Goal: Task Accomplishment & Management: Use online tool/utility

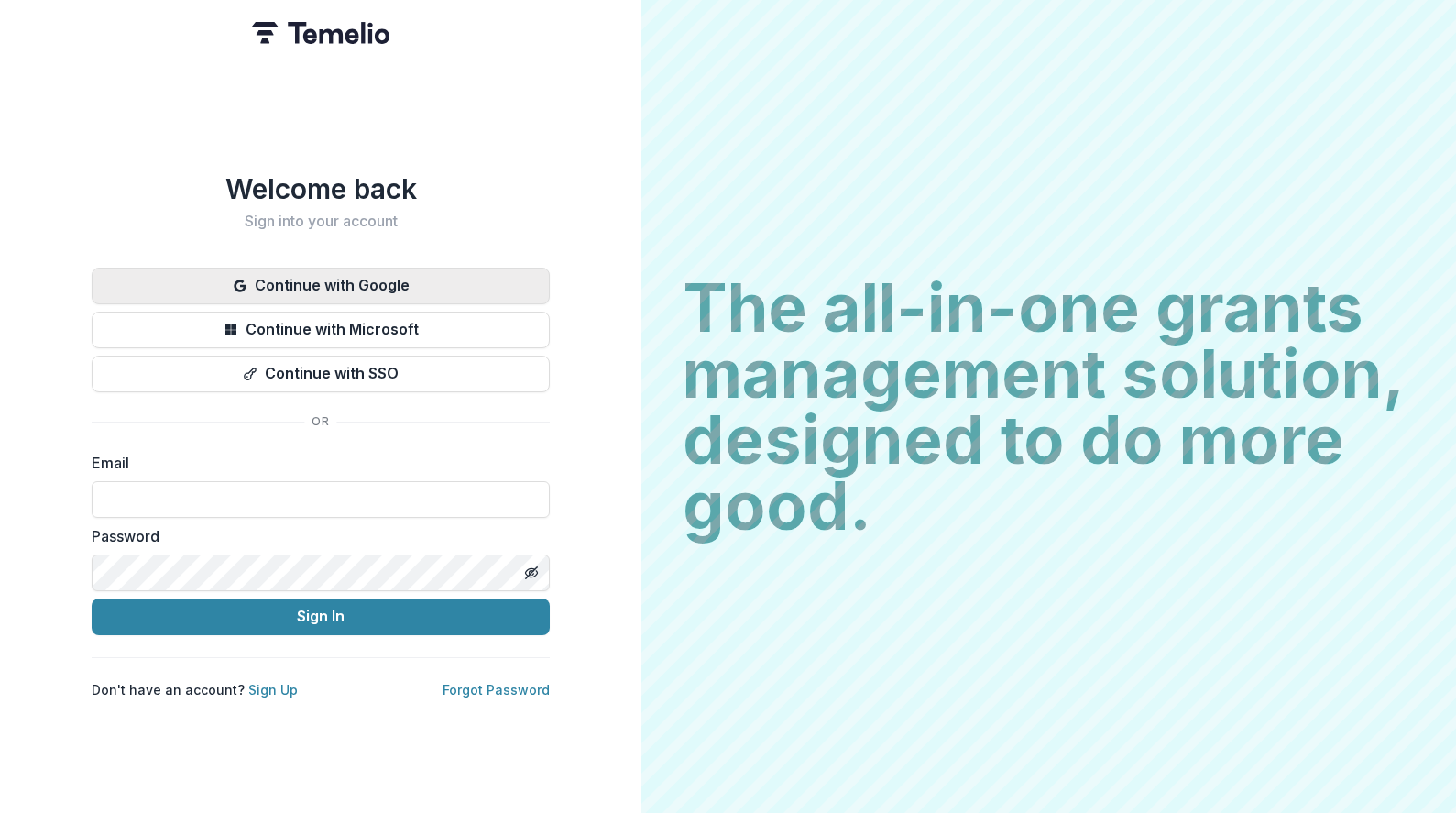
click at [443, 283] on button "Continue with Google" at bounding box center [321, 286] width 459 height 37
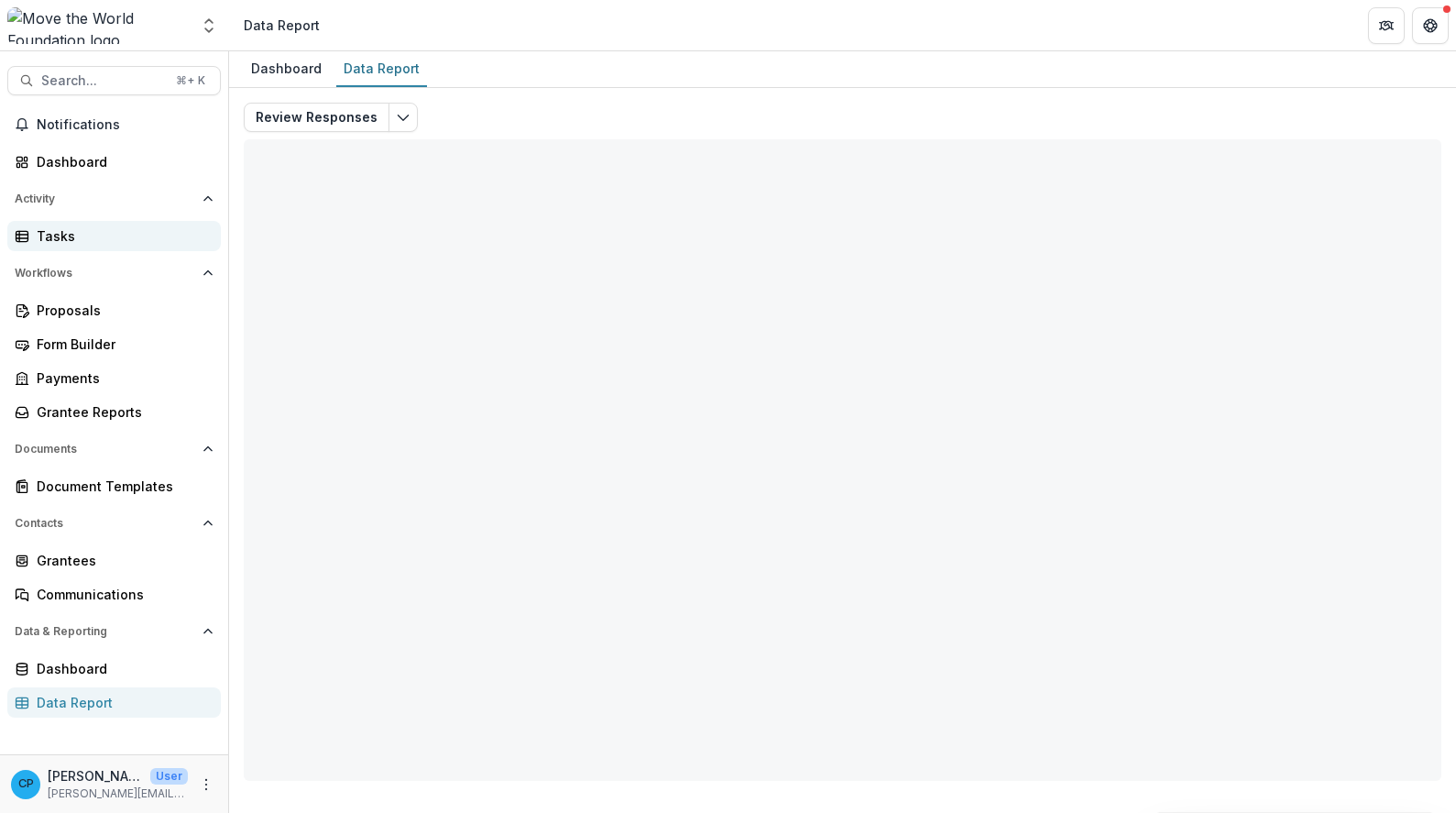
click at [65, 237] on div "Tasks" at bounding box center [122, 235] width 170 height 19
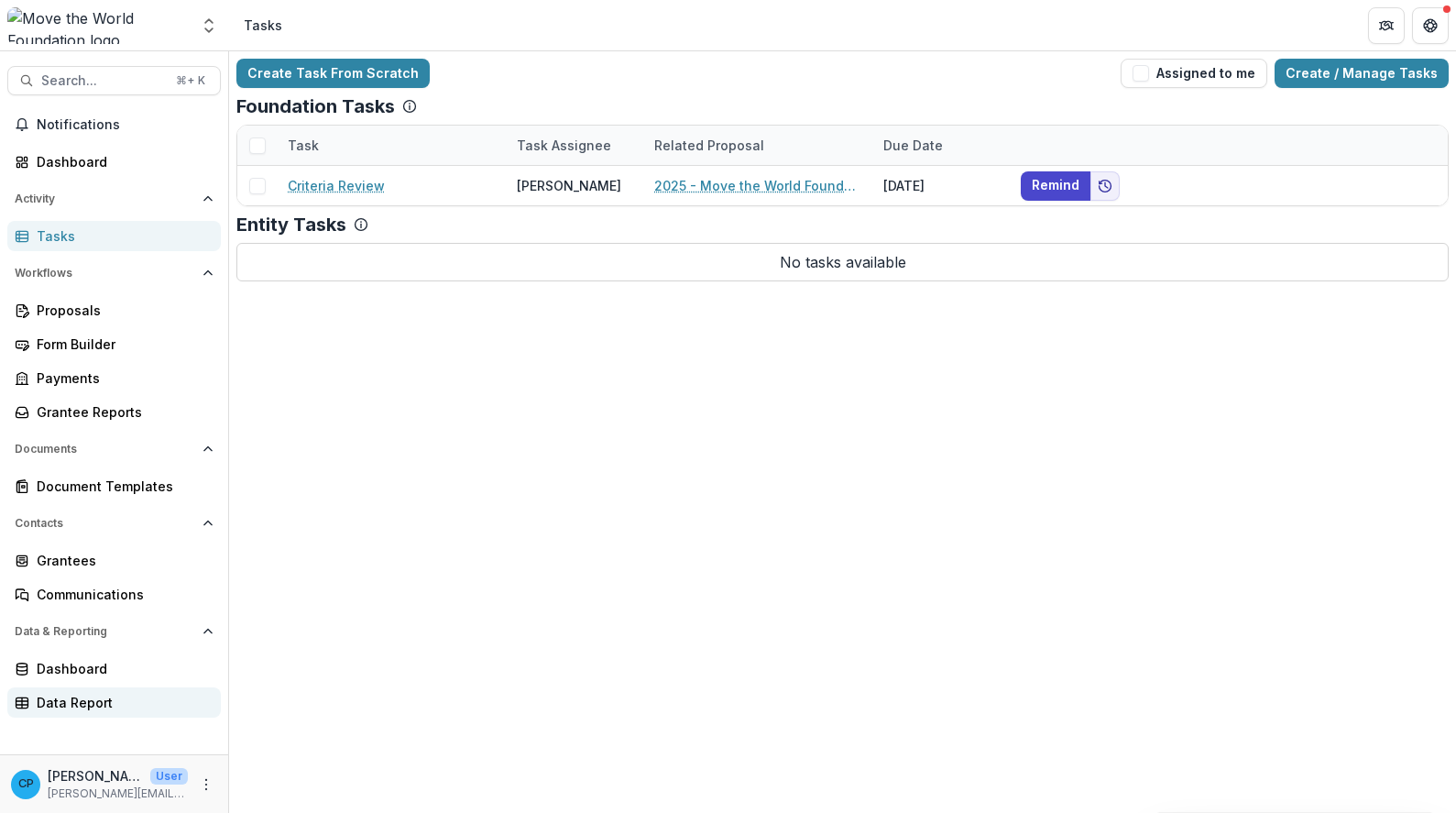
click at [132, 691] on link "Data Report" at bounding box center [114, 702] width 214 height 31
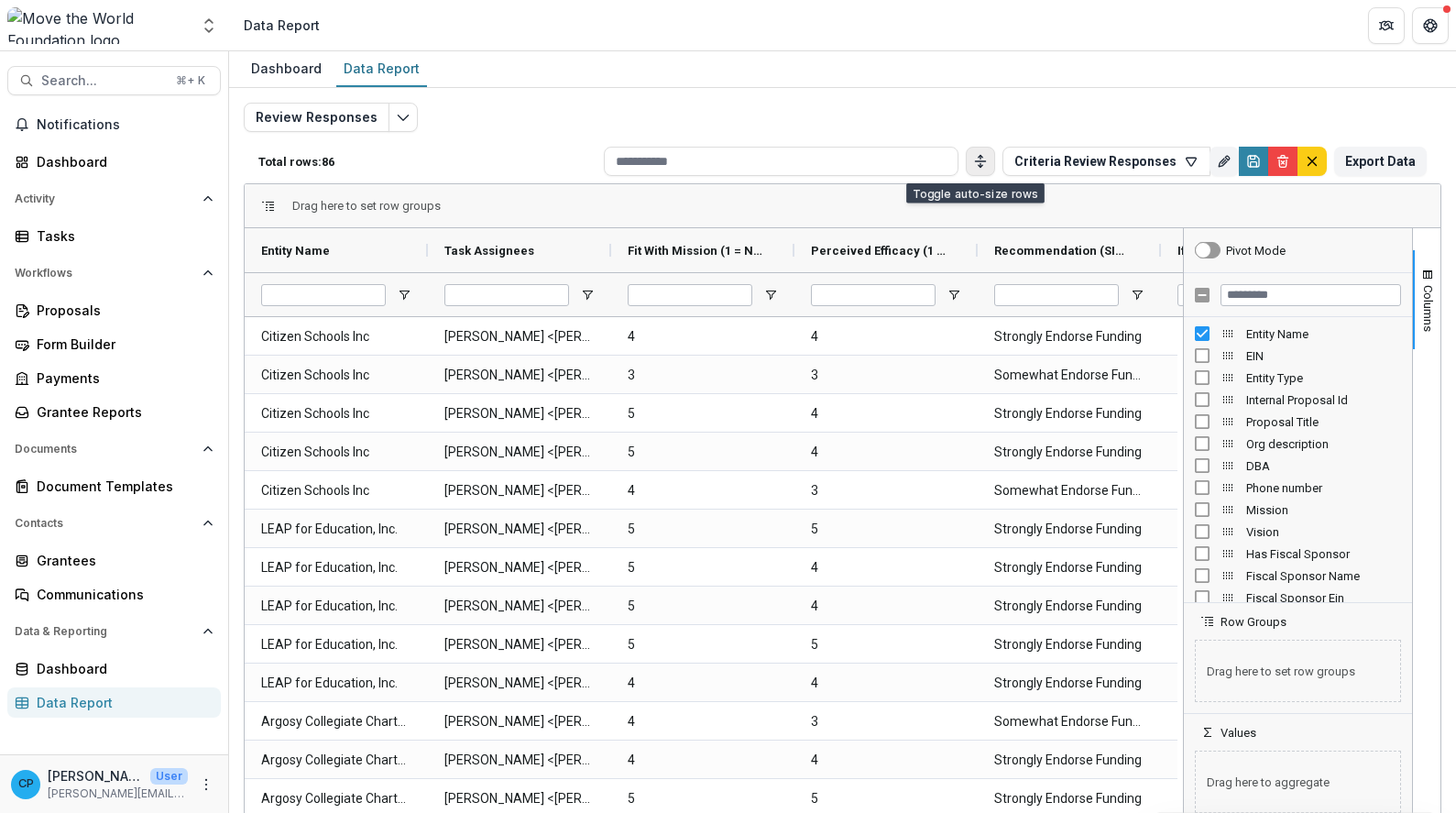
click at [974, 160] on icon "Toggle auto height" at bounding box center [981, 161] width 15 height 15
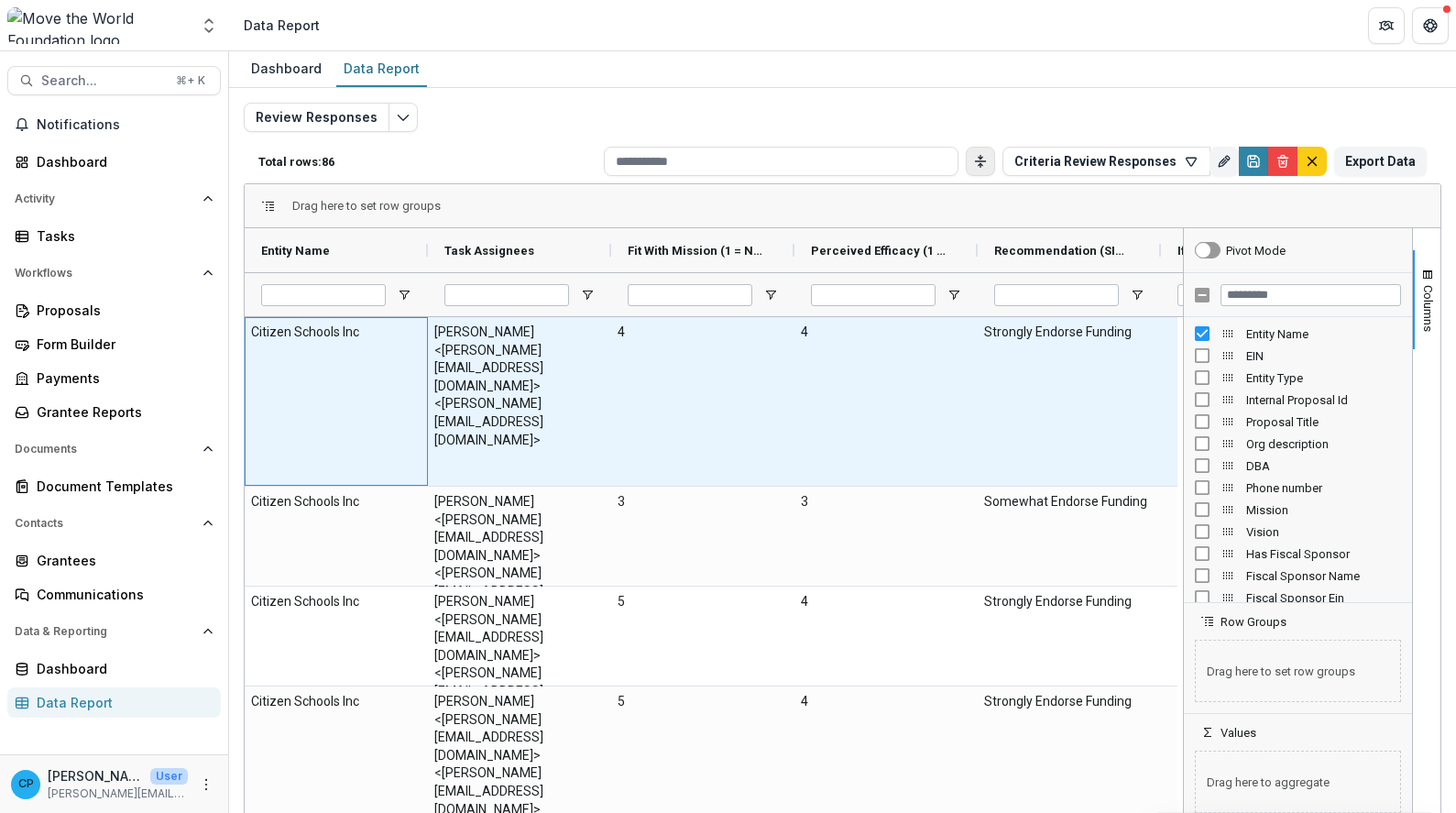
click at [312, 389] on div "Citizen Schools Inc" at bounding box center [336, 402] width 183 height 169
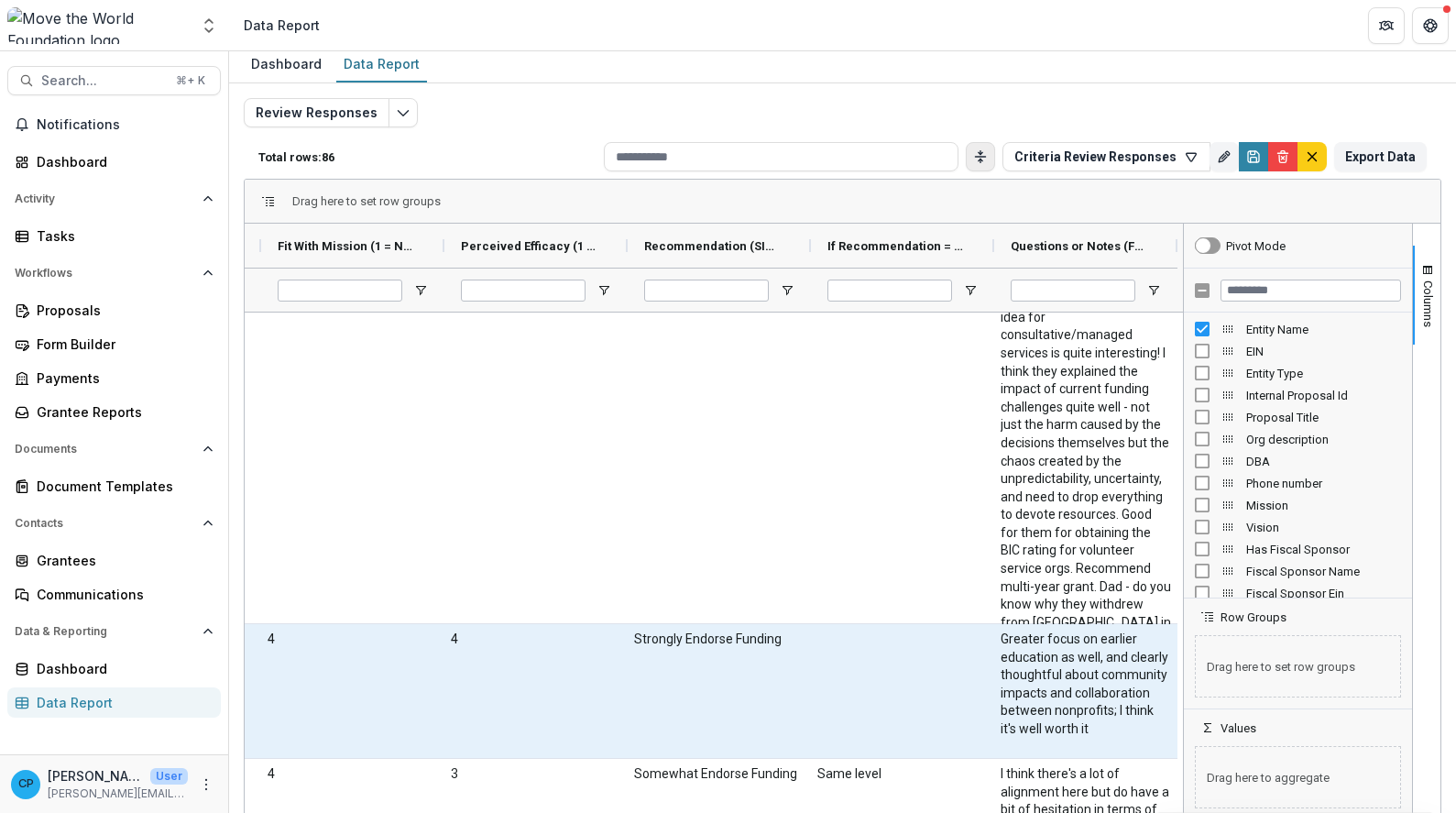
click at [1023, 711] on \(FORMATTED_TEXT\)-891 "Greater focus on earlier education as well, and clearly thoughtful about commun…" at bounding box center [1085, 684] width 170 height 108
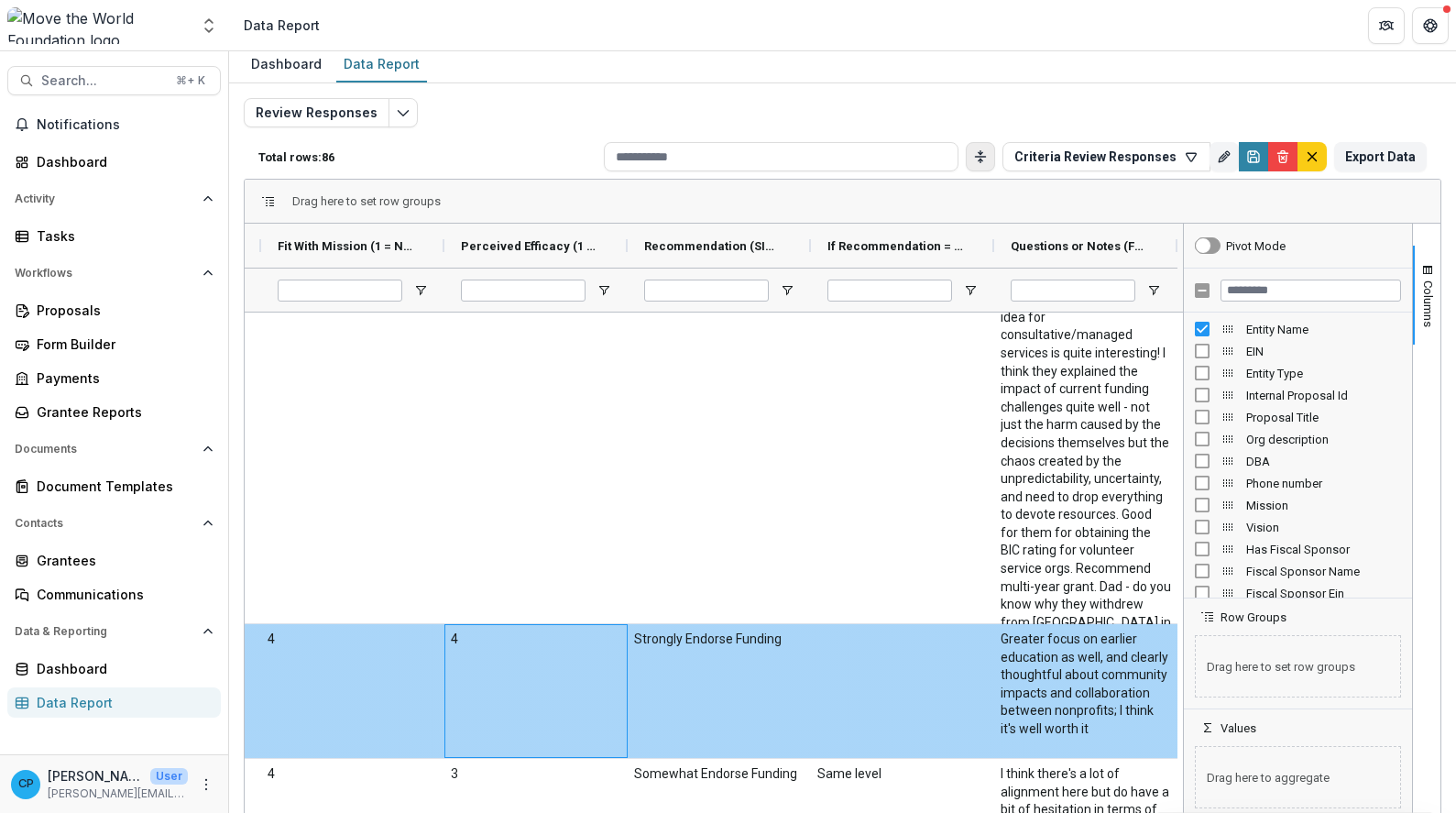
click at [505, 675] on div "4" at bounding box center [536, 690] width 183 height 134
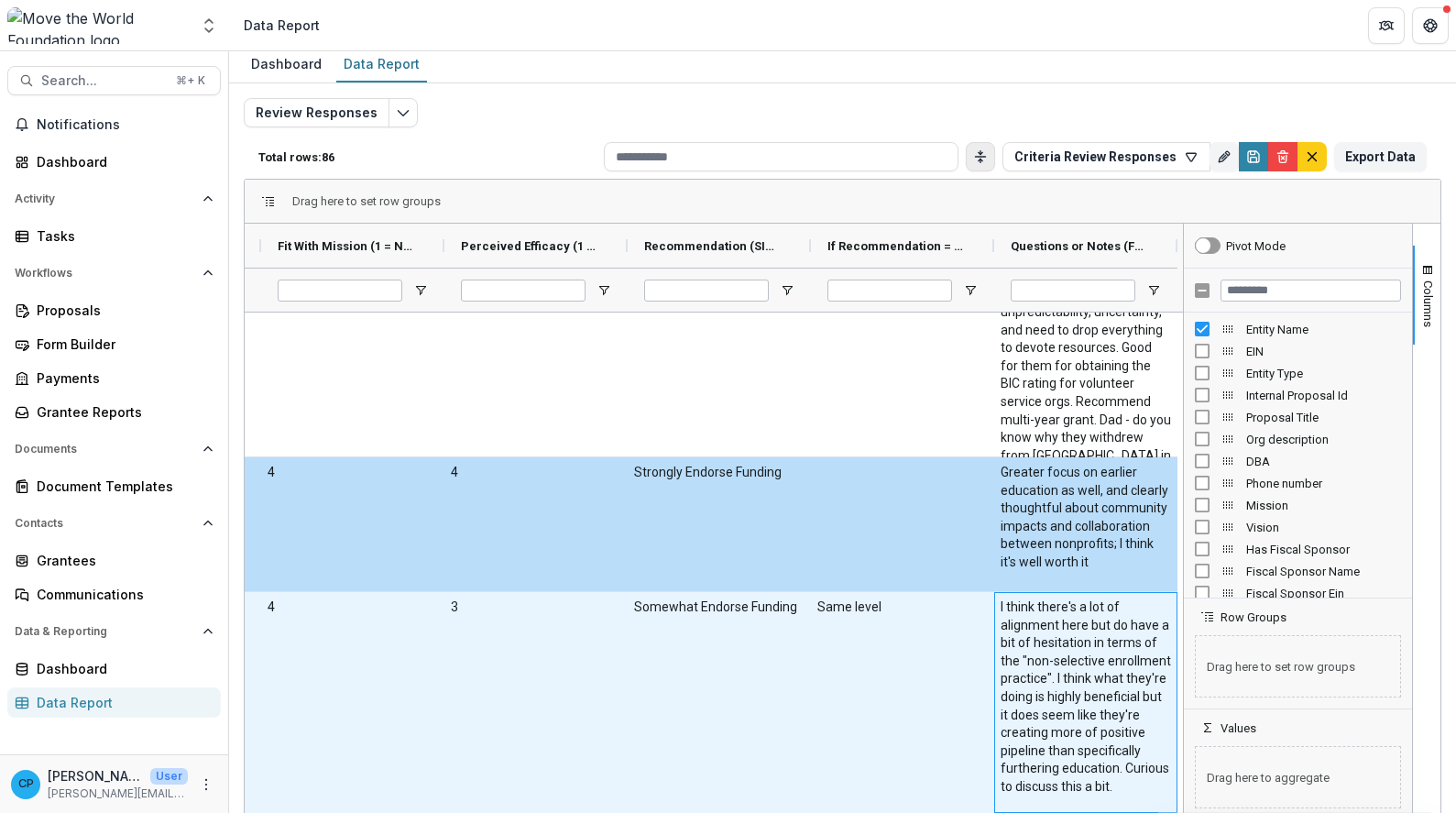
click at [1047, 639] on \(FORMATTED_TEXT\)-898 "I think there's a lot of alignment here but do have a bit of hesitation in term…" at bounding box center [1085, 697] width 170 height 198
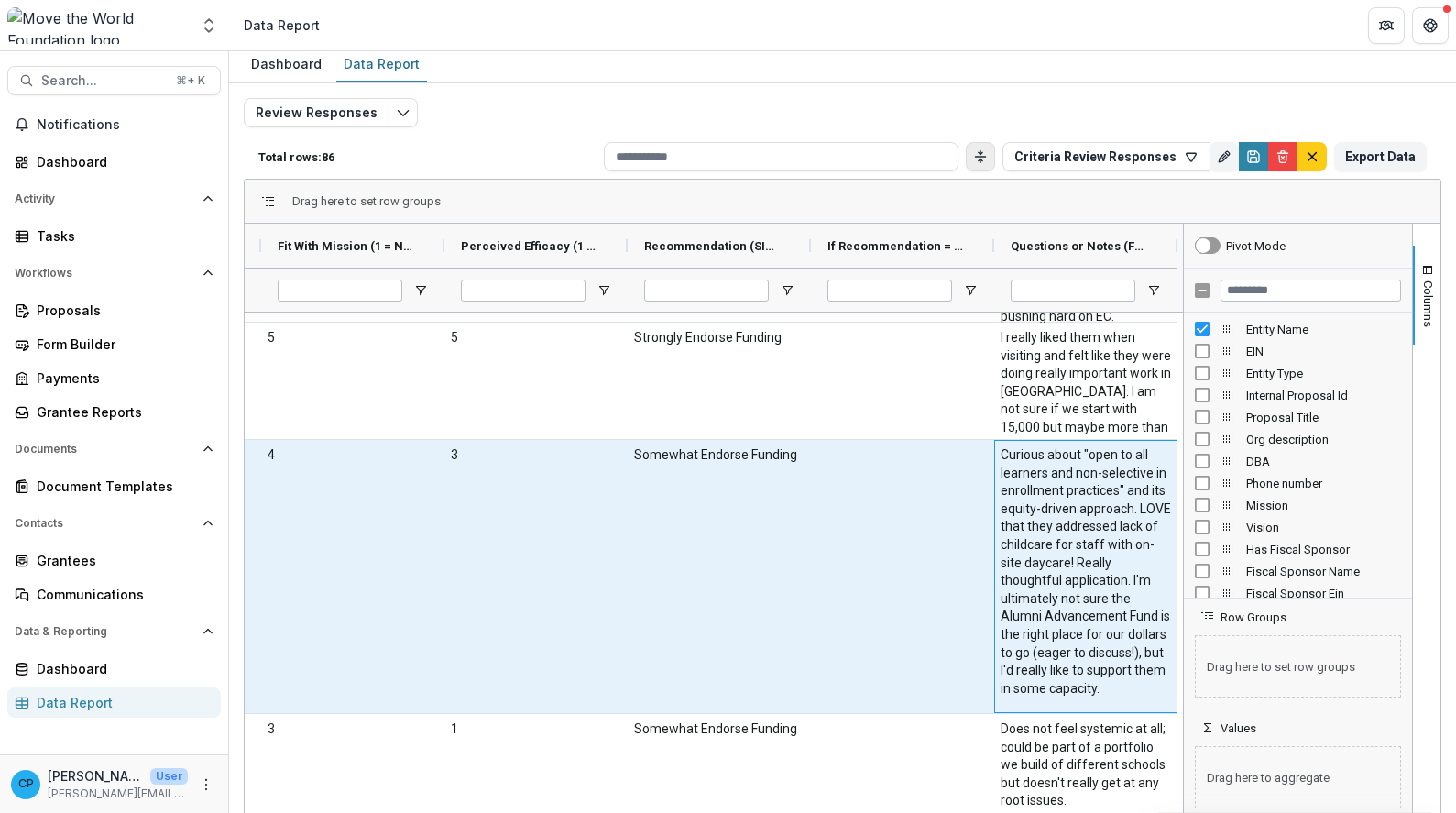
scroll to position [2453, 0]
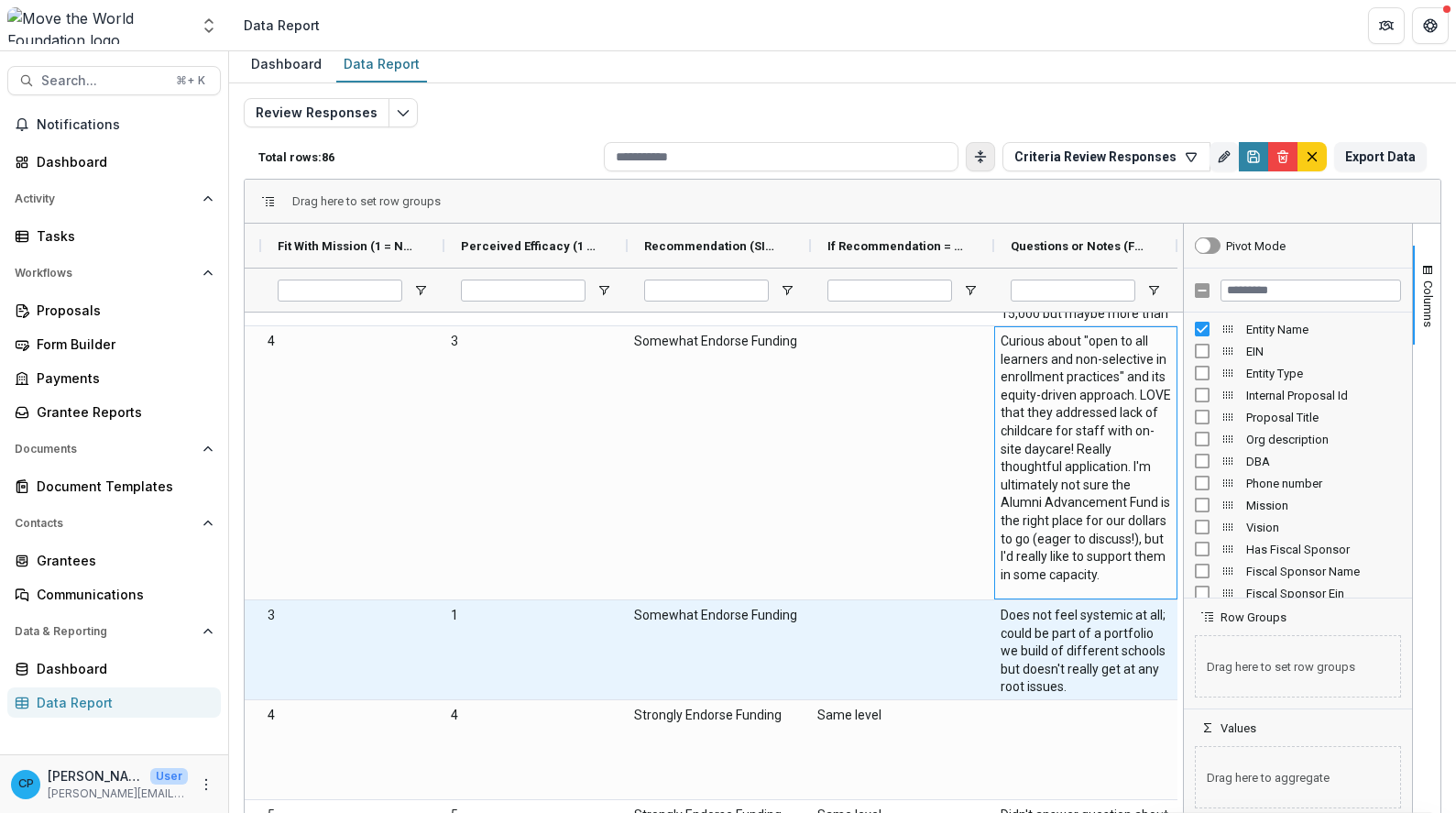
click at [1081, 684] on \(FORMATTED_TEXT\)-926 "Does not feel systemic at all; could be part of a portfolio we build of differe…" at bounding box center [1085, 652] width 170 height 90
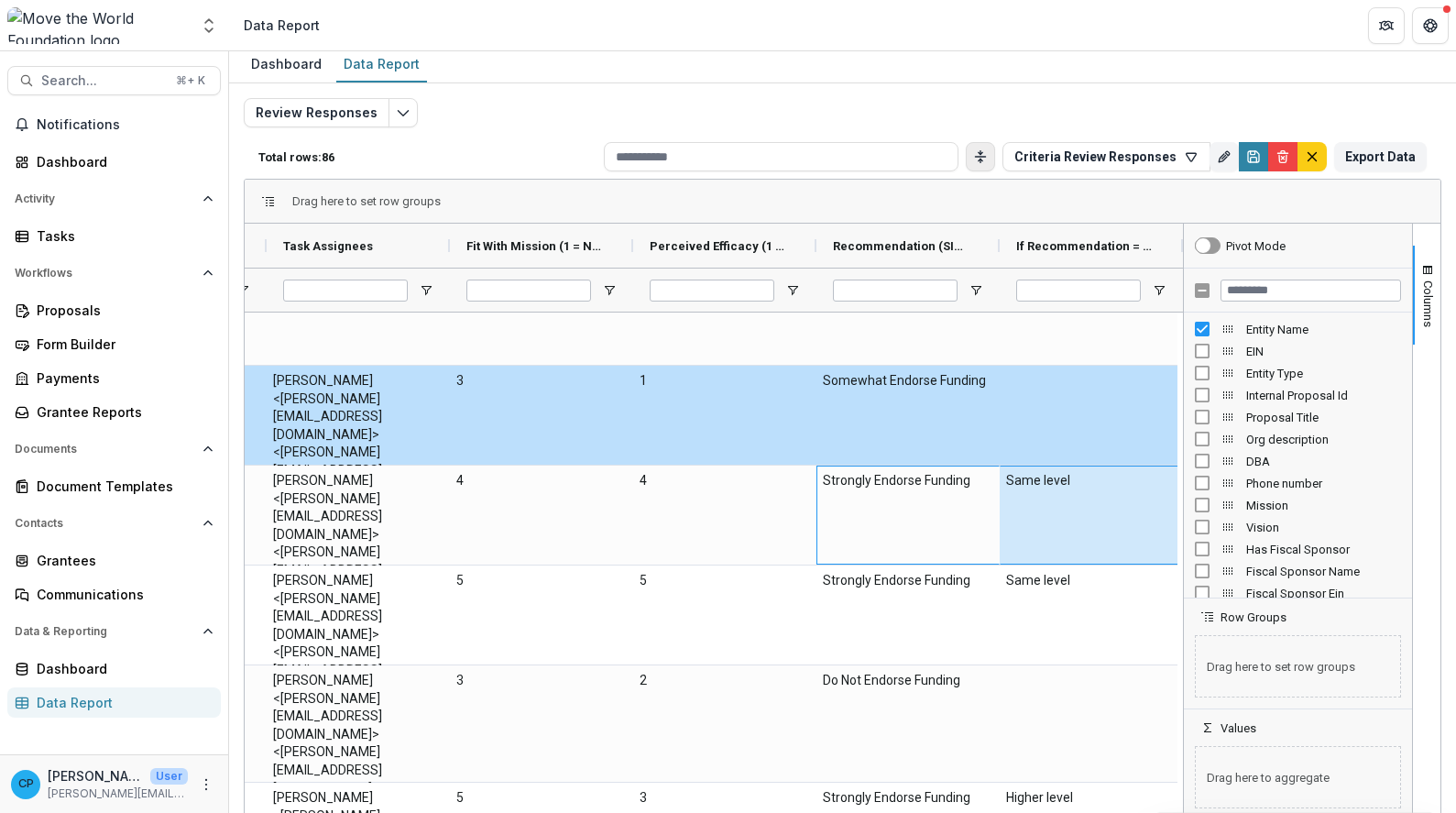
scroll to position [0, 356]
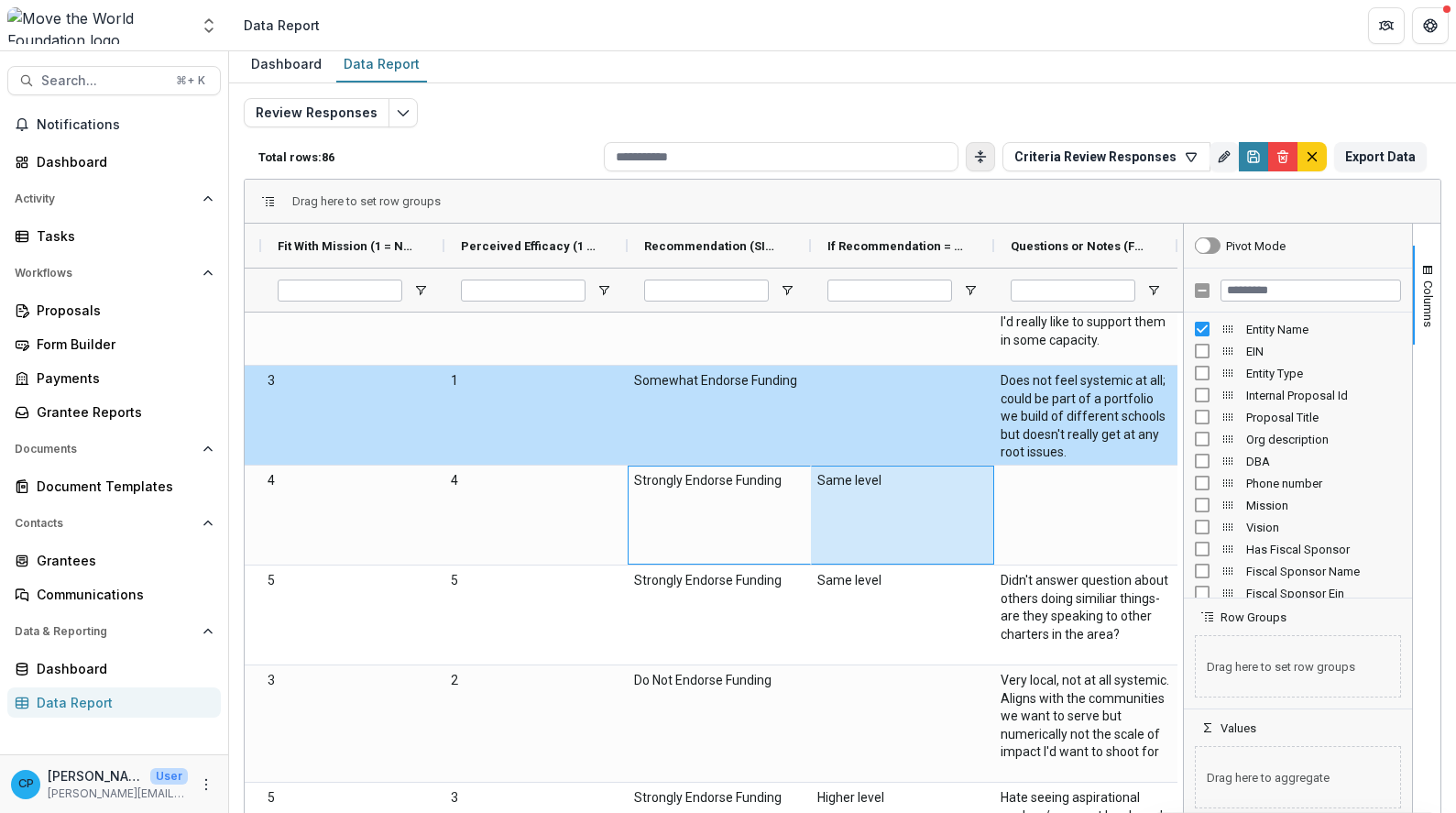
drag, startPoint x: 684, startPoint y: 510, endPoint x: 1216, endPoint y: 550, distance: 533.5
click at [1216, 550] on div "Entity Name Task Assignees Fit With Mission (1 = Not at all, 5 = Extremely Like…" at bounding box center [843, 521] width 1196 height 596
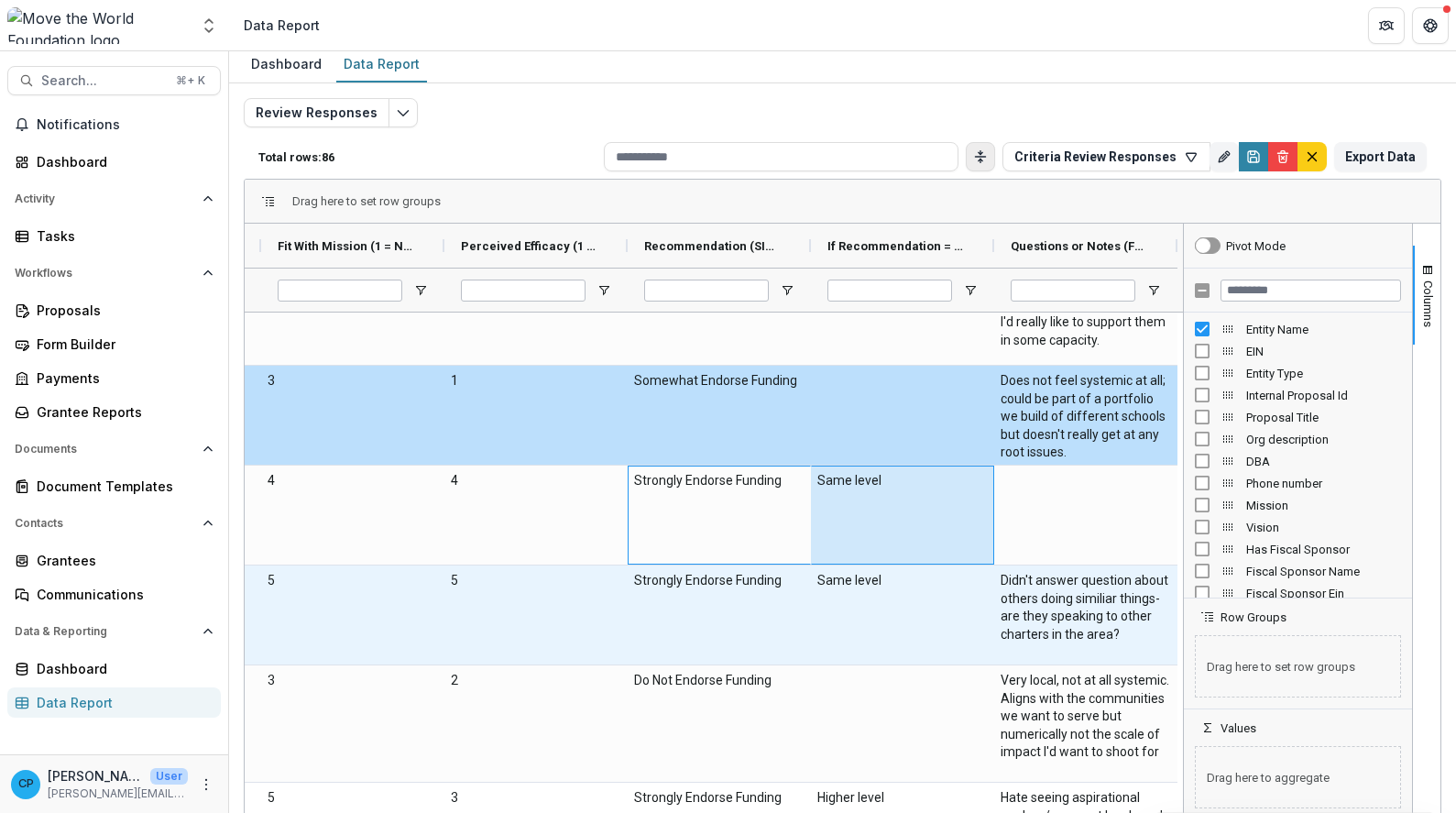
click at [1094, 612] on \(FORMATTED_TEXT\)-940 "Didn't answer question about others doing similiar things- are they speaking to…" at bounding box center [1085, 608] width 170 height 71
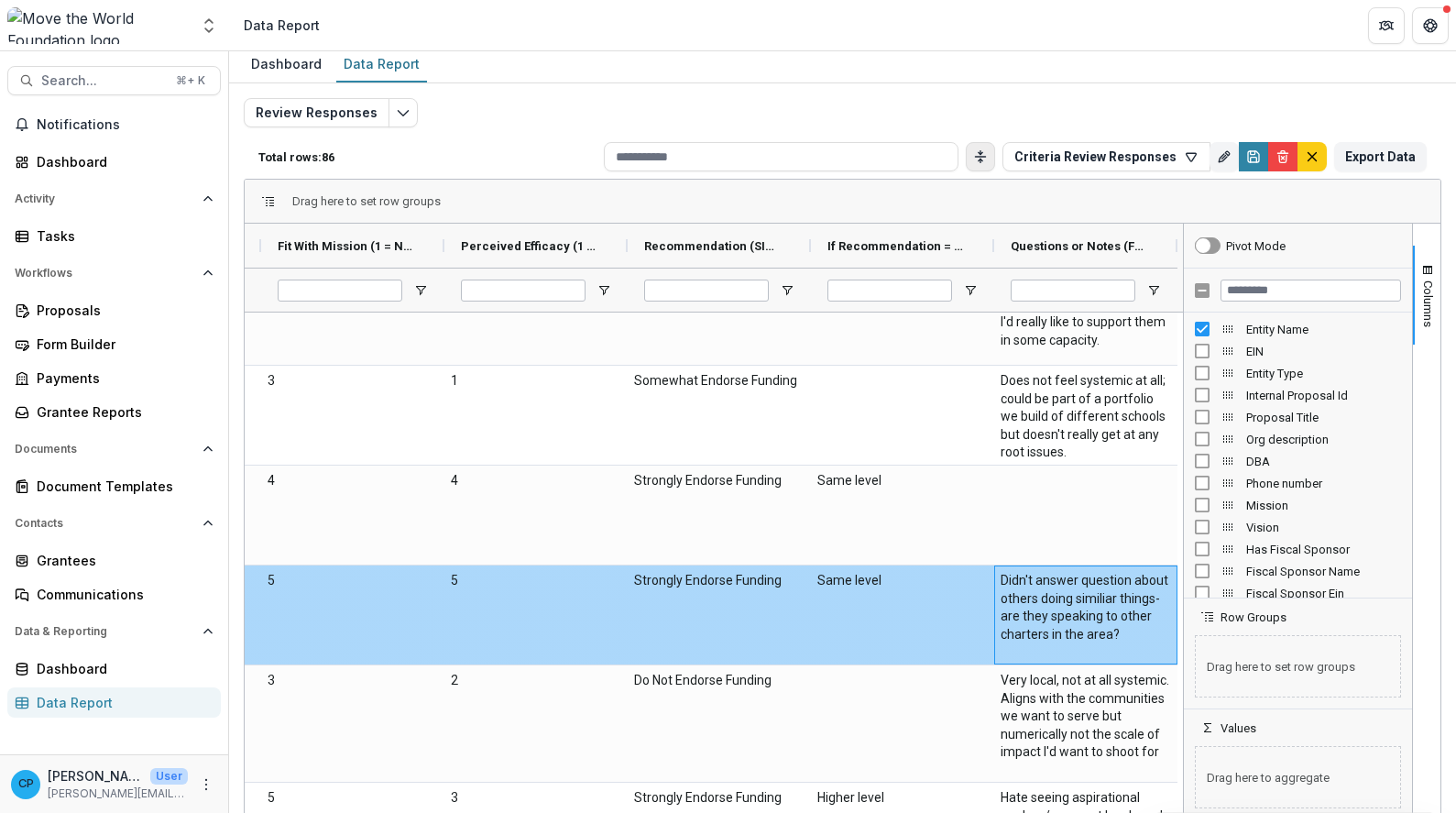
scroll to position [2713, 0]
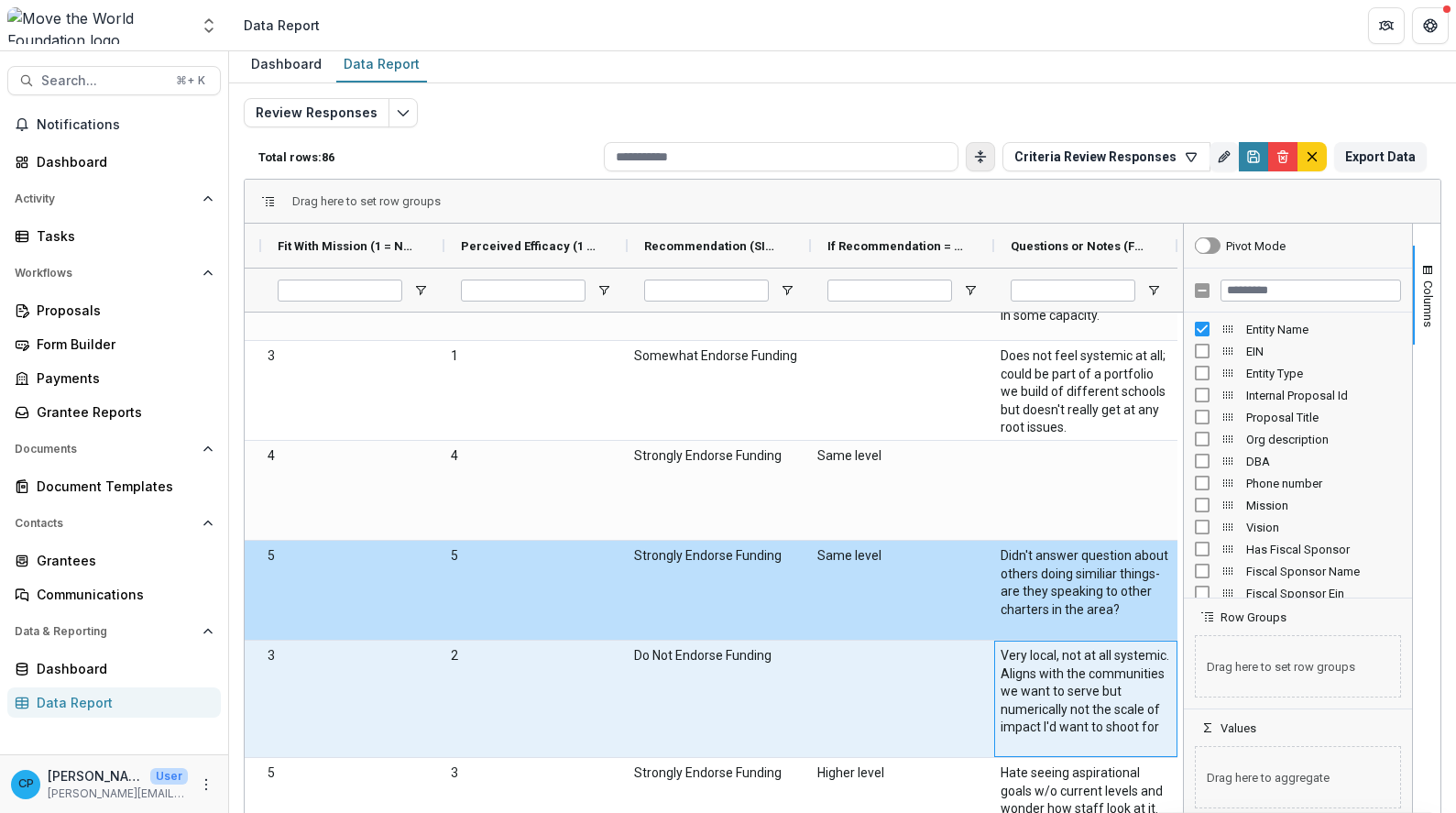
click at [1094, 670] on \(FORMATTED_TEXT\)-947 "Very local, not at all systemic. Aligns with the communities we want to serve b…" at bounding box center [1085, 692] width 170 height 90
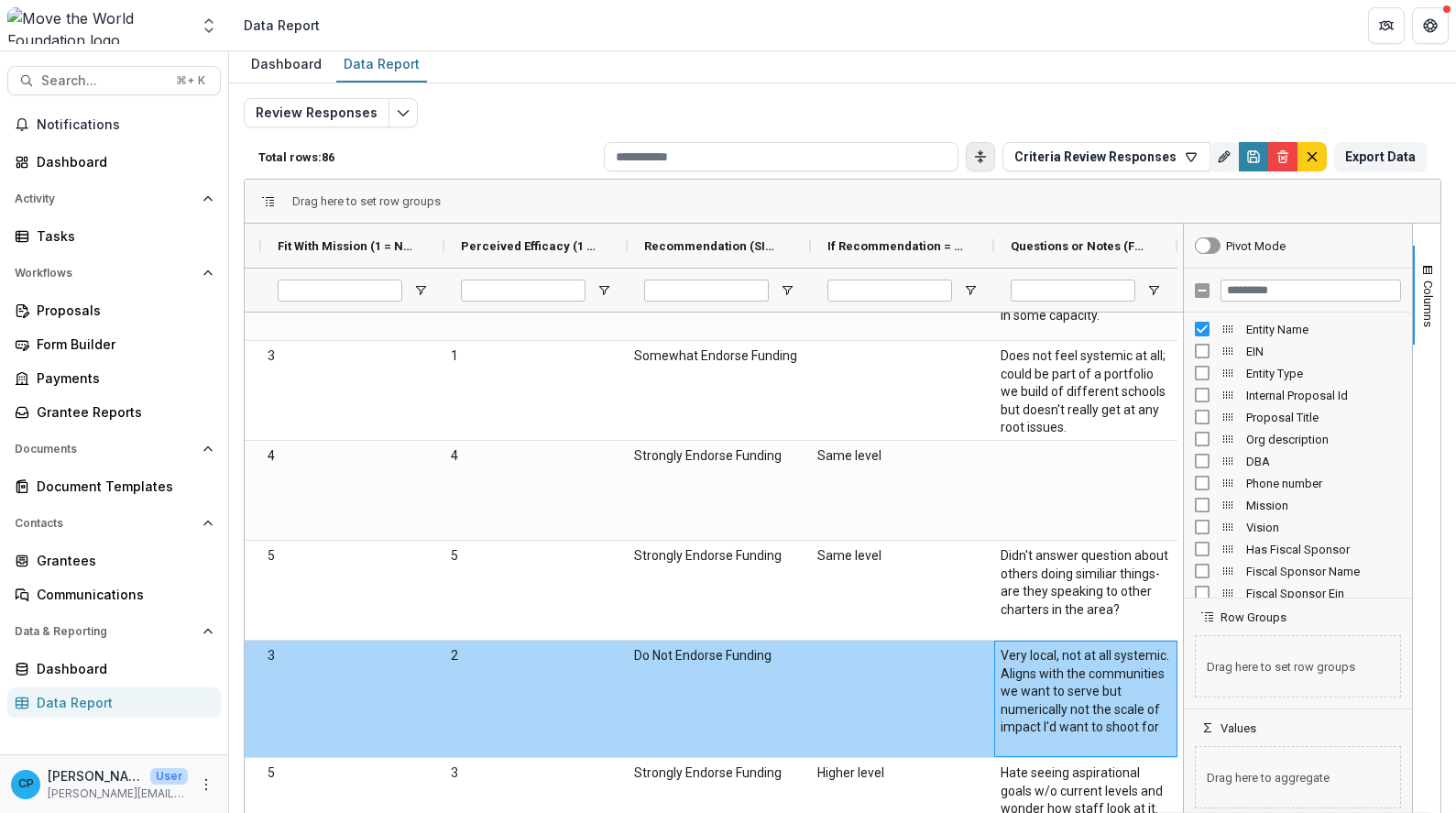
click at [1090, 737] on \(FORMATTED_TEXT\)-947 "Very local, not at all systemic. Aligns with the communities we want to serve b…" at bounding box center [1085, 692] width 170 height 90
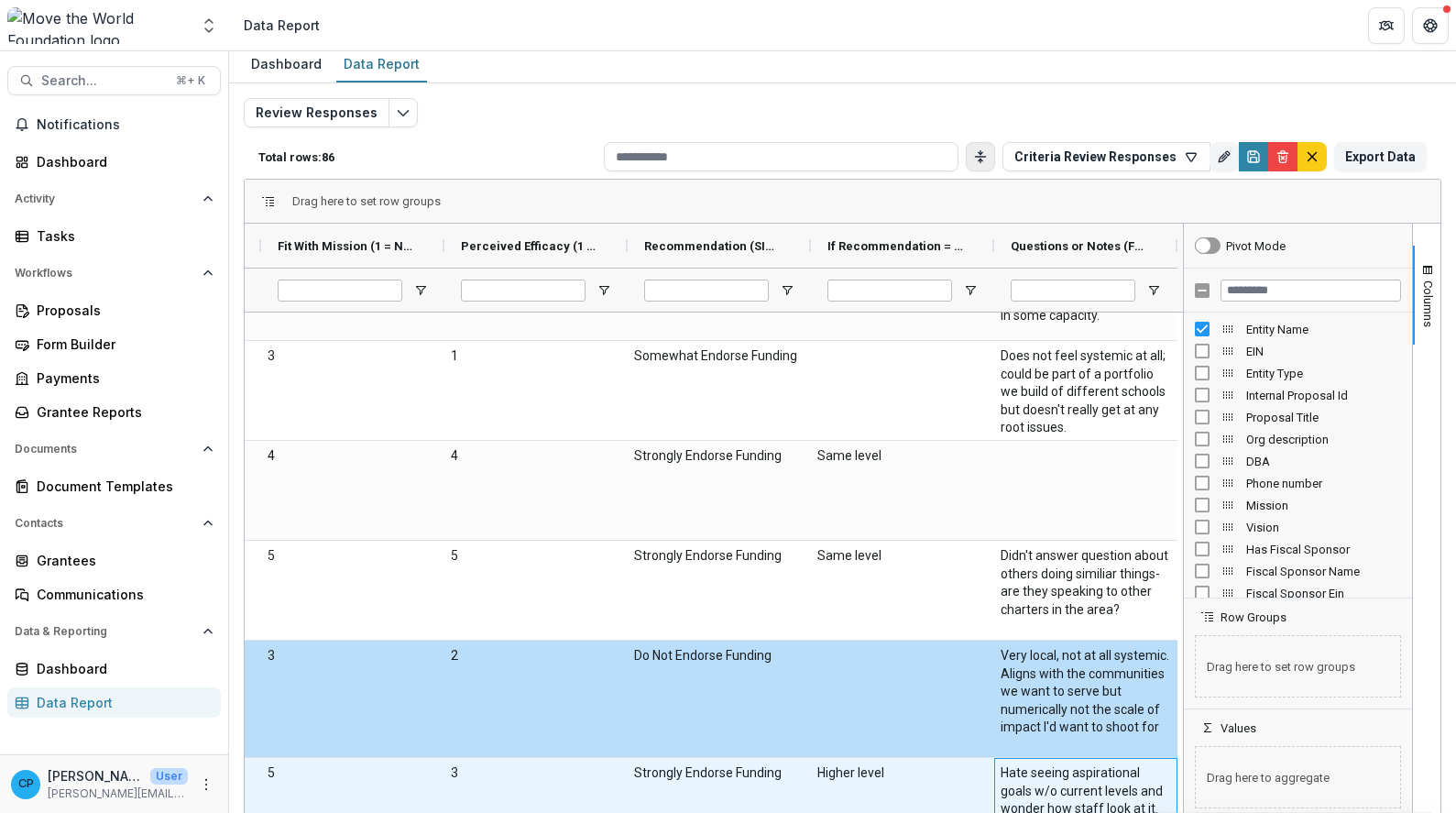
scroll to position [2808, 0]
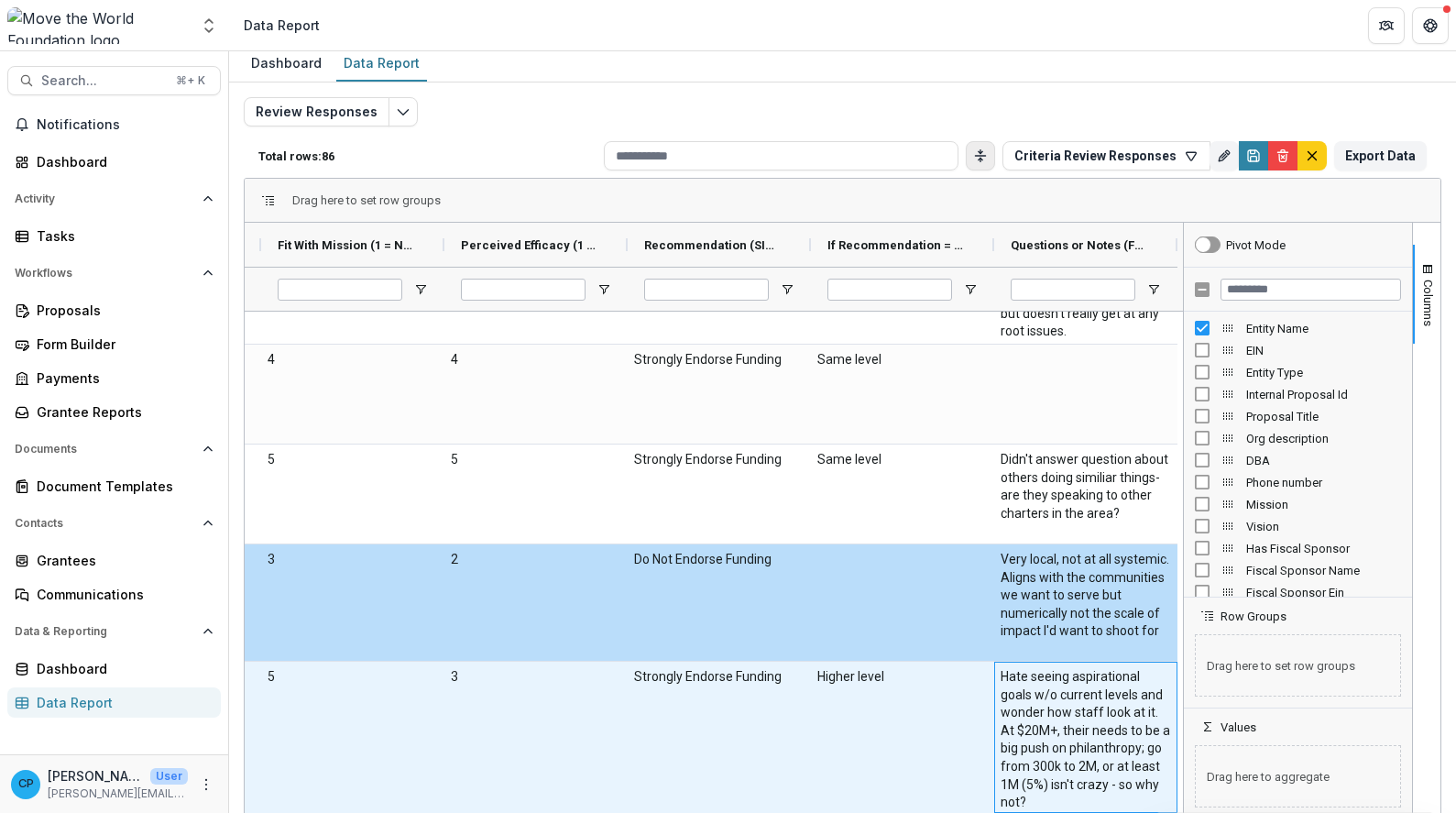
drag, startPoint x: 1082, startPoint y: 760, endPoint x: 1053, endPoint y: 725, distance: 45.5
click at [1053, 727] on div "Hate seeing aspirational goals w/o current levels and wonder how staff look at …" at bounding box center [1085, 737] width 183 height 151
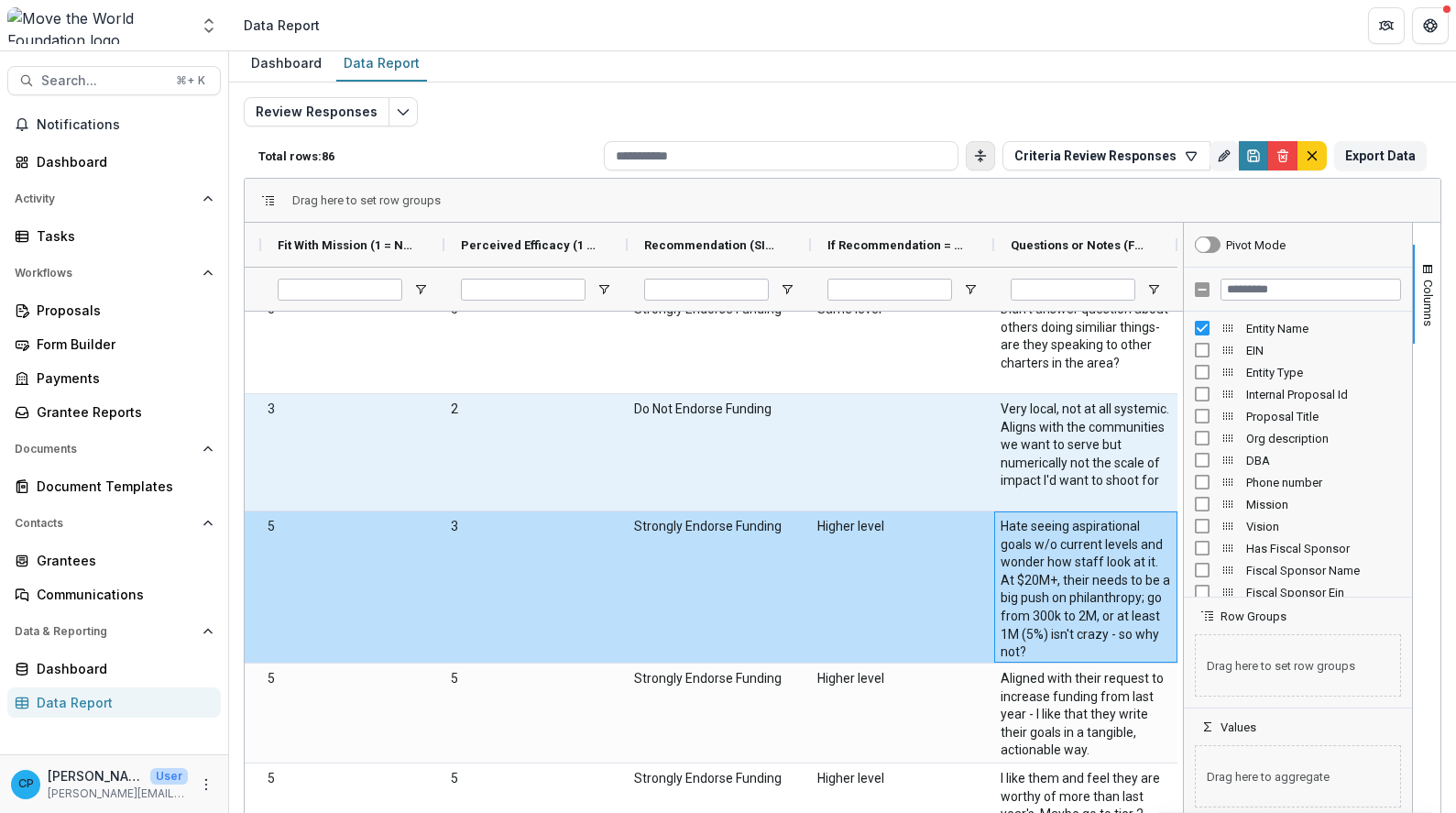
click at [1059, 486] on \(FORMATTED_TEXT\)-947 "Very local, not at all systemic. Aligns with the communities we want to serve b…" at bounding box center [1085, 445] width 170 height 90
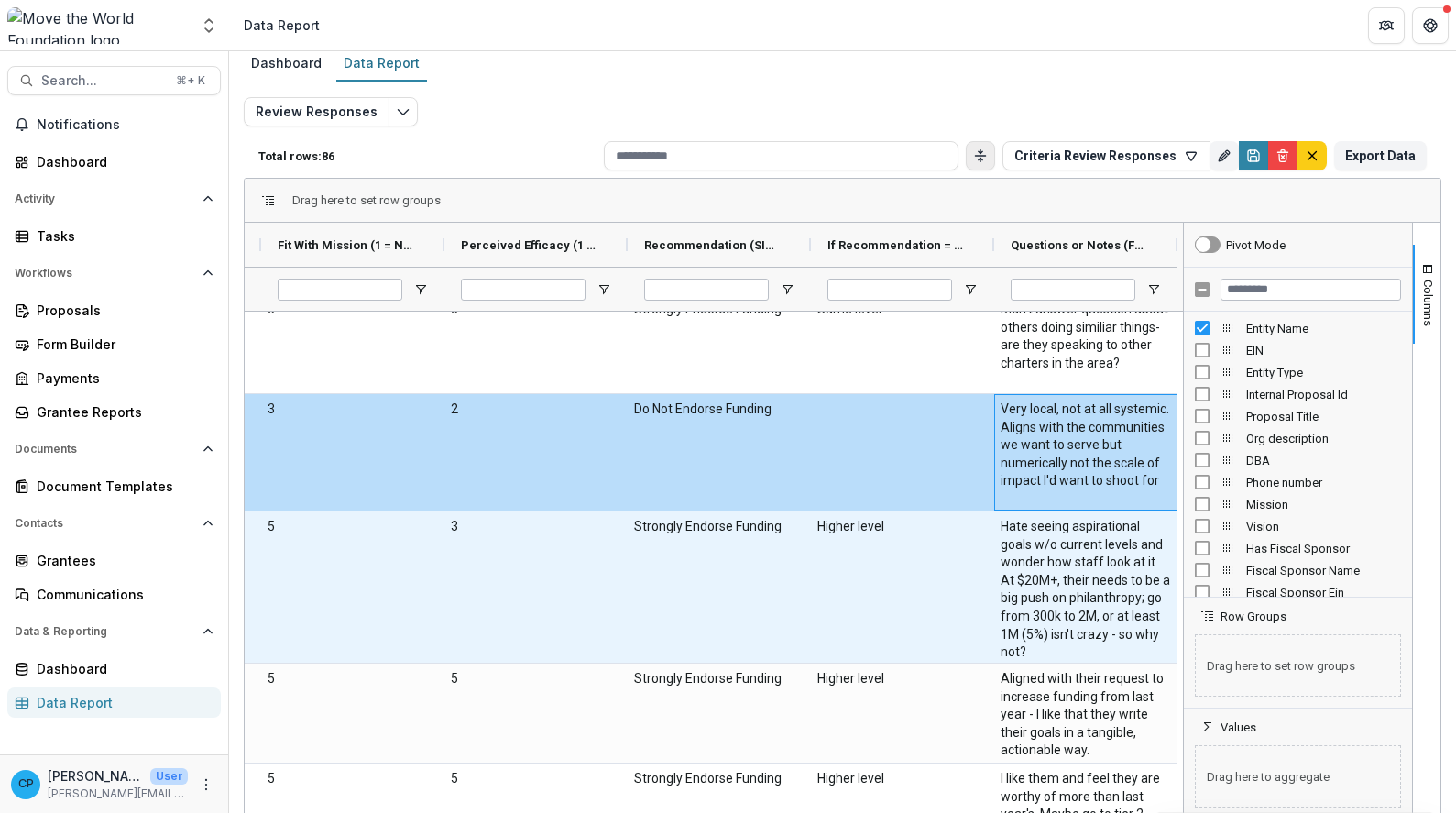
click at [1051, 596] on \(FORMATTED_TEXT\)-954 "Hate seeing aspirational goals w/o current levels and wonder how staff look at …" at bounding box center [1085, 590] width 170 height 144
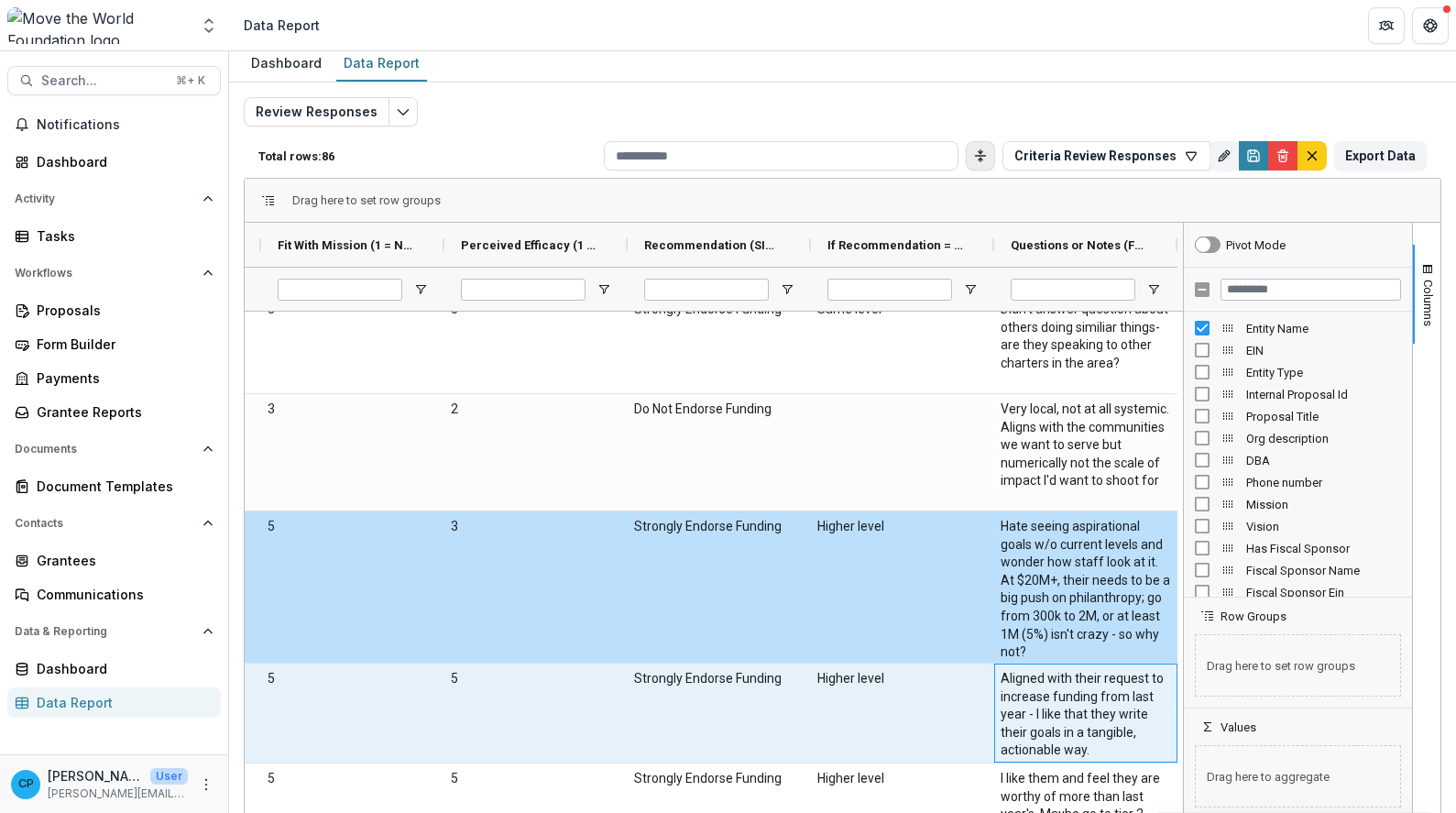
click at [1059, 725] on \(FORMATTED_TEXT\)-961 "Aligned with their request to increase funding from last year - I like that the…" at bounding box center [1085, 715] width 170 height 90
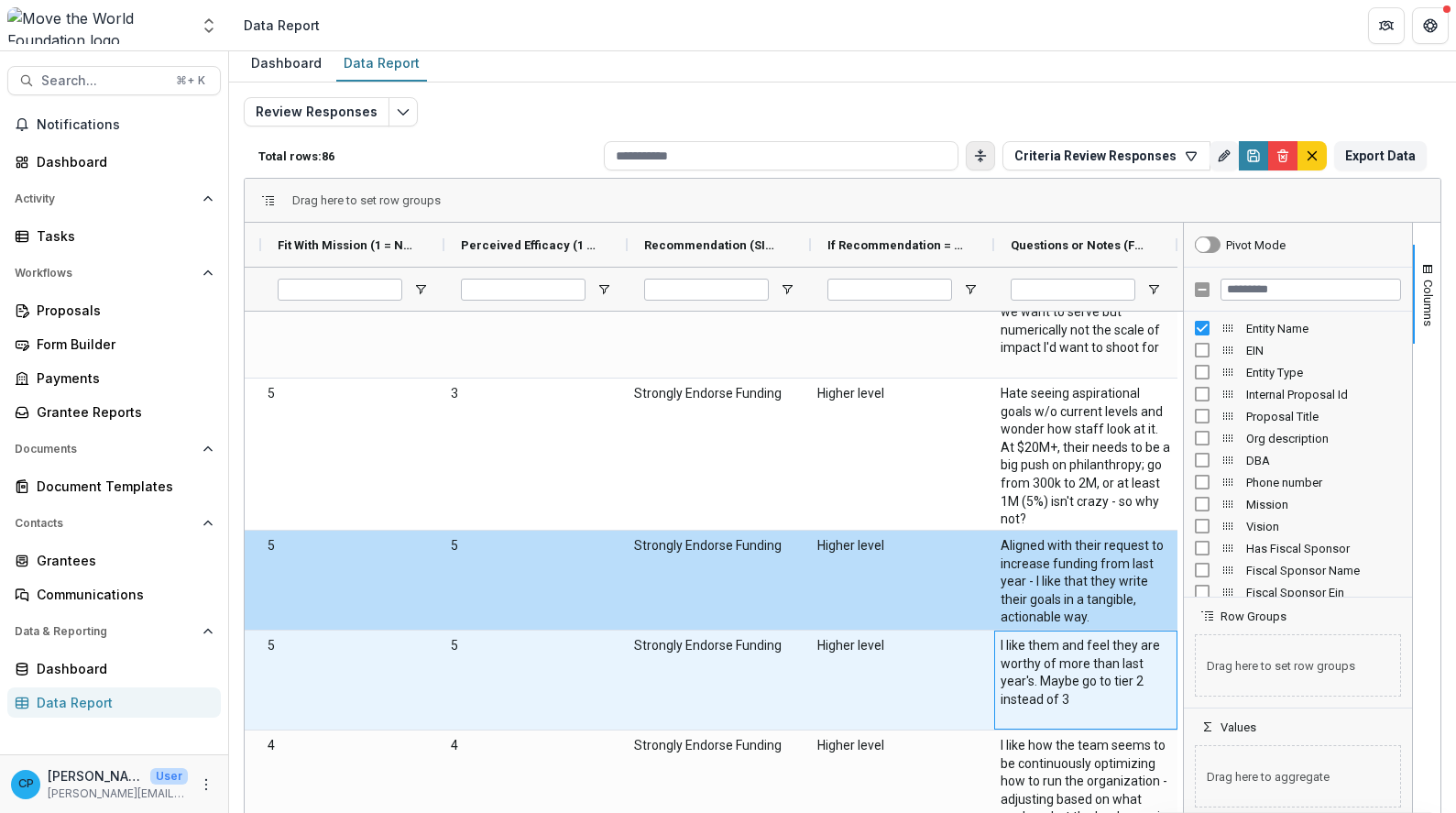
click at [1017, 679] on \(FORMATTED_TEXT\)-968 "I like them and feel they are worthy of more than last year's. Maybe go to tier…" at bounding box center [1085, 673] width 170 height 71
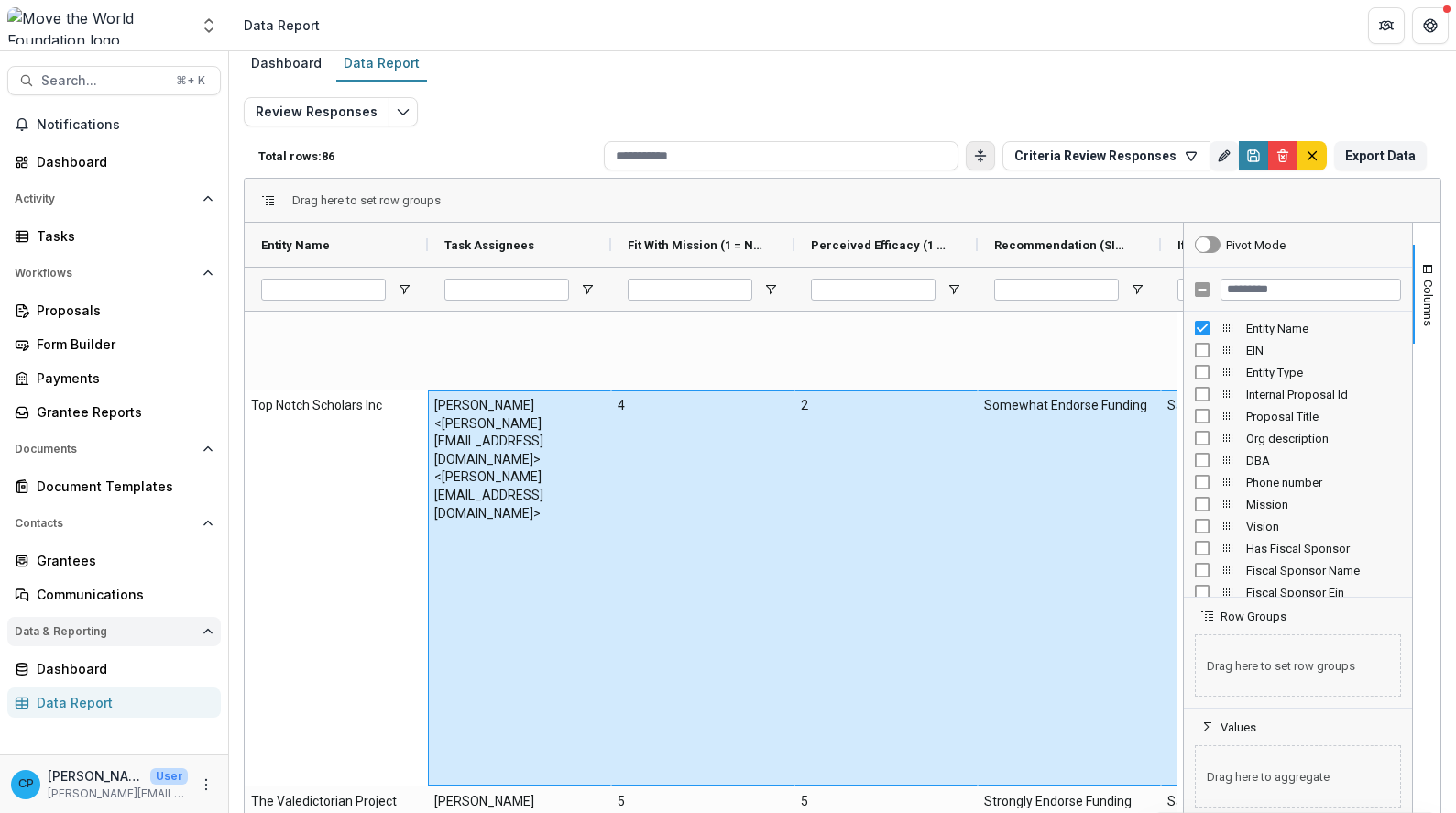
drag, startPoint x: 1012, startPoint y: 616, endPoint x: 121, endPoint y: 623, distance: 891.0
click at [121, 623] on main "Search... ⌘ + K Notifications Dashboard Activity Tasks Workflows Proposals Form…" at bounding box center [728, 432] width 1456 height 762
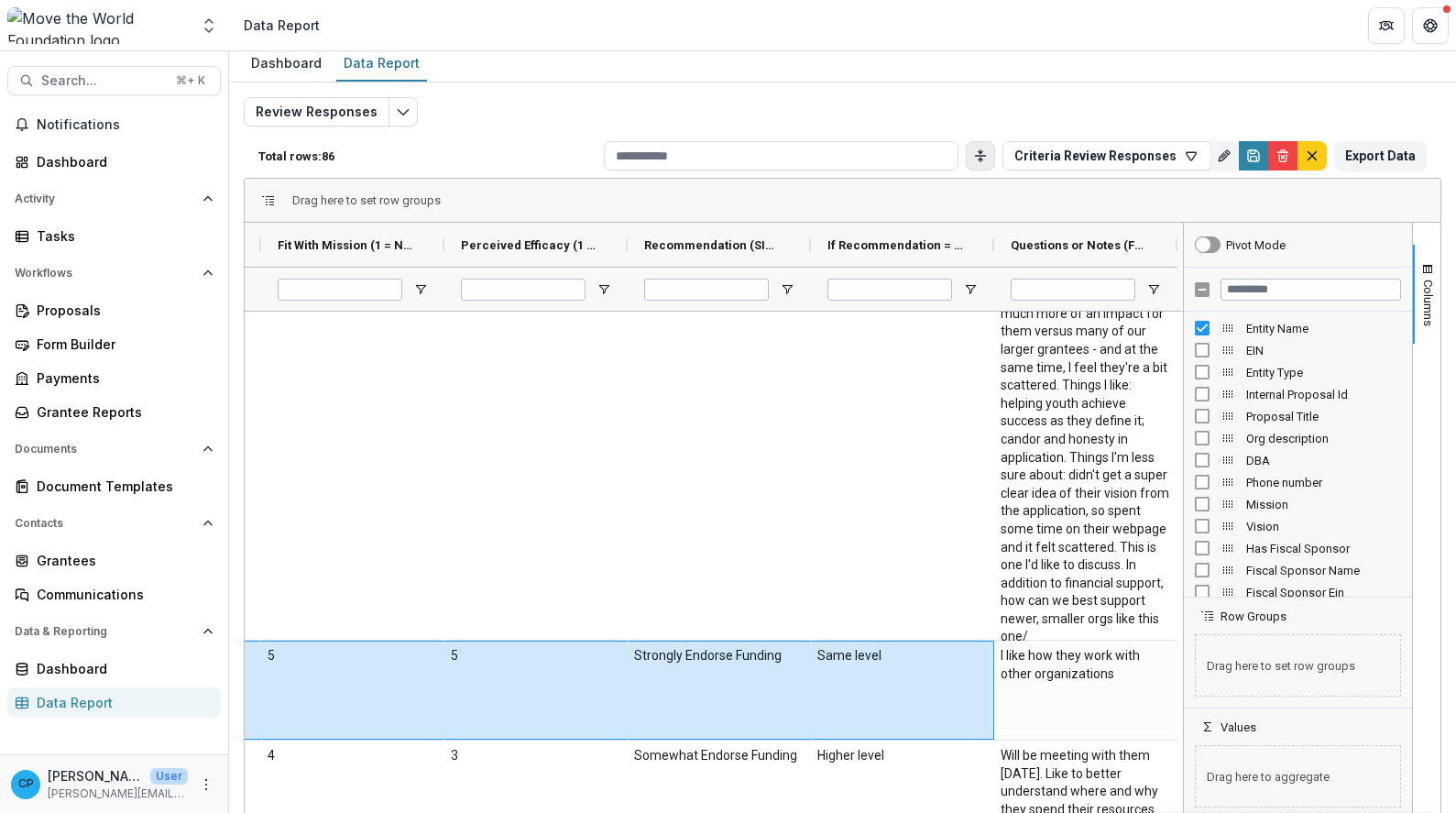
drag, startPoint x: 417, startPoint y: 672, endPoint x: 1172, endPoint y: 687, distance: 755.1
click at [1172, 687] on div "Top Notch Scholars Inc [PERSON_NAME] <[PERSON_NAME][EMAIL_ADDRESS][DOMAIN_NAME]…" at bounding box center [714, 562] width 938 height 501
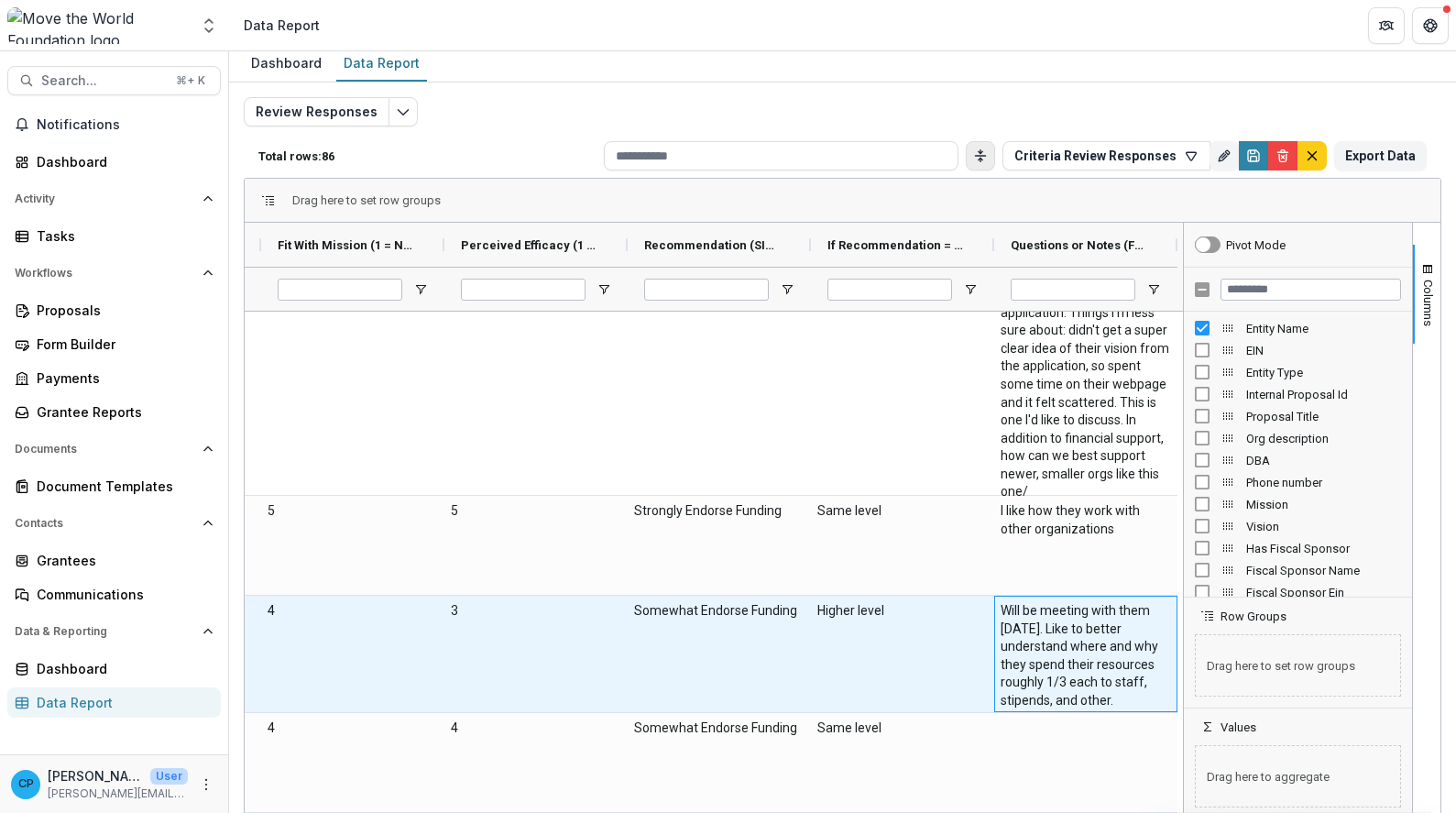
click at [1088, 662] on \(FORMATTED_TEXT\)-1178 "Will be meeting with them [DATE]. Like to better understand where and why they …" at bounding box center [1085, 656] width 170 height 108
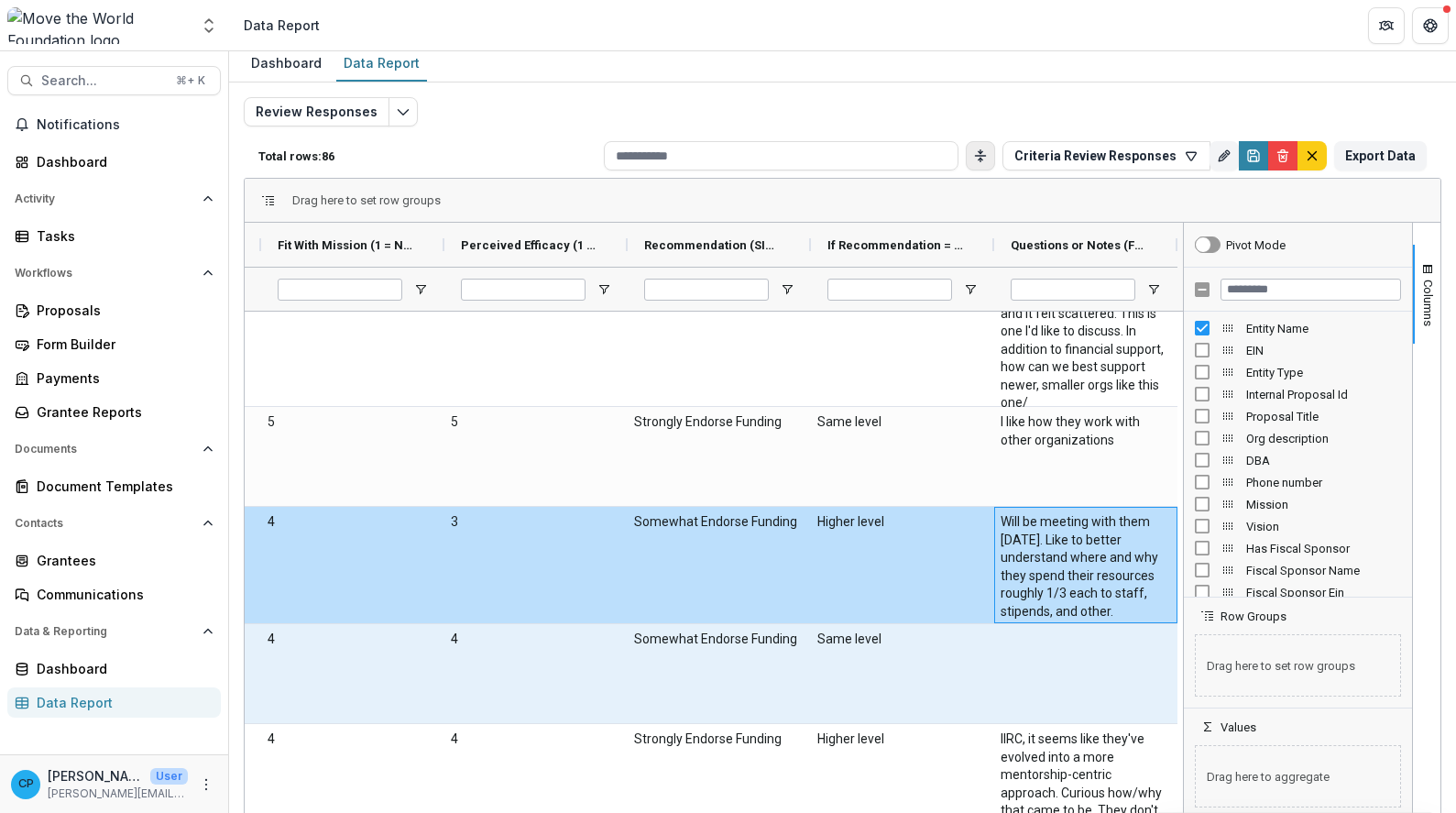
click at [1099, 674] on div at bounding box center [1085, 674] width 183 height 99
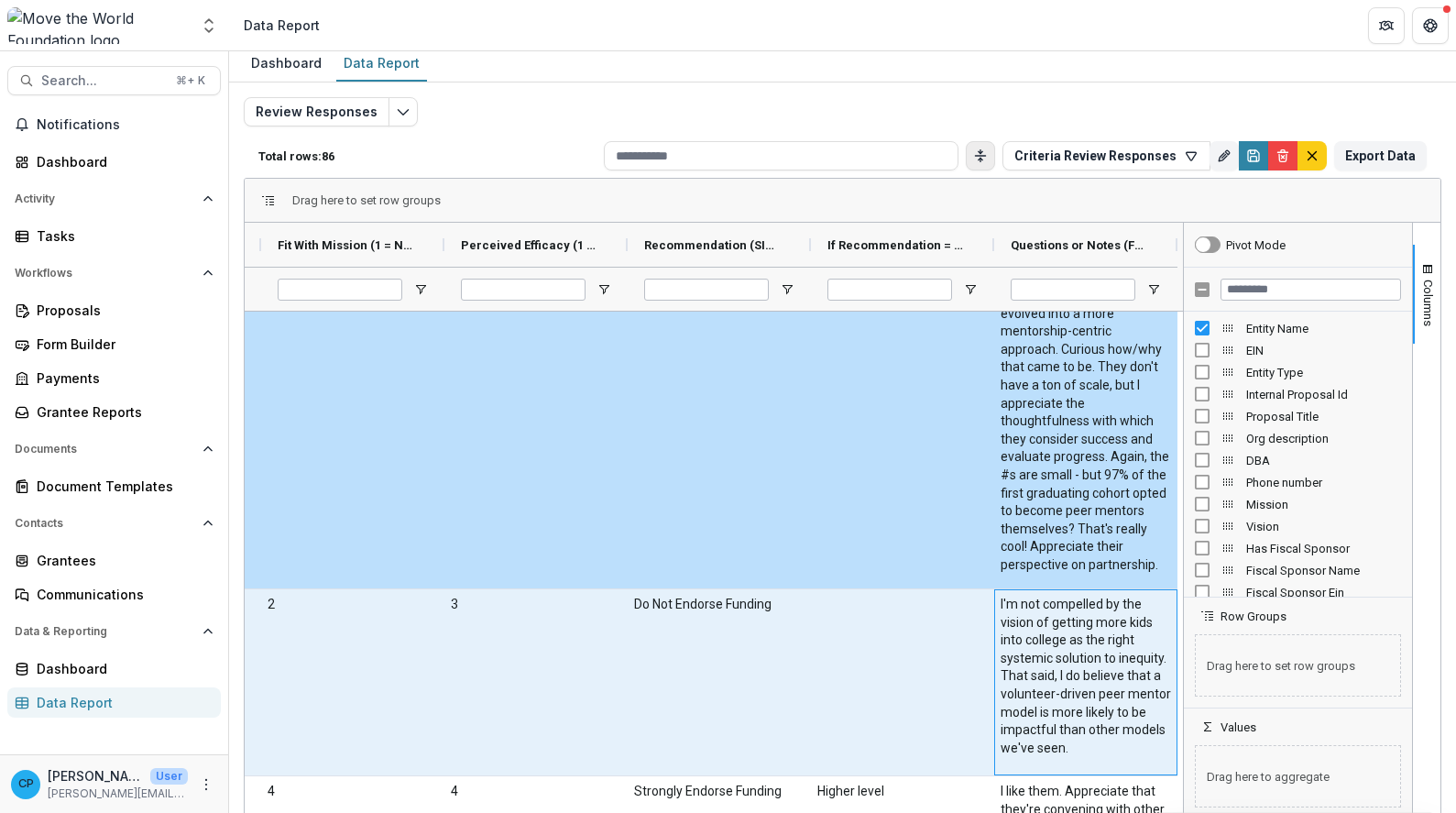
click at [1041, 696] on \(FORMATTED_TEXT\)-1199 "I'm not compelled by the vision of getting more kids into college as the right …" at bounding box center [1085, 677] width 170 height 161
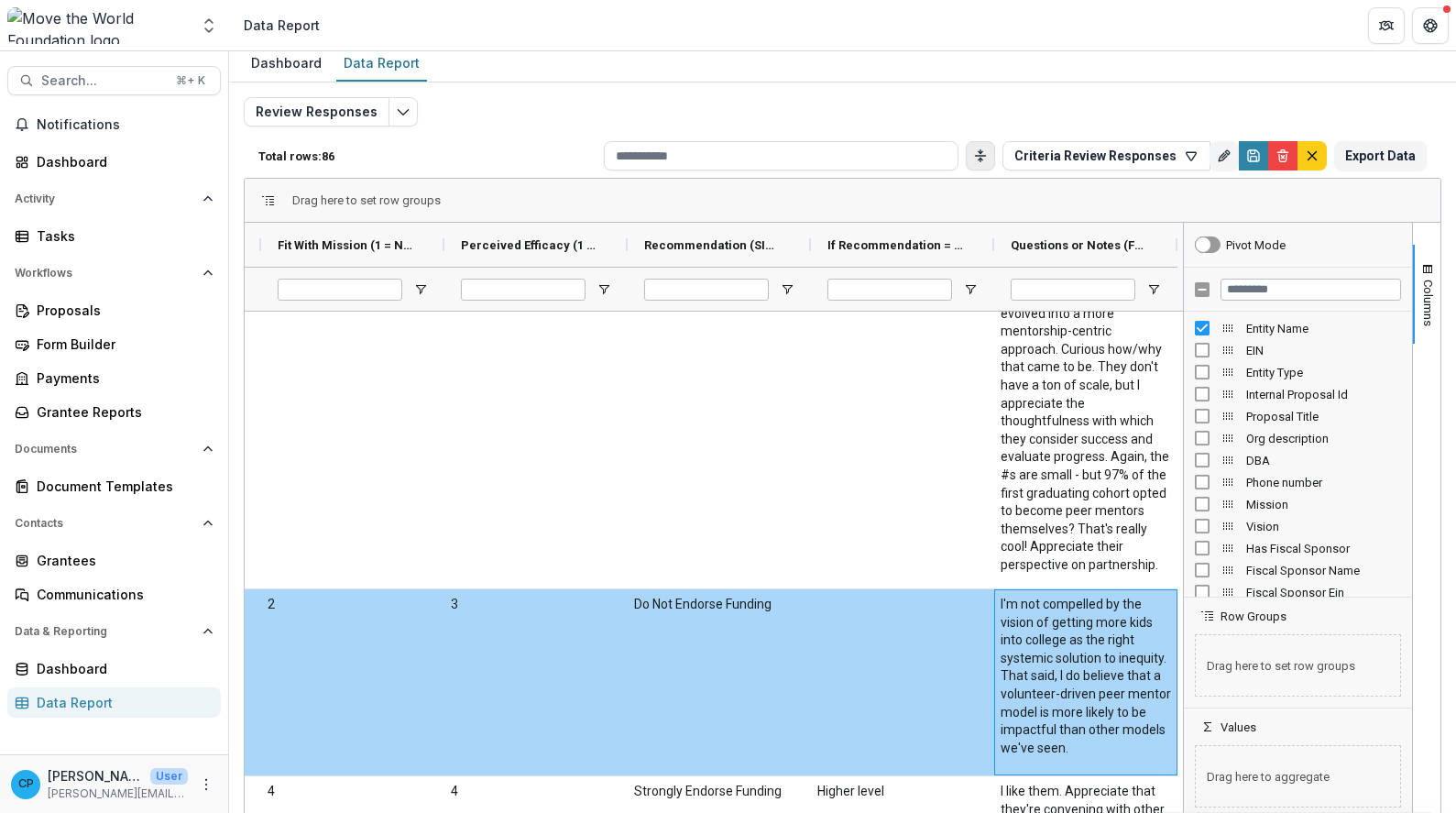
drag, startPoint x: 1035, startPoint y: 764, endPoint x: 1006, endPoint y: 645, distance: 122.5
click at [1002, 658] on \(FORMATTED_TEXT\)-1199 "I'm not compelled by the vision of getting more kids into college as the right …" at bounding box center [1085, 677] width 170 height 161
drag, startPoint x: 997, startPoint y: 606, endPoint x: 1056, endPoint y: 754, distance: 159.3
click at [1061, 729] on \(FORMATTED_TEXT\)-1199 "I'm not compelled by the vision of getting more kids into college as the right …" at bounding box center [1085, 677] width 170 height 161
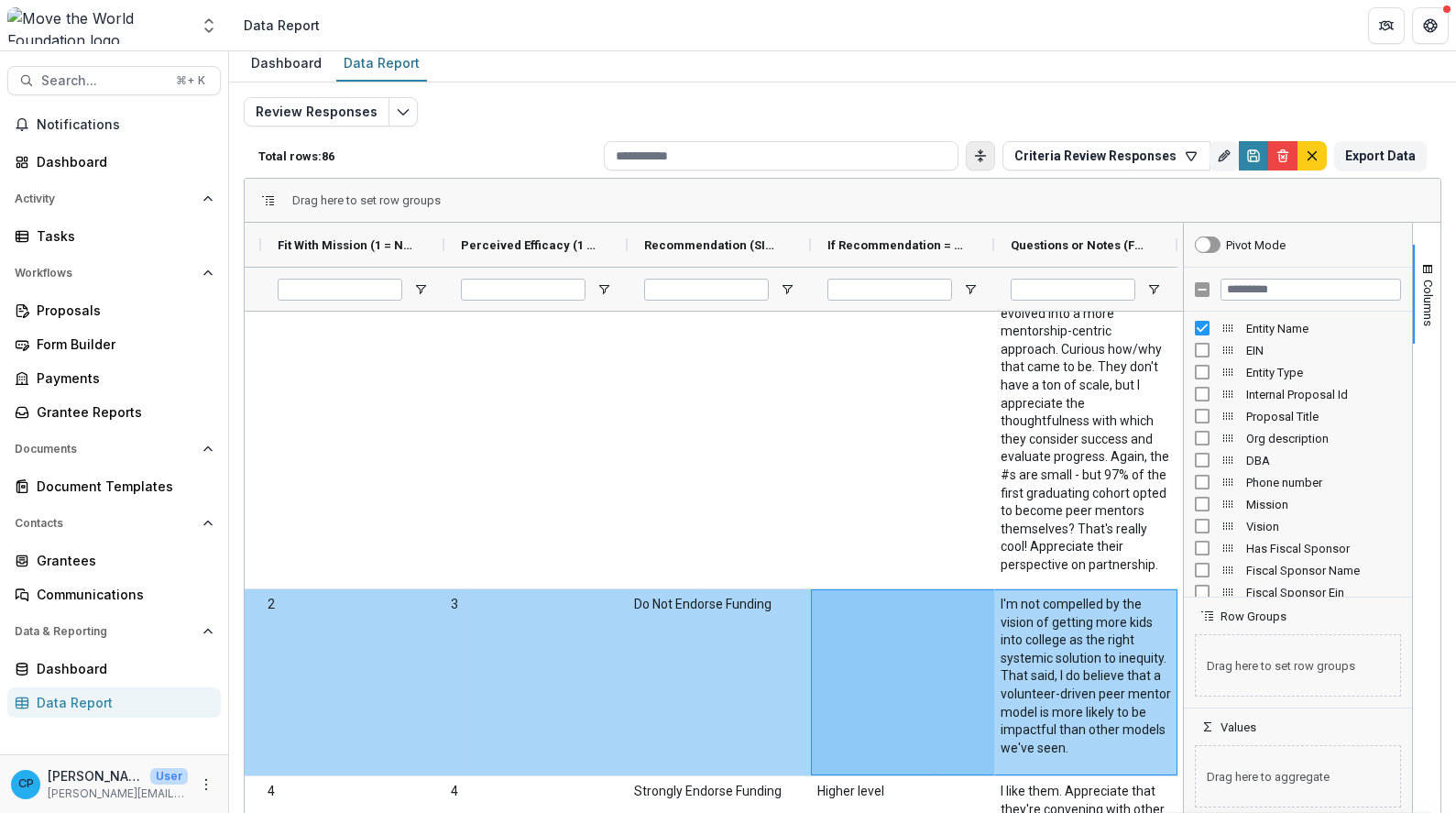
drag, startPoint x: 1049, startPoint y: 759, endPoint x: 943, endPoint y: 613, distance: 180.4
click at [925, 618] on div "The Valedictorian Project [PERSON_NAME] <[PERSON_NAME][EMAIL_ADDRESS][DOMAIN_NA…" at bounding box center [536, 682] width 1283 height 187
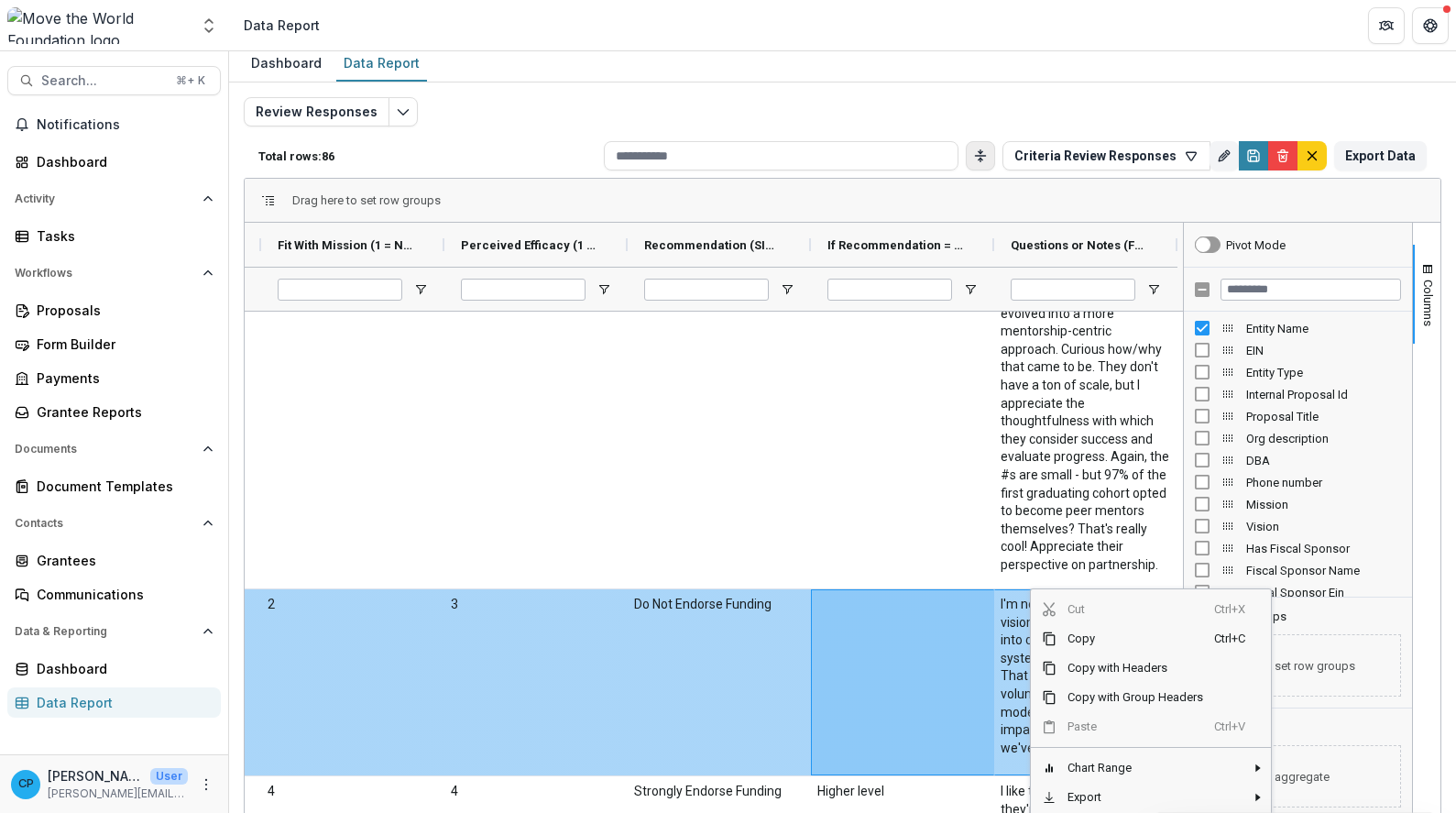
click at [1000, 657] on \(FORMATTED_TEXT\)-1199 "I'm not compelled by the vision of getting more kids into college as the right …" at bounding box center [1085, 677] width 170 height 161
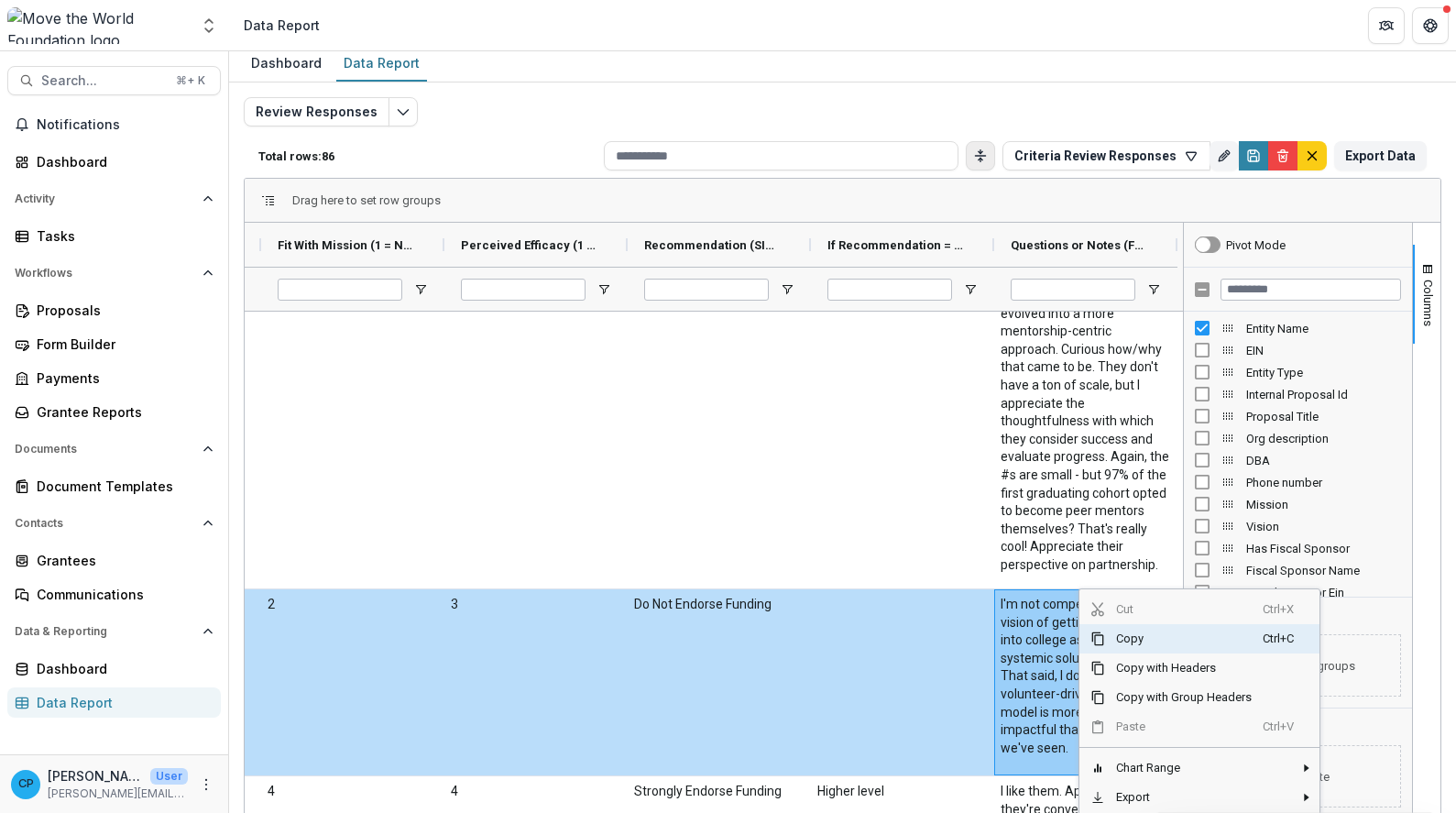
click at [1135, 647] on span "Copy" at bounding box center [1183, 639] width 157 height 30
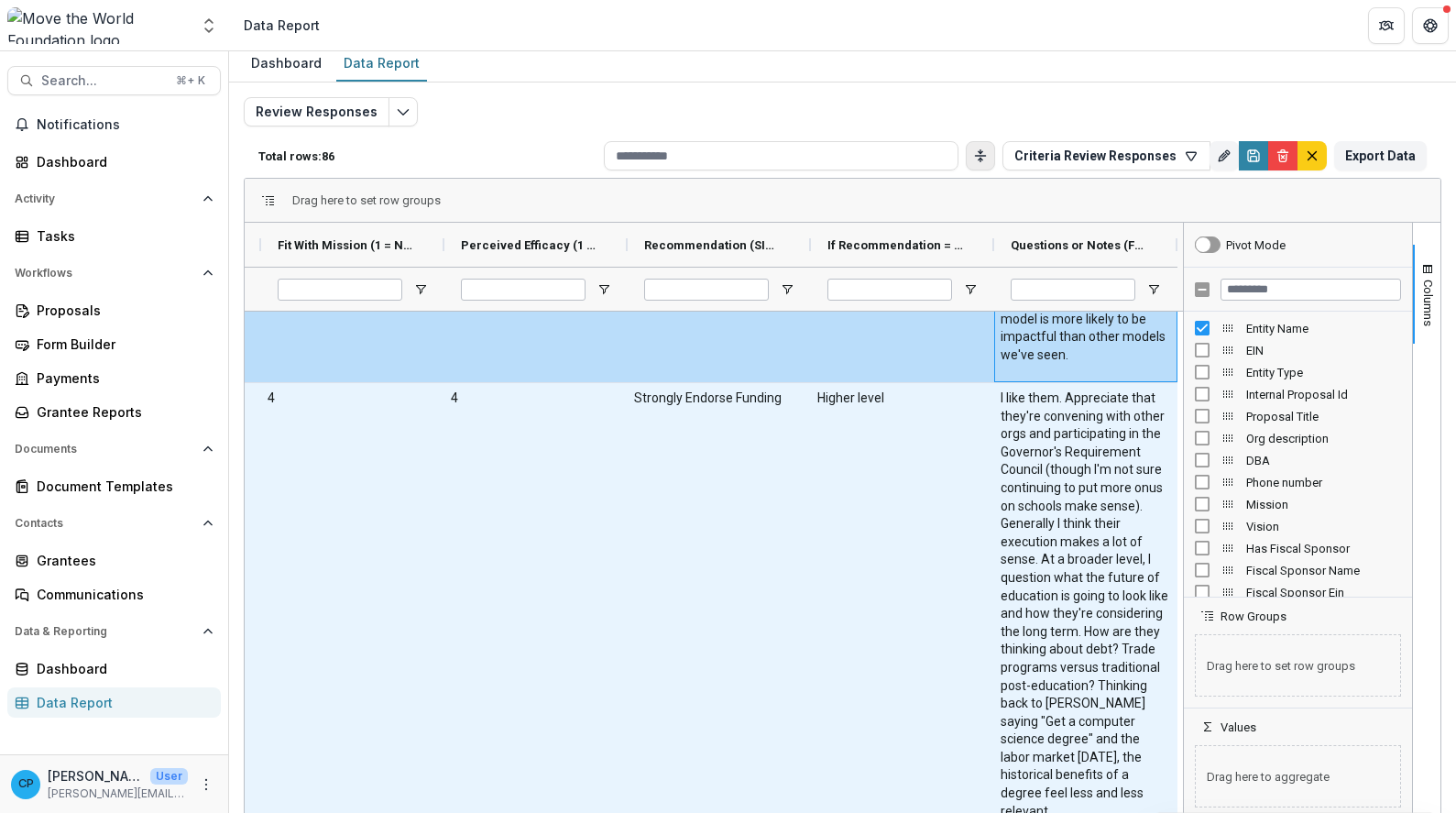
click at [1081, 703] on \(FORMATTED_TEXT\)-1206 "I like them. Appreciate that they're convening with other orgs and participatin…" at bounding box center [1085, 605] width 170 height 431
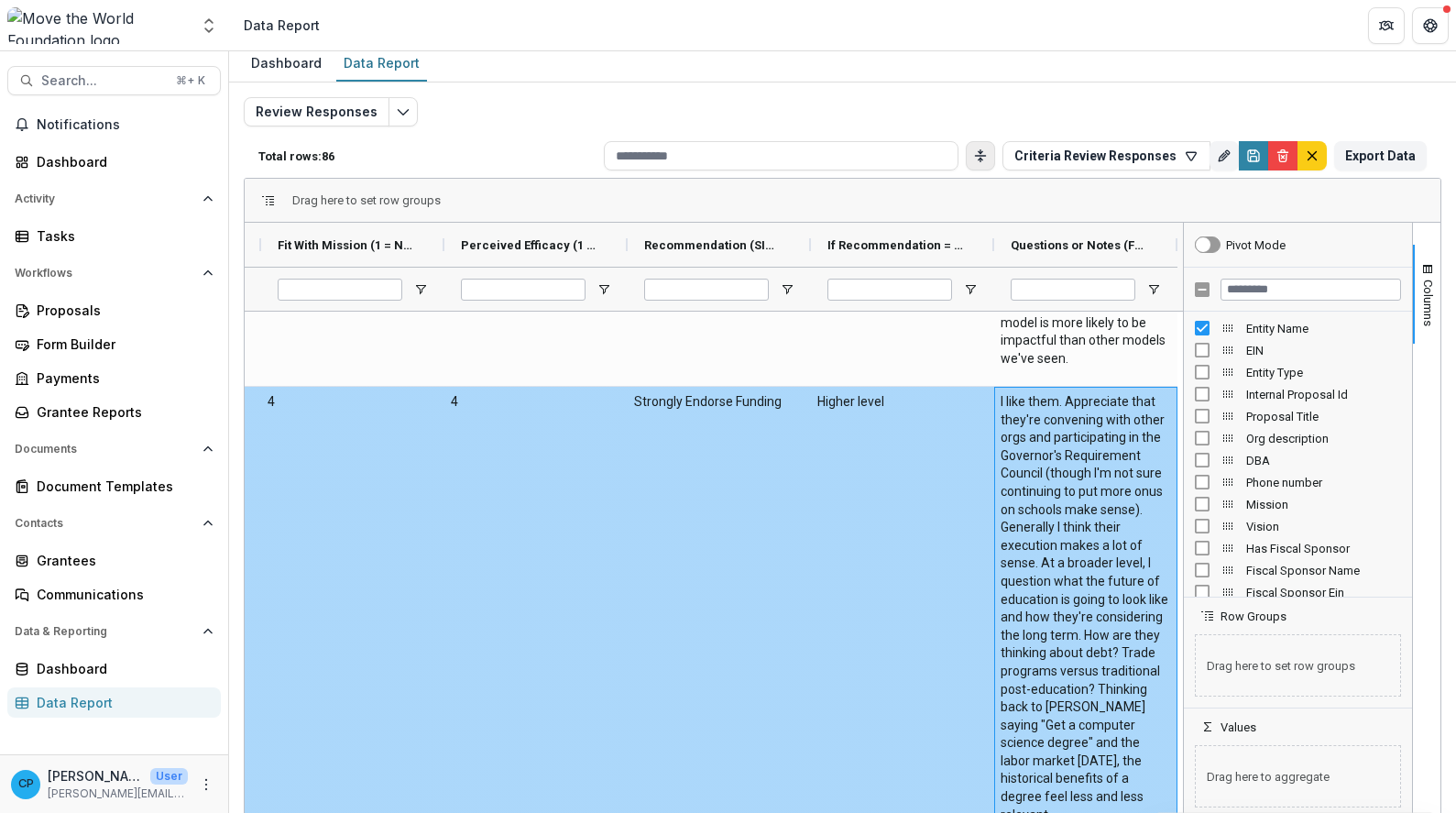
click at [1068, 517] on \(FORMATTED_TEXT\)-1206 "I like them. Appreciate that they're convening with other orgs and participatin…" at bounding box center [1085, 609] width 170 height 431
click at [1075, 564] on \(FORMATTED_TEXT\)-1206 "I like them. Appreciate that they're convening with other orgs and participatin…" at bounding box center [1085, 609] width 170 height 431
drag, startPoint x: 1042, startPoint y: 560, endPoint x: 1051, endPoint y: 598, distance: 39.1
click at [1054, 610] on \(FORMATTED_TEXT\)-1206 "I like them. Appreciate that they're convening with other orgs and participatin…" at bounding box center [1085, 609] width 170 height 431
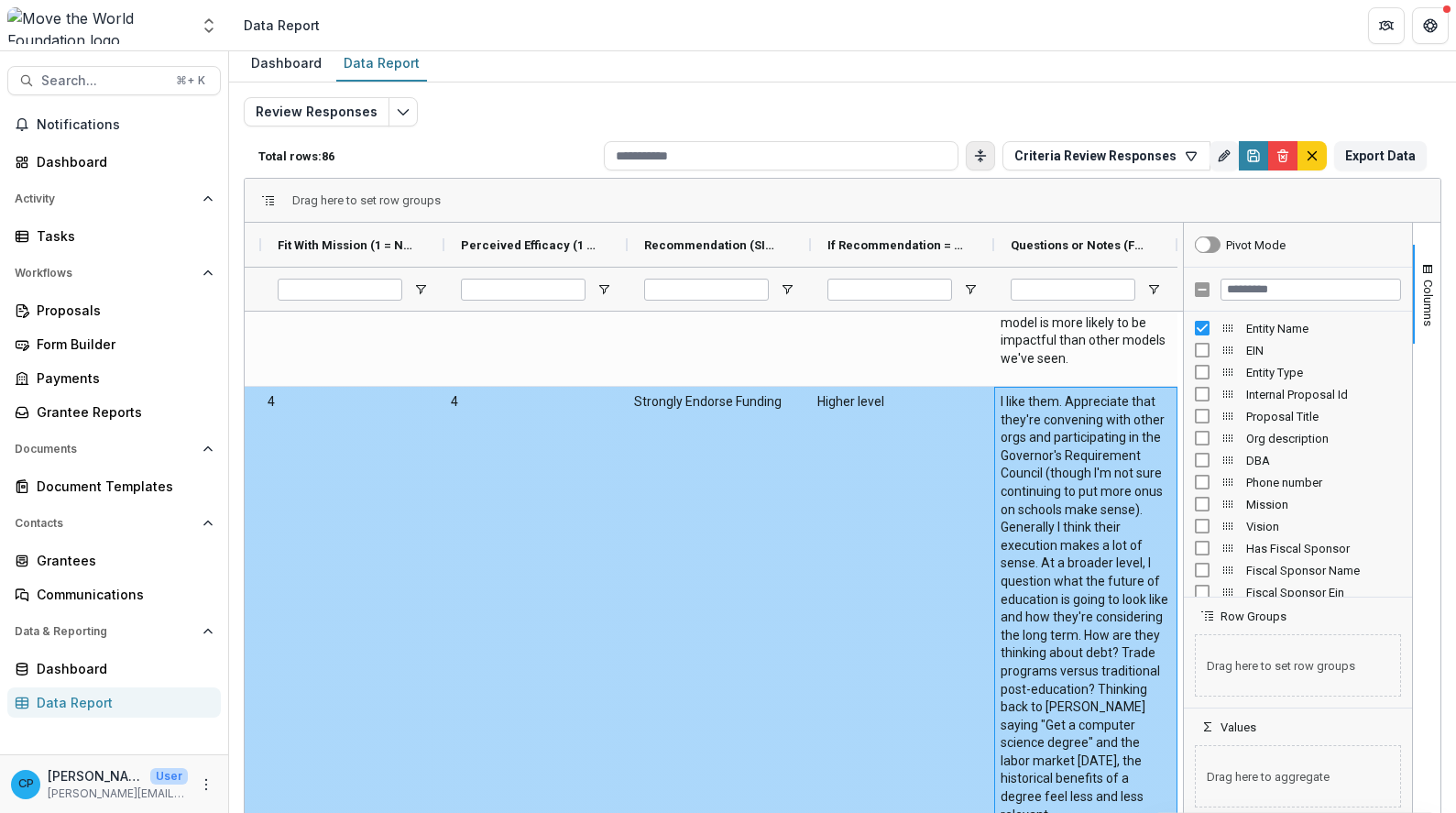
click at [1045, 568] on \(FORMATTED_TEXT\)-1206 "I like them. Appreciate that they're convening with other orgs and participatin…" at bounding box center [1085, 609] width 170 height 431
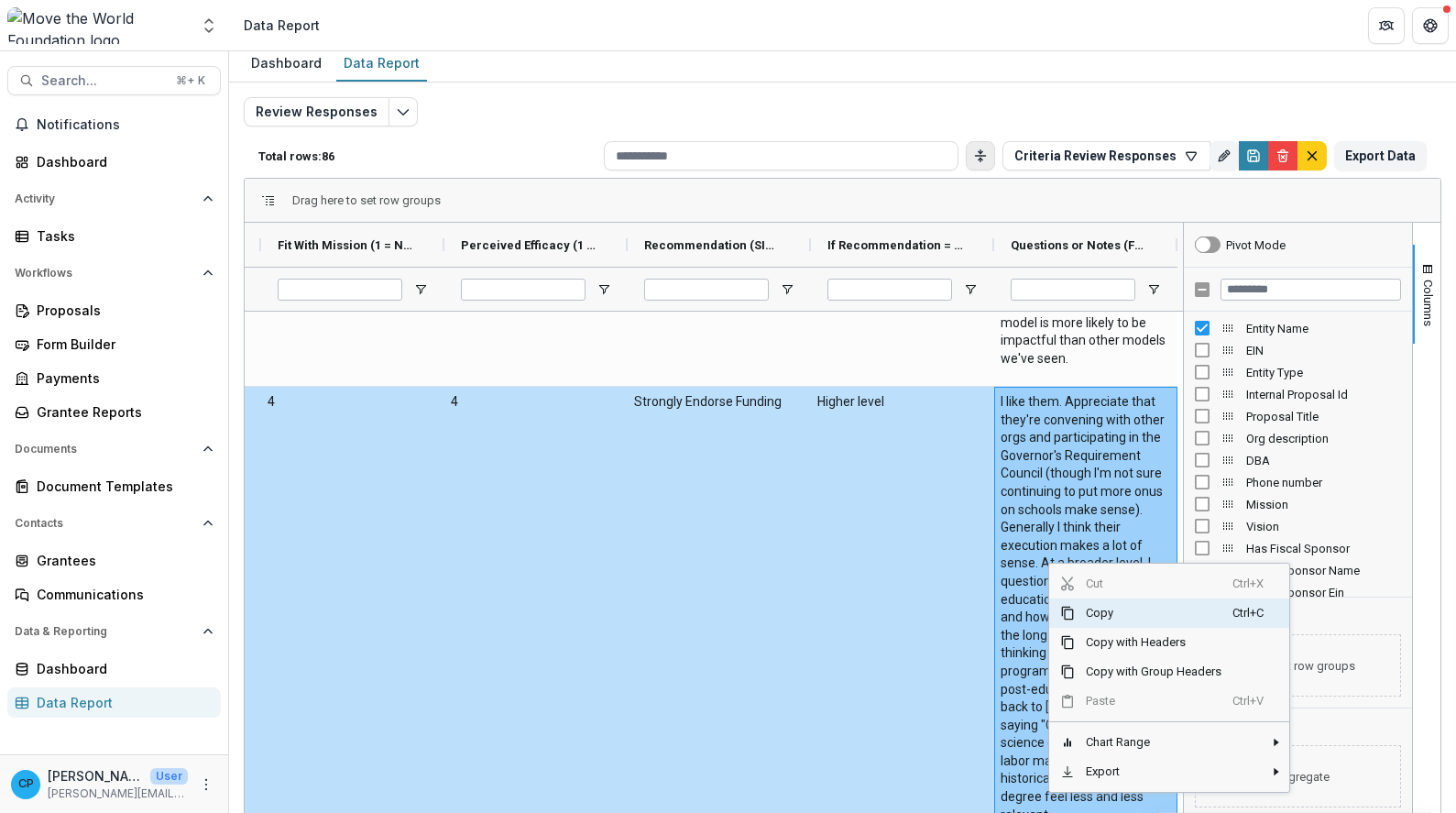
click at [1094, 622] on span "Copy" at bounding box center [1154, 613] width 157 height 30
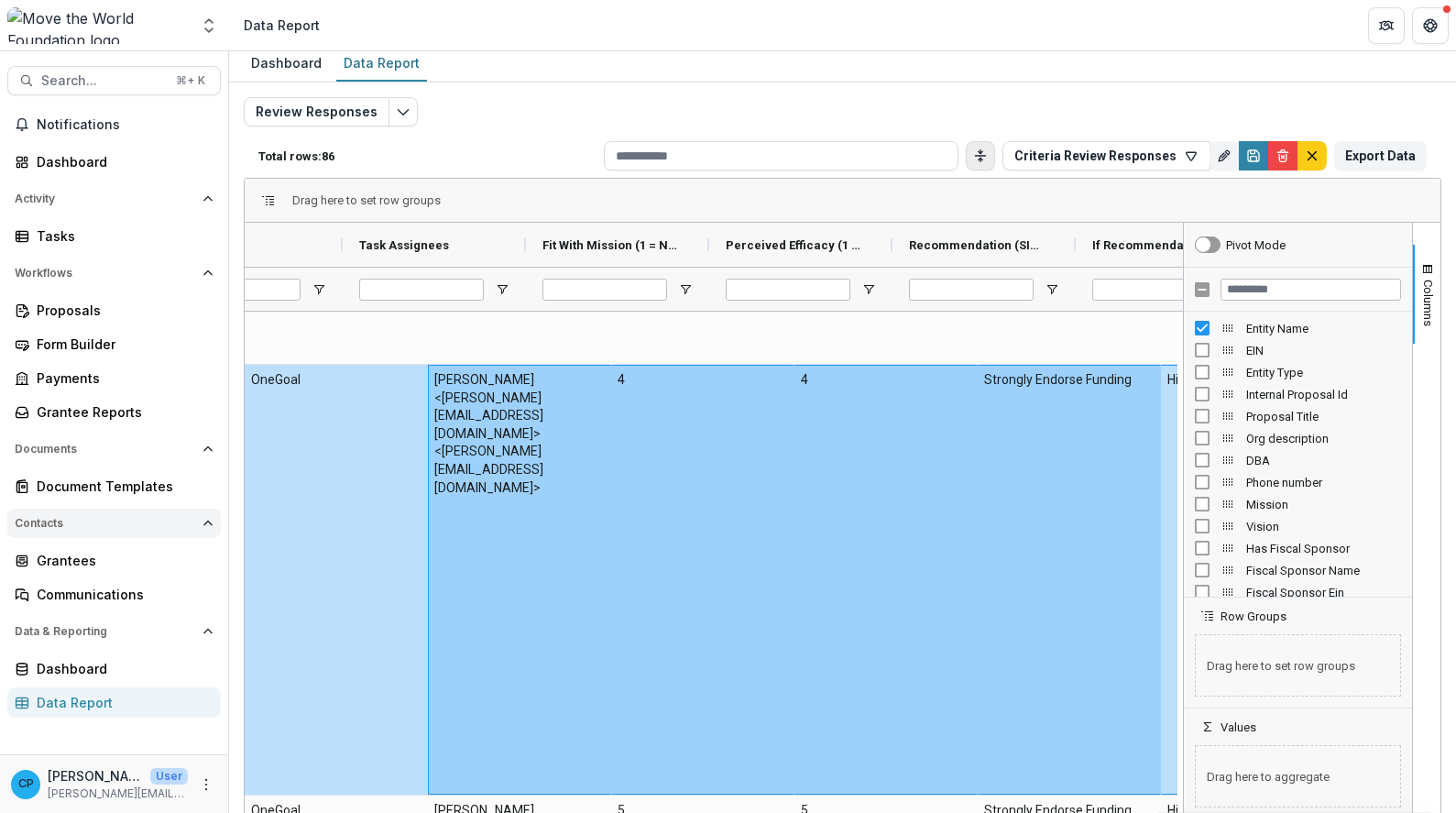
scroll to position [0, 0]
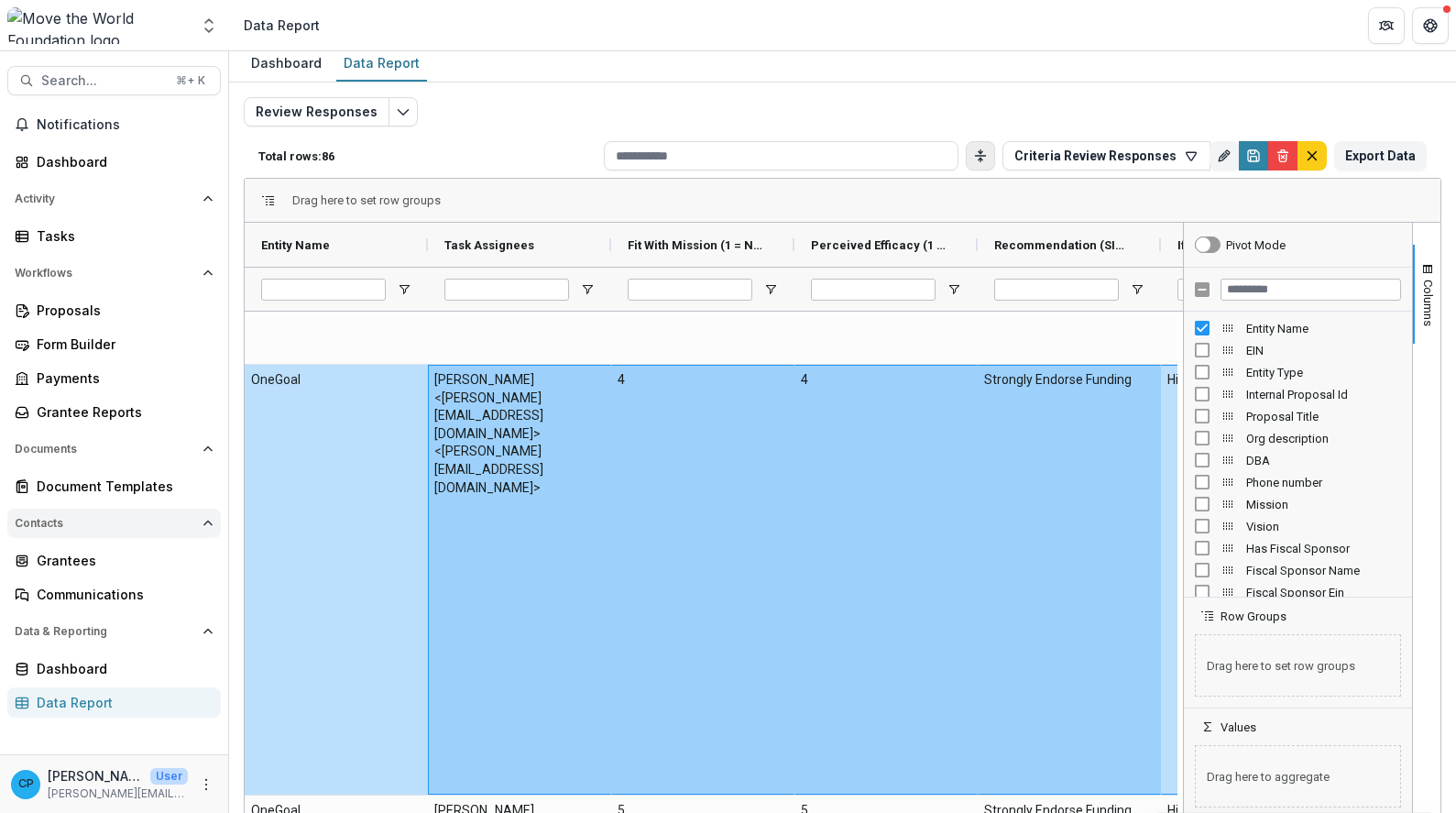
drag, startPoint x: 965, startPoint y: 576, endPoint x: 107, endPoint y: 510, distance: 860.5
click at [107, 510] on main "Search... ⌘ + K Notifications Dashboard Activity Tasks Workflows Proposals Form…" at bounding box center [728, 432] width 1456 height 762
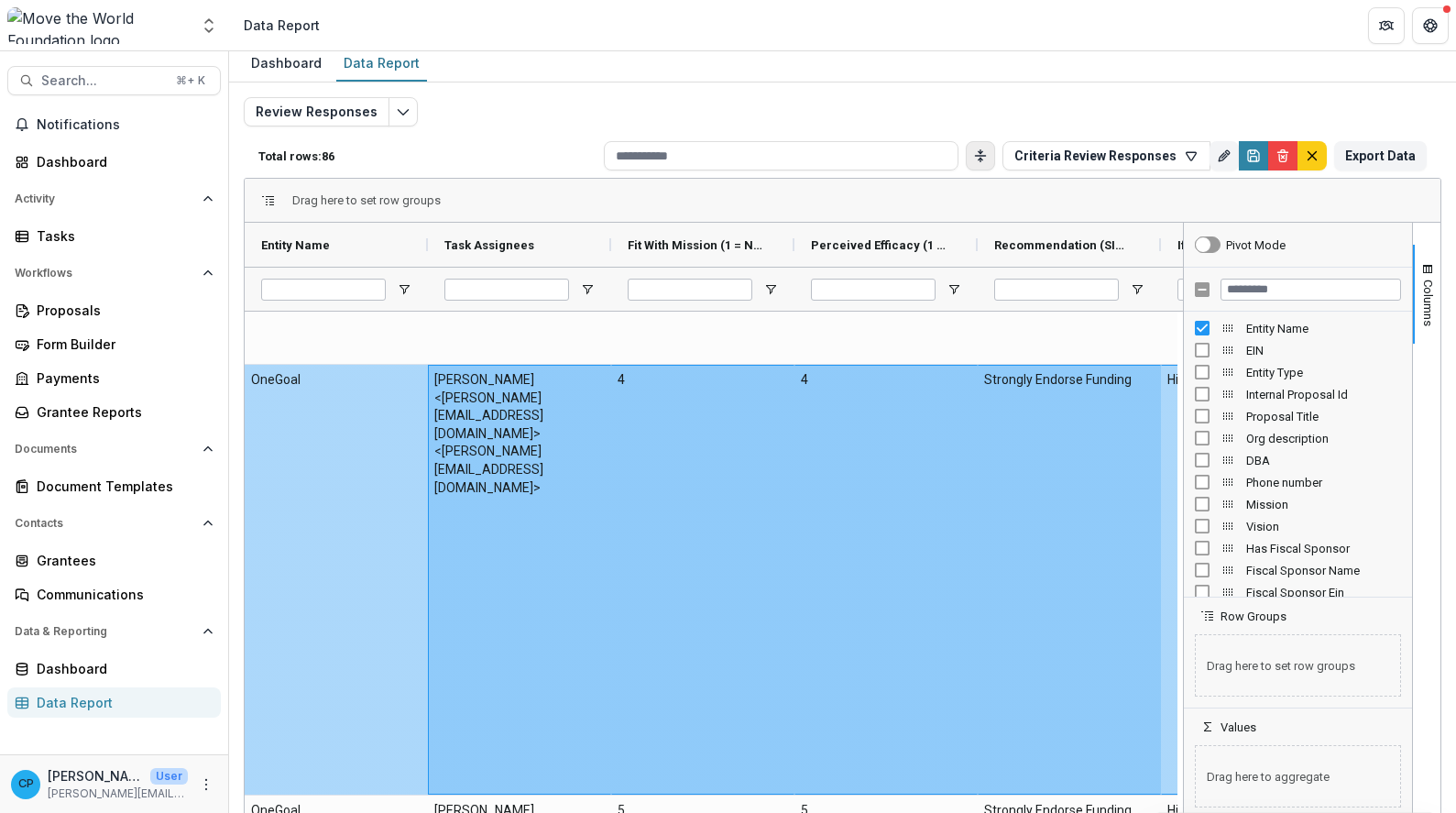
click at [501, 516] on div "[PERSON_NAME] <[PERSON_NAME][EMAIL_ADDRESS][DOMAIN_NAME]> <[PERSON_NAME][EMAIL_…" at bounding box center [519, 580] width 183 height 430
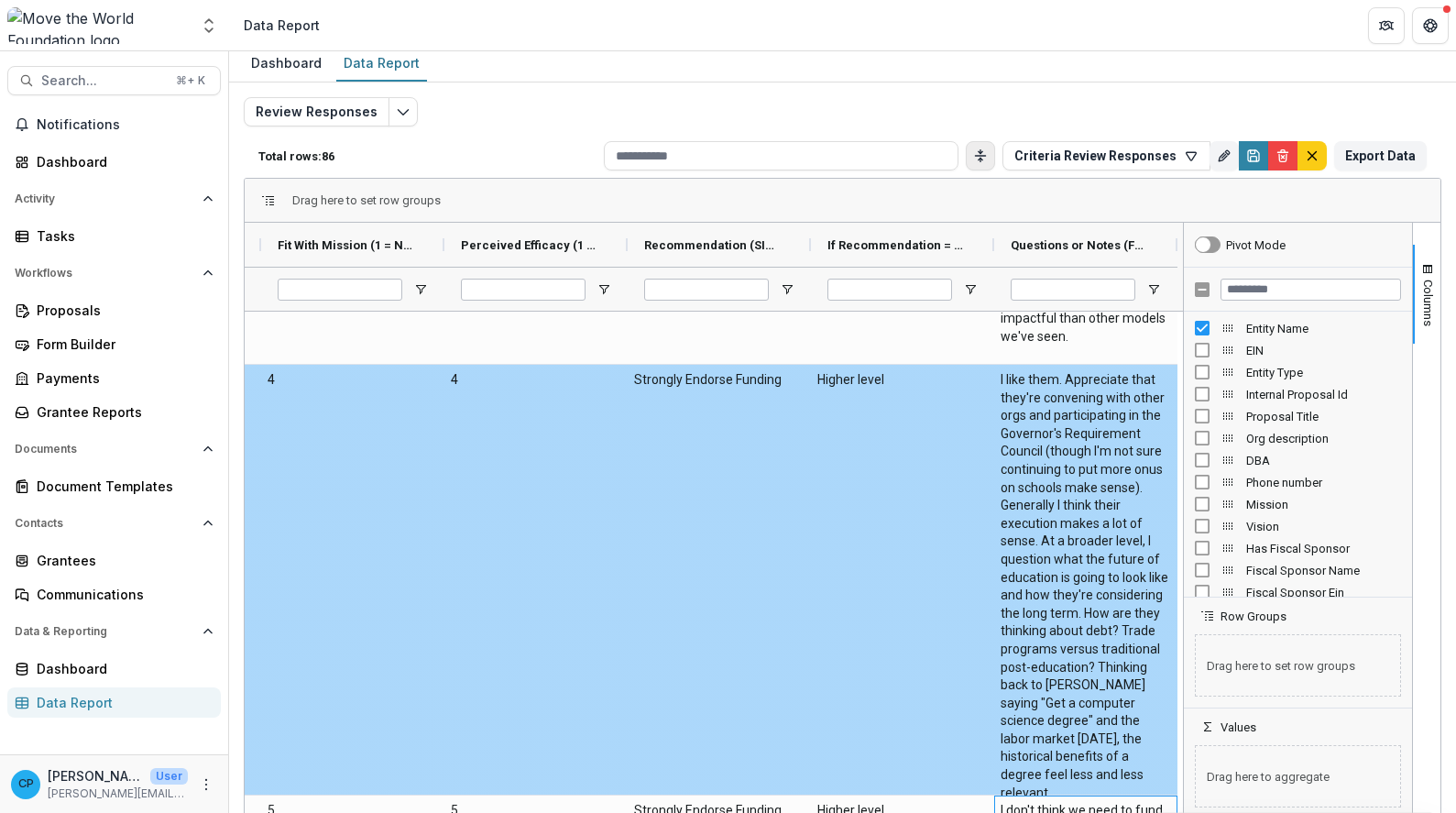
scroll to position [5363, 0]
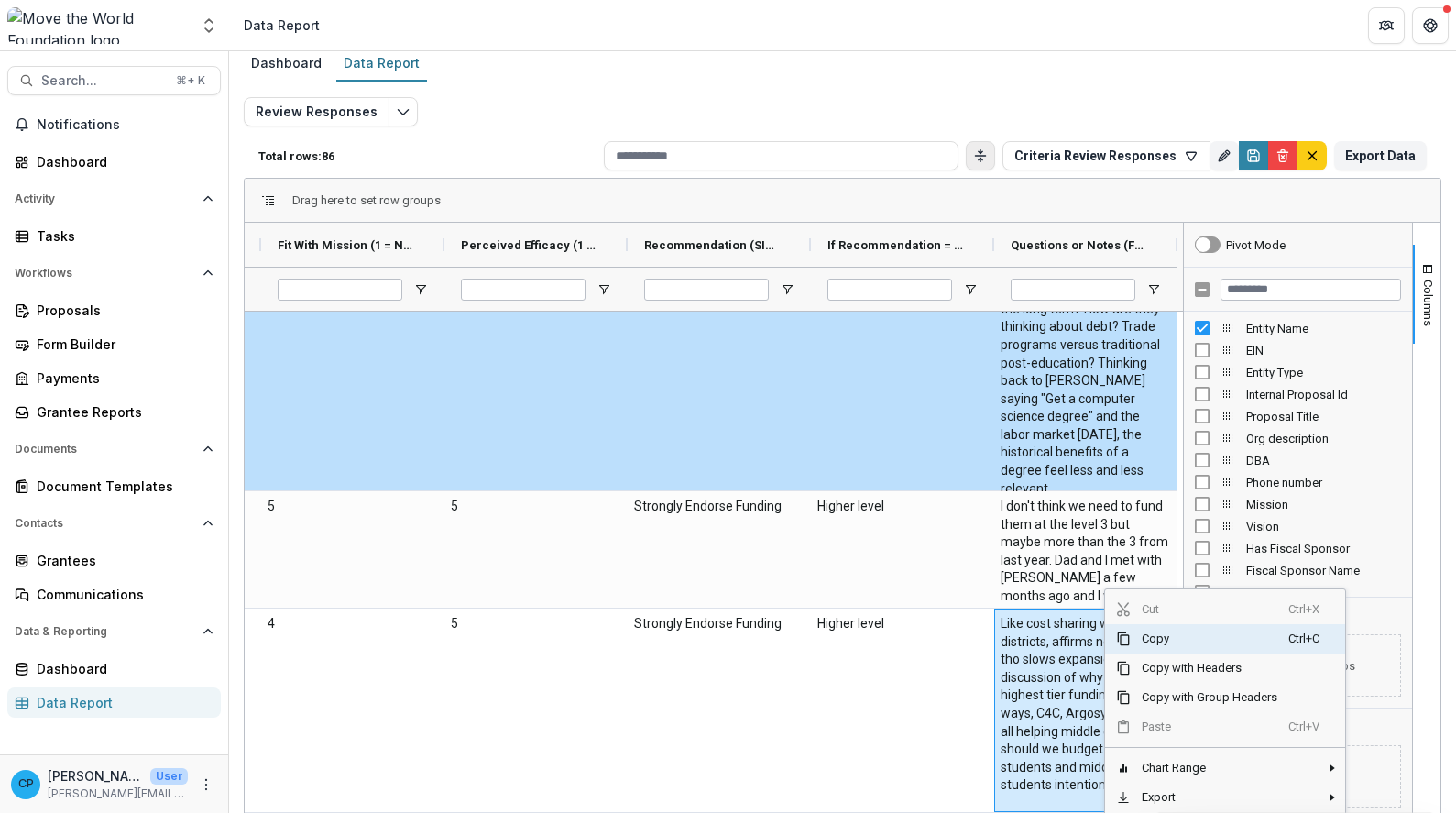
click at [1151, 648] on span "Copy" at bounding box center [1209, 639] width 157 height 30
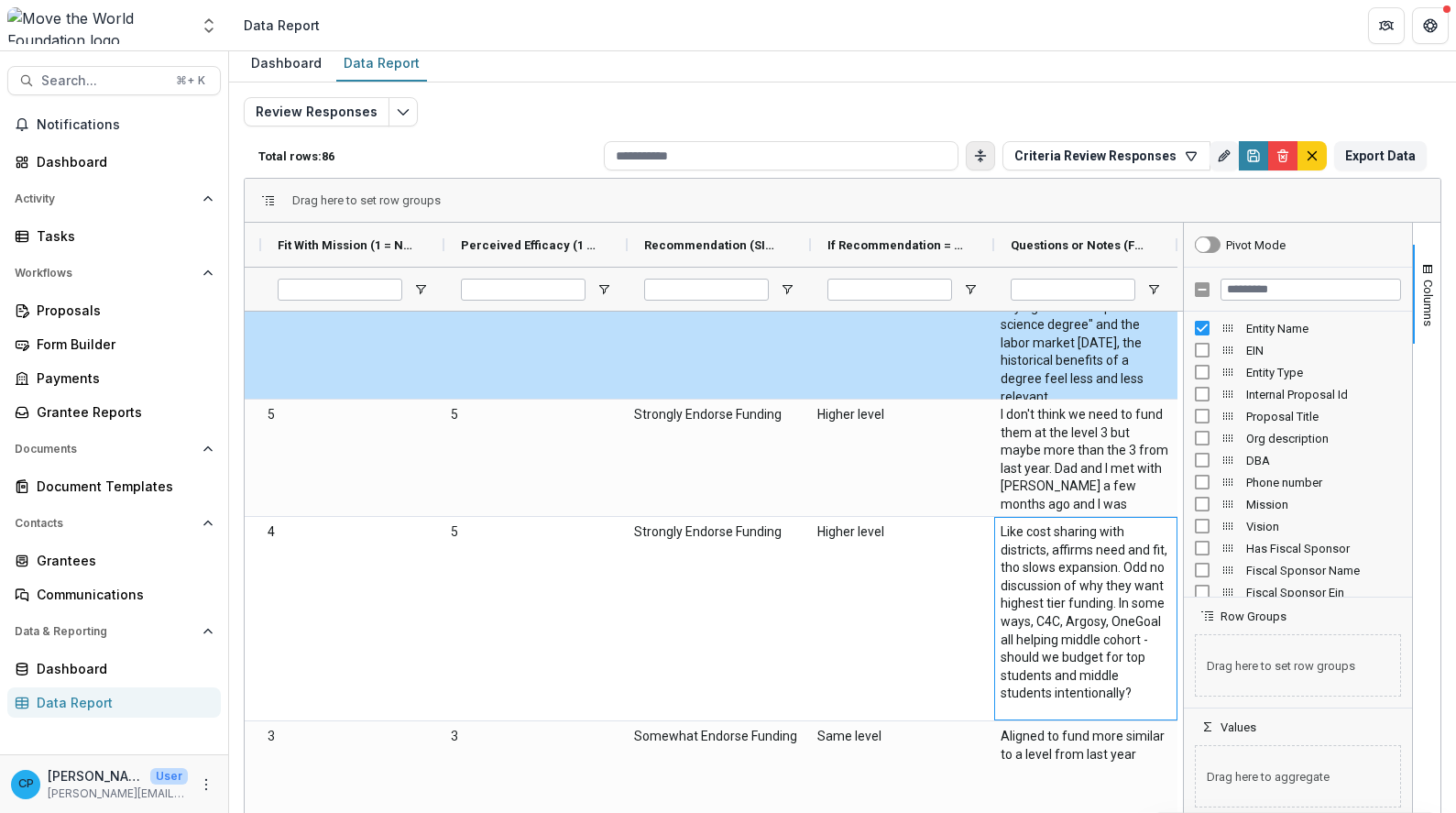
scroll to position [5696, 0]
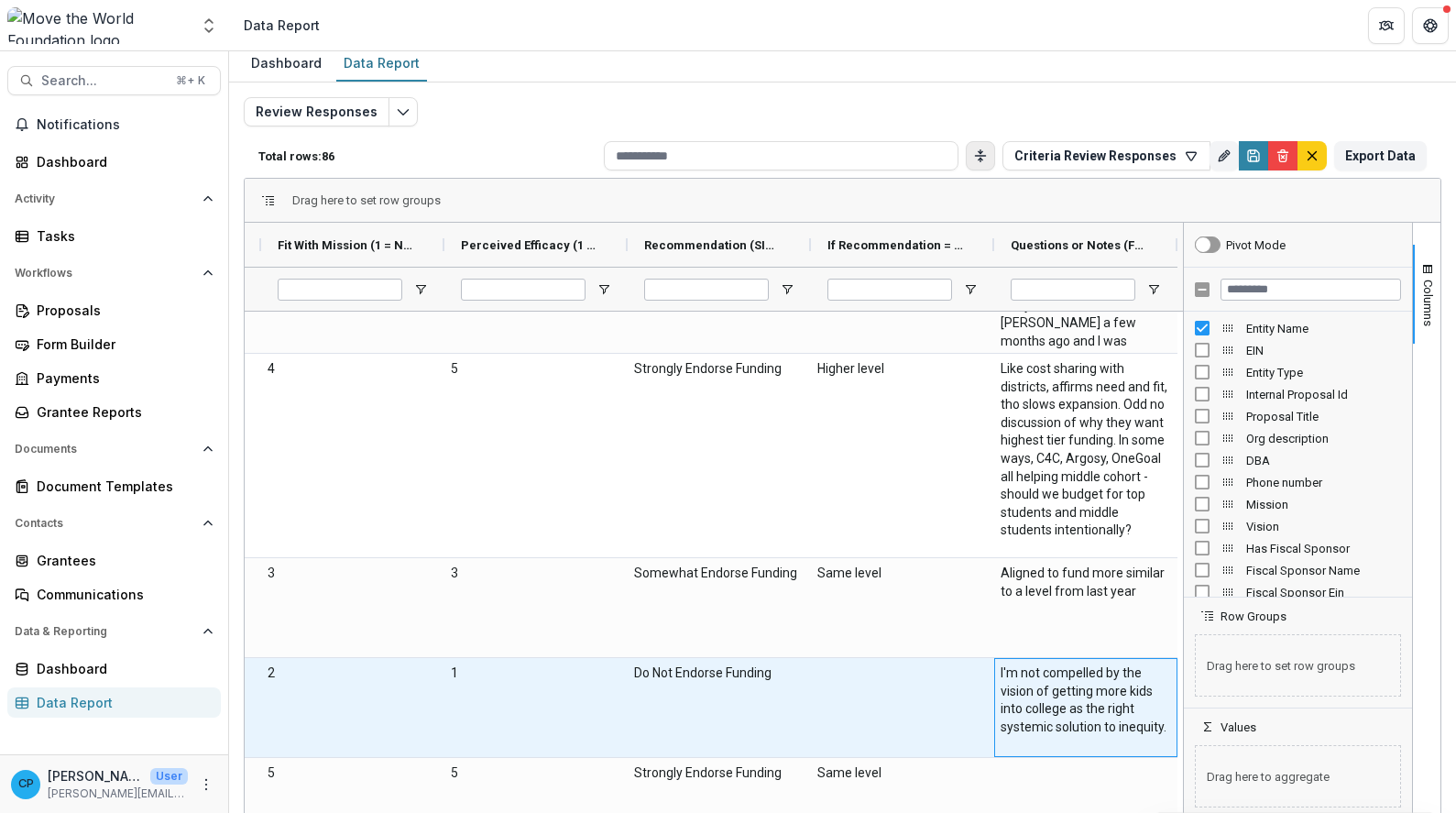
click at [1085, 698] on \(FORMATTED_TEXT\)-1290 "I'm not compelled by the vision of getting more kids into college as the right …" at bounding box center [1085, 700] width 170 height 71
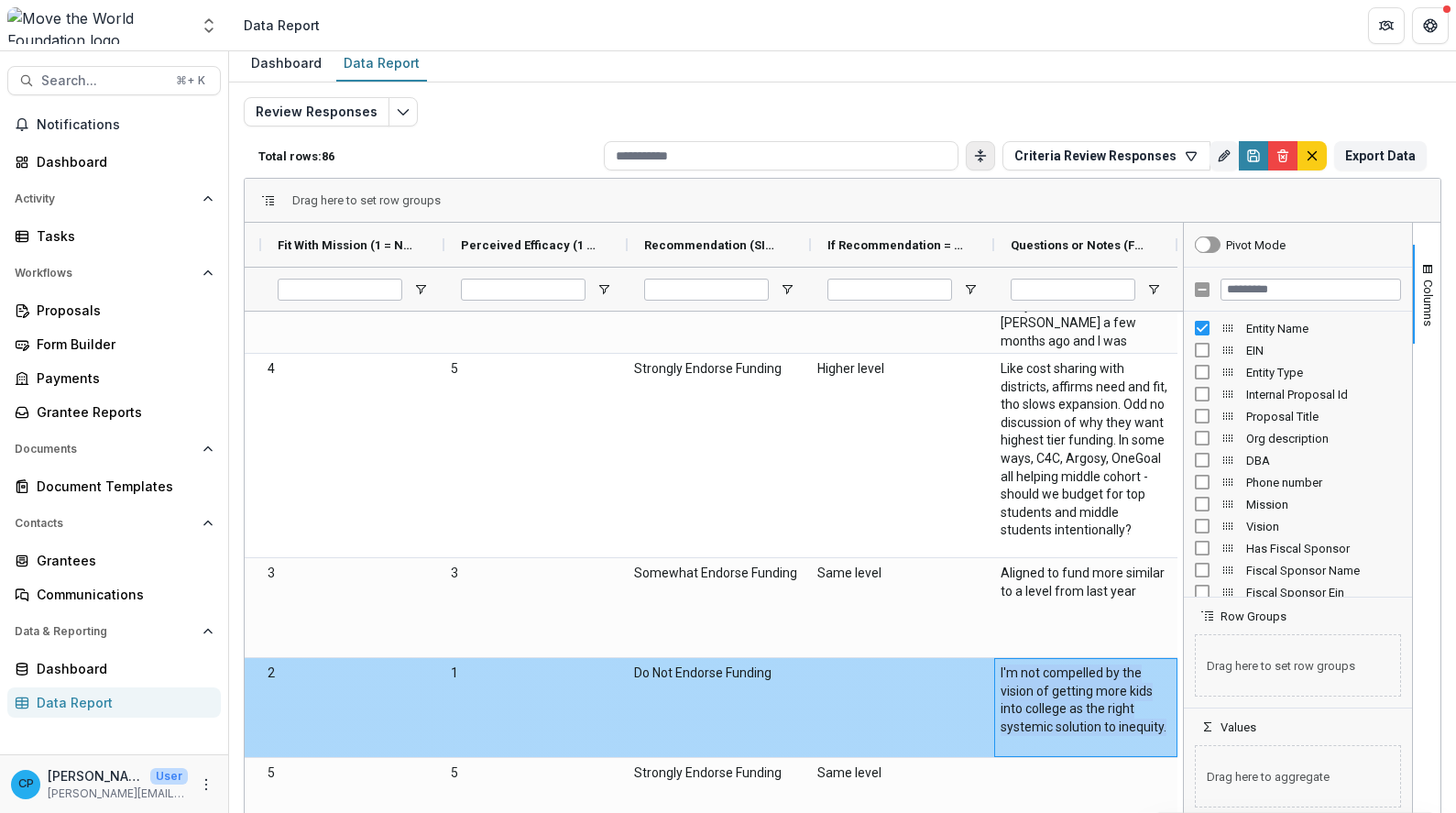
click at [1085, 698] on \(FORMATTED_TEXT\)-1290 "I'm not compelled by the vision of getting more kids into college as the right …" at bounding box center [1085, 700] width 170 height 71
click at [1060, 737] on \(FORMATTED_TEXT\)-1290 "I'm not compelled by the vision of getting more kids into college as the right …" at bounding box center [1085, 700] width 170 height 71
drag, startPoint x: 1051, startPoint y: 745, endPoint x: 996, endPoint y: 655, distance: 105.5
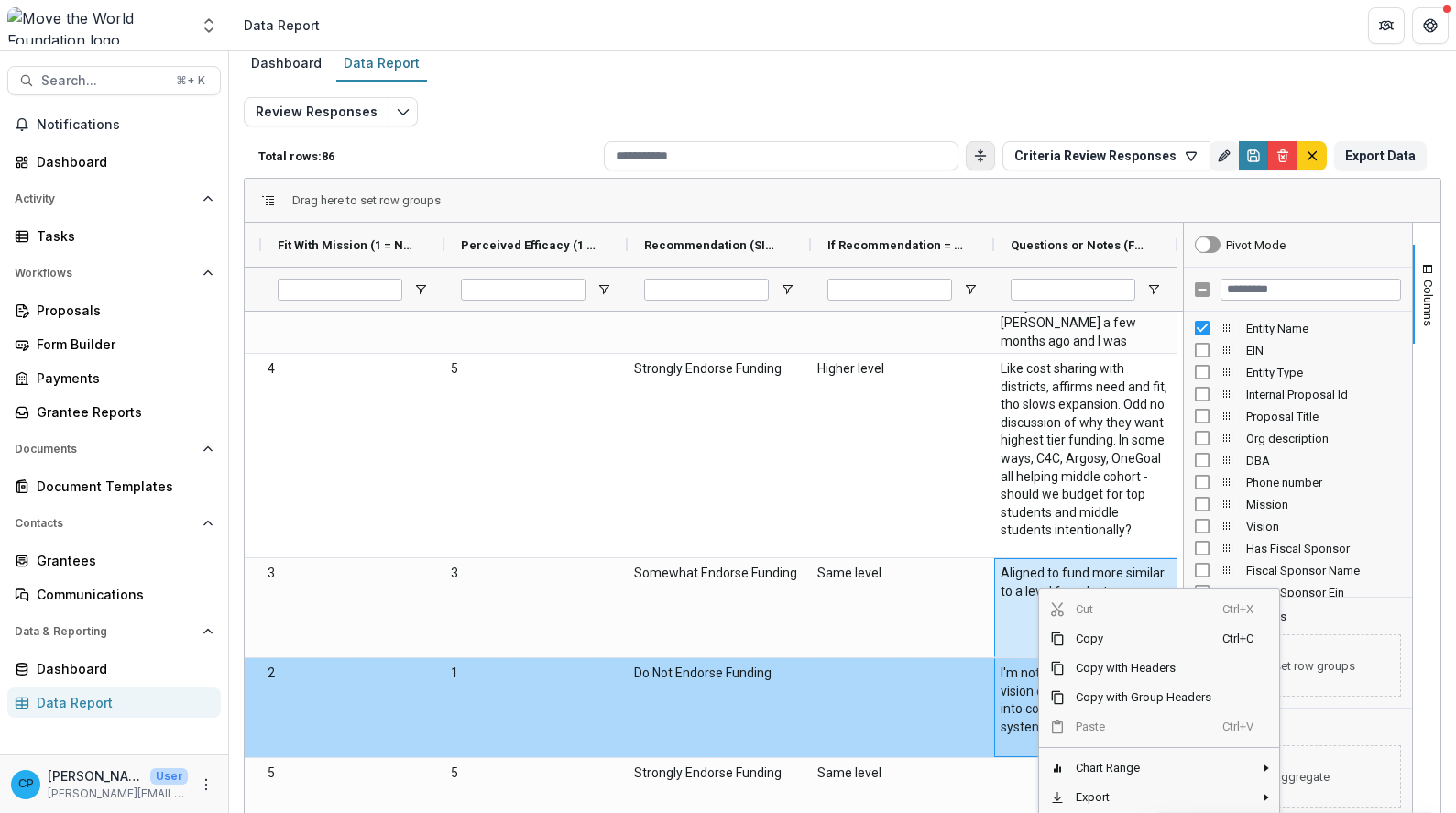
click at [1000, 699] on \(FORMATTED_TEXT\)-1290 "I'm not compelled by the vision of getting more kids into college as the right …" at bounding box center [1085, 700] width 170 height 71
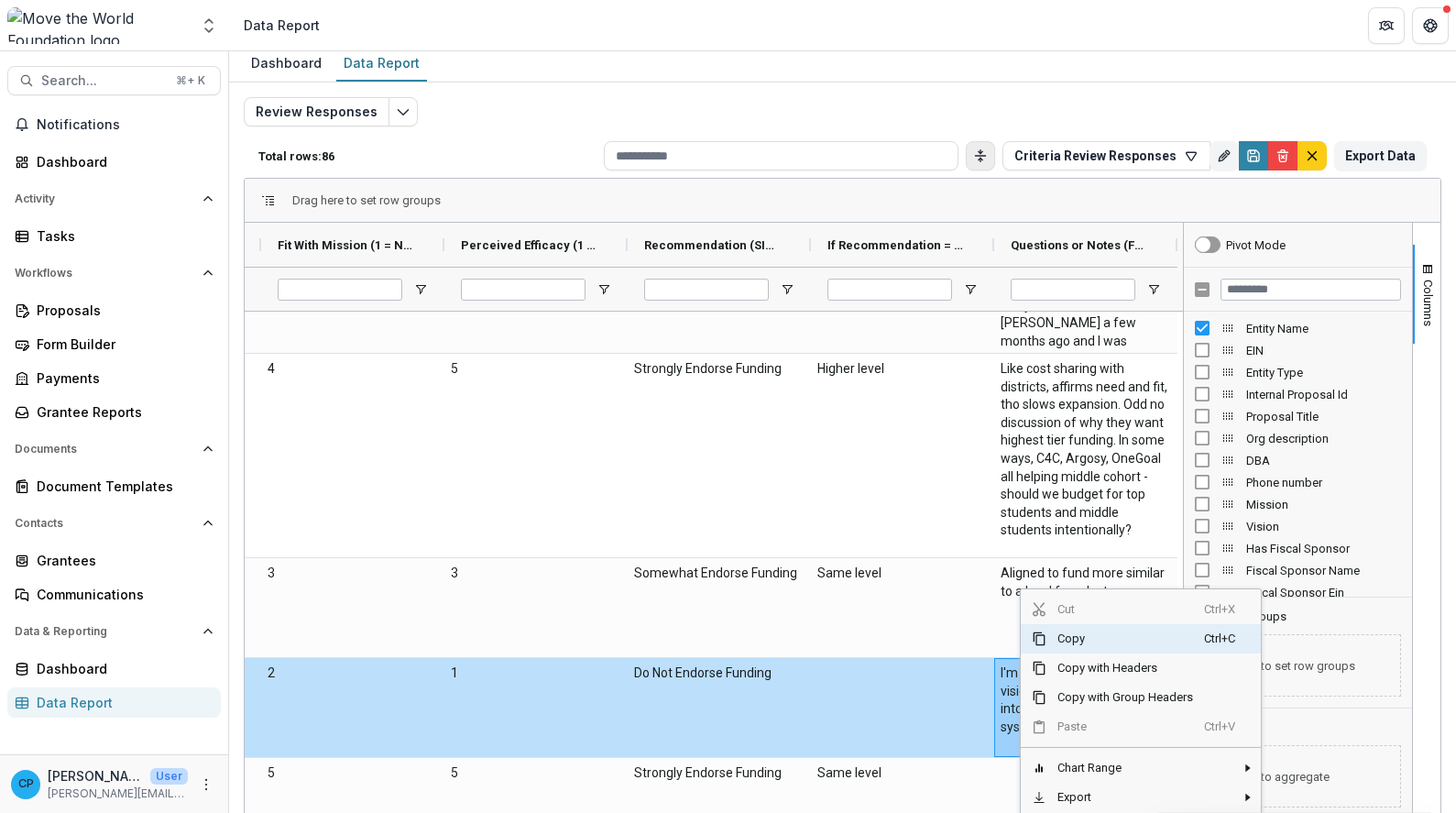
click at [1090, 648] on span "Copy" at bounding box center [1125, 639] width 157 height 30
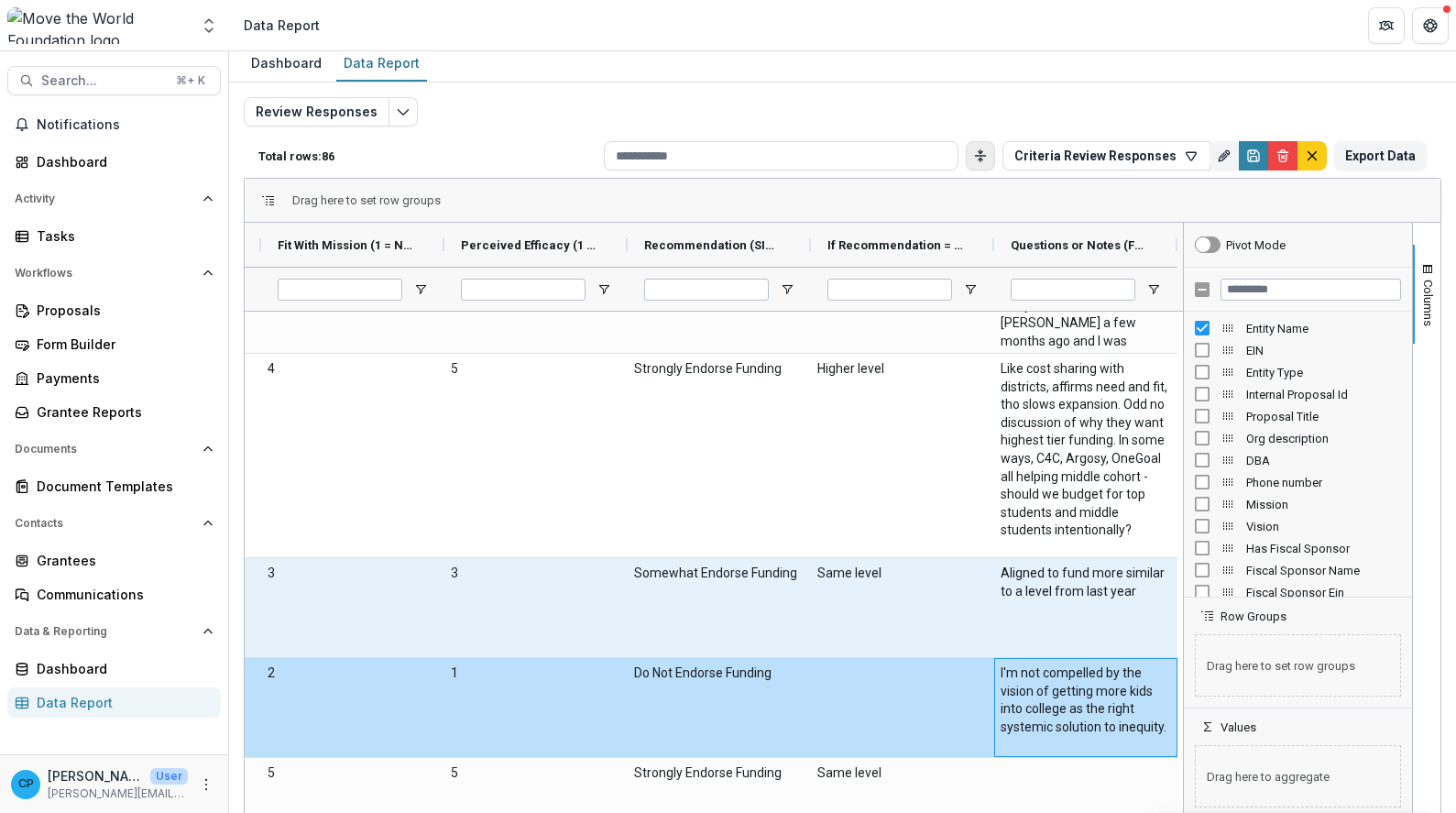
click at [1117, 621] on div "Aligned to fund more similar to a level from last year" at bounding box center [1085, 608] width 183 height 99
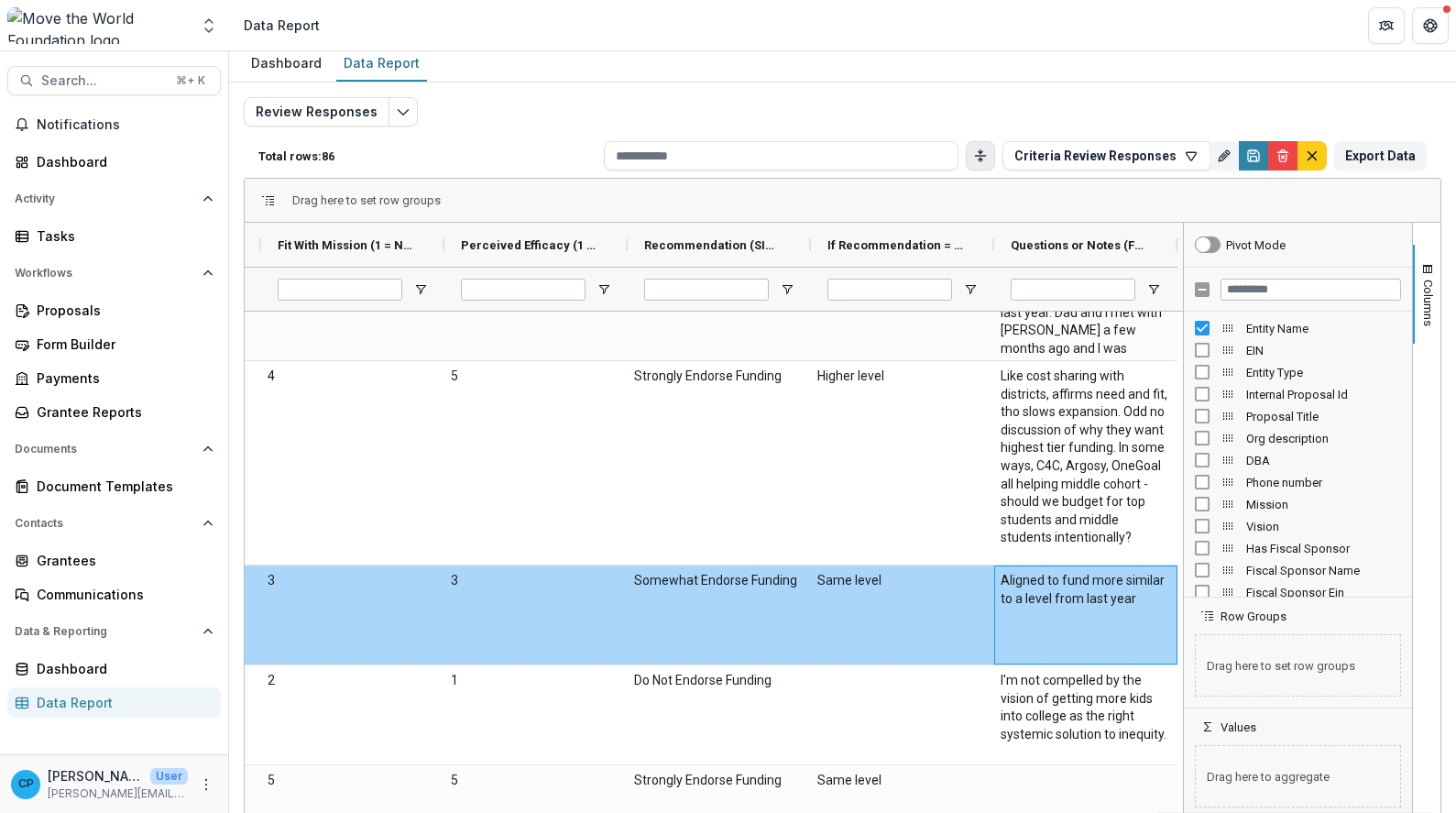
scroll to position [5786, 0]
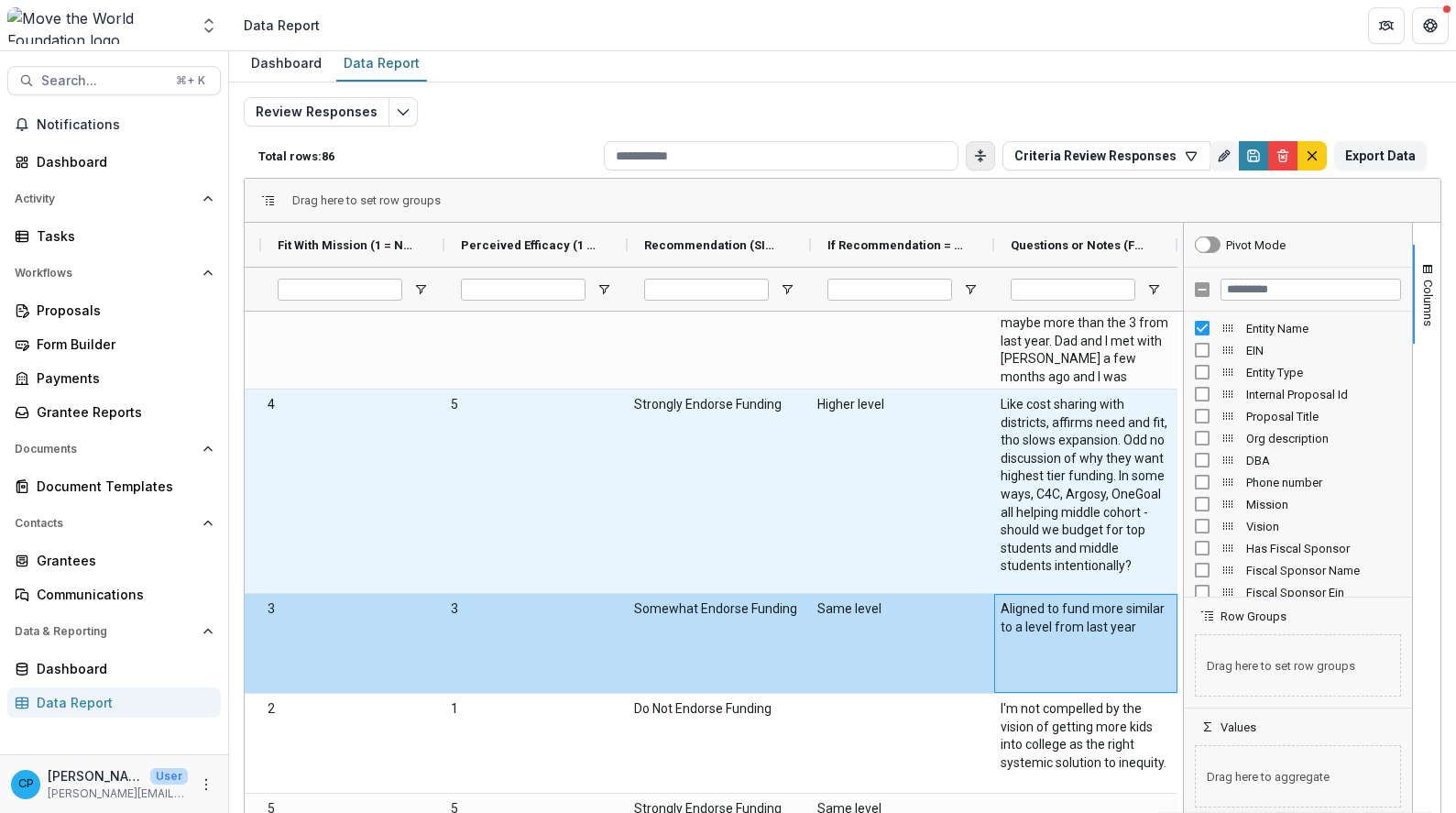
click at [1089, 552] on \(FORMATTED_TEXT\)-1276 "Like cost sharing with districts, affirms need and fit, tho slows expansion. Od…" at bounding box center [1085, 487] width 170 height 180
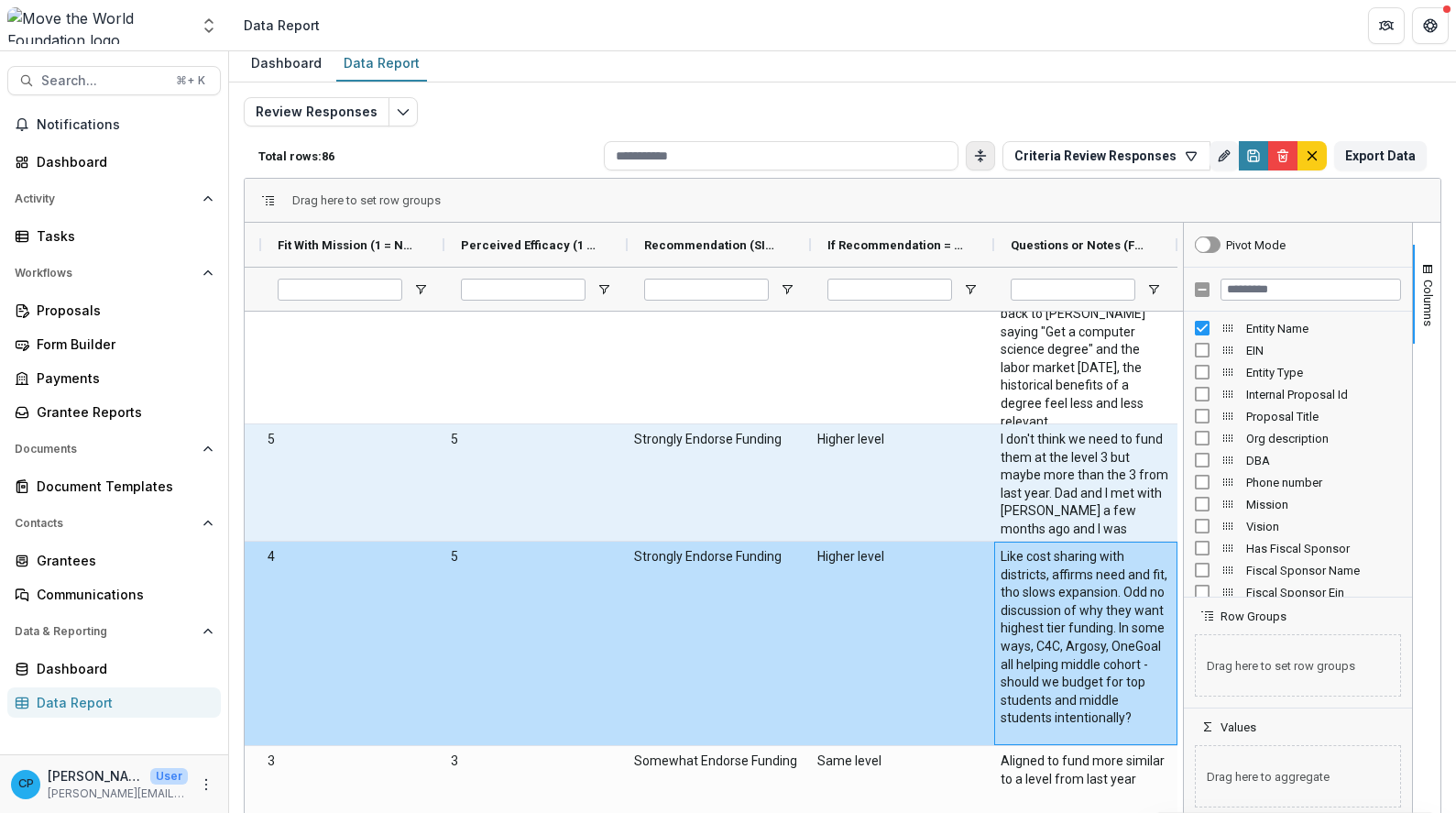
scroll to position [5606, 0]
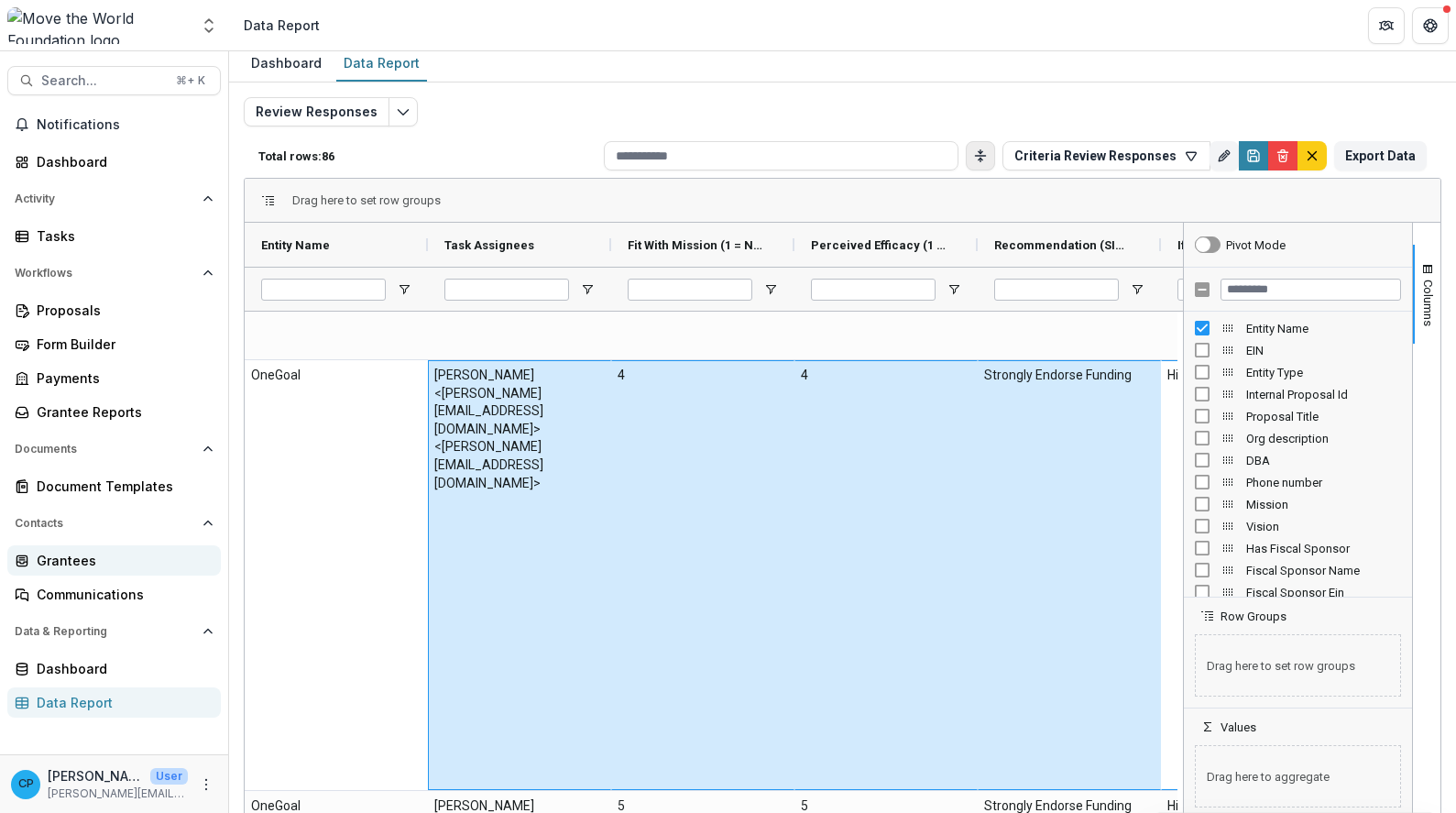
drag, startPoint x: 758, startPoint y: 594, endPoint x: 116, endPoint y: 560, distance: 642.9
click at [116, 560] on main "Search... ⌘ + K Notifications Dashboard Activity Tasks Workflows Proposals Form…" at bounding box center [728, 432] width 1456 height 762
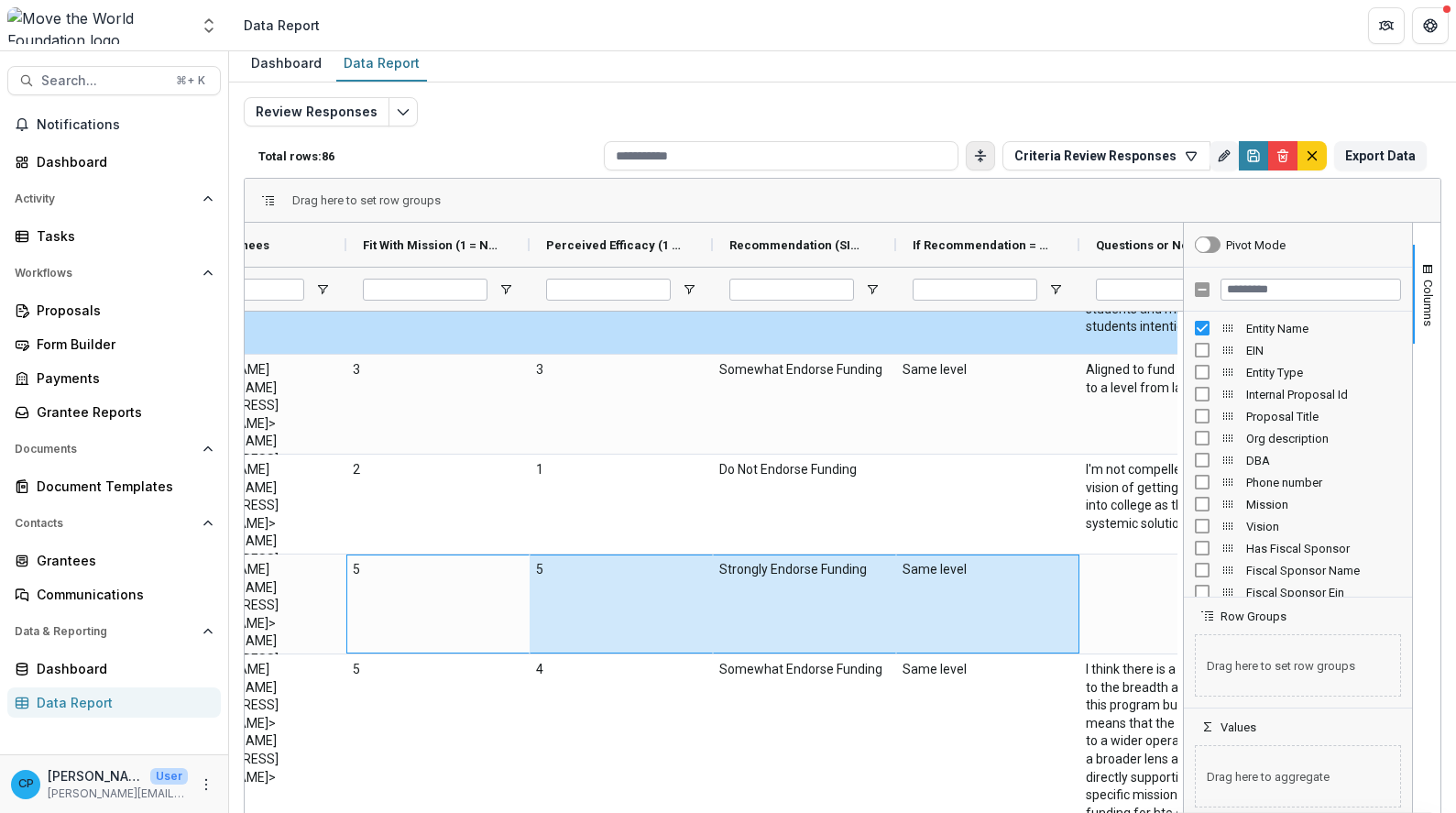
scroll to position [0, 337]
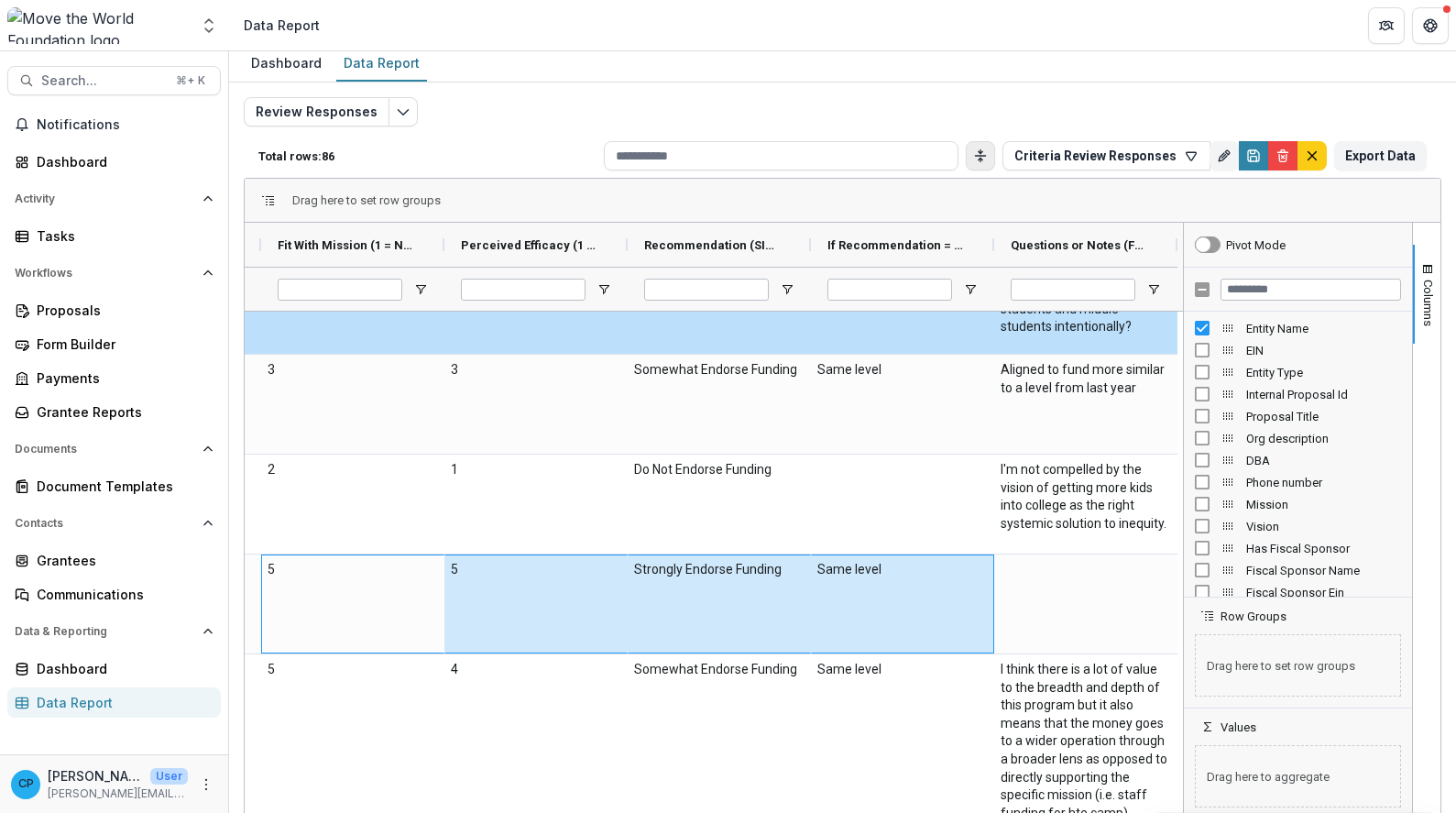
drag, startPoint x: 792, startPoint y: 580, endPoint x: 1207, endPoint y: 591, distance: 415.1
click at [1207, 591] on div "Entity Name Task Assignees Fit With Mission (1 = Not at all, 5 = Extremely Like…" at bounding box center [843, 520] width 1196 height 596
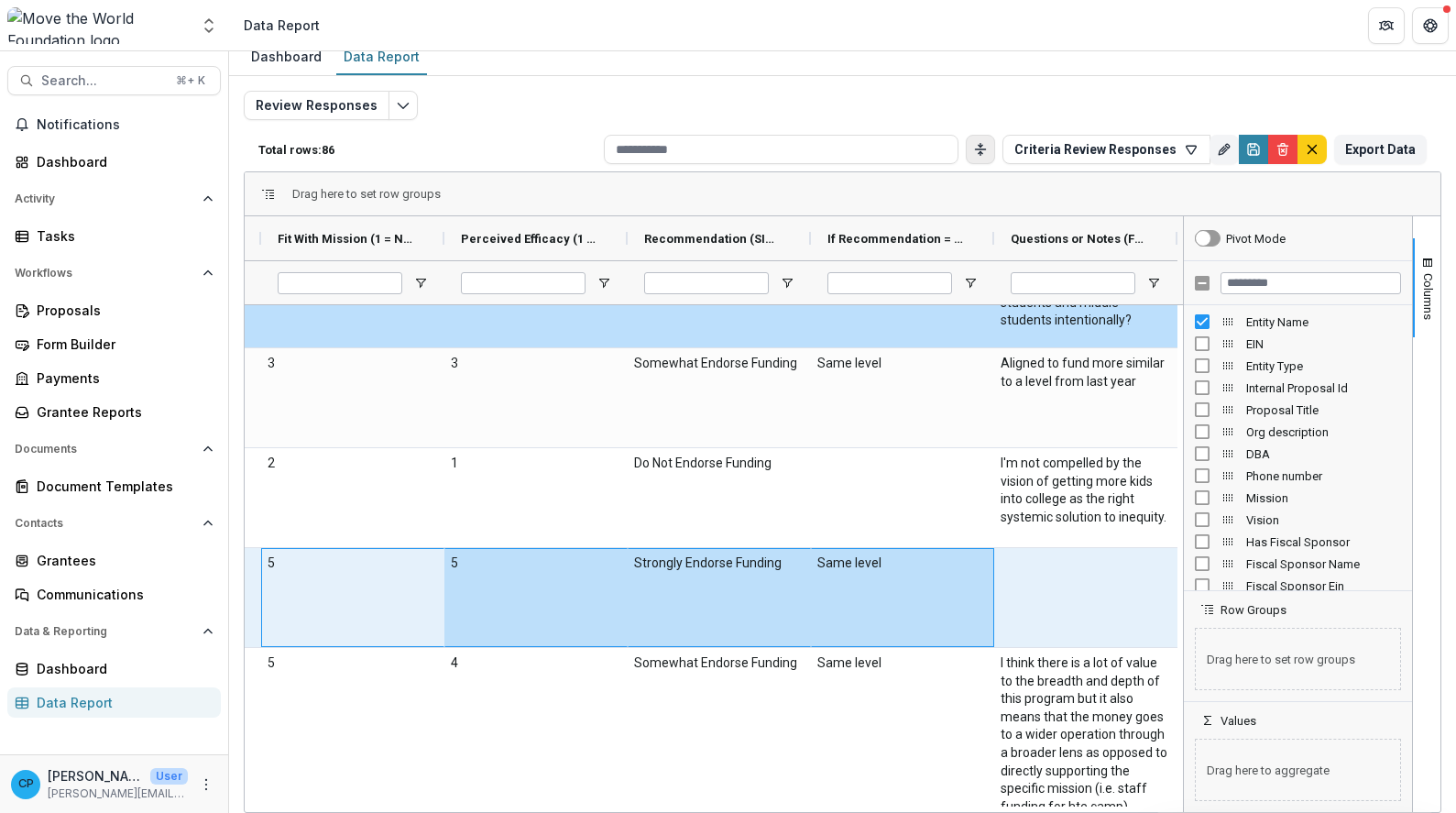
scroll to position [6057, 0]
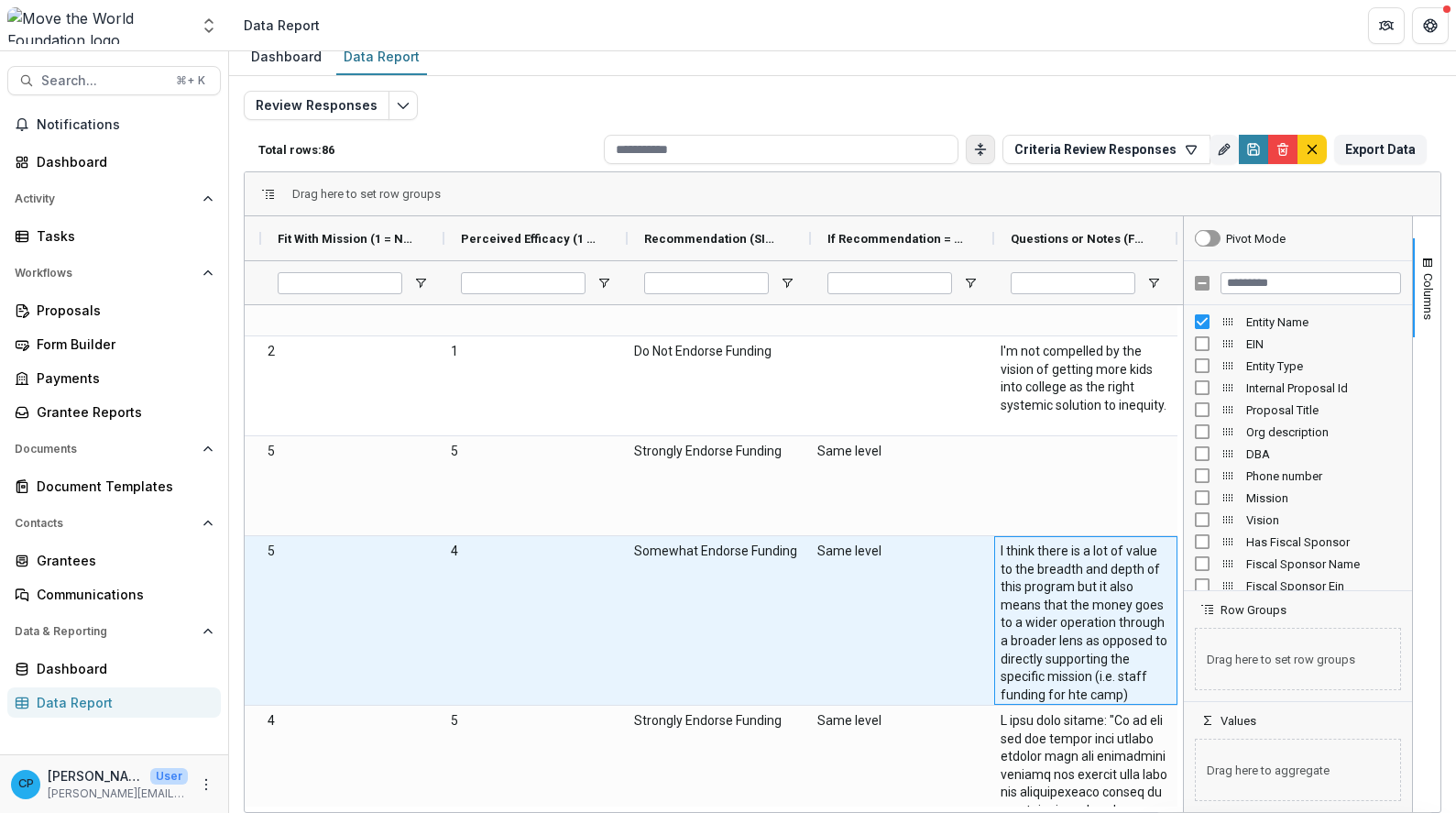
click at [1081, 570] on \(FORMATTED_TEXT\)-1367 "I think there is a lot of value to the breadth and depth of this program but it…" at bounding box center [1085, 623] width 170 height 161
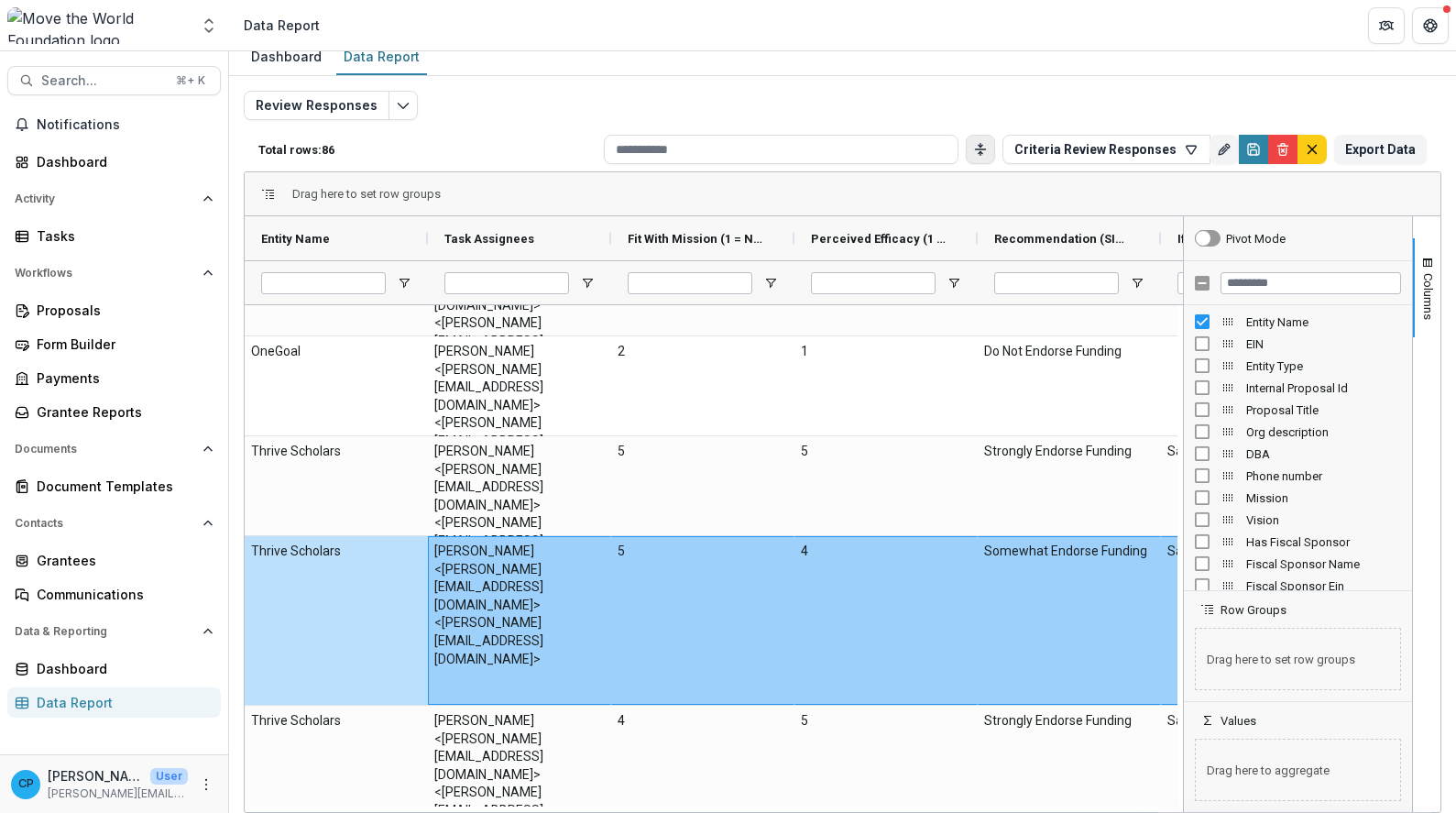
drag, startPoint x: 736, startPoint y: 591, endPoint x: 230, endPoint y: 572, distance: 506.4
click at [230, 572] on div "Review Responses Total rows: 86 Criteria Review Responses Personal Filters Team…" at bounding box center [842, 422] width 1227 height 693
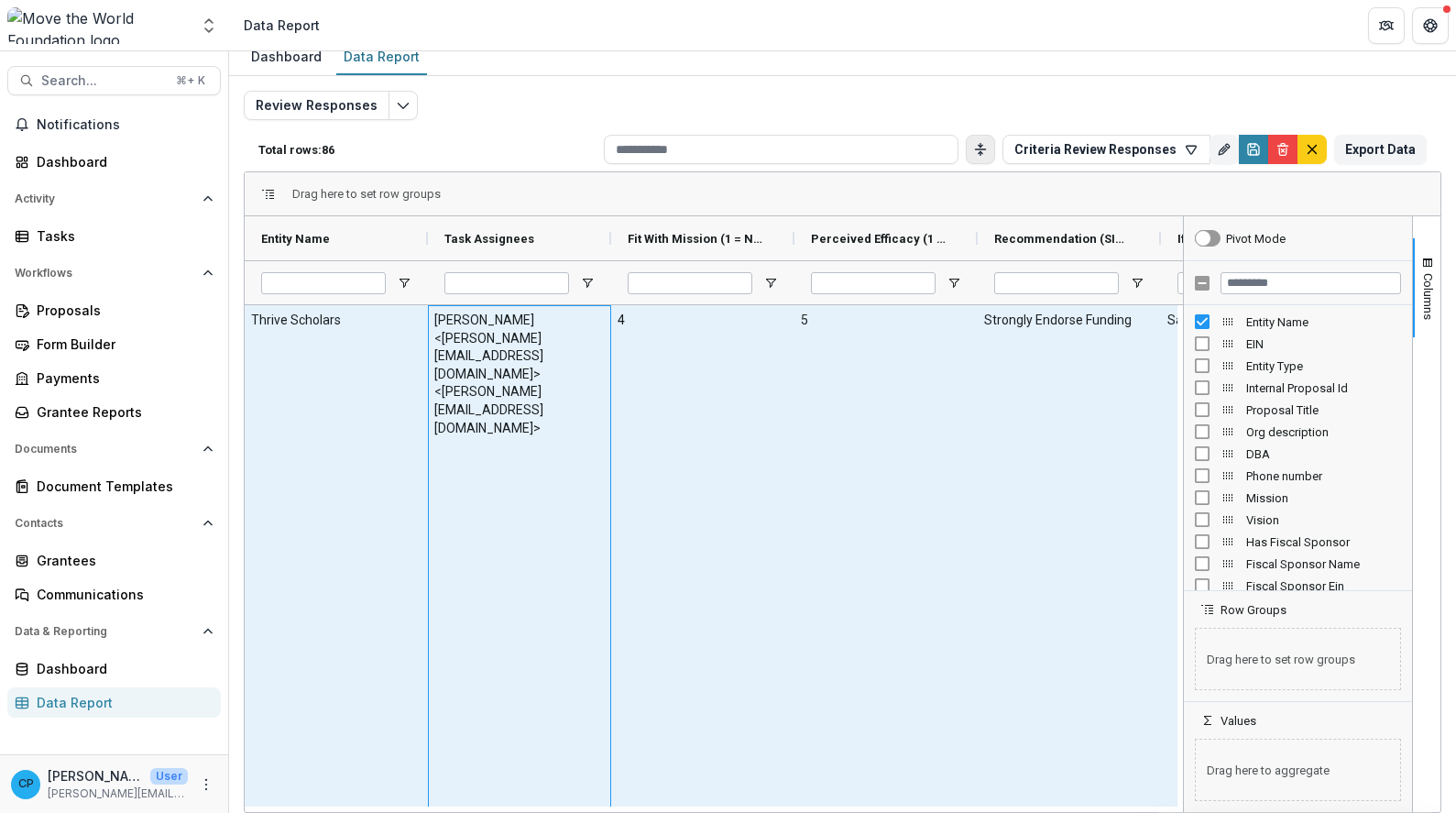
click at [519, 447] on div "[PERSON_NAME] <[PERSON_NAME][EMAIL_ADDRESS][DOMAIN_NAME]> <[PERSON_NAME][EMAIL_…" at bounding box center [519, 730] width 183 height 849
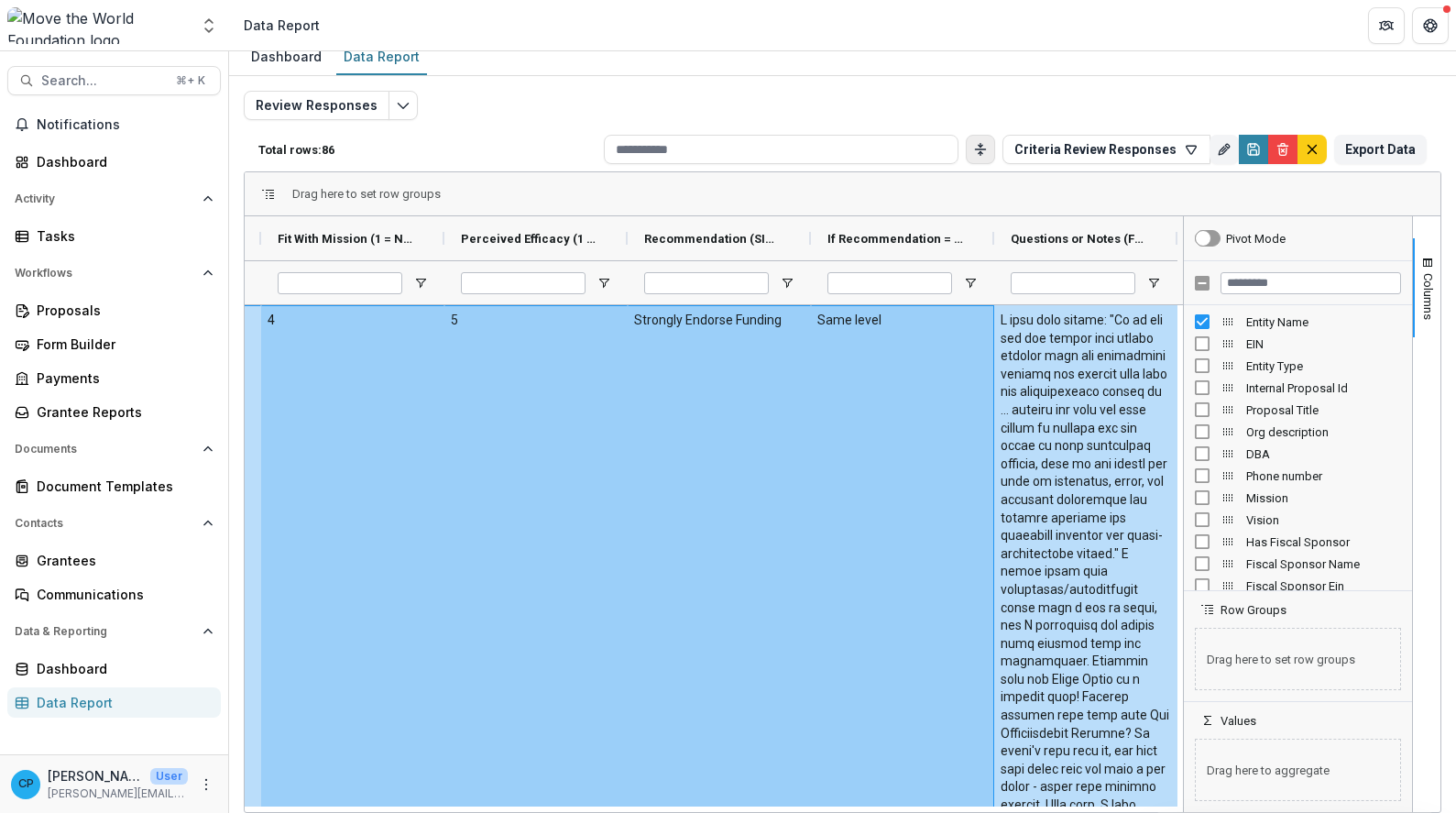
drag, startPoint x: 537, startPoint y: 434, endPoint x: 1272, endPoint y: 488, distance: 737.0
click at [1272, 488] on div "Entity Name Task Assignees Fit With Mission (1 = Not at all, 5 = Extremely Like…" at bounding box center [843, 514] width 1196 height 596
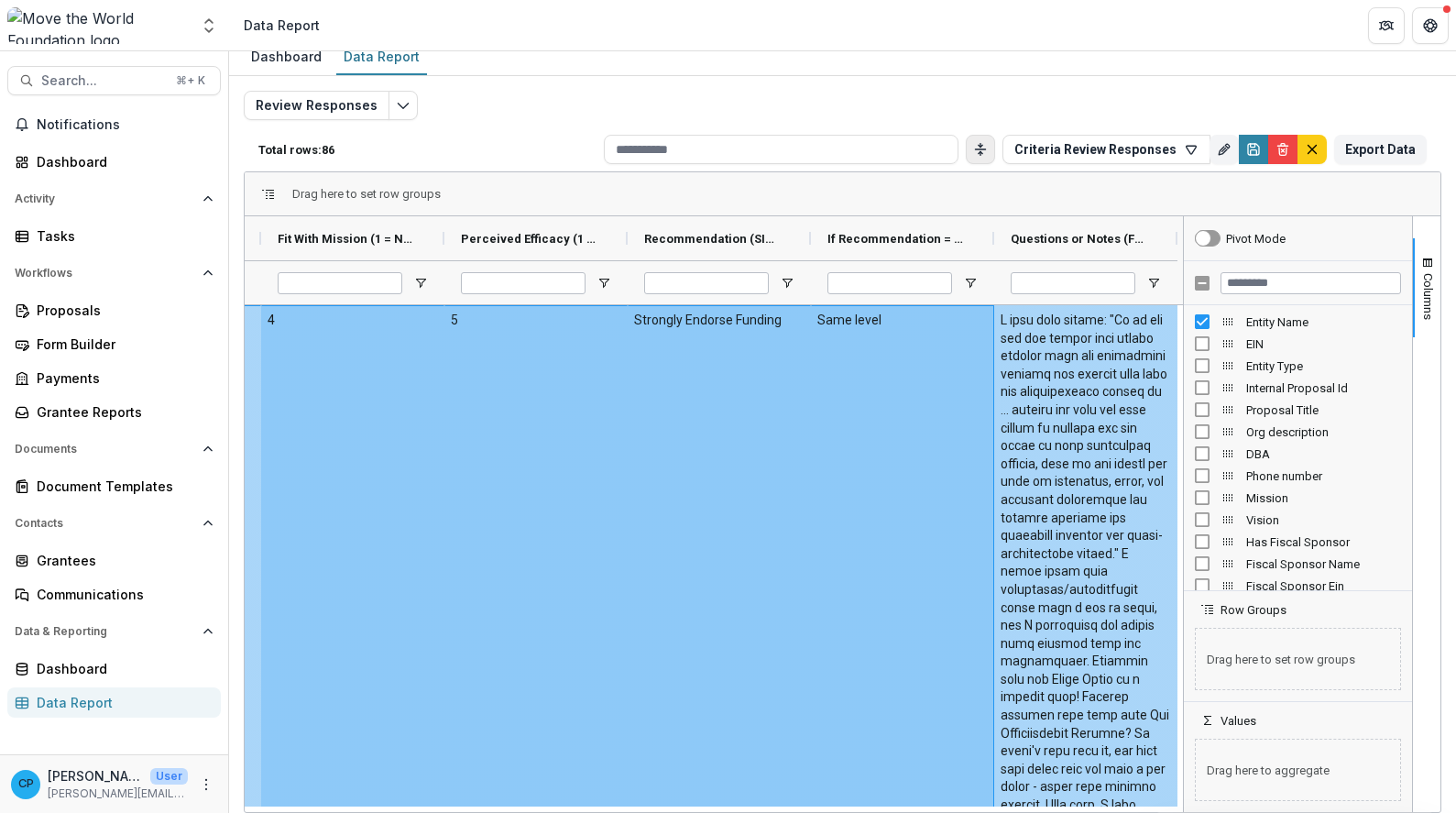
click at [1051, 486] on \(FORMATTED_TEXT\)-1374 at bounding box center [1085, 734] width 170 height 845
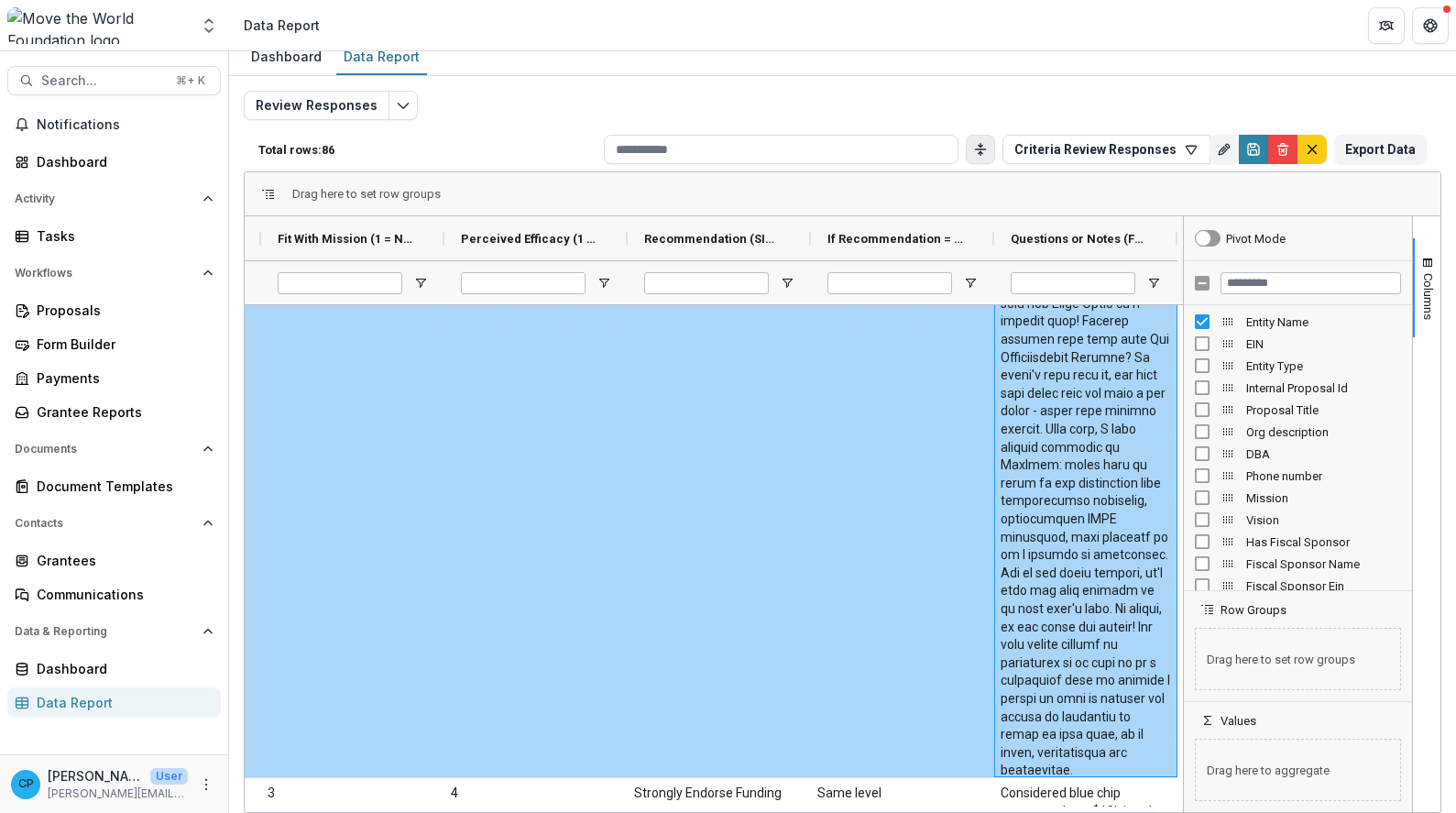
click at [1045, 490] on \(FORMATTED_TEXT\)-1374 at bounding box center [1085, 358] width 170 height 845
click at [1040, 472] on \(FORMATTED_TEXT\)-1374 at bounding box center [1085, 358] width 170 height 845
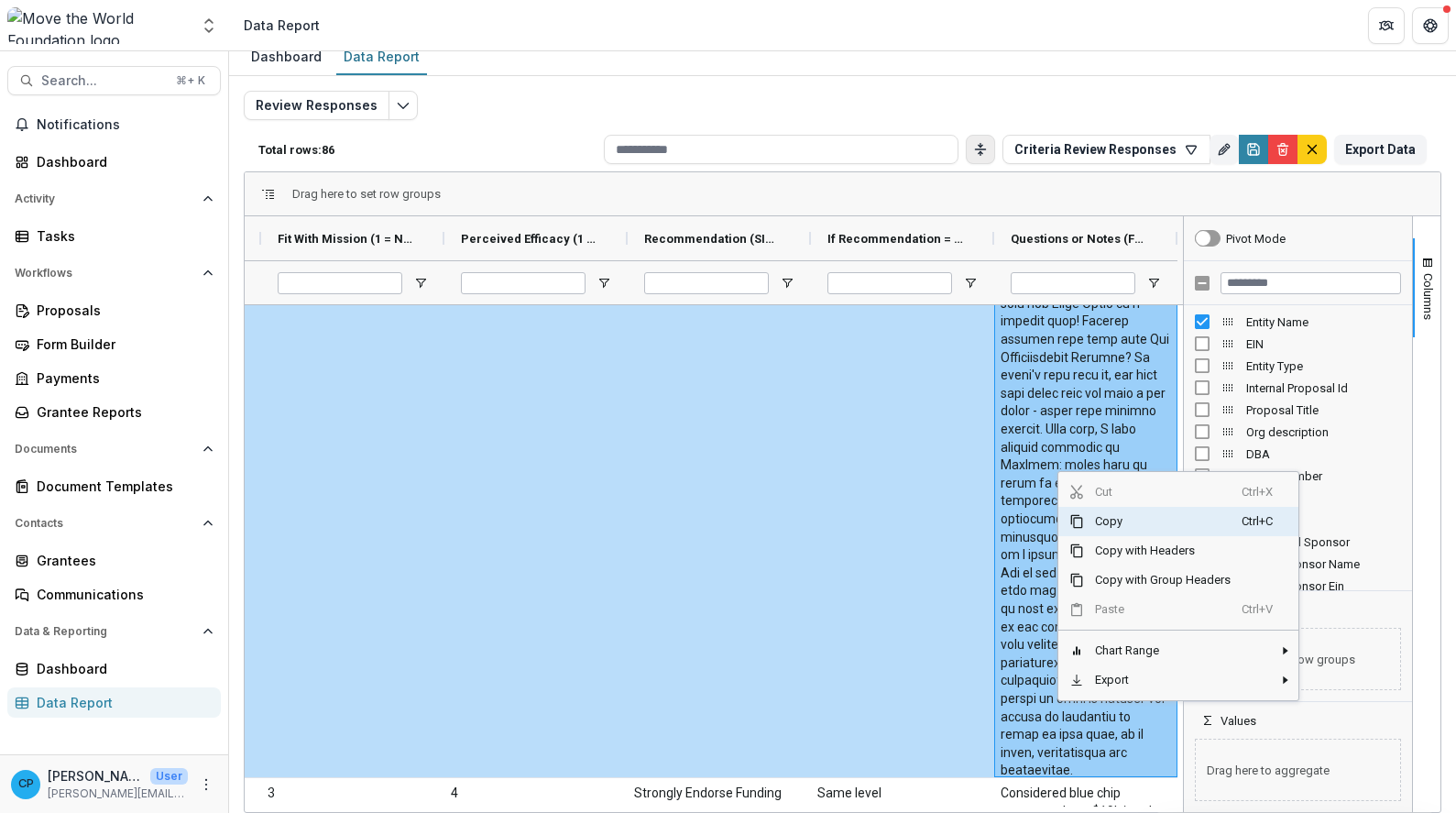
click at [1122, 514] on span "Copy" at bounding box center [1162, 522] width 157 height 30
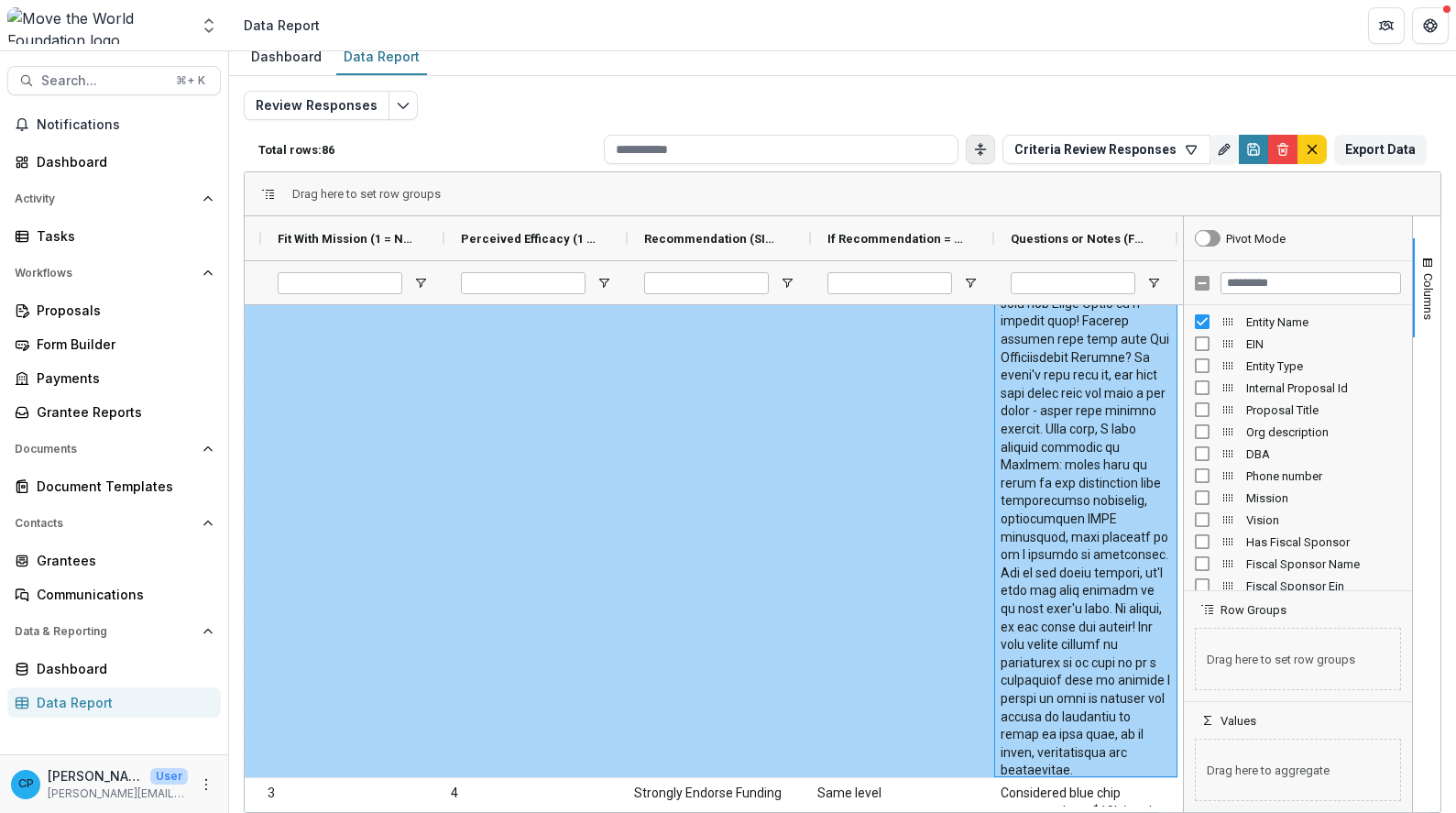
scroll to position [6539, 0]
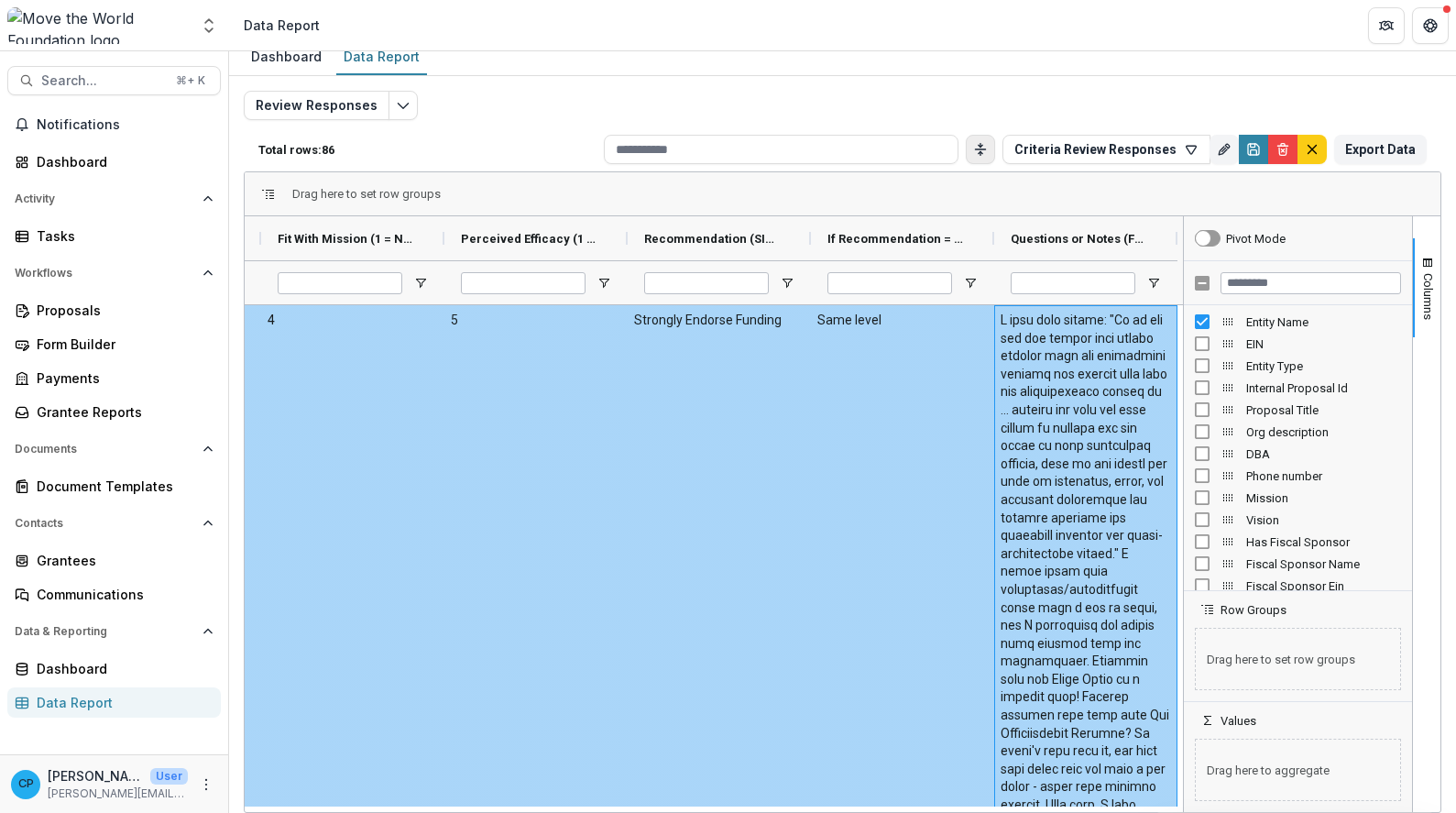
click at [972, 590] on div "Same level" at bounding box center [902, 730] width 183 height 849
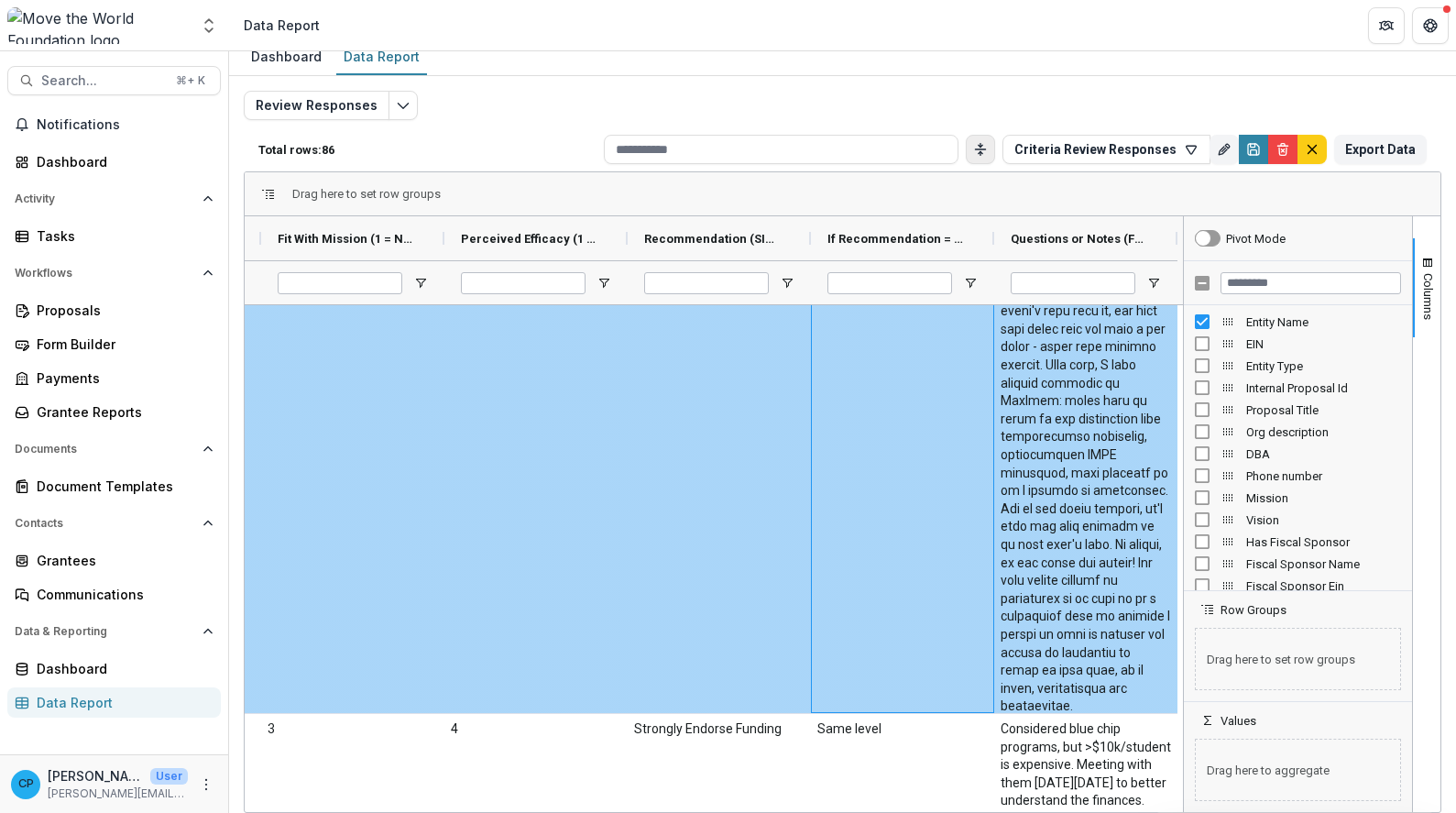
scroll to position [7107, 0]
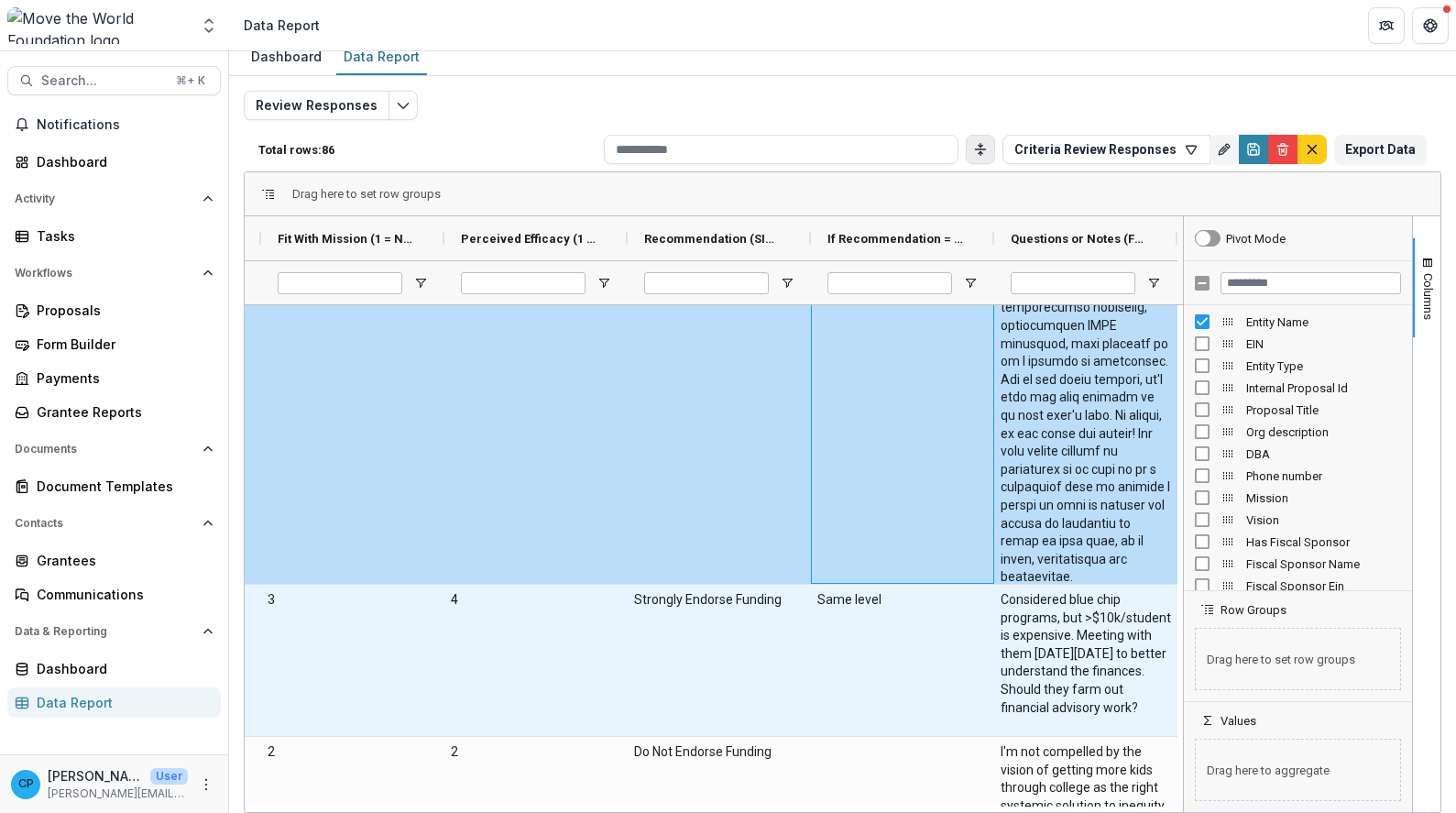
click at [723, 595] on \(SINGLE_RESPONSE\)-1379 "Strongly Endorse Funding" at bounding box center [720, 600] width 170 height 19
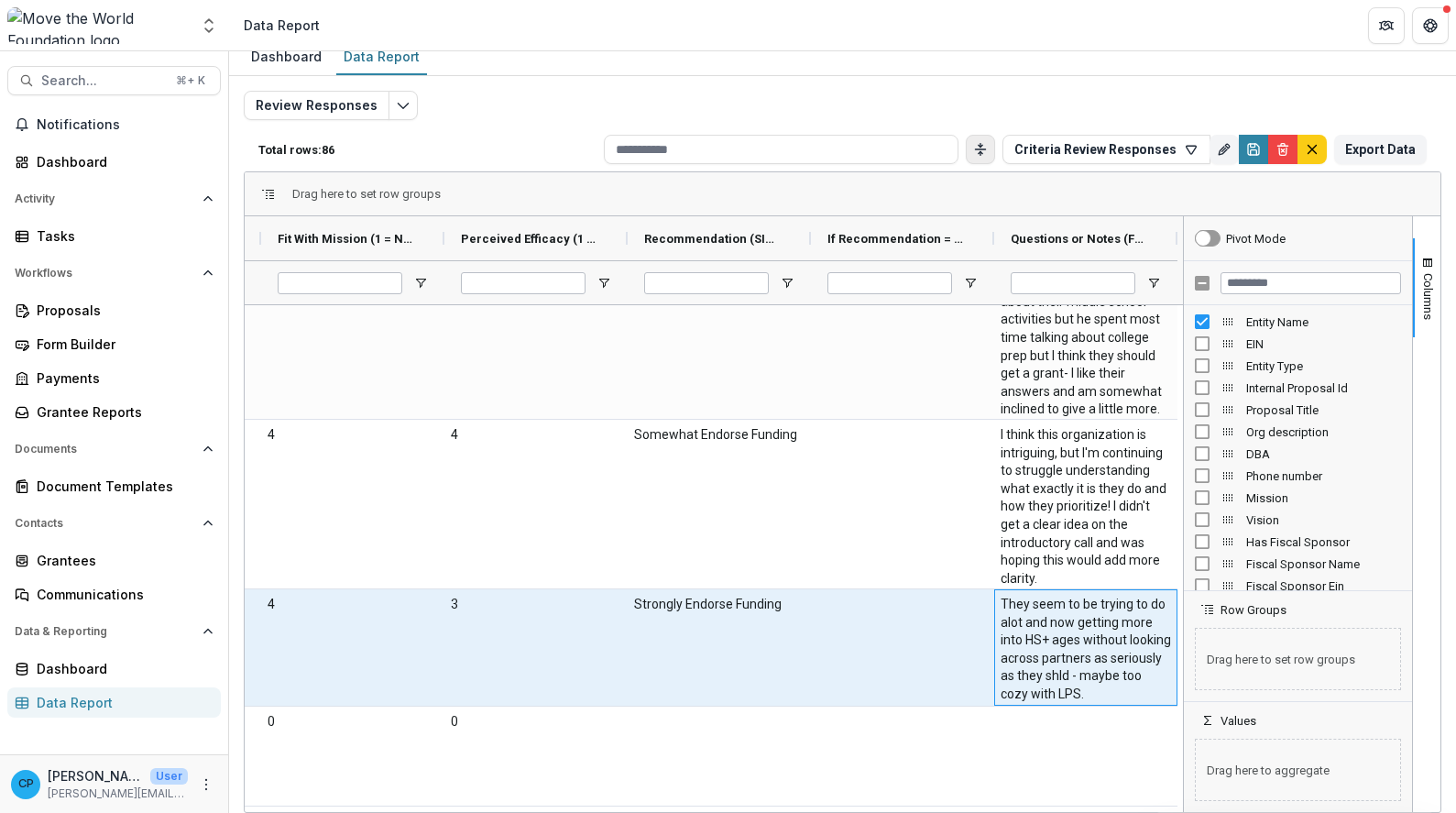
scroll to position [7963, 0]
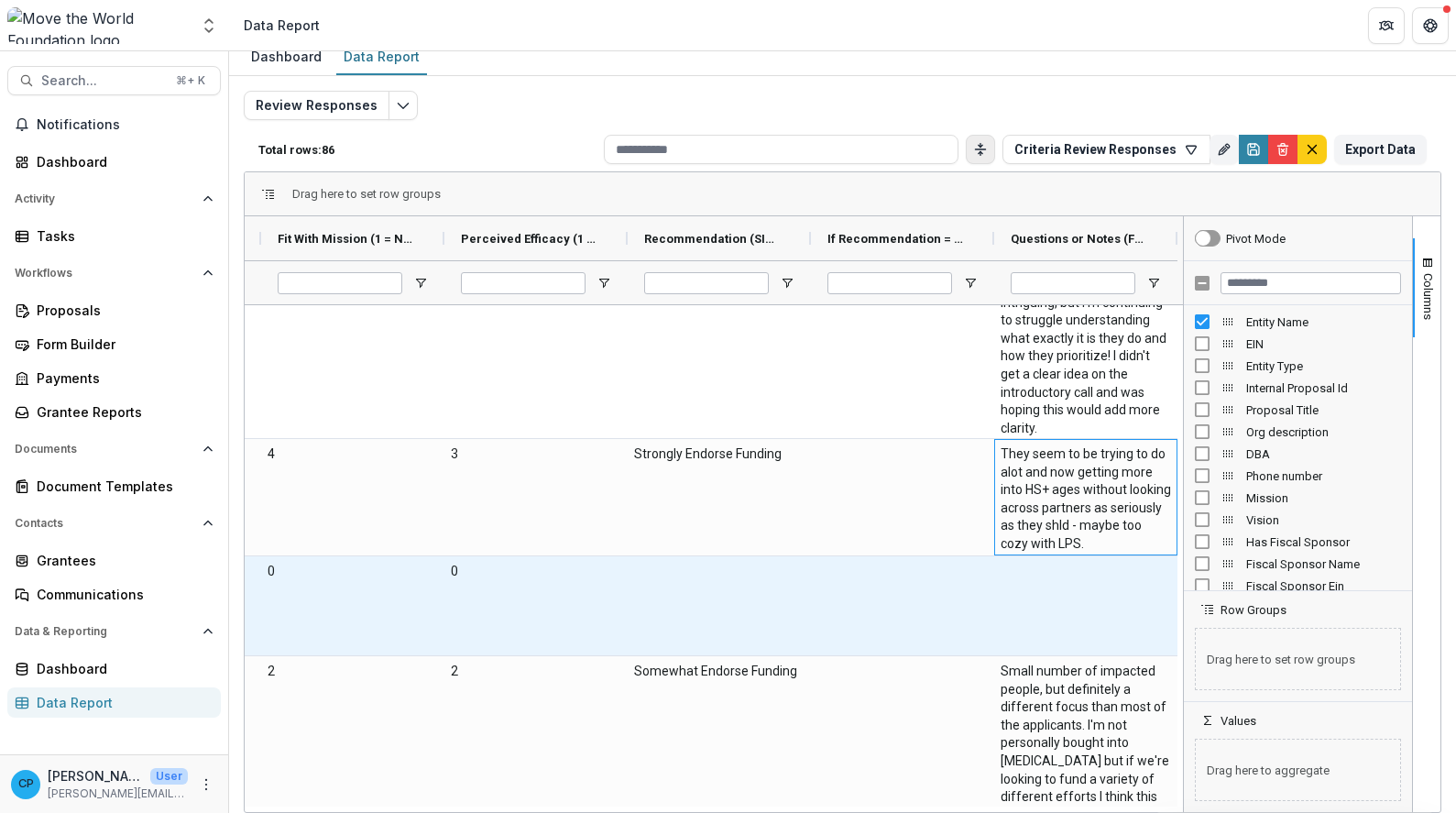
click at [1033, 639] on div at bounding box center [1085, 606] width 183 height 99
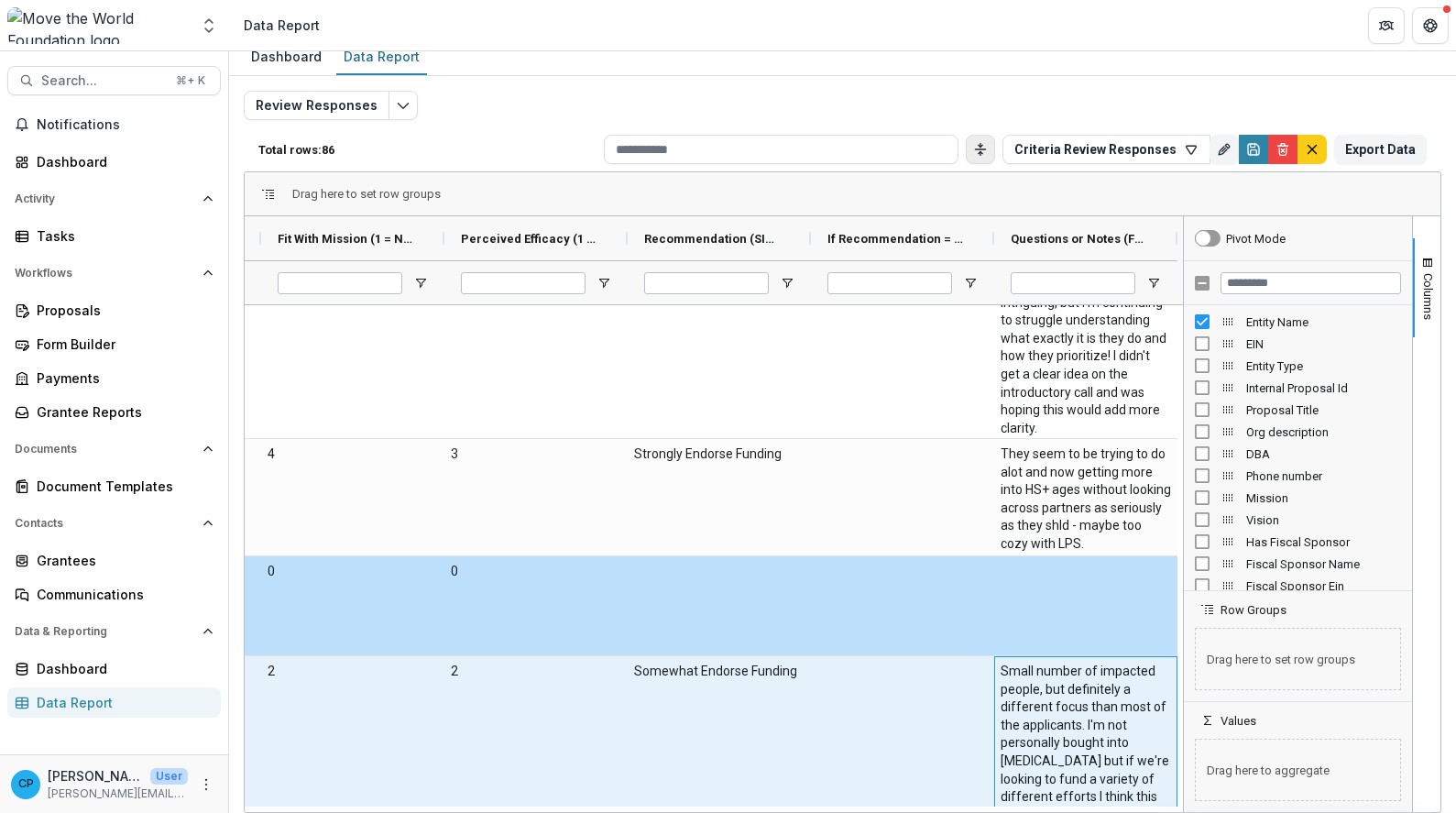
click at [1048, 707] on \(FORMATTED_TEXT\)-1493 "Small number of impacted people, but definitely a different focus than most of …" at bounding box center [1085, 743] width 170 height 161
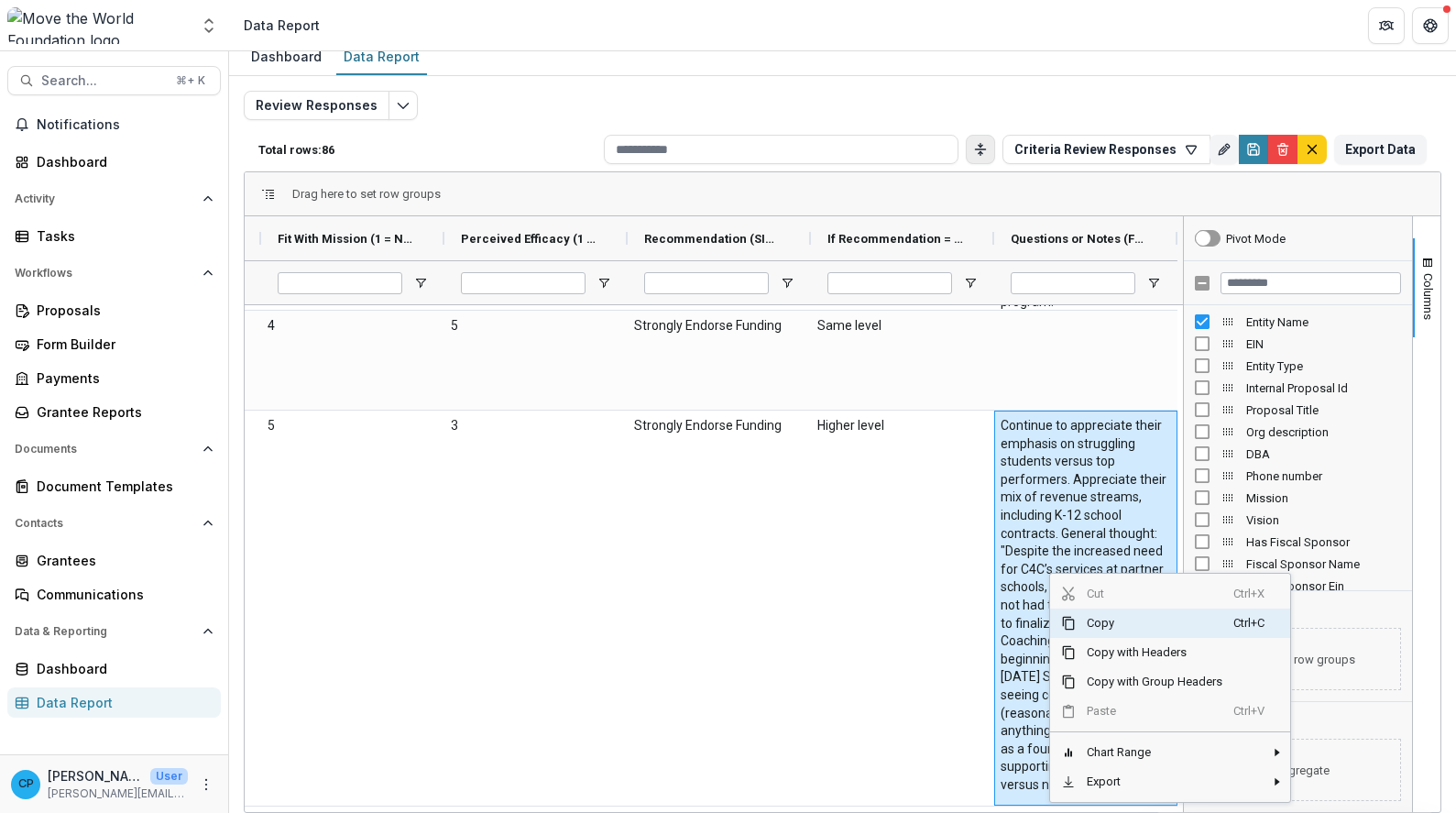
click at [1098, 634] on span "Copy" at bounding box center [1154, 624] width 157 height 30
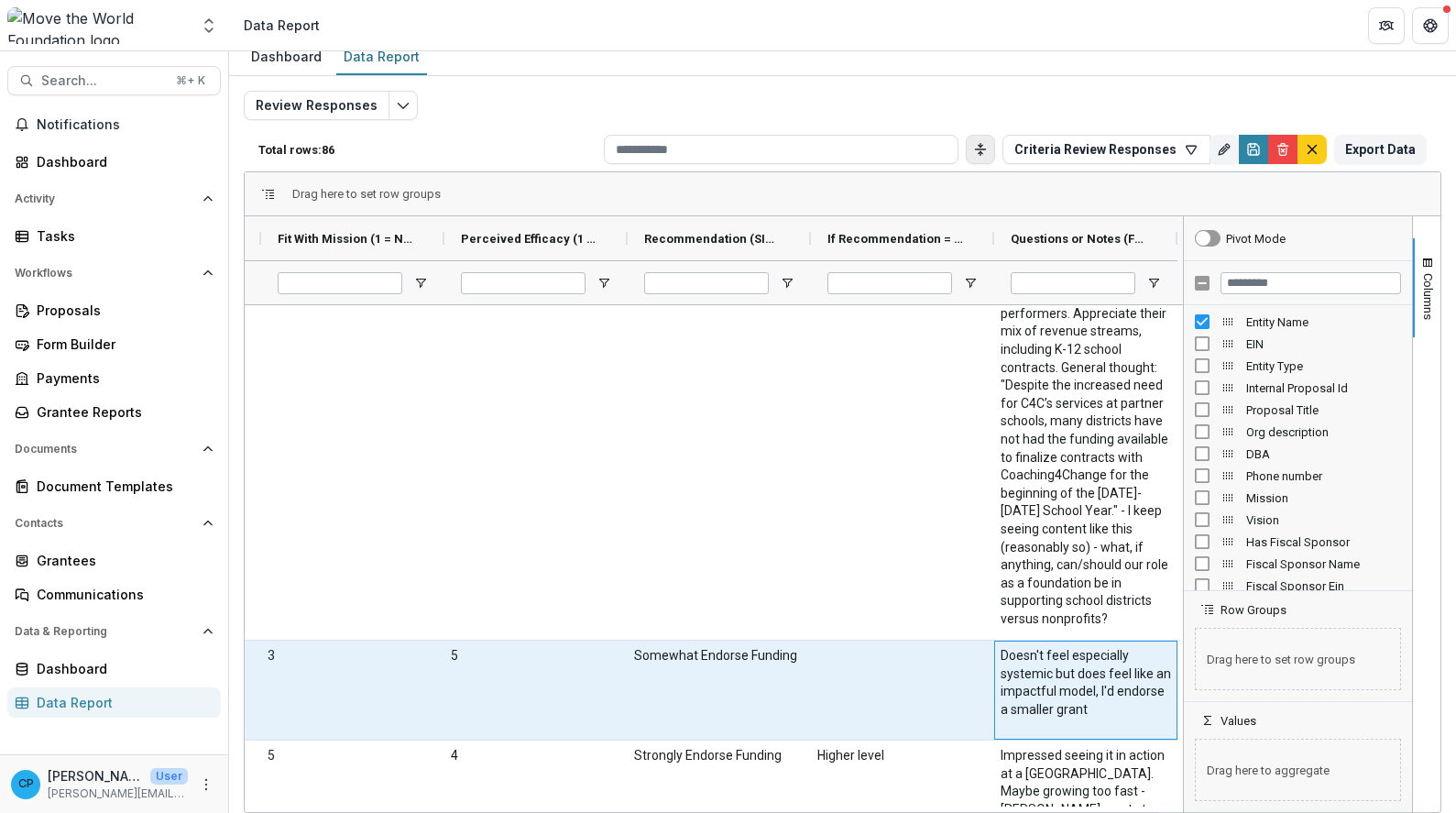
click at [1098, 686] on \(FORMATTED_TEXT\)-1542 "Doesn't feel especially systemic but does feel like an impactful model, I'd end…" at bounding box center [1085, 683] width 170 height 71
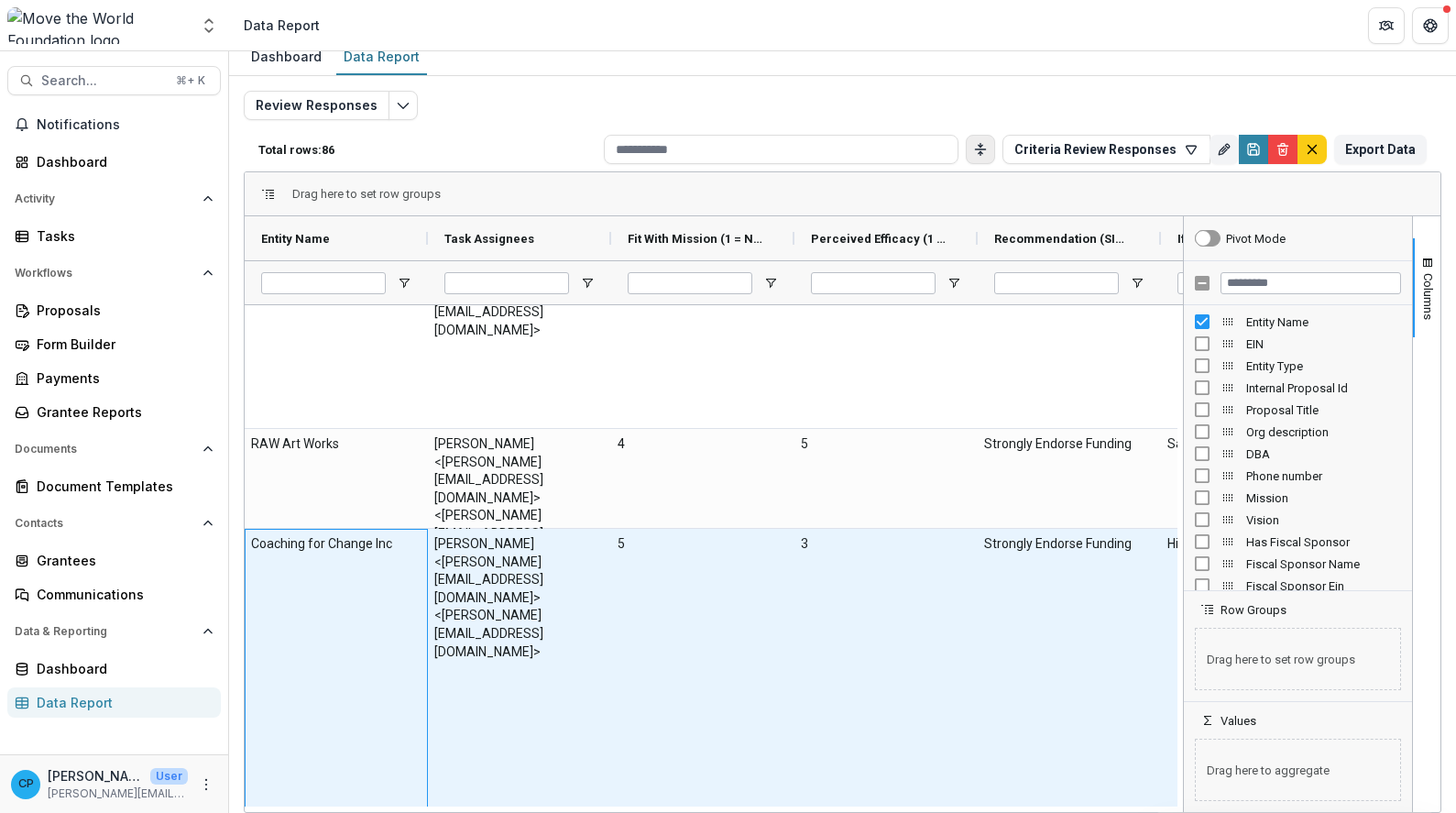
scroll to position [8898, 0]
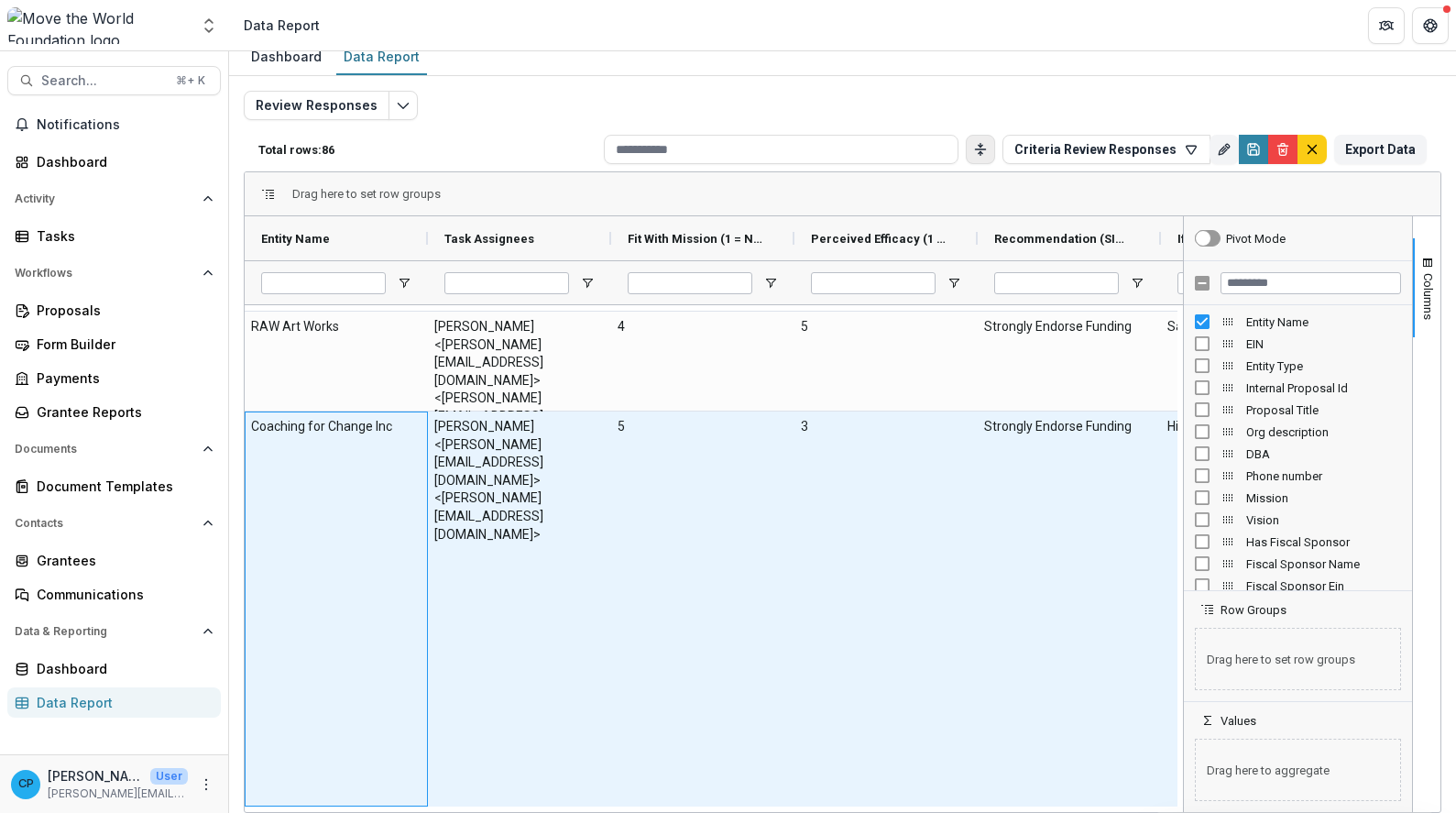
click at [346, 600] on div "Coaching for Change Inc" at bounding box center [336, 609] width 183 height 396
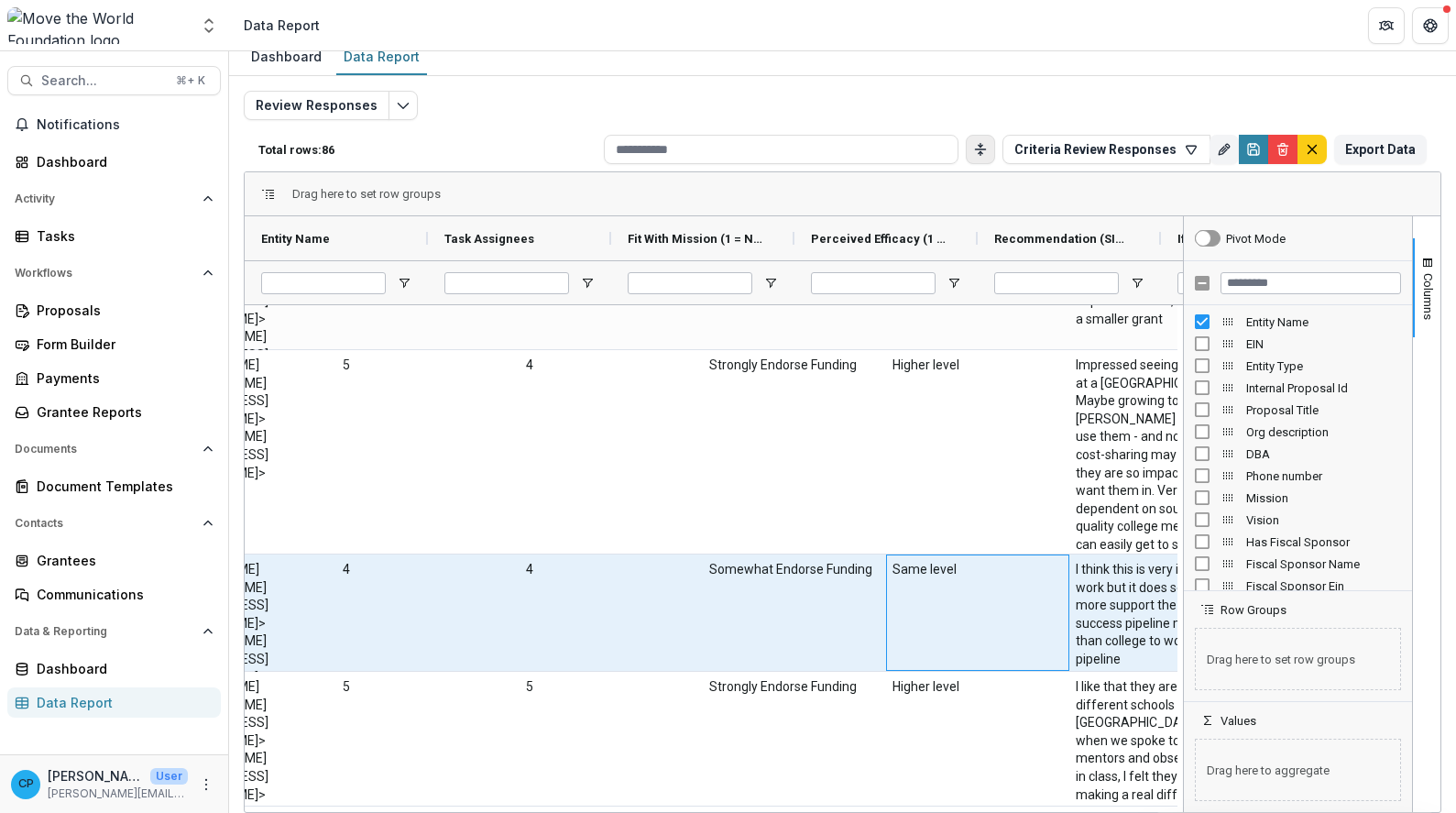
scroll to position [0, 356]
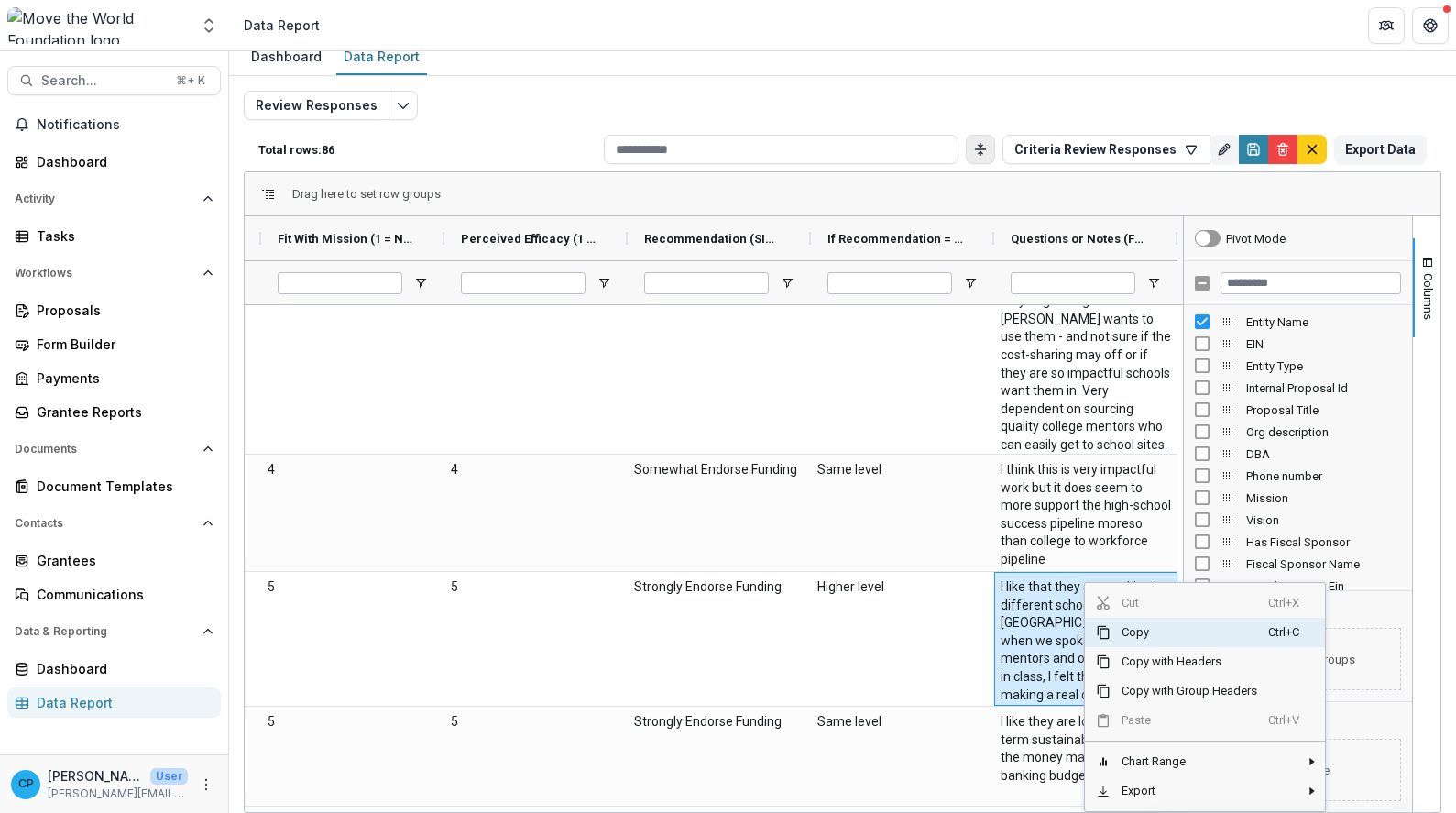
click at [1153, 630] on span "Copy" at bounding box center [1189, 633] width 157 height 30
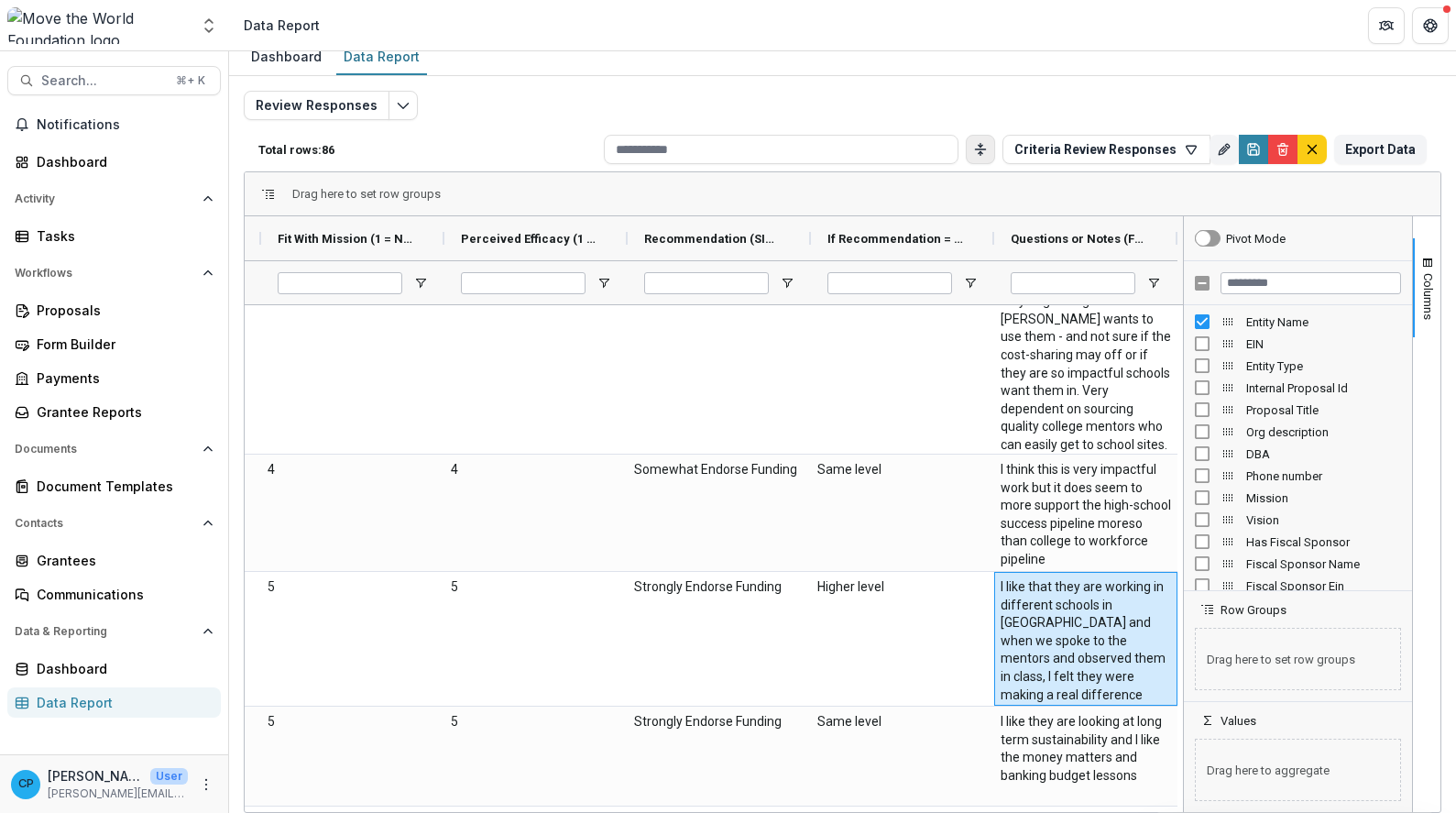
click at [3, 462] on div "Documents" at bounding box center [114, 449] width 228 height 30
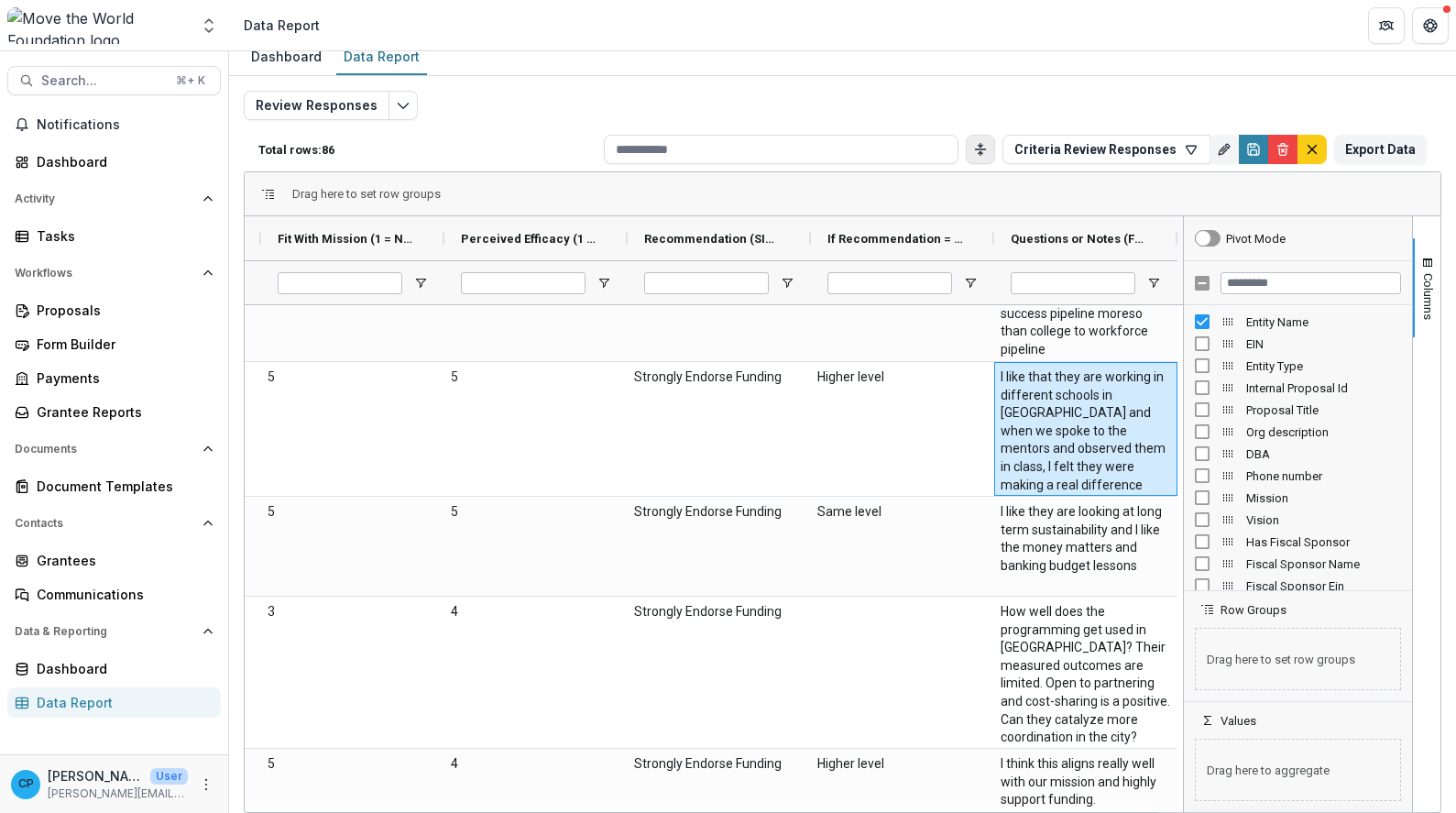
scroll to position [9770, 0]
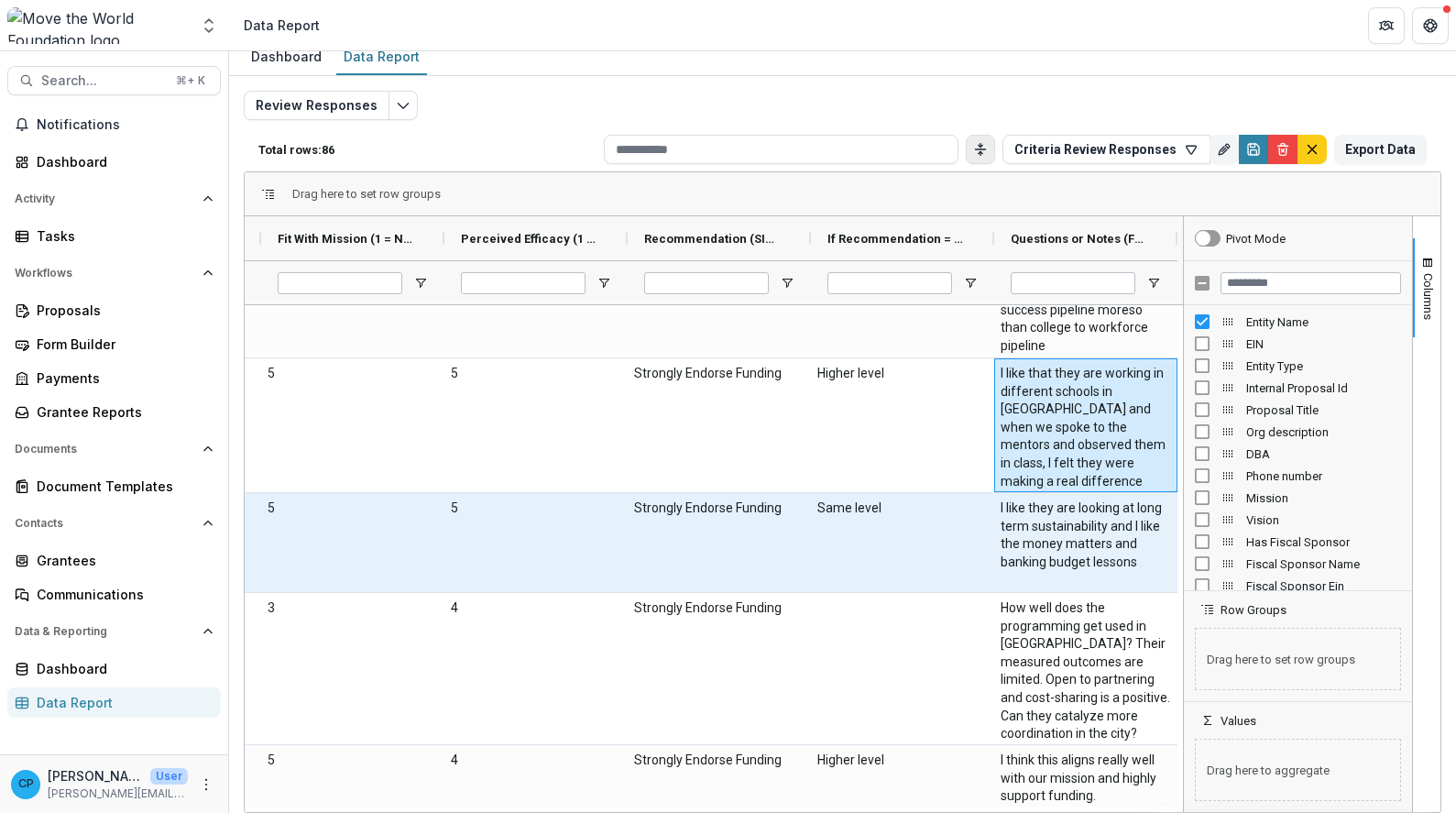
click at [1037, 545] on \(FORMATTED_TEXT\)-1675 "I like they are looking at long term sustainability and I like the money matter…" at bounding box center [1085, 535] width 170 height 71
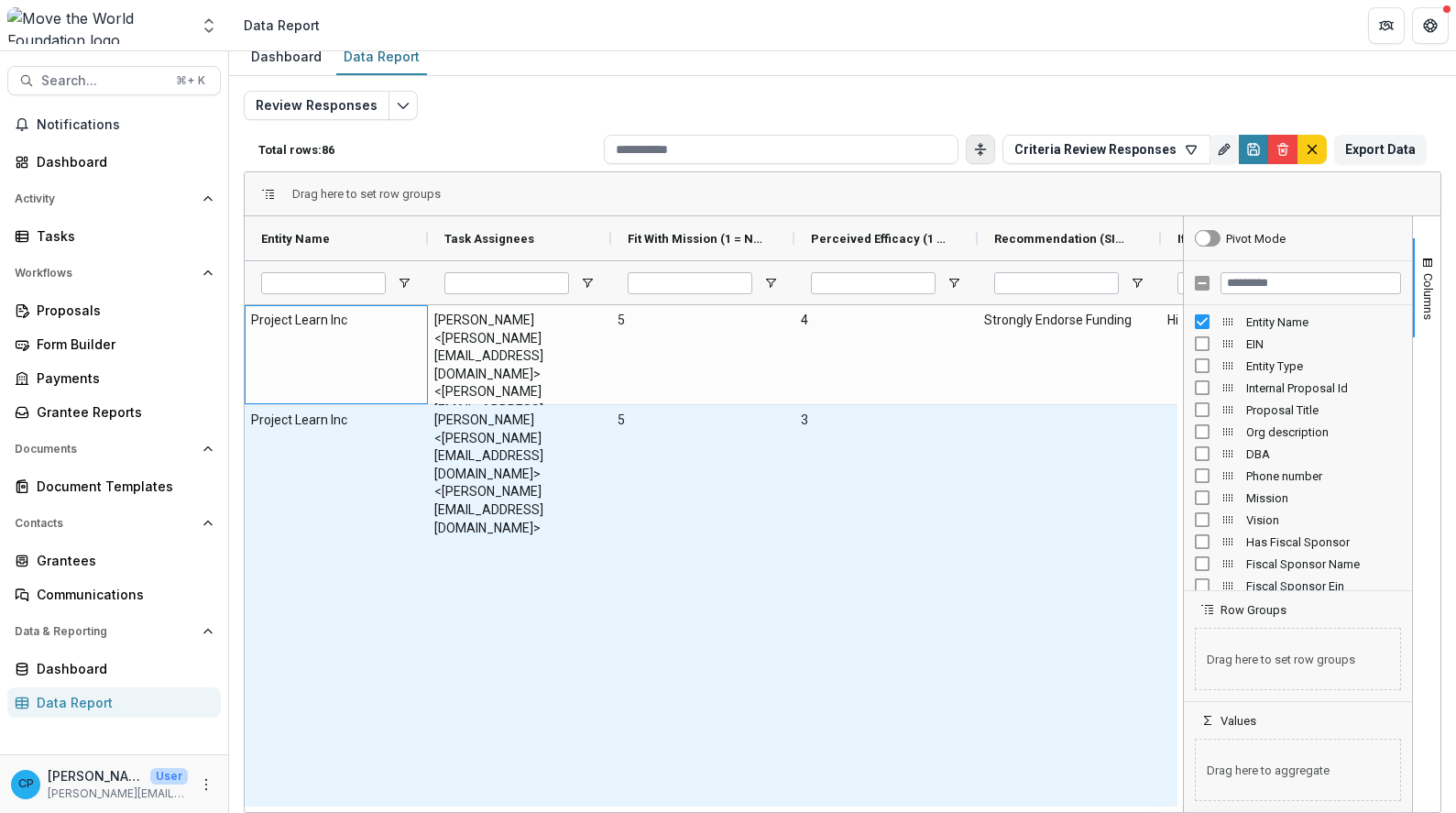
scroll to position [0, 0]
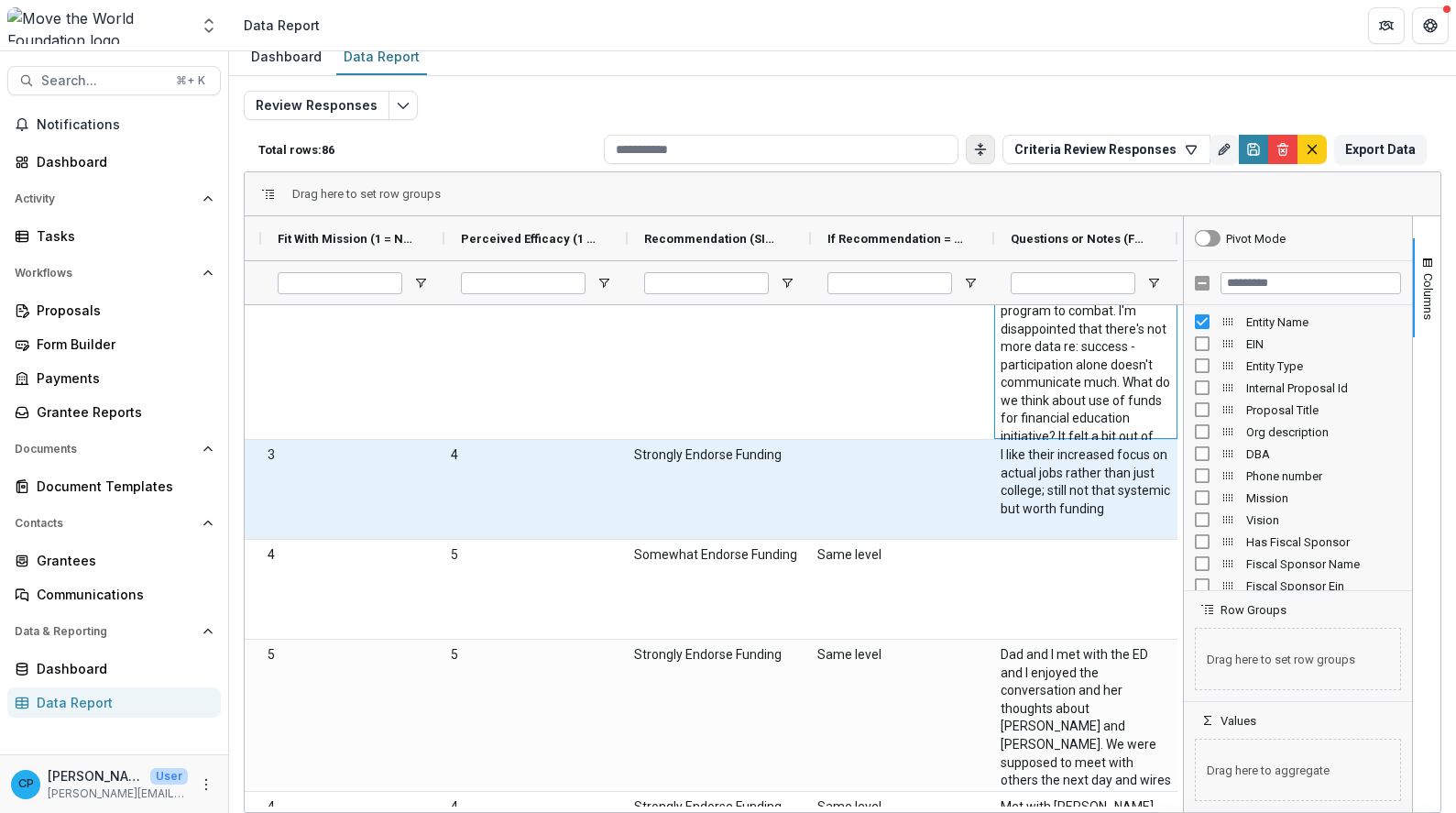
click at [1011, 501] on \(FORMATTED_TEXT\)-1703 "I like their increased focus on actual jobs rather than just college; still not…" at bounding box center [1085, 483] width 170 height 71
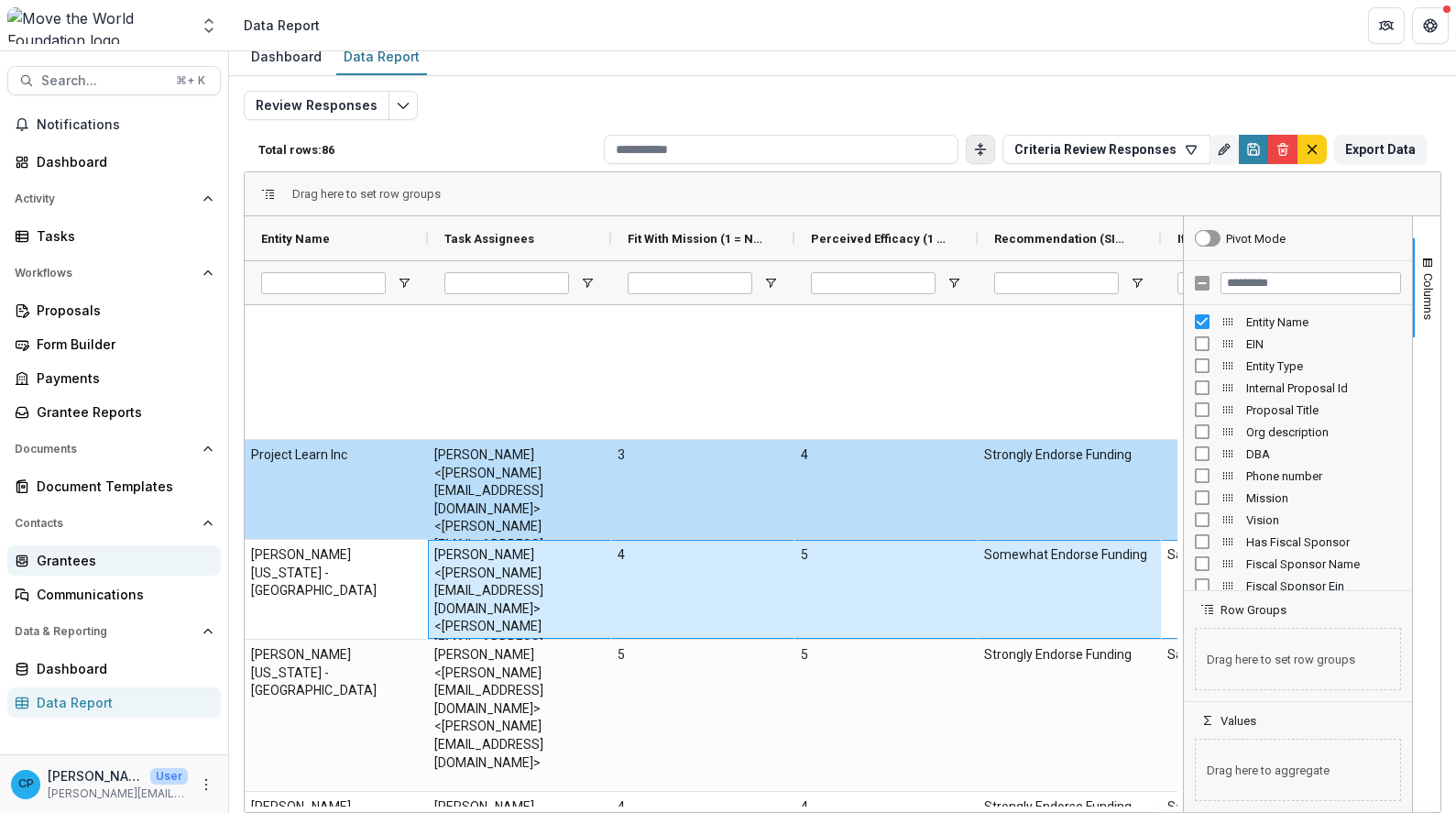
drag, startPoint x: 962, startPoint y: 586, endPoint x: 38, endPoint y: 562, distance: 924.3
click at [38, 562] on main "Search... ⌘ + K Notifications Dashboard Activity Tasks Workflows Proposals Form…" at bounding box center [728, 432] width 1456 height 762
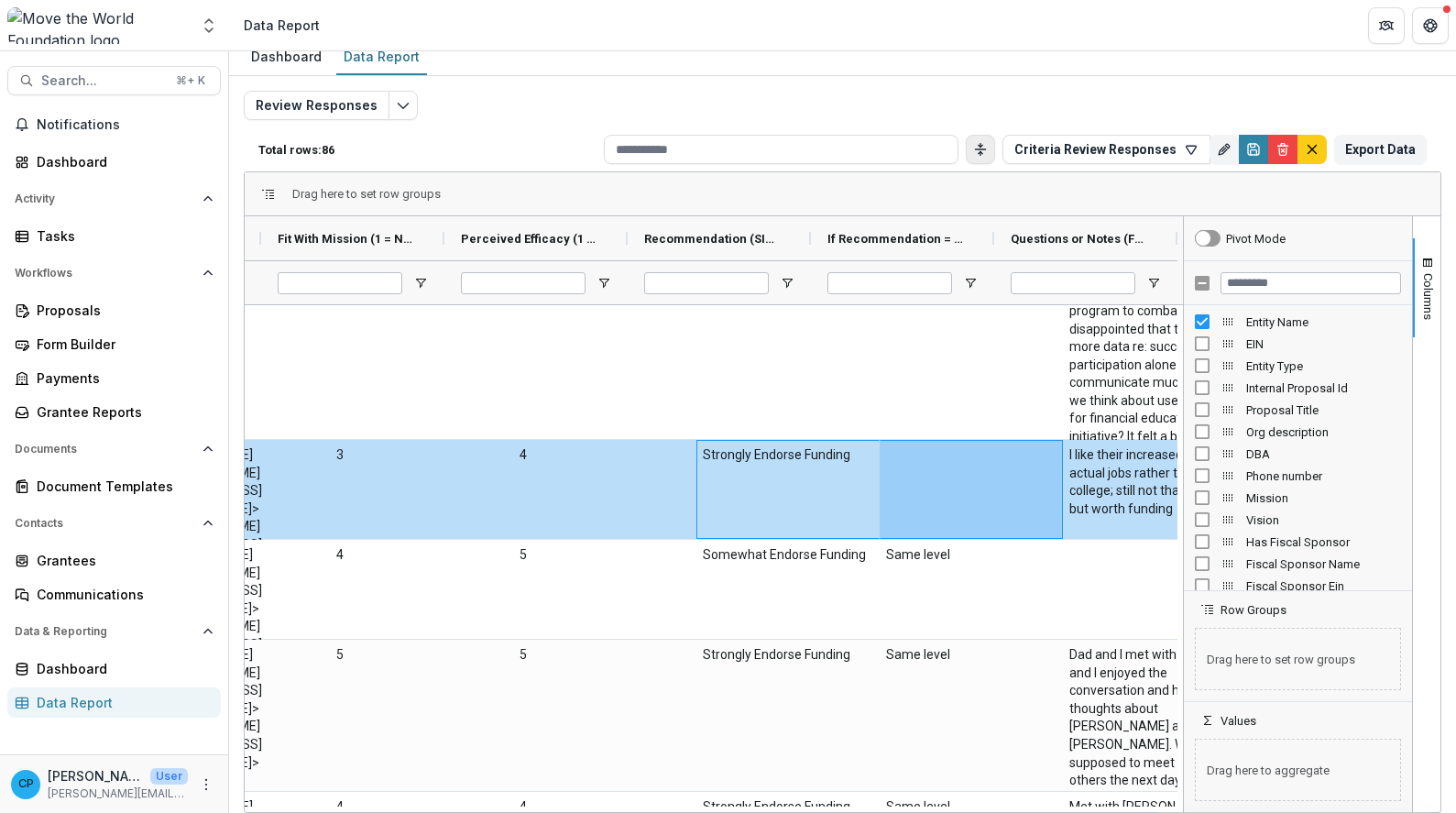
drag, startPoint x: 1092, startPoint y: 492, endPoint x: 1214, endPoint y: 483, distance: 122.3
click at [1214, 483] on div "Entity Name Task Assignees Fit With Mission (1 = Not at all, 5 = Extremely Like…" at bounding box center [843, 514] width 1196 height 596
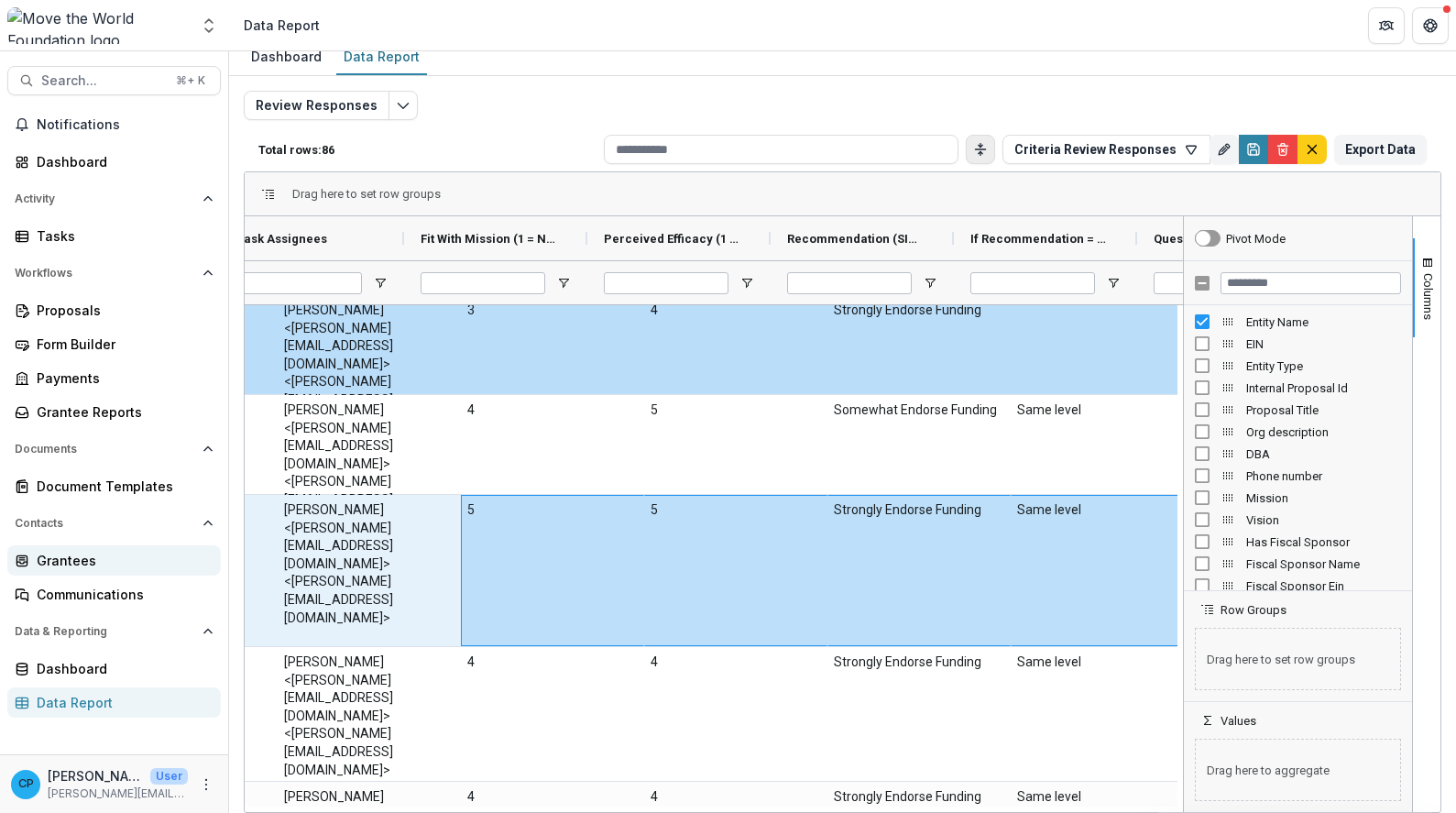
scroll to position [0, 56]
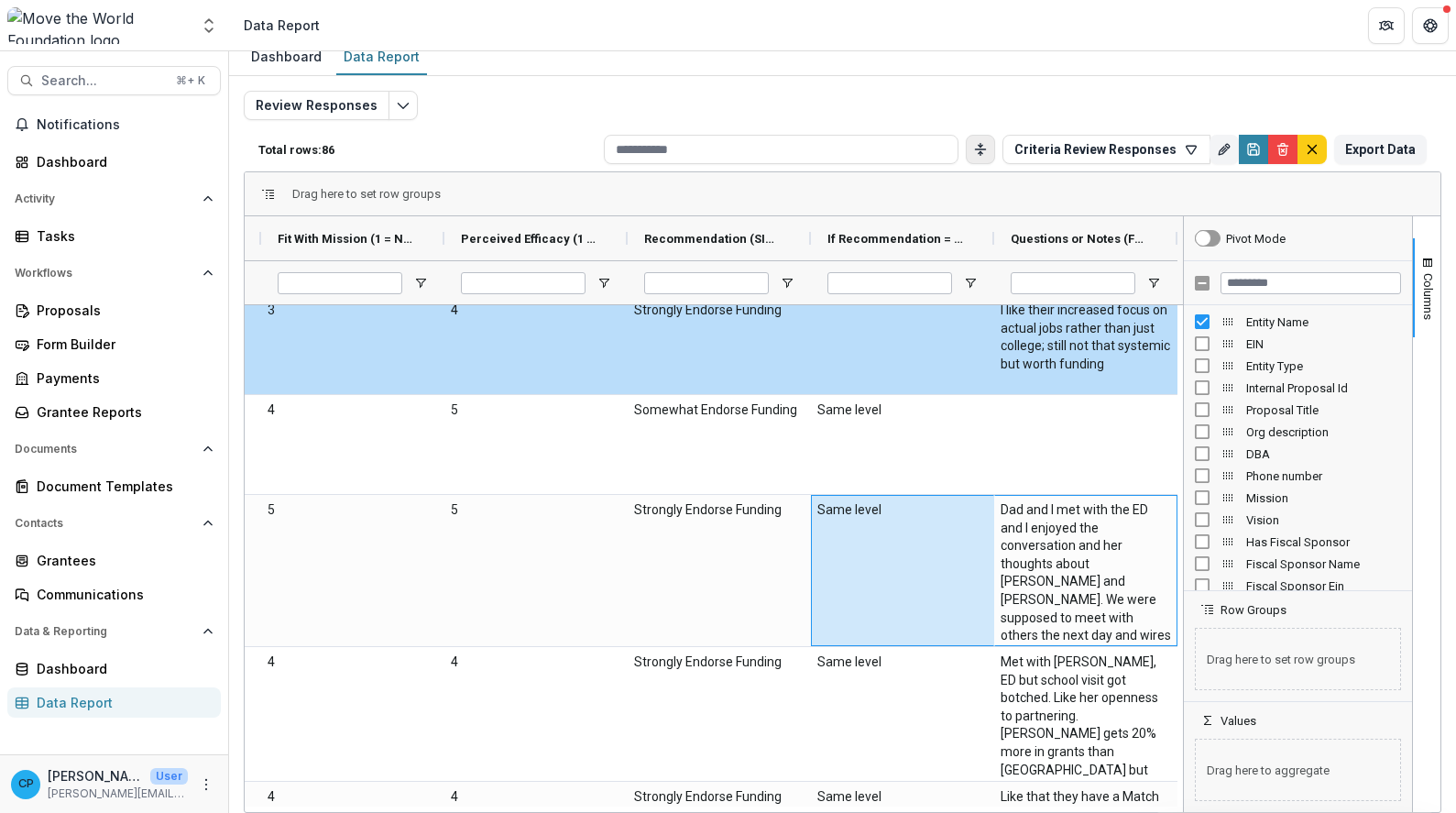
drag, startPoint x: 1071, startPoint y: 567, endPoint x: 1229, endPoint y: 592, distance: 160.0
click at [1229, 592] on div "Entity Name Task Assignees Fit With Mission (1 = Not at all, 5 = Extremely Like…" at bounding box center [843, 514] width 1196 height 596
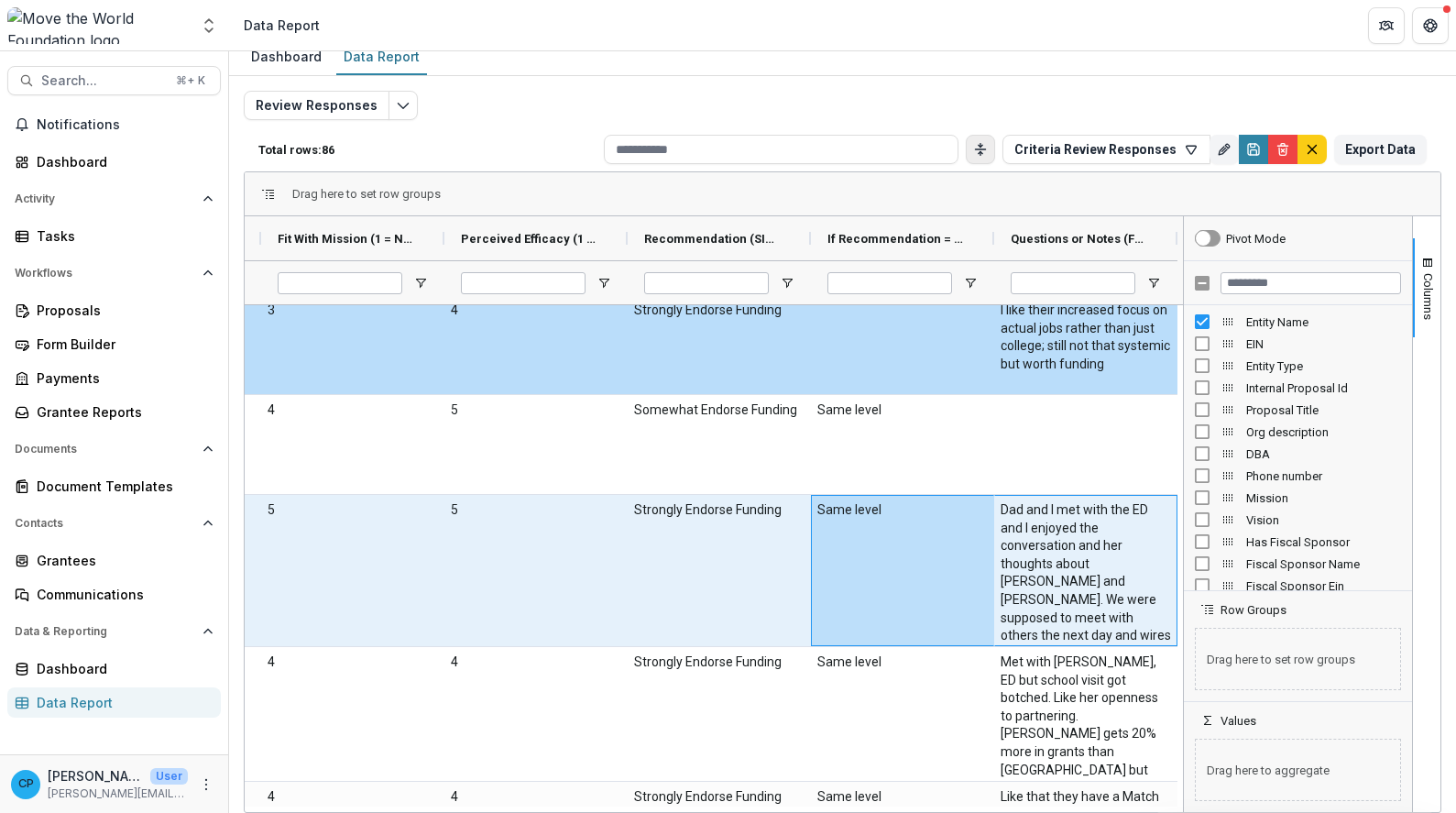
click at [1111, 586] on \(FORMATTED_TEXT\)-1829 "Dad and I met with the ED and I enjoyed the conversation and her thoughts about…" at bounding box center [1085, 582] width 170 height 161
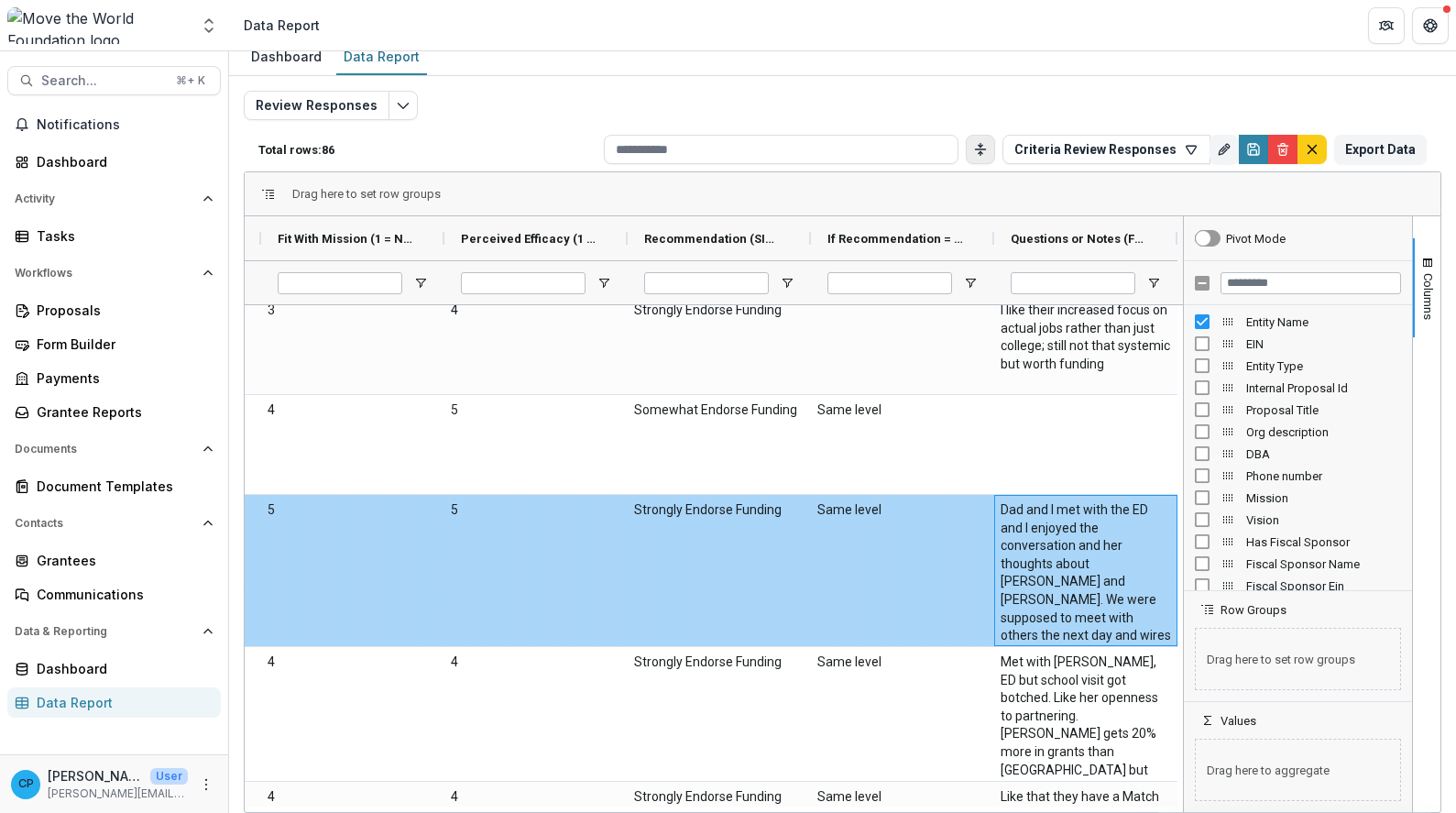
click at [1074, 623] on \(FORMATTED_TEXT\)-1829 "Dad and I met with the ED and I enjoyed the conversation and her thoughts about…" at bounding box center [1085, 582] width 170 height 161
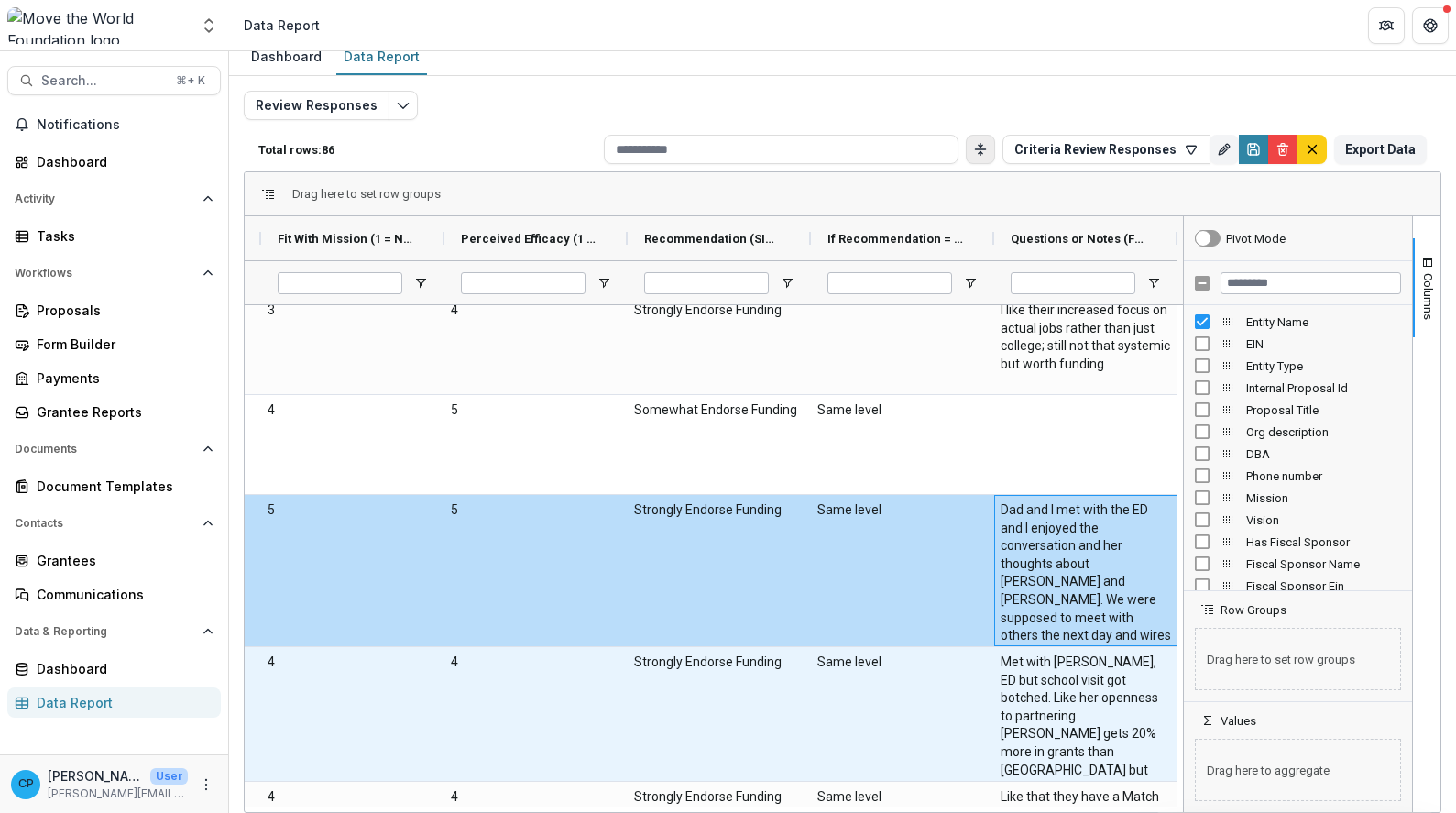
click at [1086, 718] on \(FORMATTED_TEXT\)-1836 "Met with [PERSON_NAME], ED but school visit got botched. Like her openness to p…" at bounding box center [1085, 726] width 170 height 144
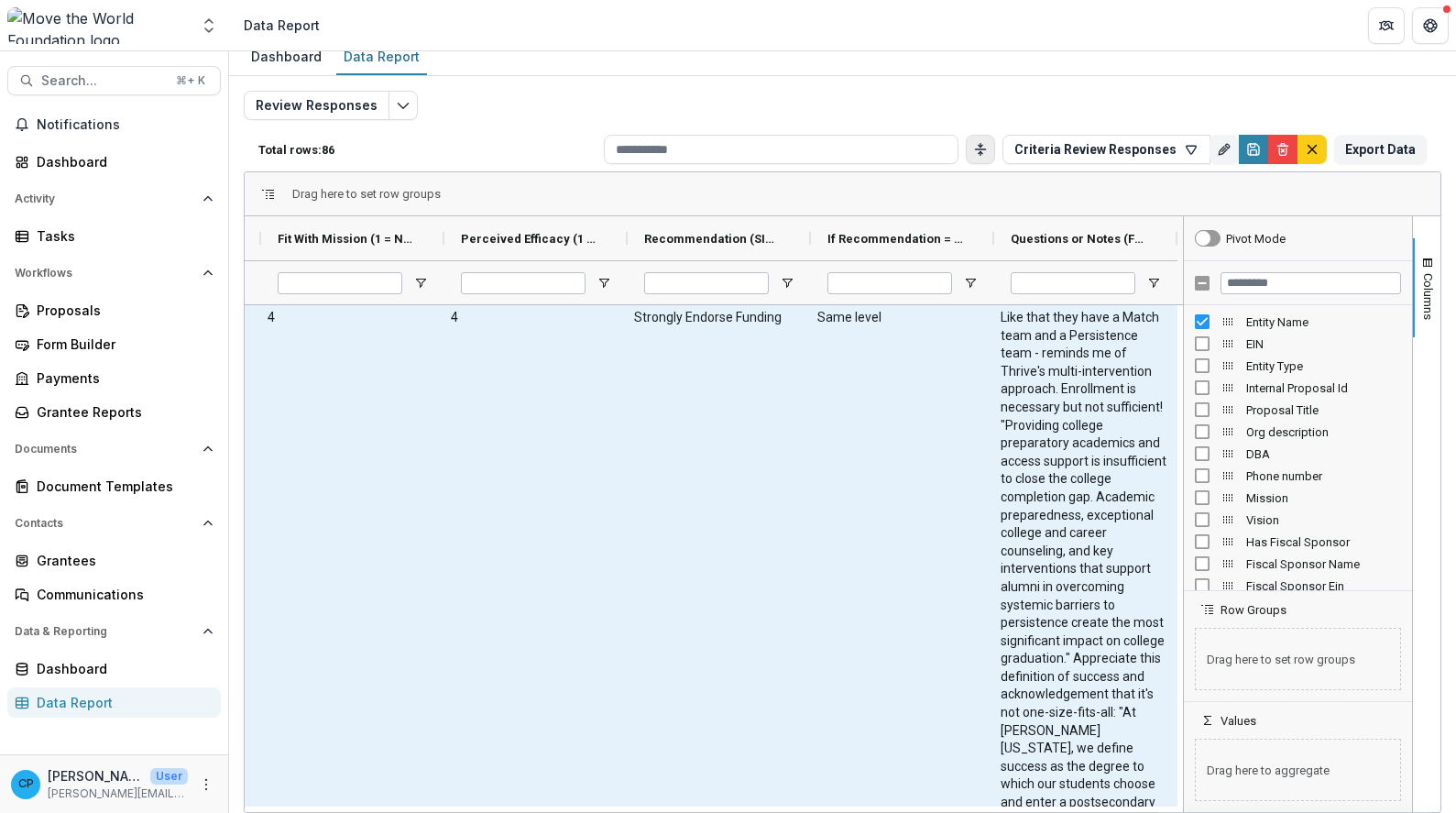
click at [1108, 687] on \(FORMATTED_TEXT\)-1843 "Like that they have a Match team and a Persistence team - reminds me of Thrive'…" at bounding box center [1085, 613] width 170 height 610
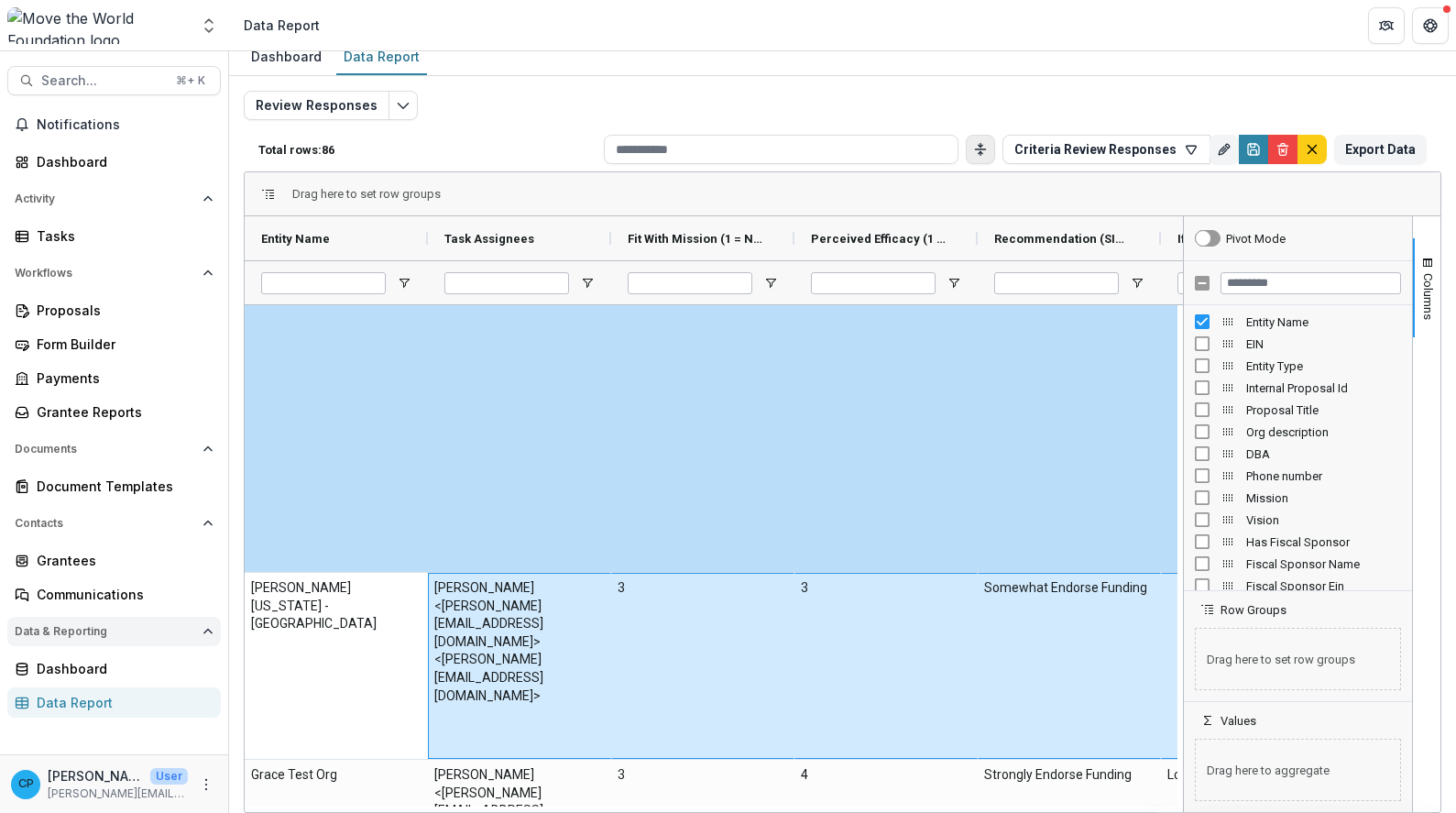
drag, startPoint x: 1049, startPoint y: 682, endPoint x: 174, endPoint y: 646, distance: 875.7
click at [174, 646] on main "Search... ⌘ + K Notifications Dashboard Activity Tasks Workflows Proposals Form…" at bounding box center [728, 432] width 1456 height 762
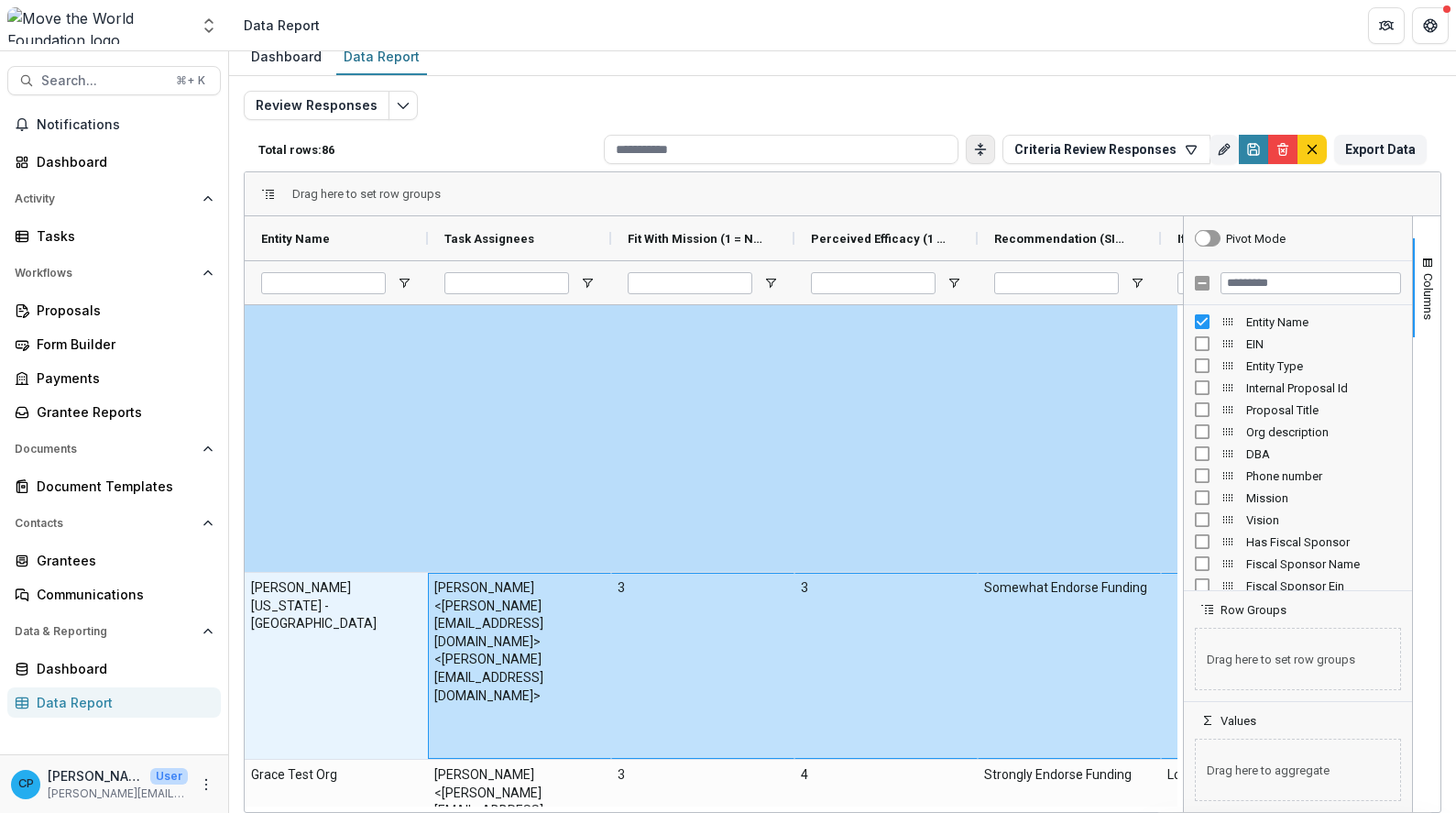
click at [1062, 648] on div "Somewhat Endorse Funding" at bounding box center [1069, 666] width 183 height 186
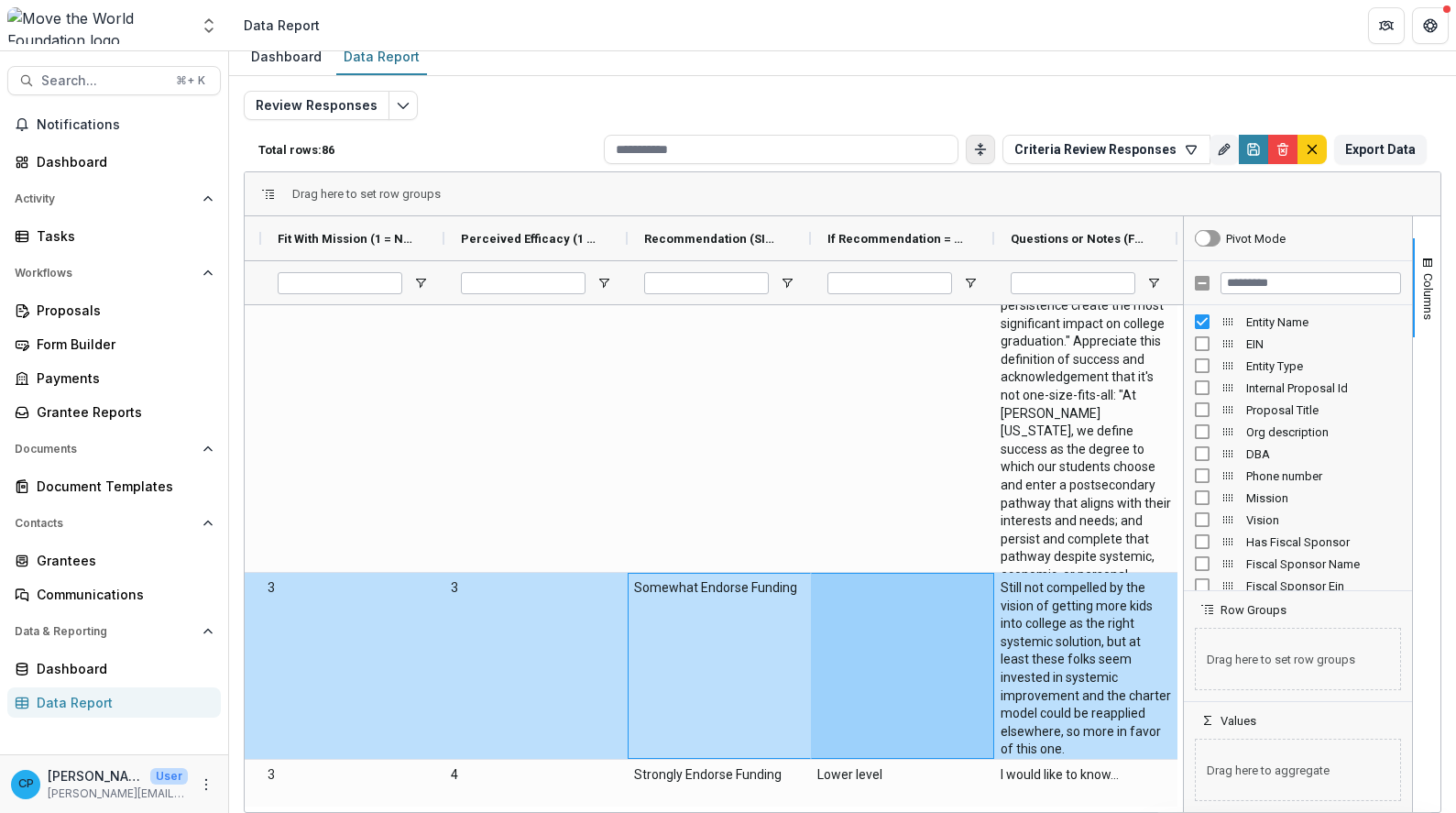
drag, startPoint x: 1093, startPoint y: 635, endPoint x: 1225, endPoint y: 628, distance: 132.2
click at [1225, 628] on div "Entity Name Task Assignees Fit With Mission (1 = Not at all, 5 = Extremely Like…" at bounding box center [843, 514] width 1196 height 596
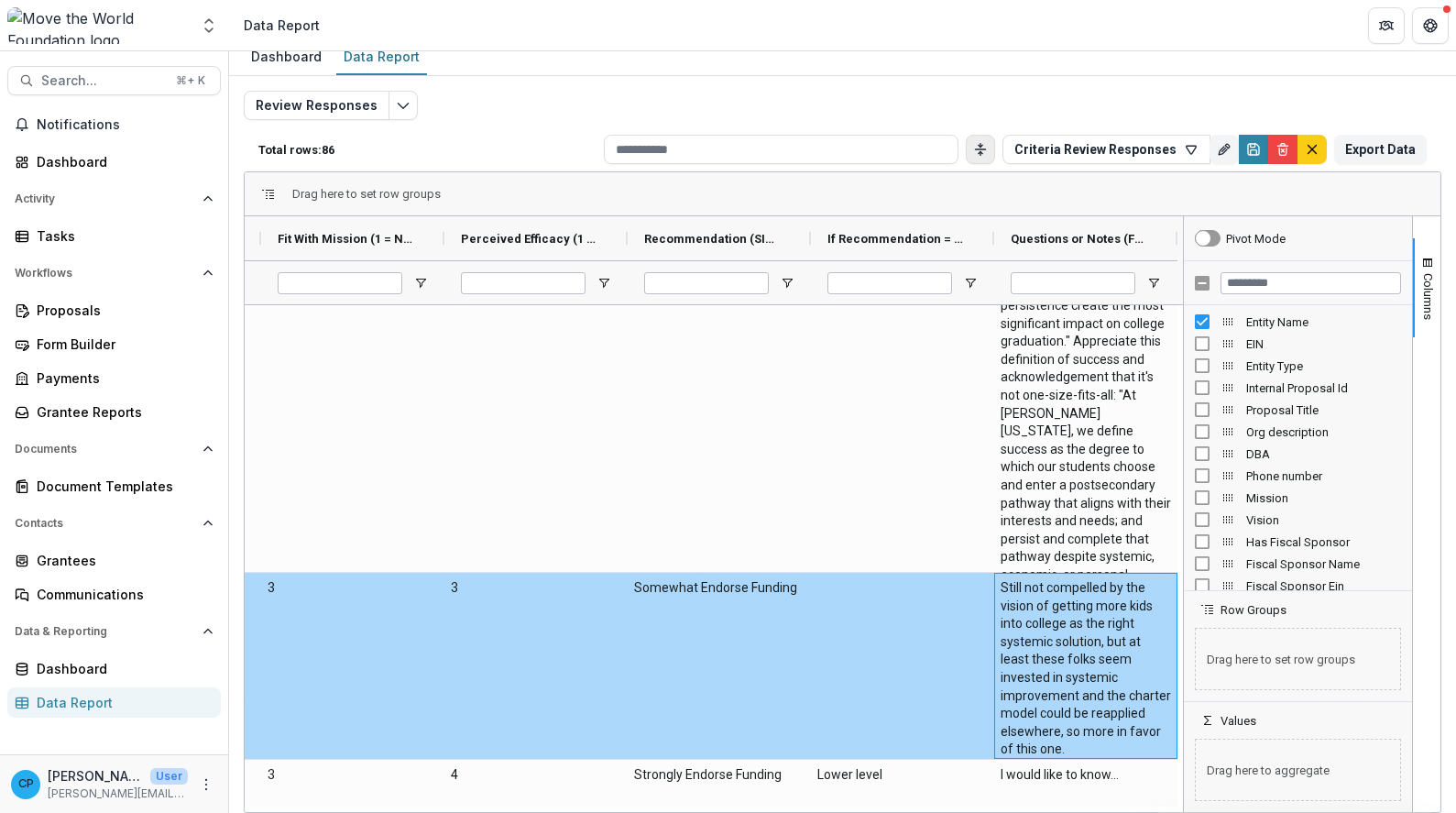
click at [1060, 629] on \(FORMATTED_TEXT\)-1850 "Still not compelled by the vision of getting more kids into college as the righ…" at bounding box center [1085, 670] width 170 height 180
copy \(FORMATTED_TEXT\)-1850 "Still not compelled by the vision of getting more kids into college as the righ…"
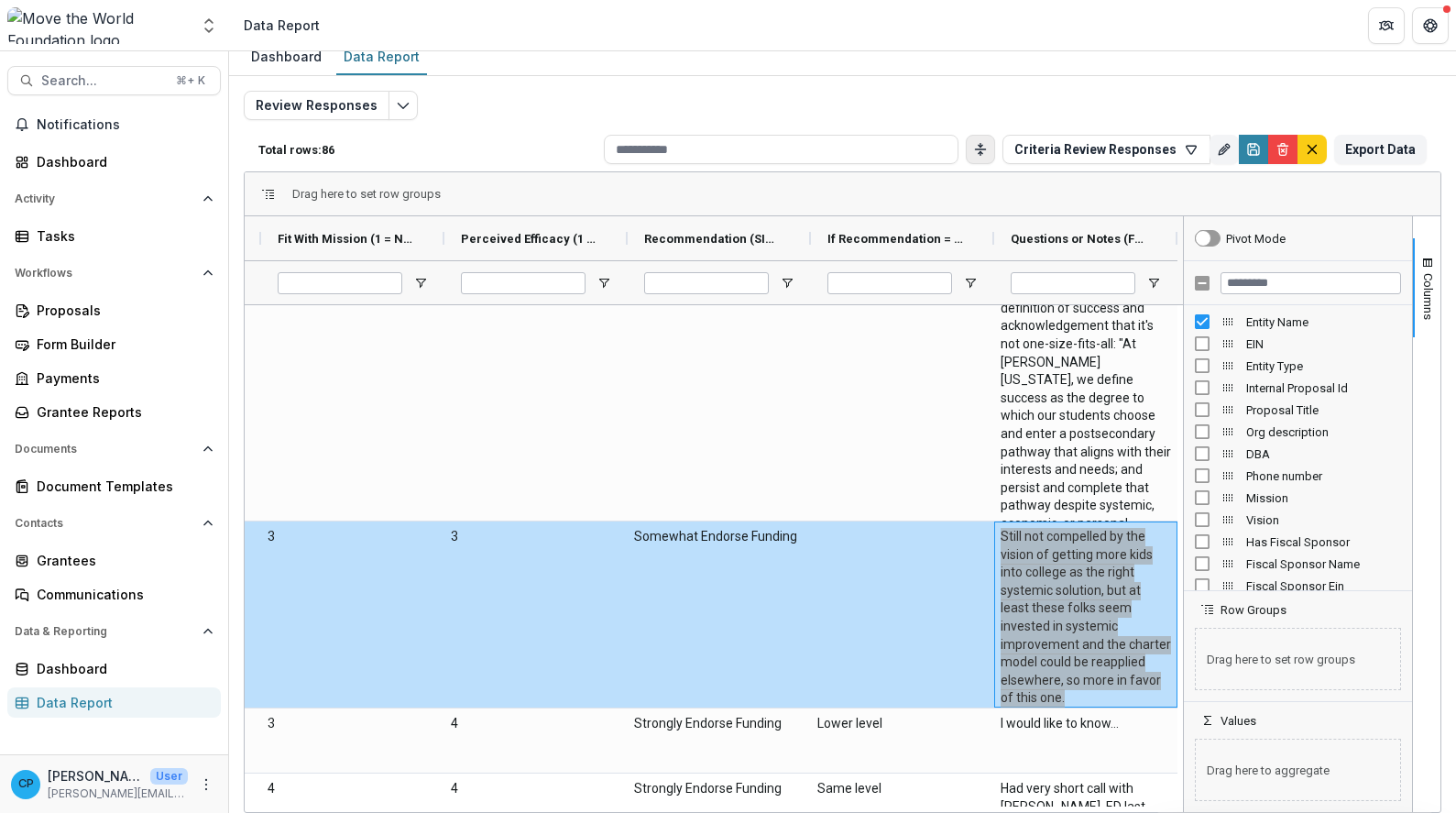
scroll to position [11733, 0]
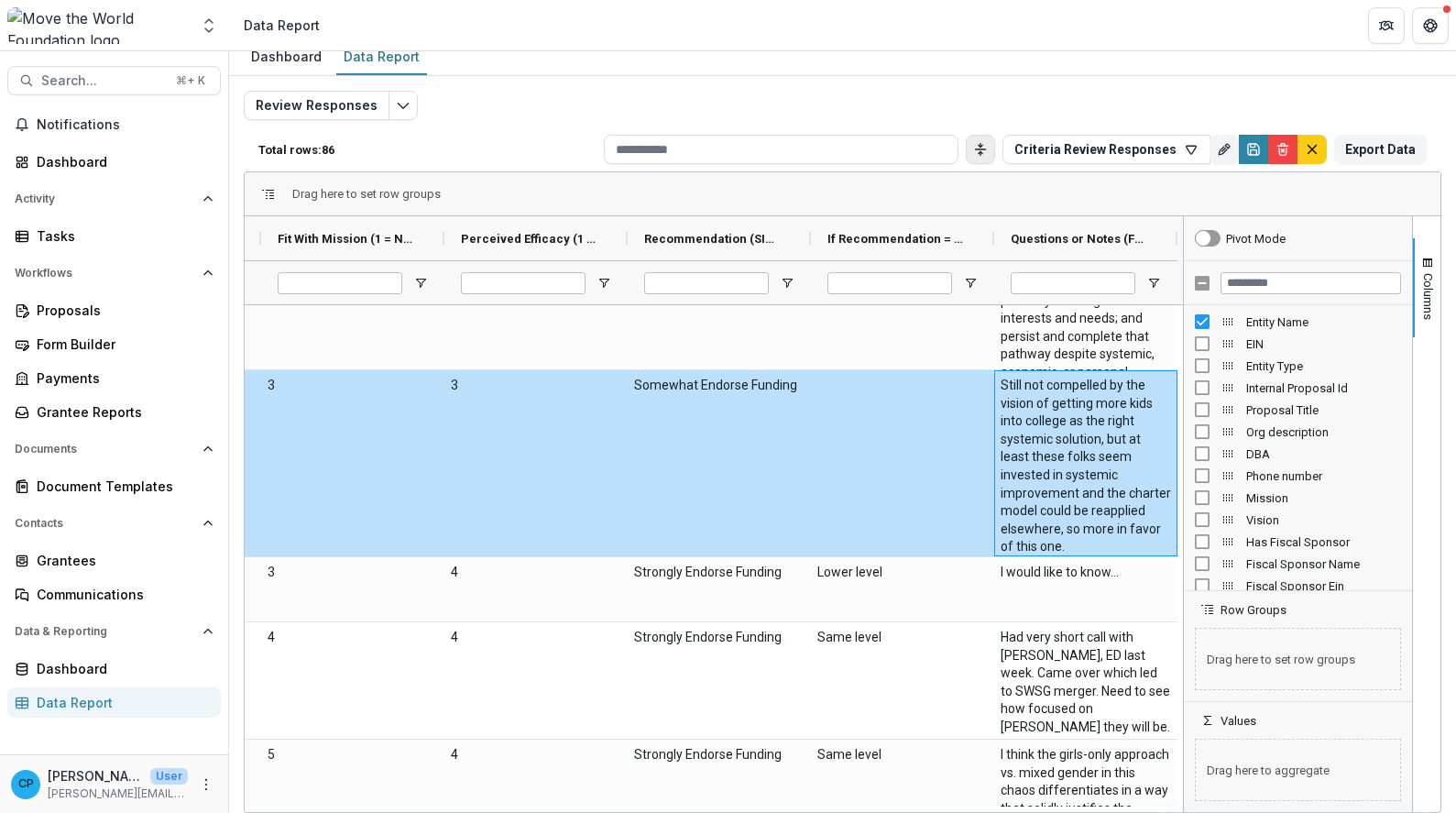
click at [1020, 592] on div "I would like to know..." at bounding box center [1085, 589] width 183 height 64
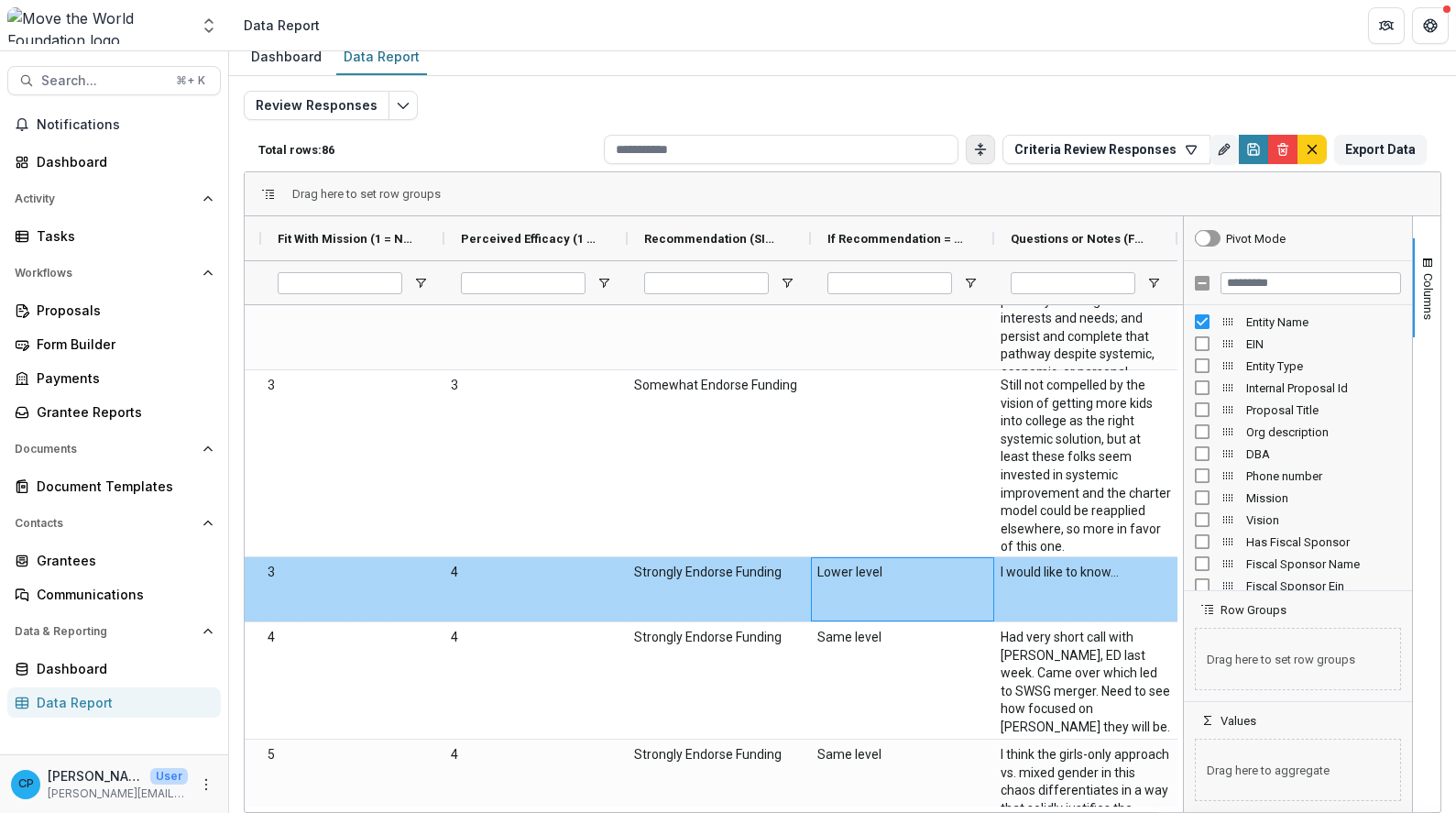
click at [855, 593] on div "Lower level" at bounding box center [902, 589] width 183 height 64
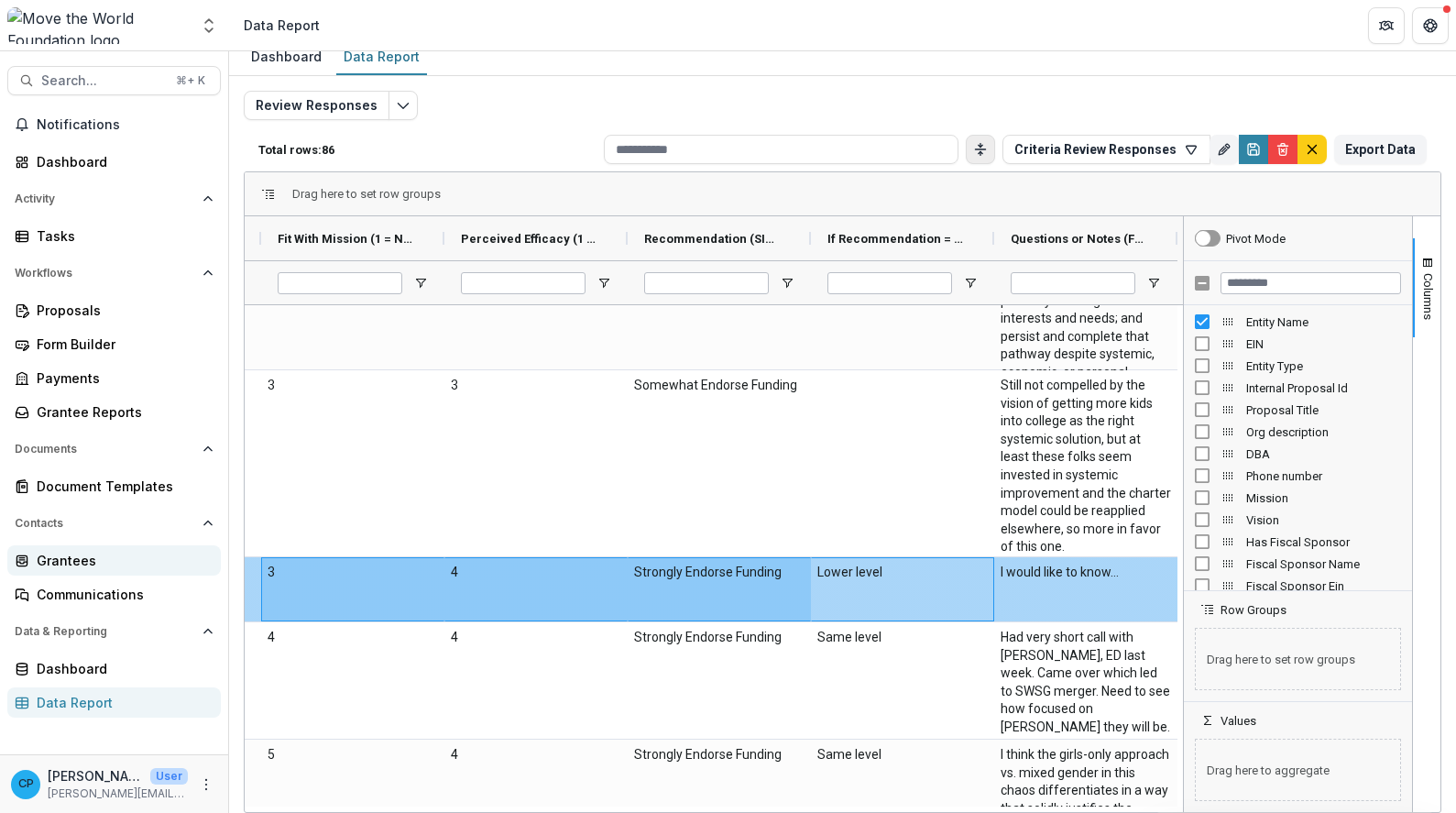
scroll to position [0, 0]
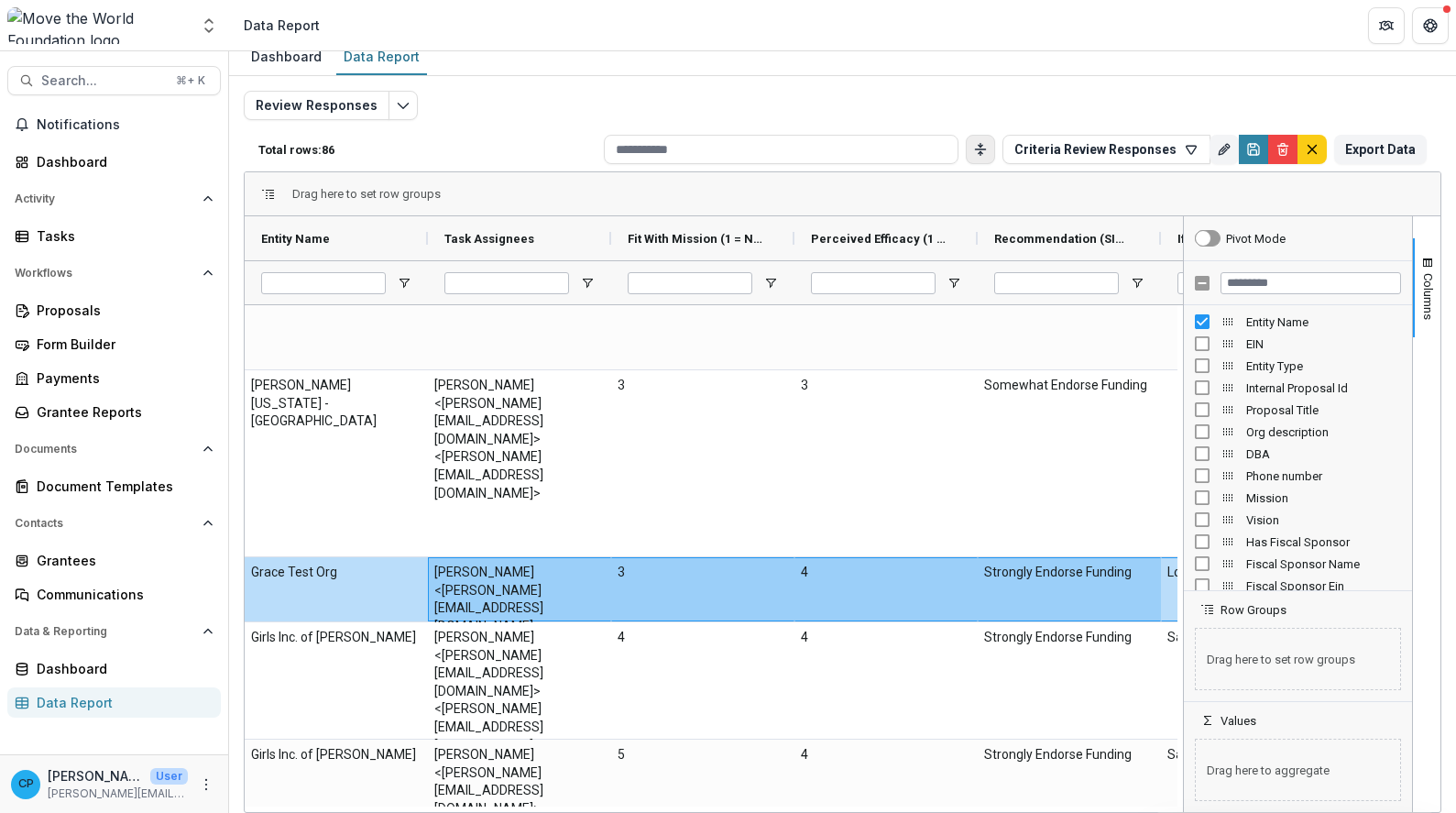
drag, startPoint x: 499, startPoint y: 598, endPoint x: 443, endPoint y: 627, distance: 63.1
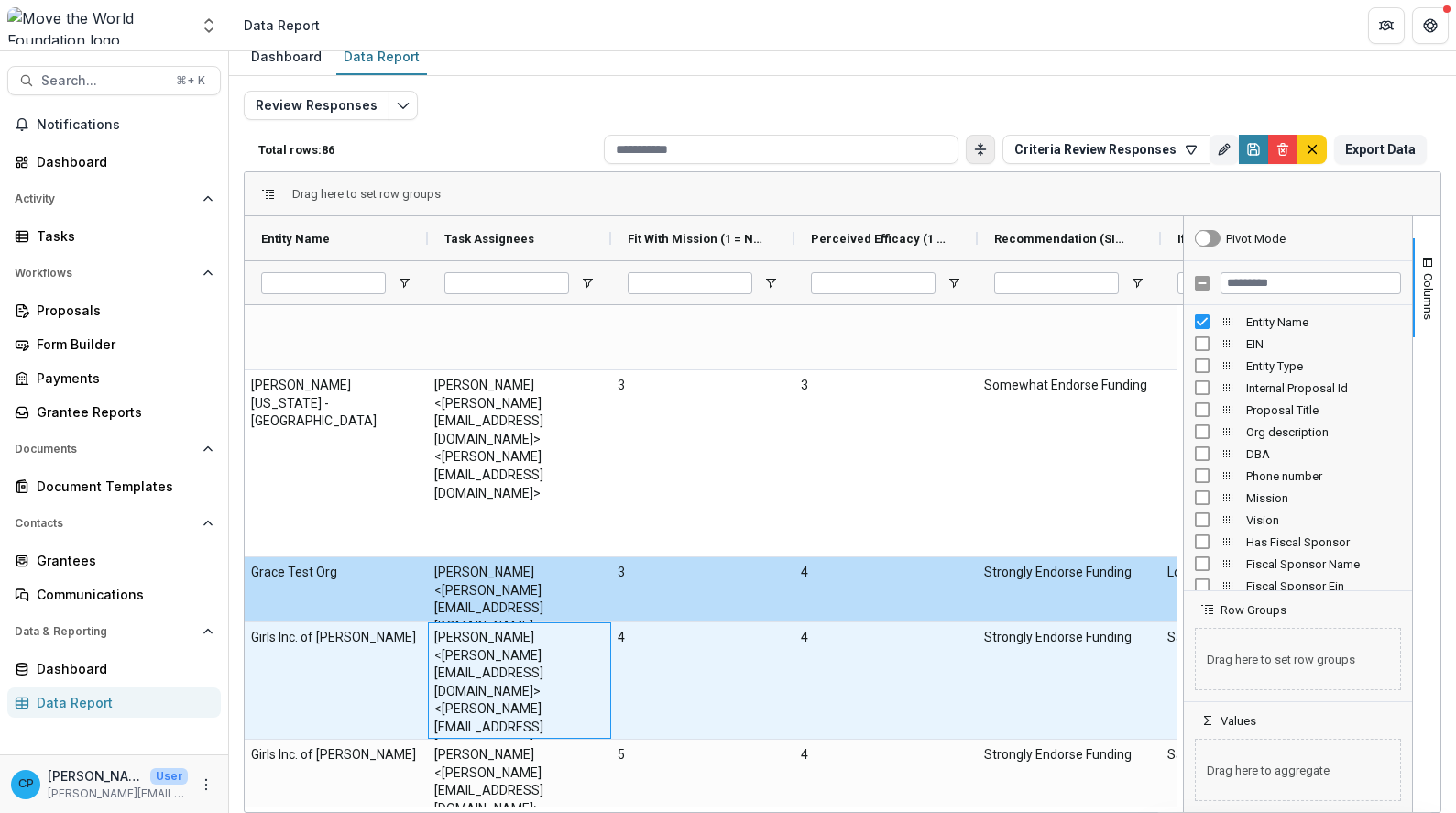
click at [449, 654] on Assignees-1859 "[PERSON_NAME] <[PERSON_NAME][EMAIL_ADDRESS][DOMAIN_NAME]> <[PERSON_NAME][EMAIL_…" at bounding box center [519, 691] width 170 height 126
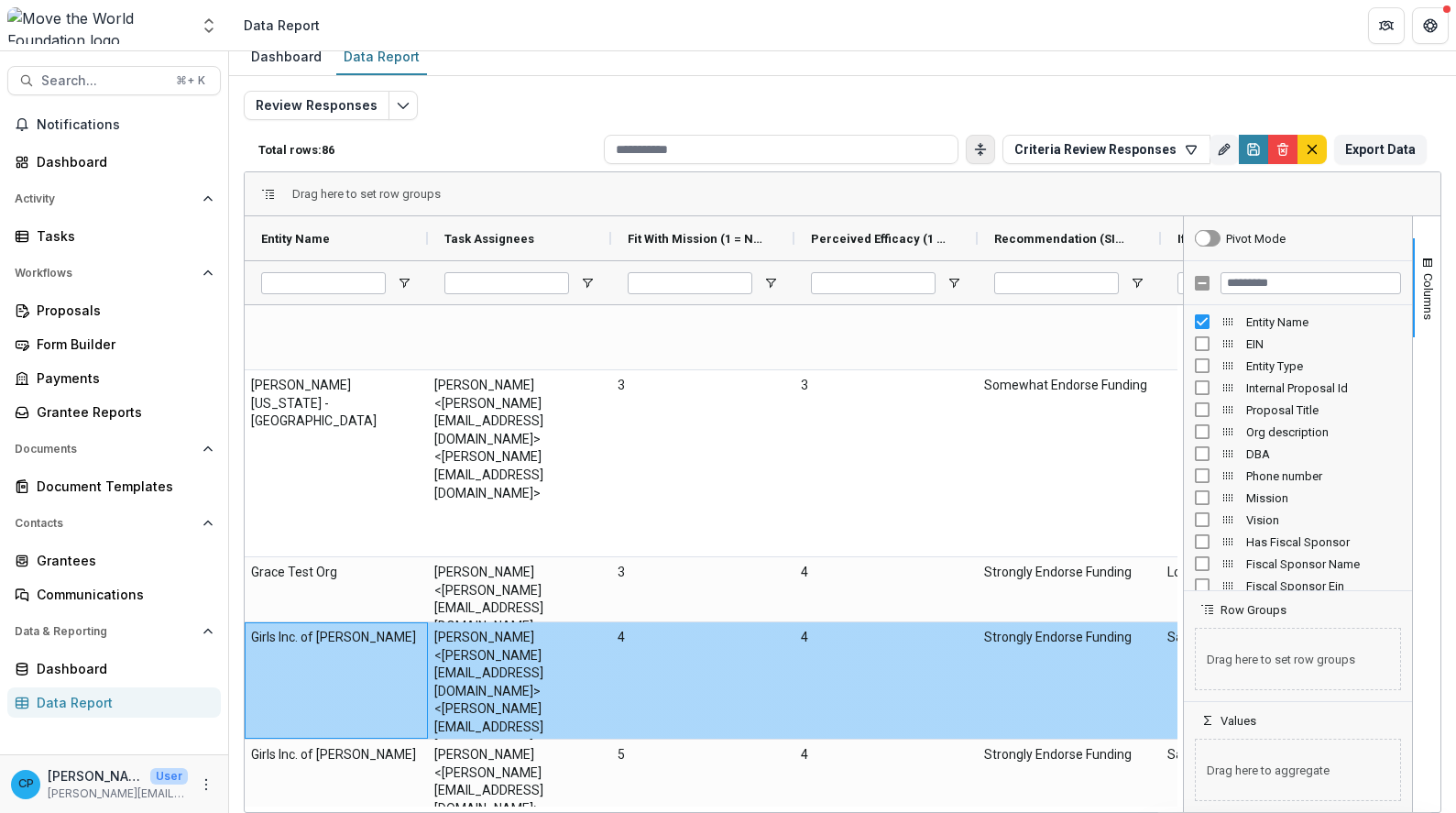
click at [261, 647] on div "Girls Inc. of [PERSON_NAME]" at bounding box center [336, 681] width 183 height 117
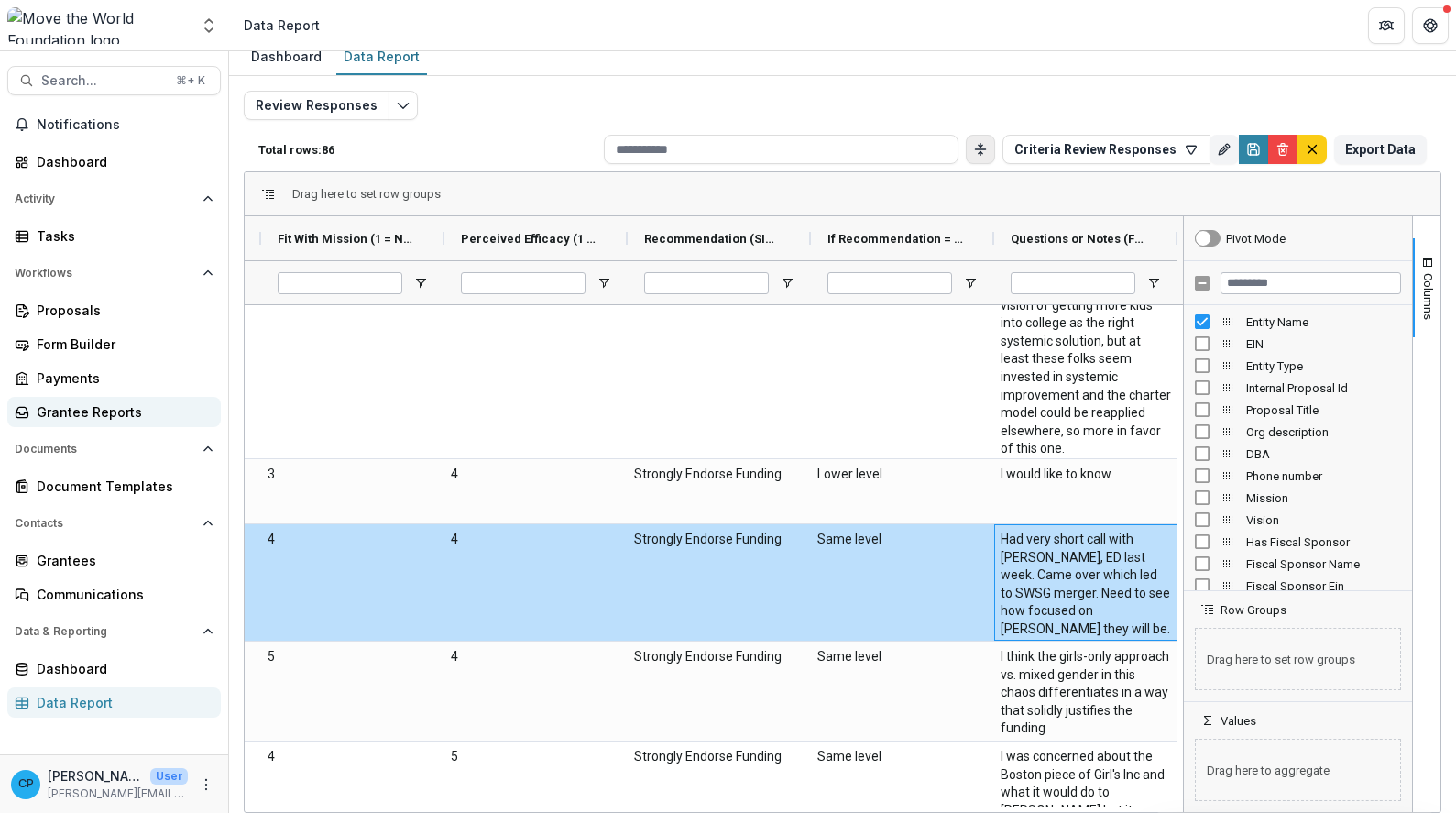
scroll to position [11868, 0]
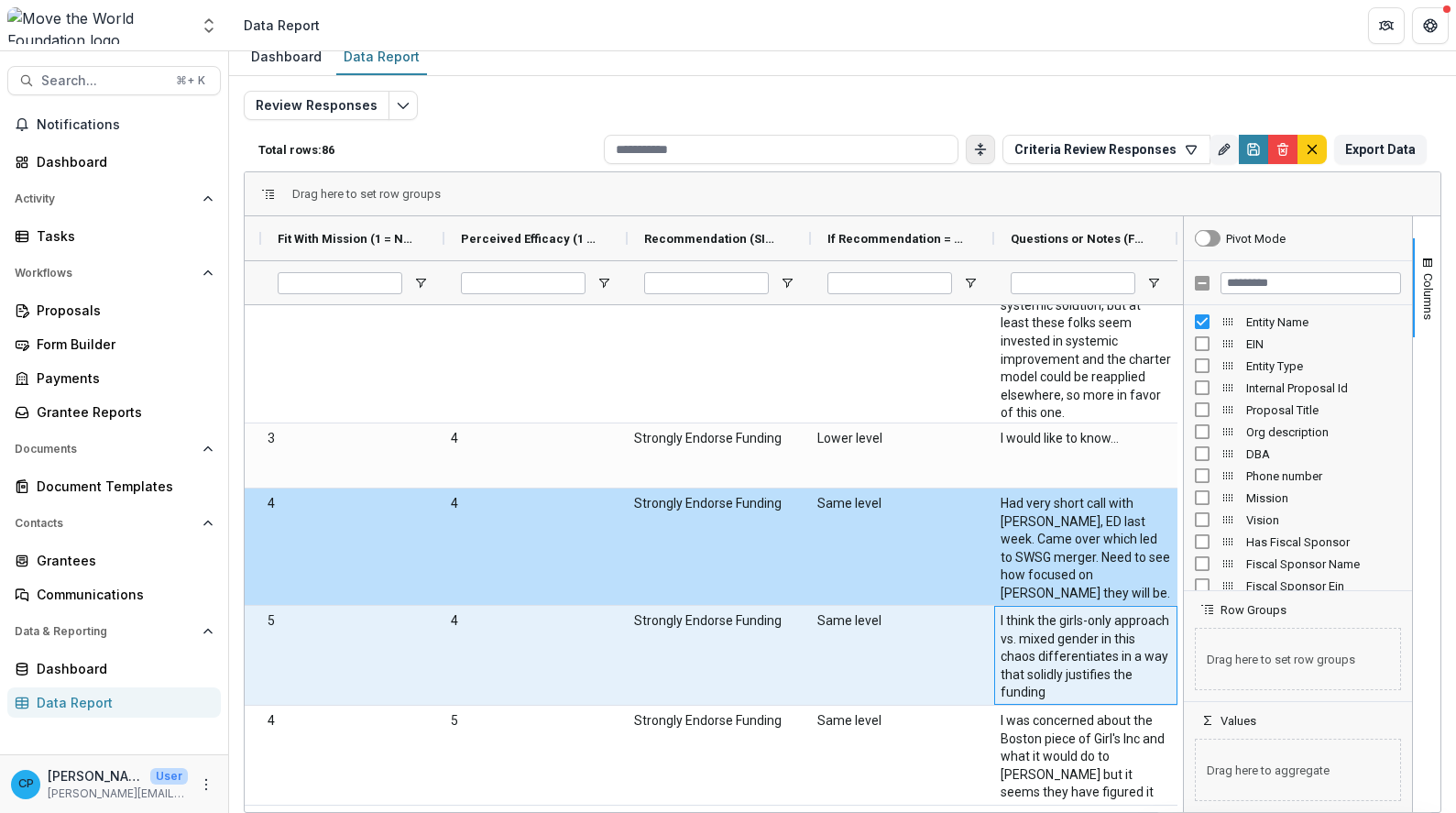
click at [1090, 678] on \(FORMATTED_TEXT\)-1871 "I think the girls-only approach vs. mixed gender in this chaos differentiates i…" at bounding box center [1085, 657] width 170 height 90
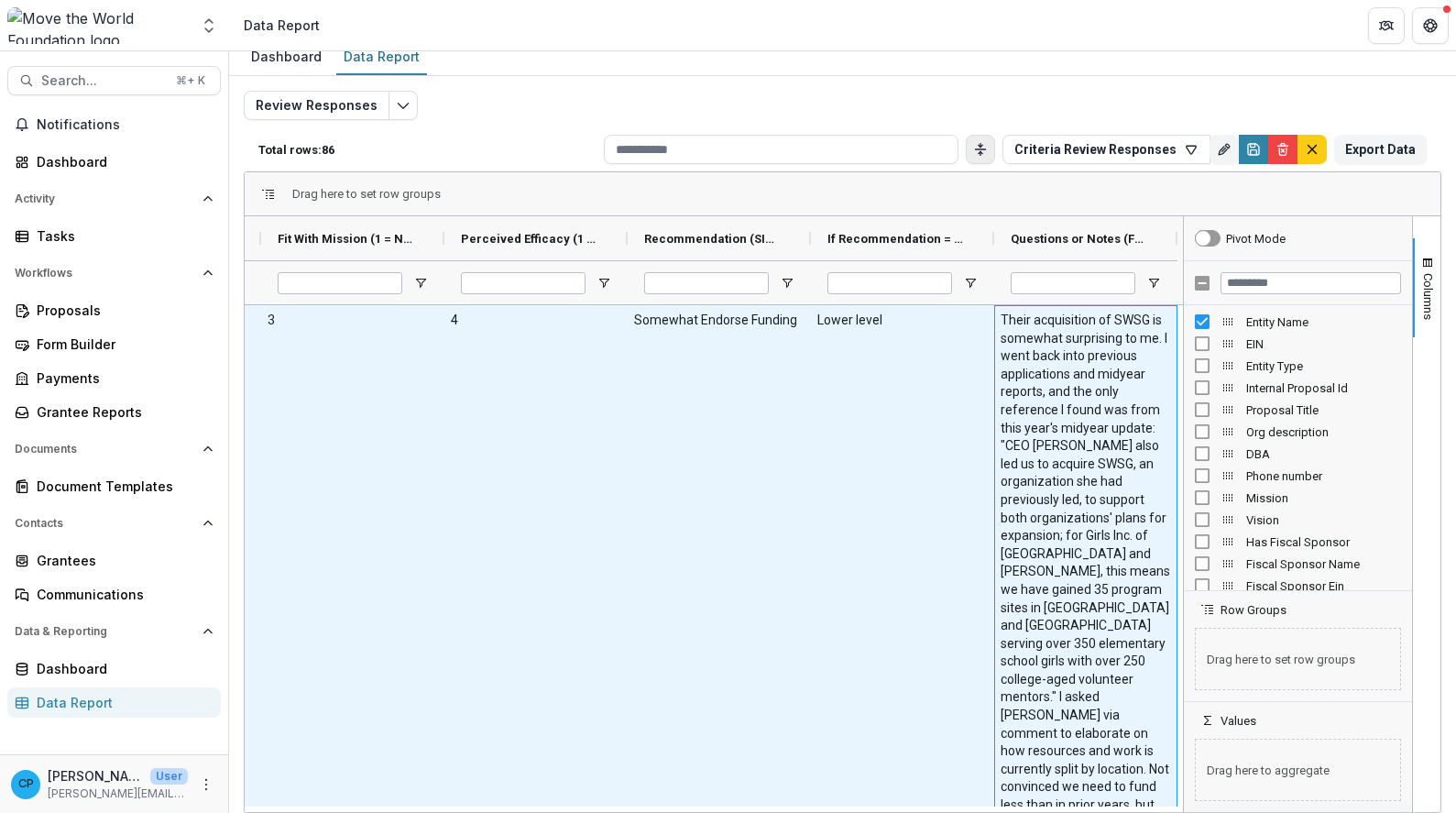
scroll to position [12368, 0]
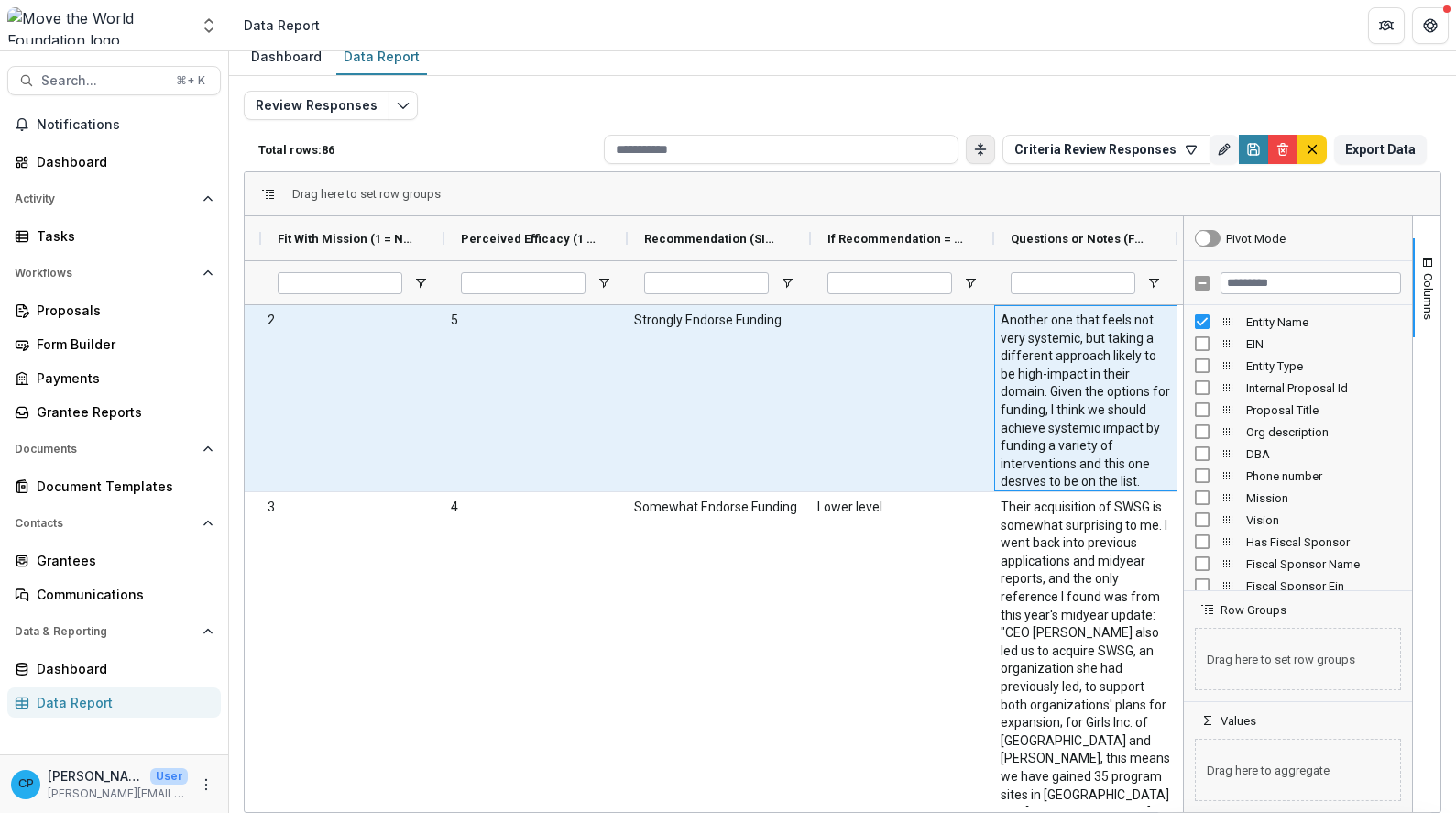
click at [1114, 381] on \(FORMATTED_TEXT\)-1885 "Another one that feels not very systemic, but taking a different approach likel…" at bounding box center [1085, 402] width 170 height 180
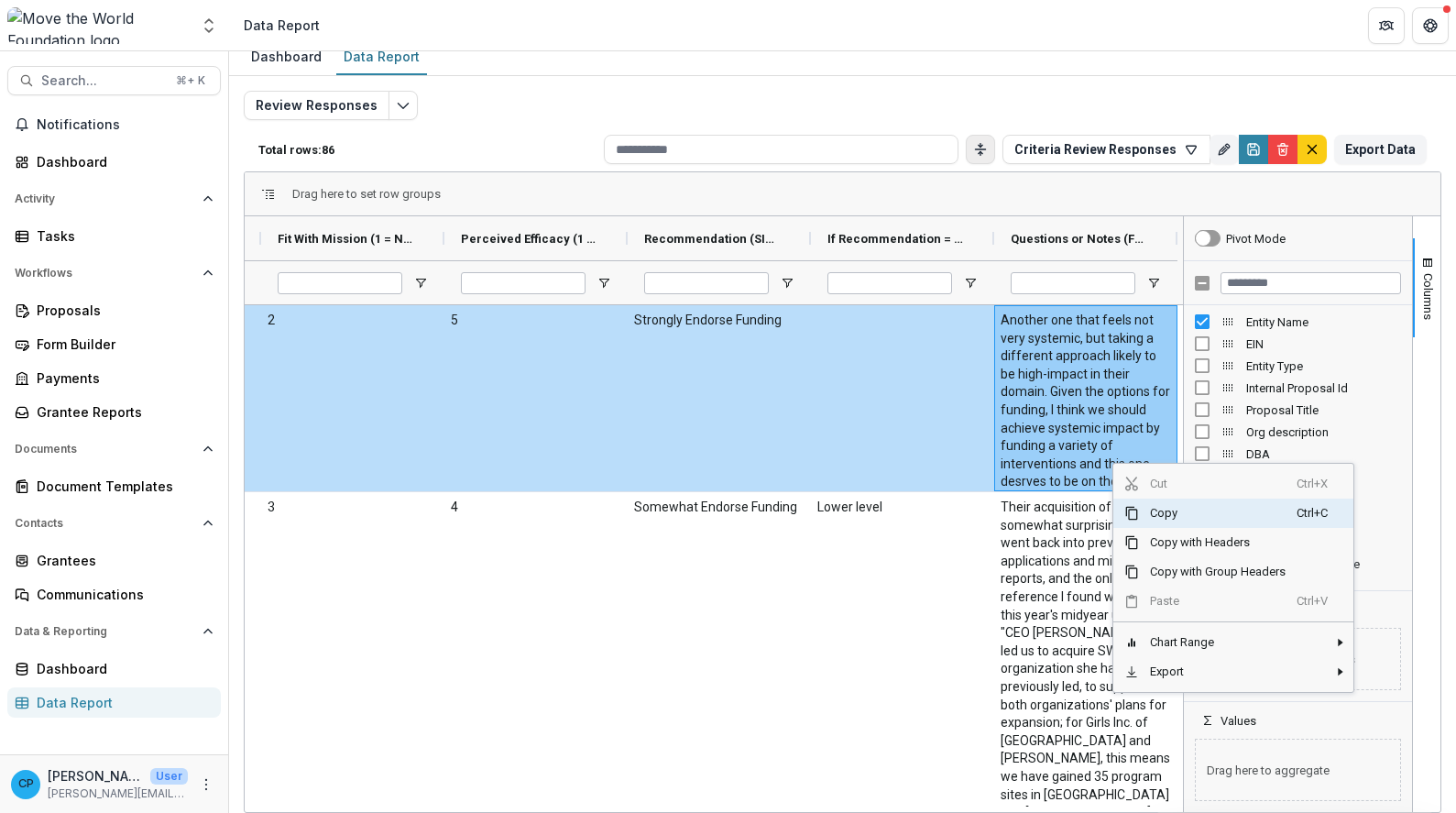
click at [1163, 510] on span "Copy" at bounding box center [1217, 513] width 157 height 30
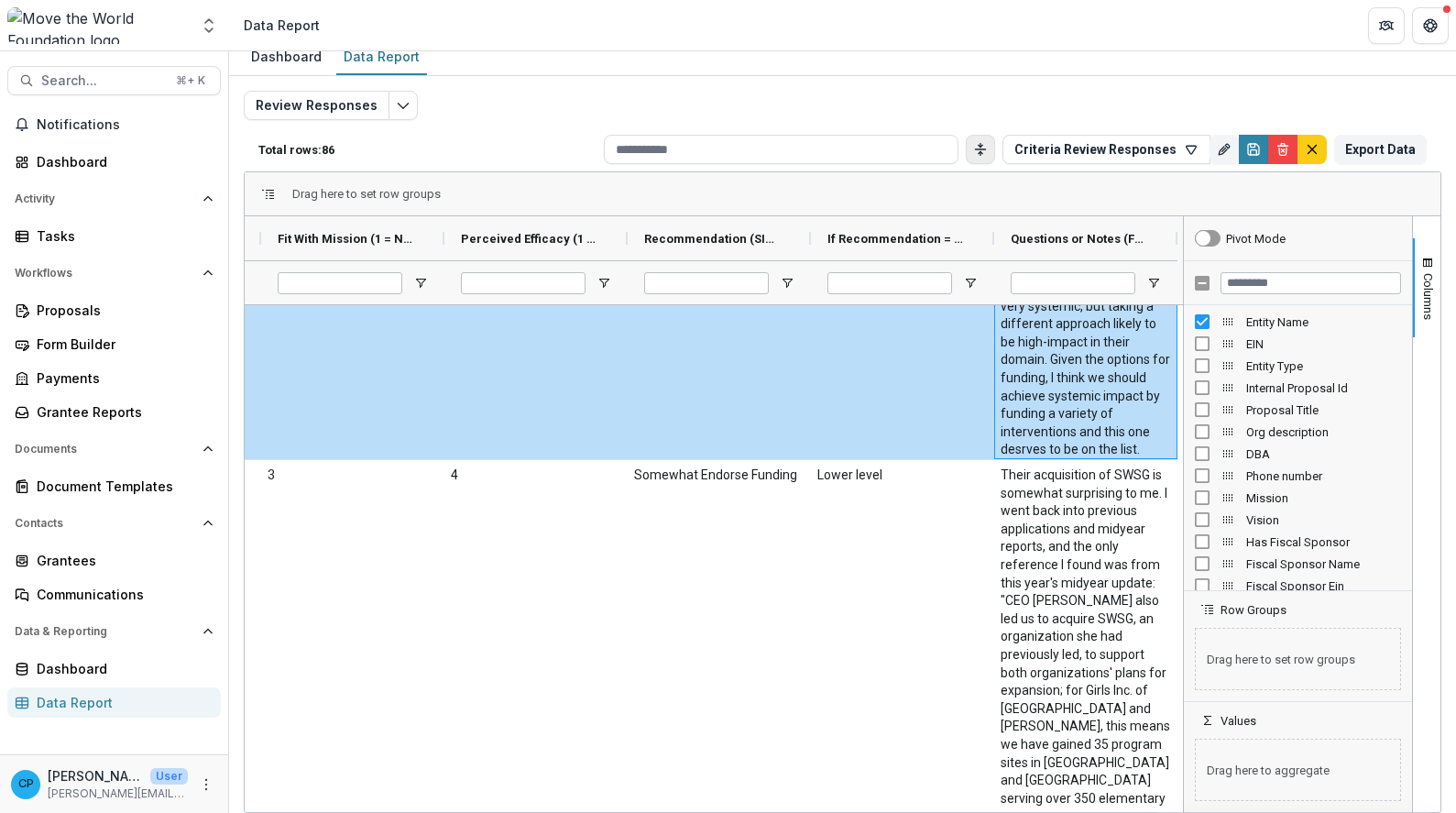
scroll to position [12400, 0]
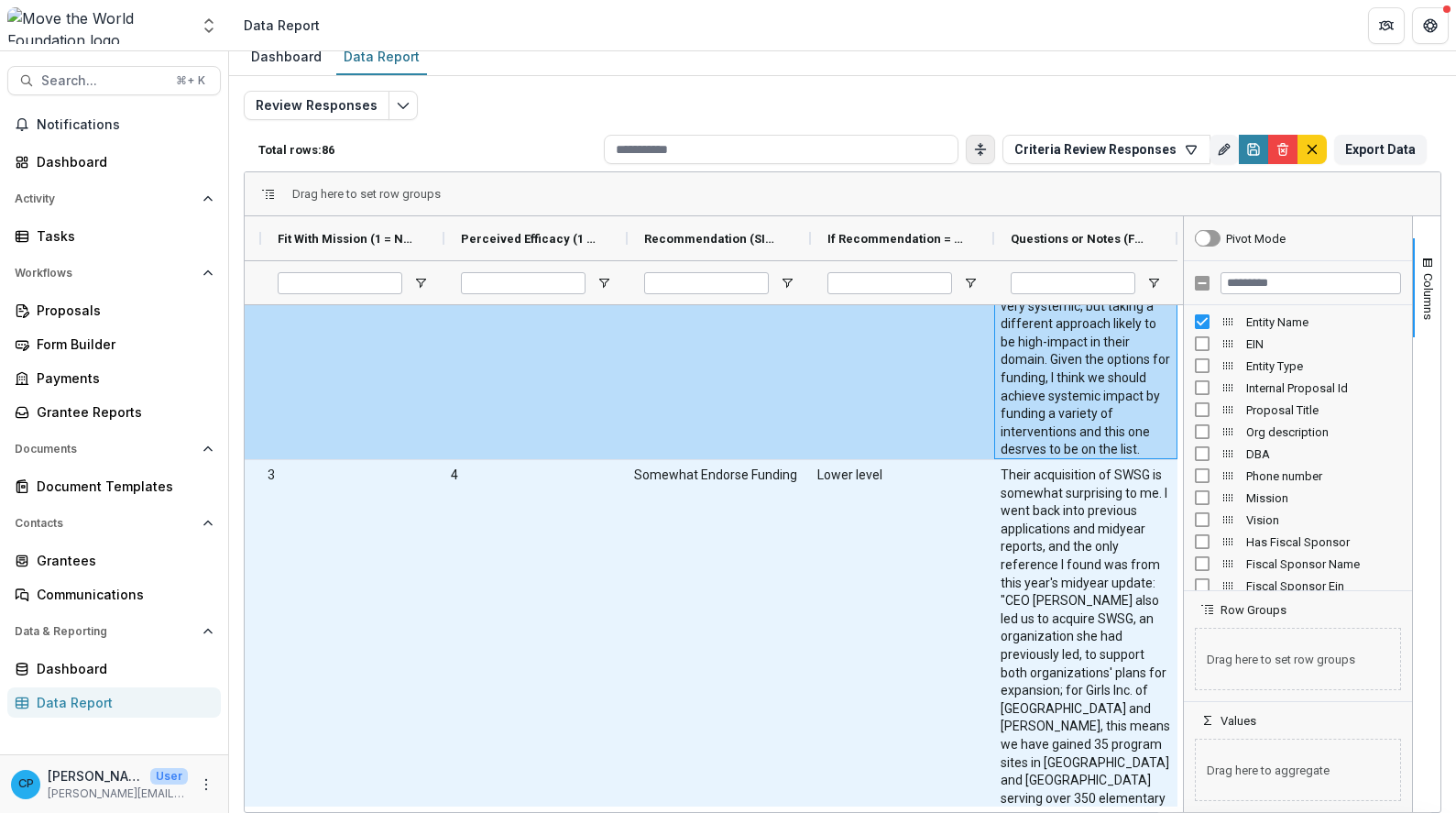
click at [1051, 569] on \(FORMATTED_TEXT\)-1892 "Their acquisition of SWSG is somewhat surprising to me. I went back into previo…" at bounding box center [1085, 790] width 170 height 647
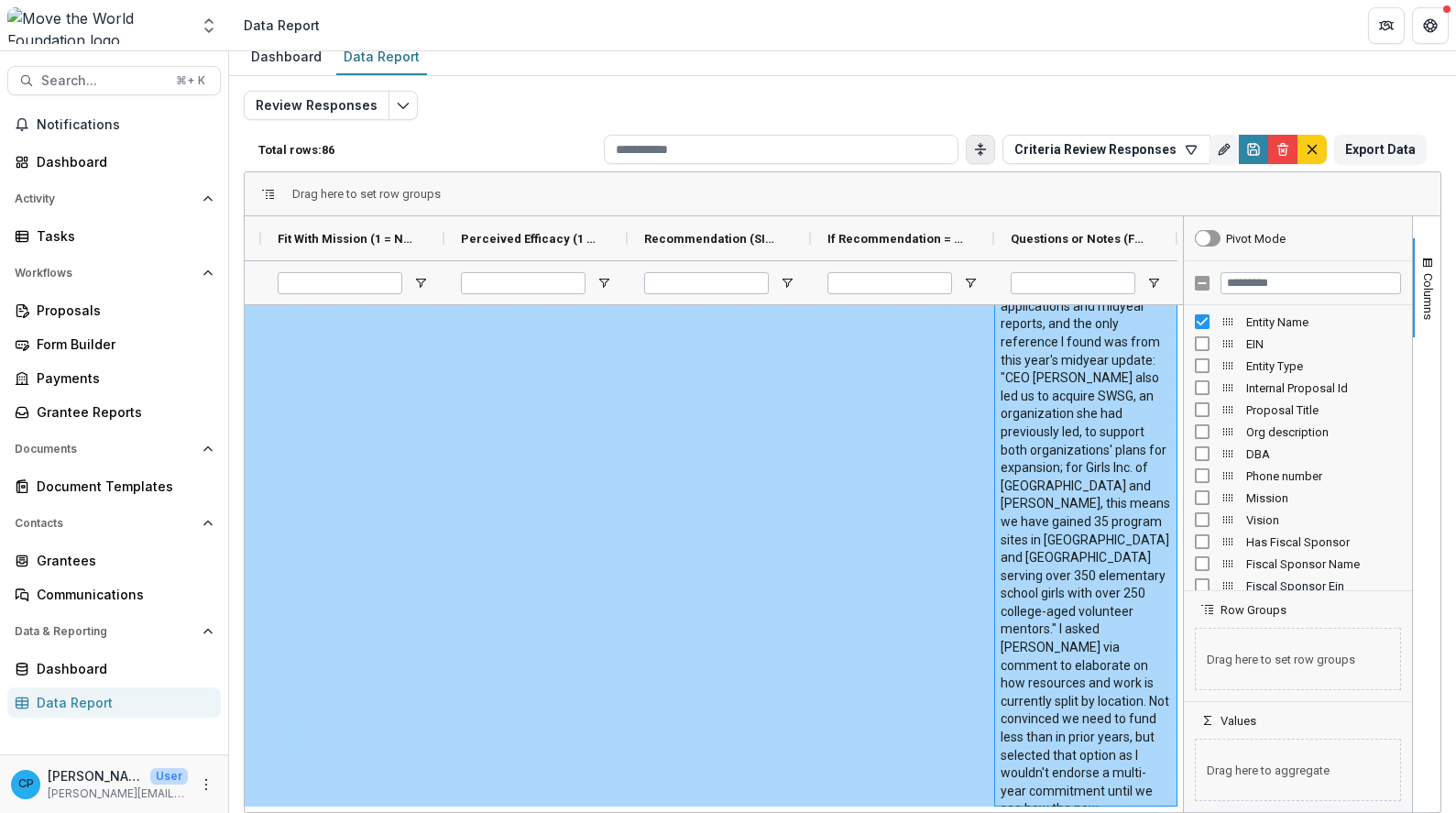
scroll to position [12648, 0]
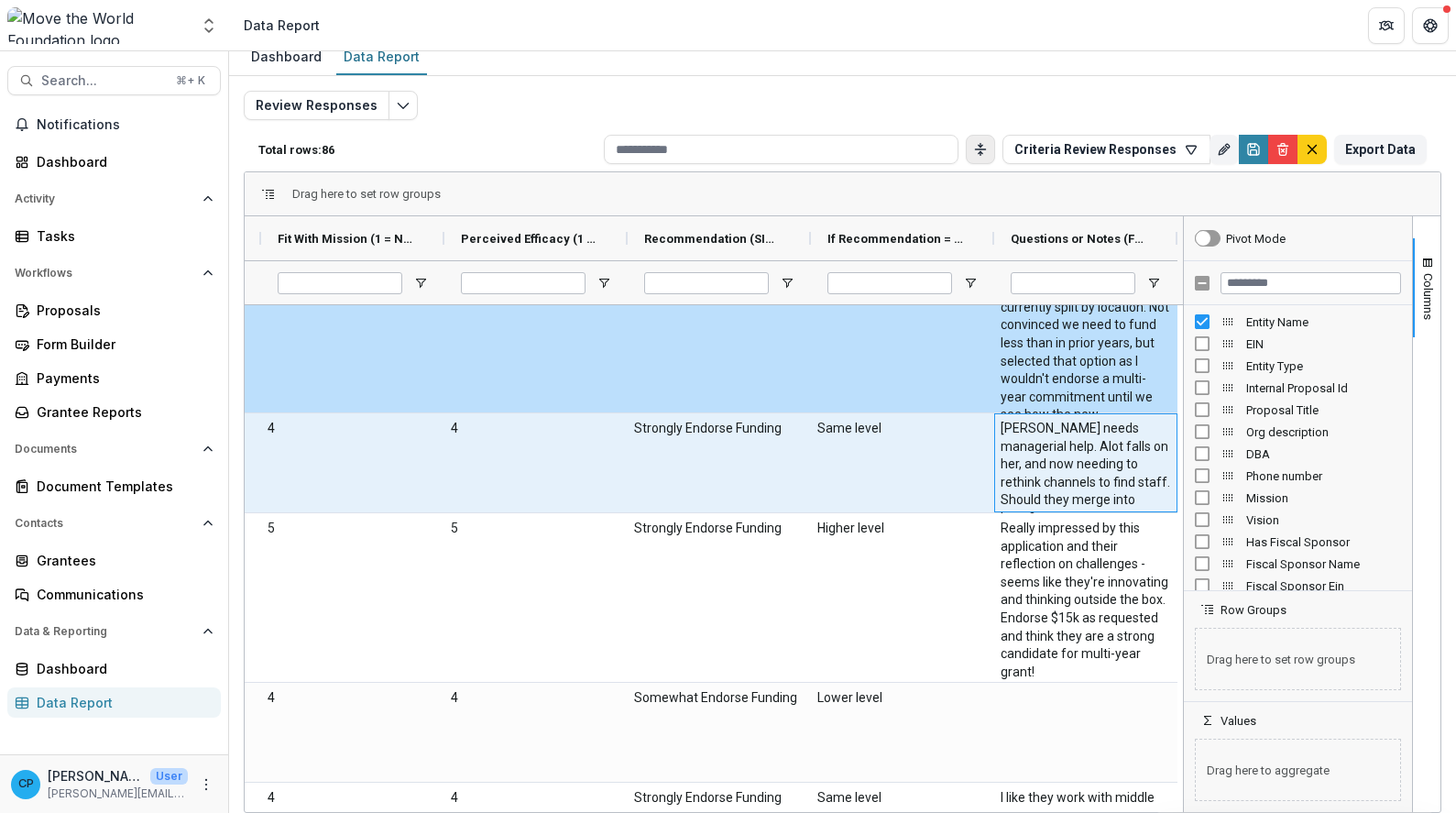
click at [1101, 485] on \(FORMATTED_TEXT\)-1906 "[PERSON_NAME] needs managerial help. Alot falls on her, and now needing to reth…" at bounding box center [1085, 474] width 170 height 108
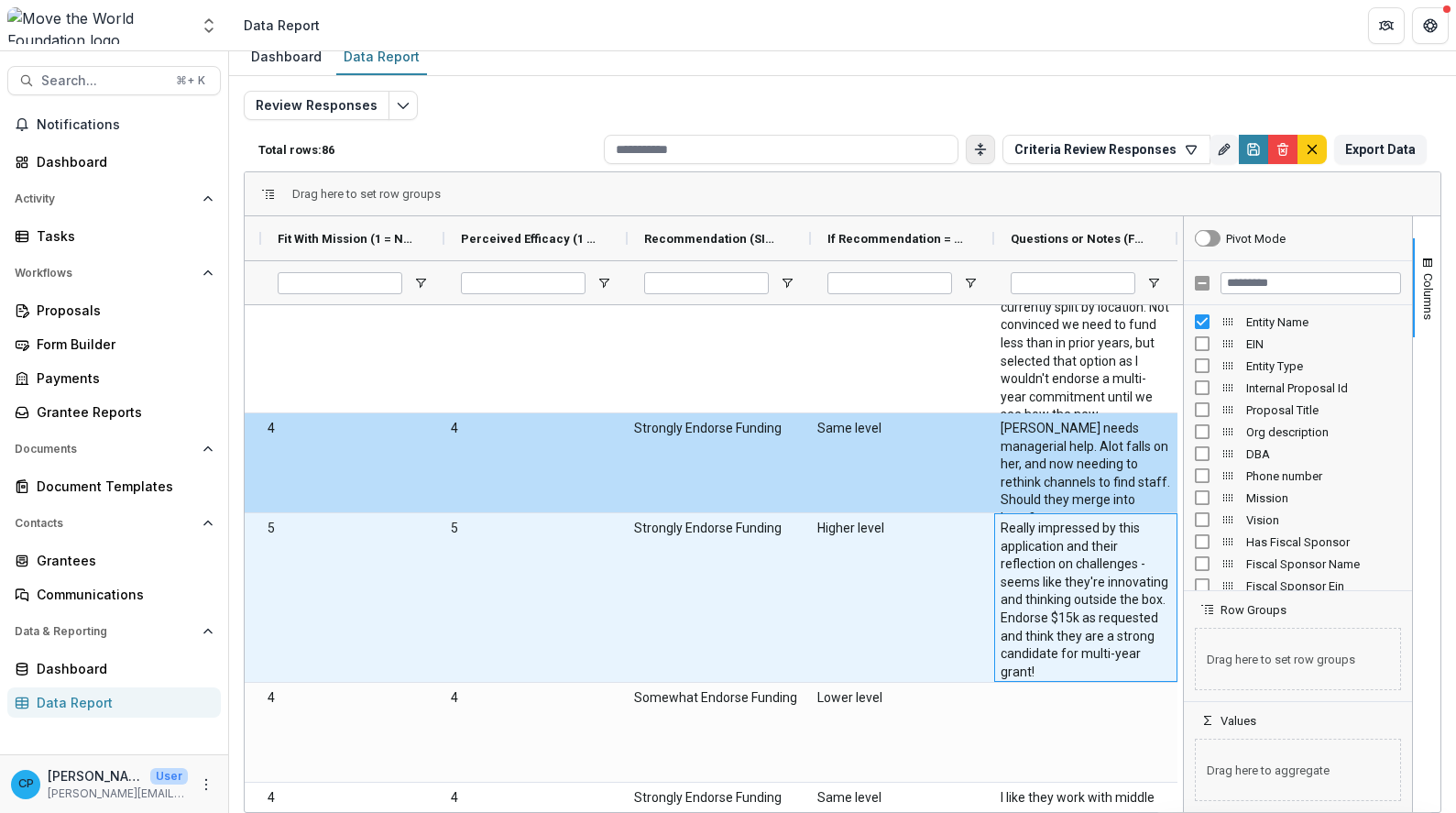
click at [1087, 611] on \(FORMATTED_TEXT\)-1913 "Really impressed by this application and their reflection on challenges - seems…" at bounding box center [1085, 600] width 170 height 161
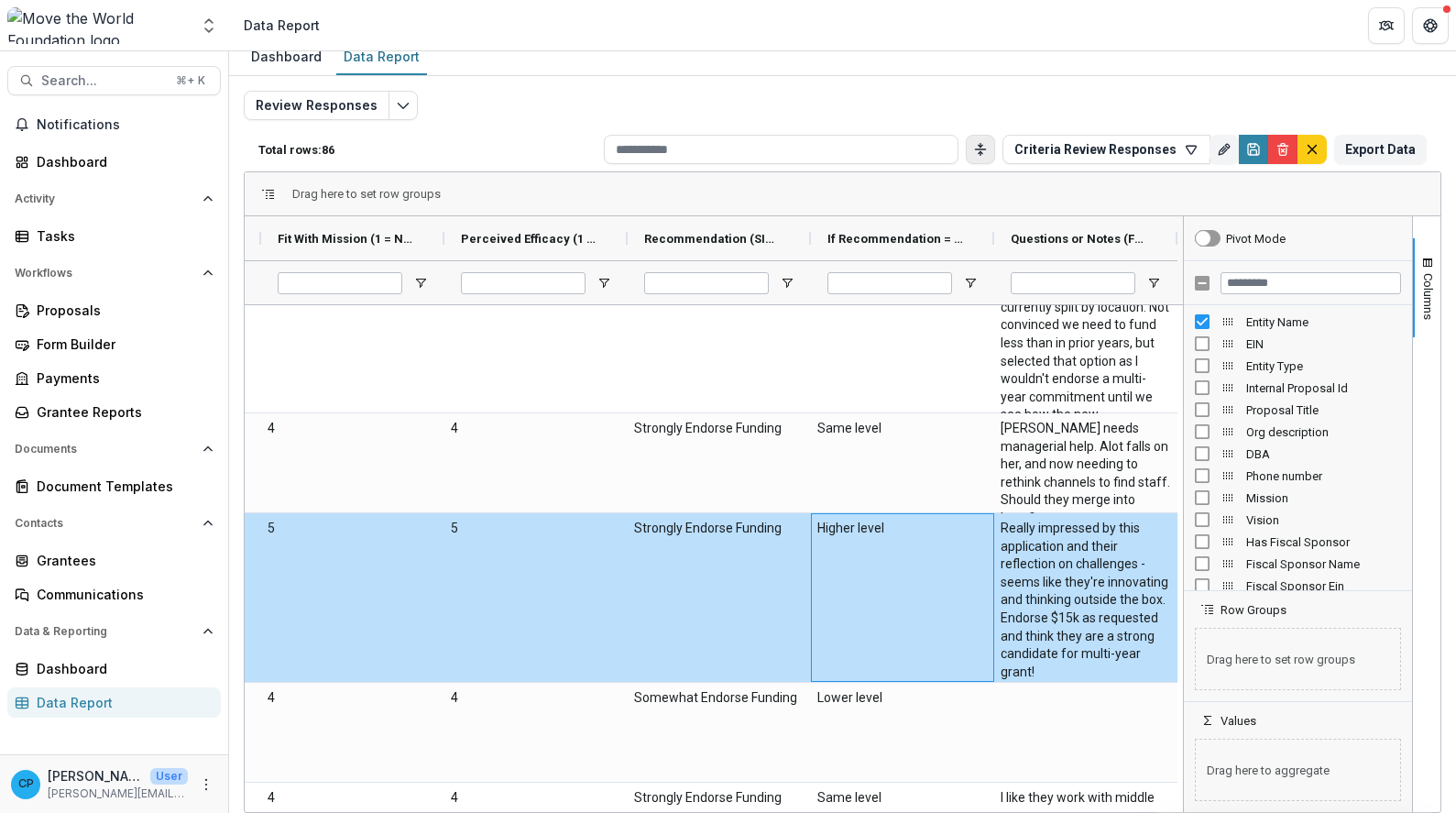
drag, startPoint x: 916, startPoint y: 611, endPoint x: 1263, endPoint y: 625, distance: 347.3
click at [1263, 625] on div "Entity Name Task Assignees Fit With Mission (1 = Not at all, 5 = Extremely Like…" at bounding box center [843, 514] width 1196 height 596
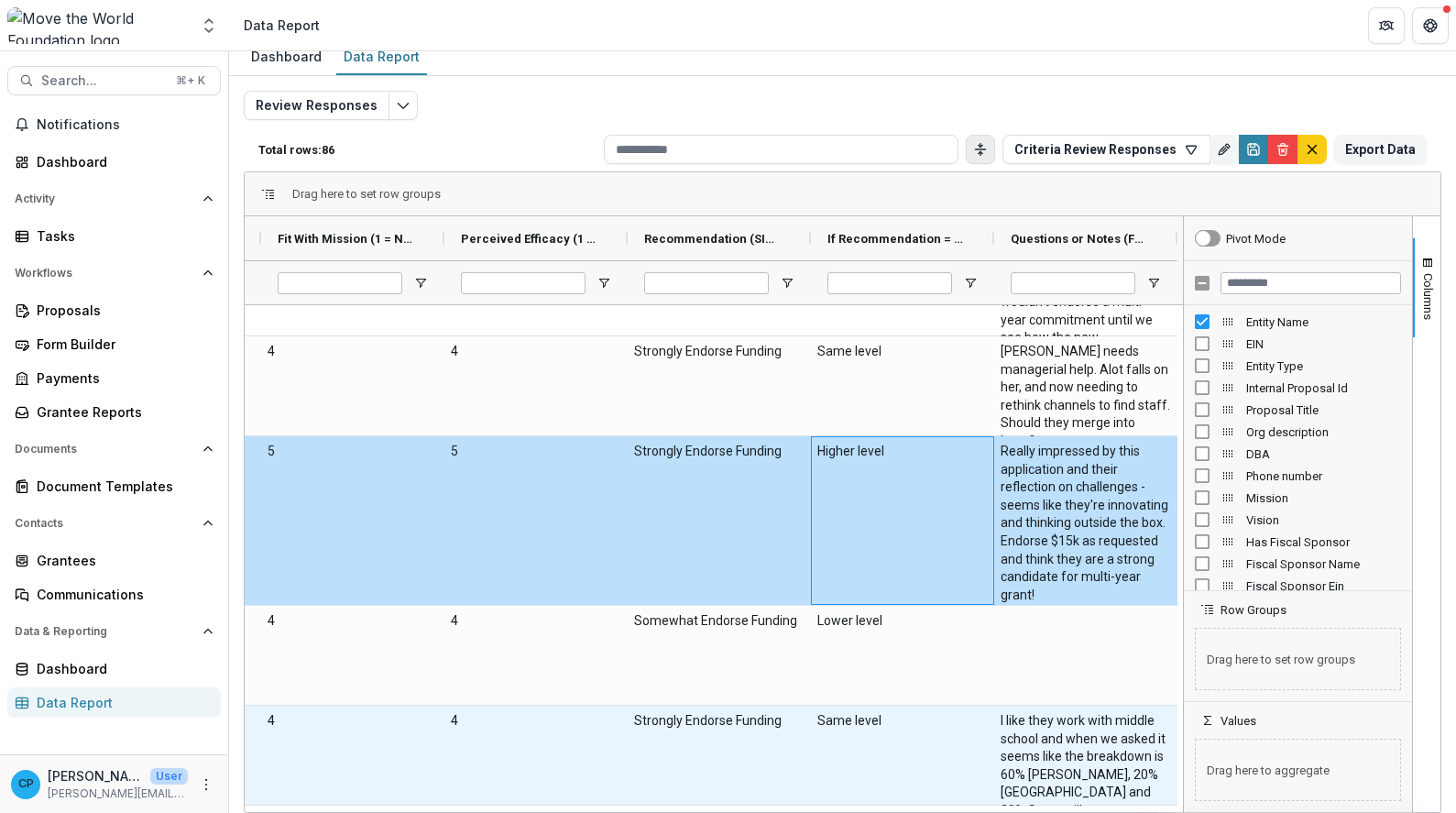
click at [1069, 749] on \(FORMATTED_TEXT\)-1997 "I like they work with middle school and when we asked it seems like the breakdo…" at bounding box center [1085, 766] width 170 height 108
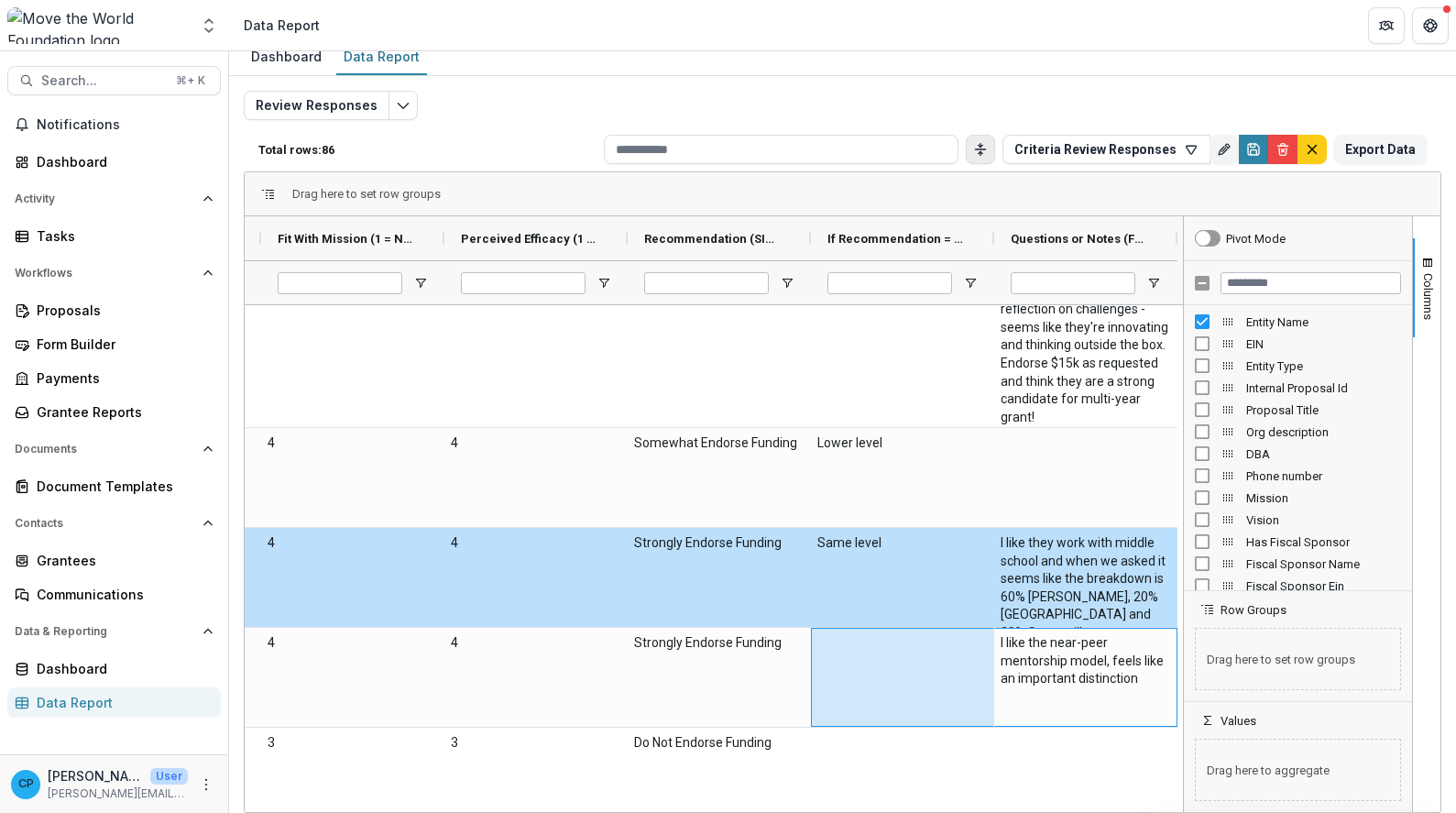
drag, startPoint x: 1080, startPoint y: 687, endPoint x: 1187, endPoint y: 699, distance: 107.7
click at [1187, 699] on div "Entity Name Task Assignees Fit With Mission (1 = Not at all, 5 = Extremely Like…" at bounding box center [843, 514] width 1196 height 596
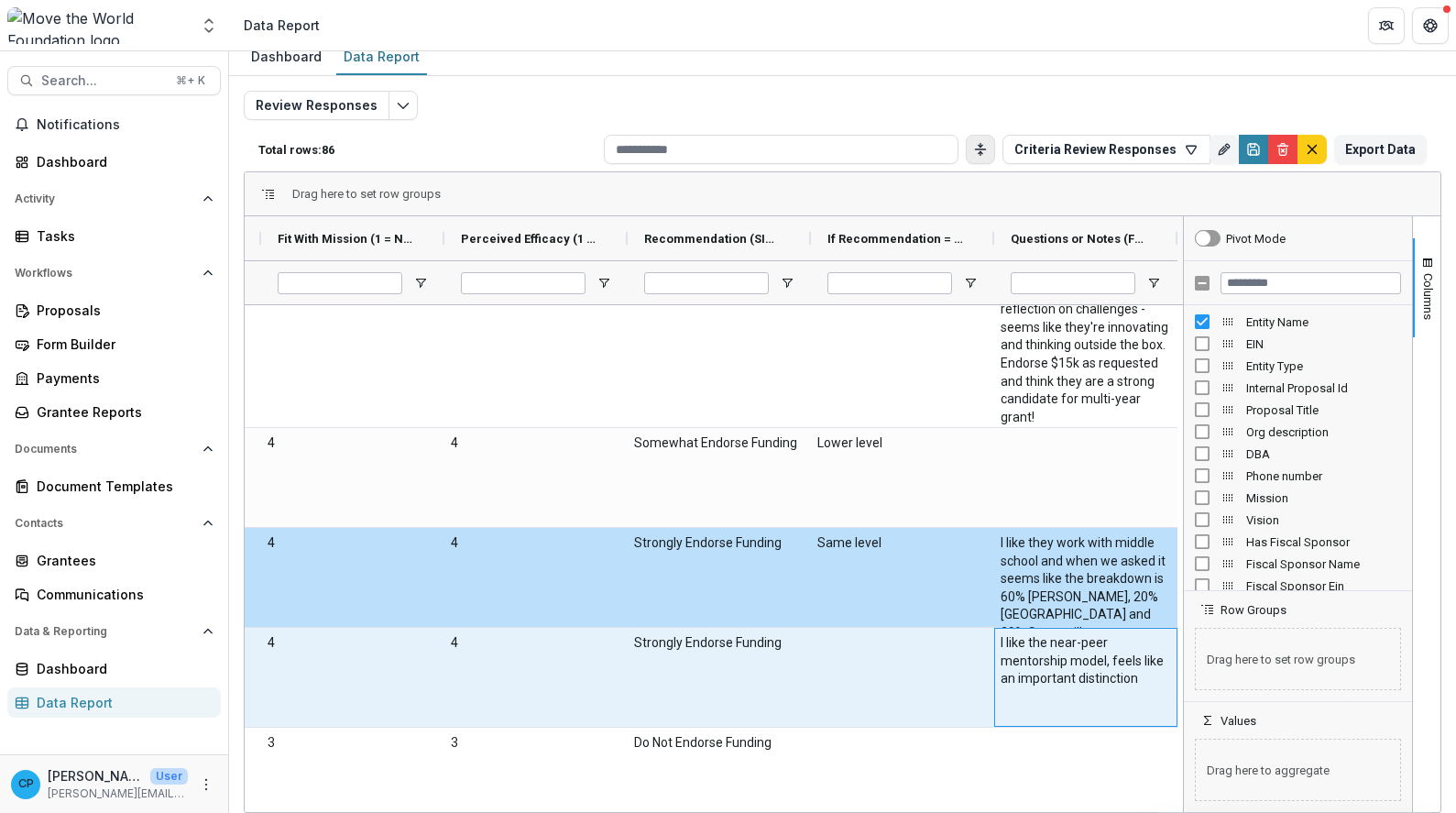
click at [1054, 699] on div "I like the near-peer mentorship model, feels like an important distinction" at bounding box center [1085, 678] width 183 height 99
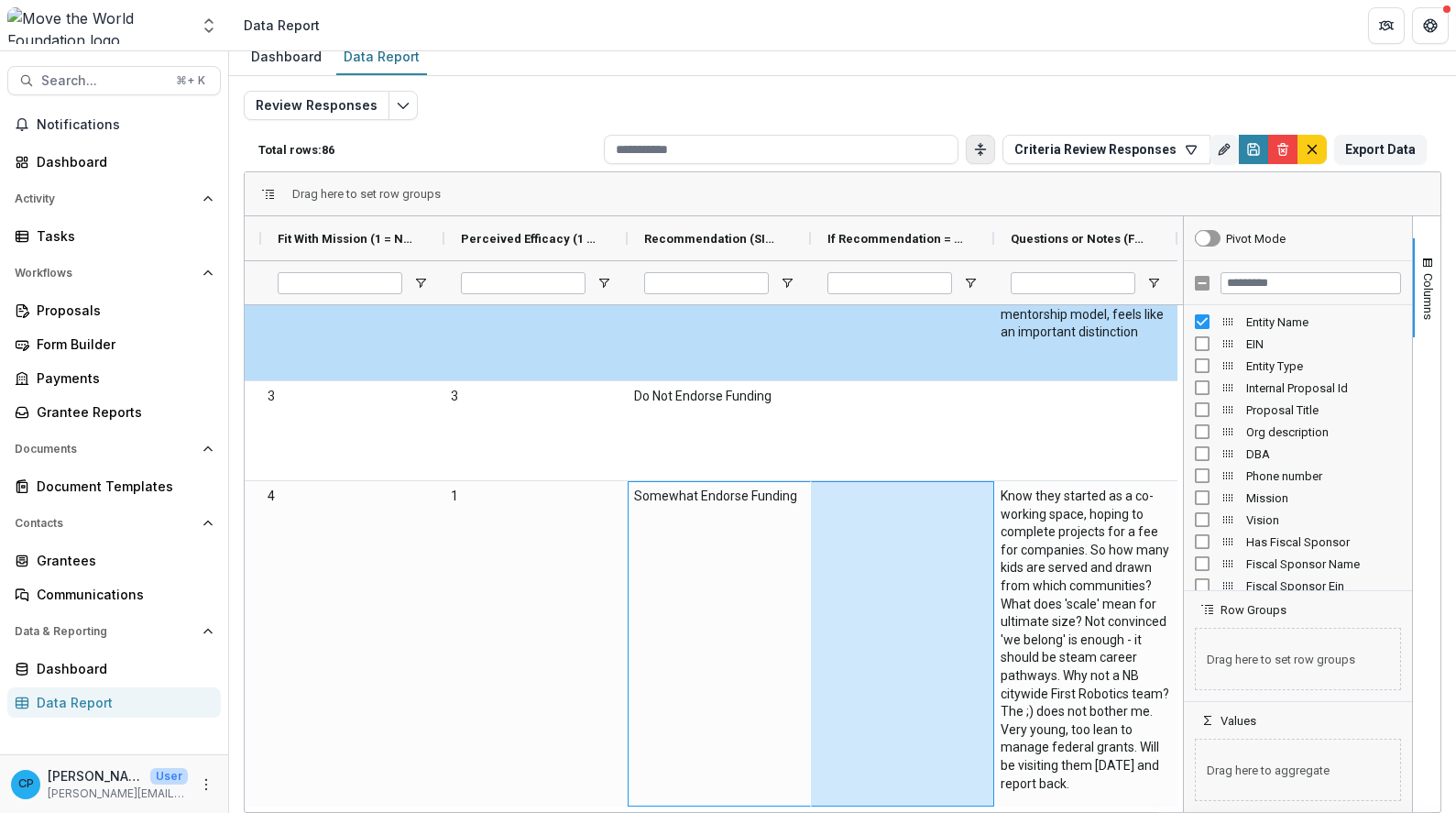
drag, startPoint x: 672, startPoint y: 640, endPoint x: 1275, endPoint y: 661, distance: 603.4
click at [1275, 661] on div "Entity Name Task Assignees Fit With Mission (1 = Not at all, 5 = Extremely Like…" at bounding box center [843, 514] width 1196 height 596
click at [1079, 644] on \(FORMATTED_TEXT\)-2018 "Know they started as a co-working space, hoping to complete projects for a fee …" at bounding box center [1085, 640] width 170 height 306
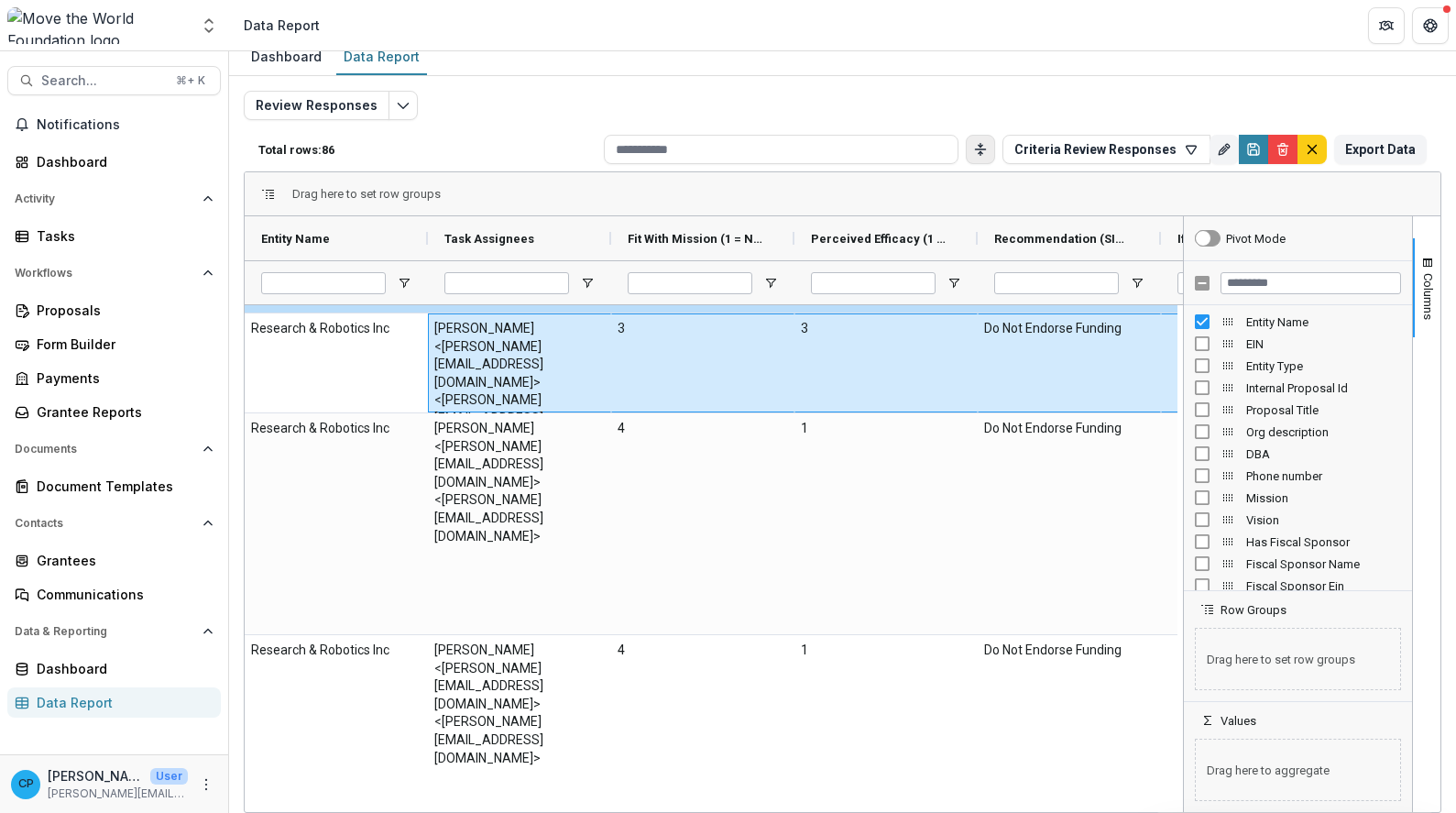
drag, startPoint x: 1101, startPoint y: 374, endPoint x: 68, endPoint y: 359, distance: 1033.1
click at [68, 359] on main "Search... ⌘ + K Notifications Dashboard Activity Tasks Workflows Proposals Form…" at bounding box center [728, 432] width 1456 height 762
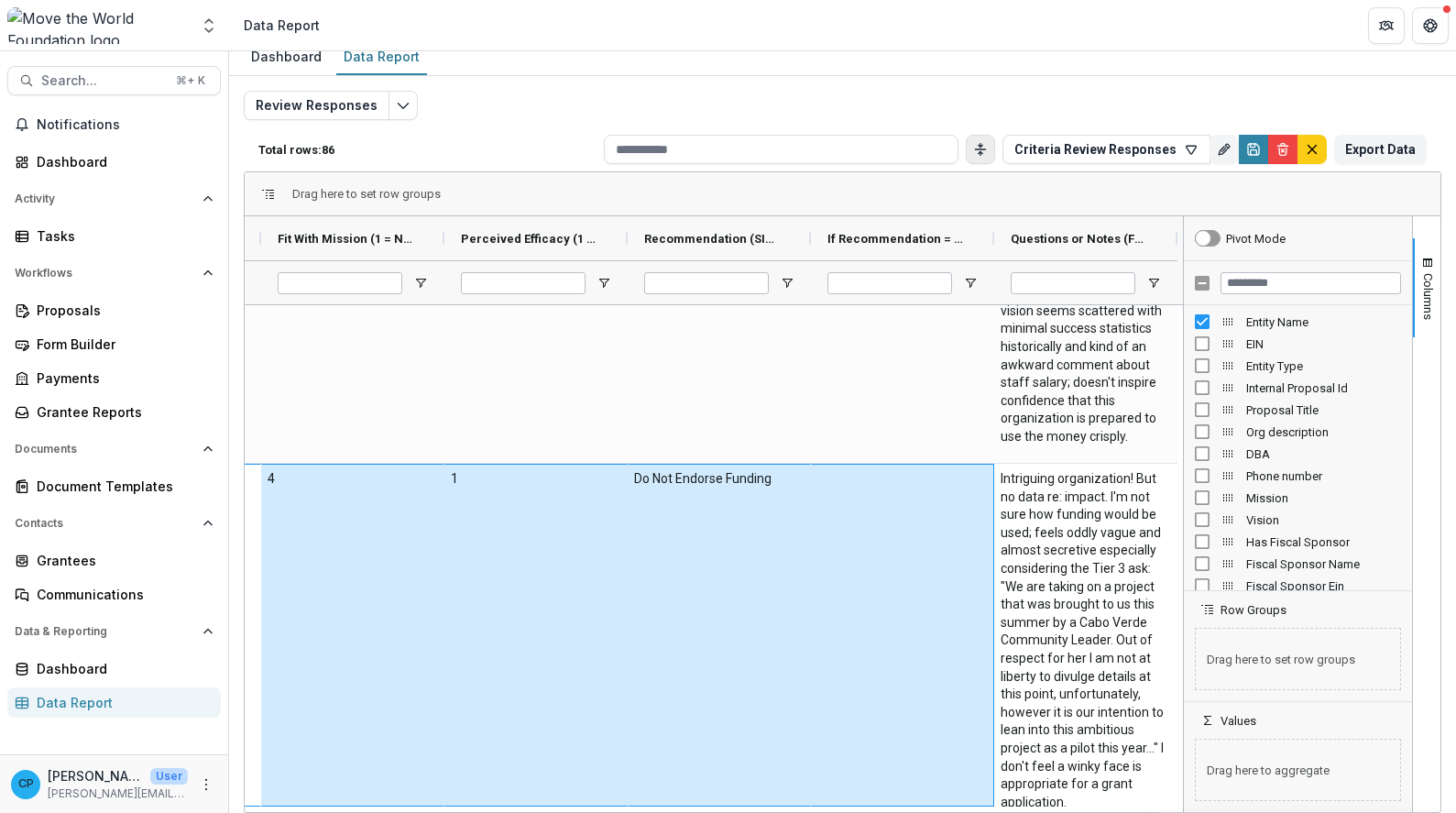
drag, startPoint x: 501, startPoint y: 555, endPoint x: 1250, endPoint y: 583, distance: 749.5
click at [1250, 583] on div "Entity Name Task Assignees Fit With Mission (1 = Not at all, 5 = Extremely Like…" at bounding box center [843, 514] width 1196 height 596
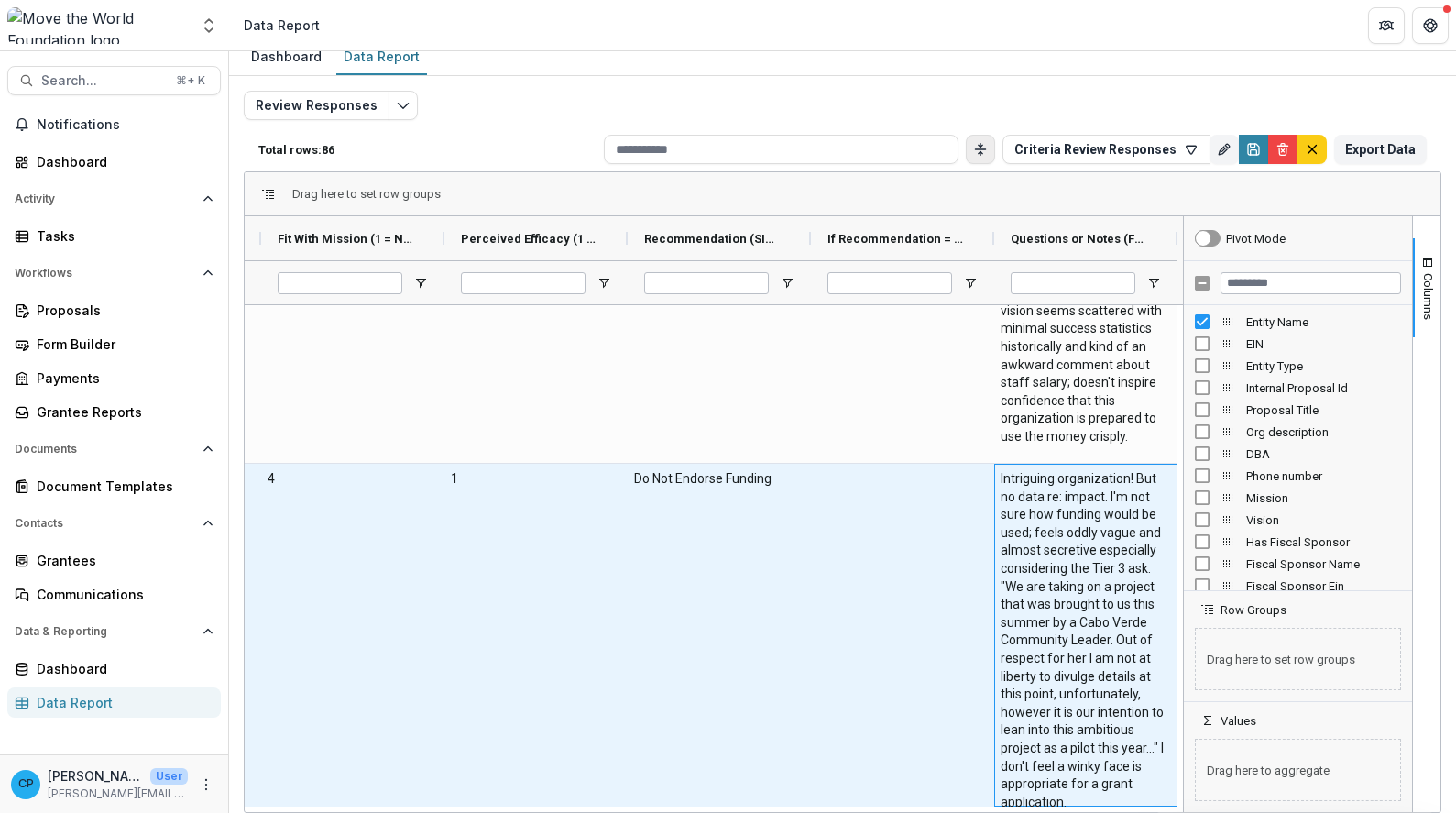
click at [1047, 576] on \(FORMATTED_TEXT\)-2095 "Intriguing organization! But no data re: impact. I'm not sure how funding would…" at bounding box center [1085, 641] width 170 height 341
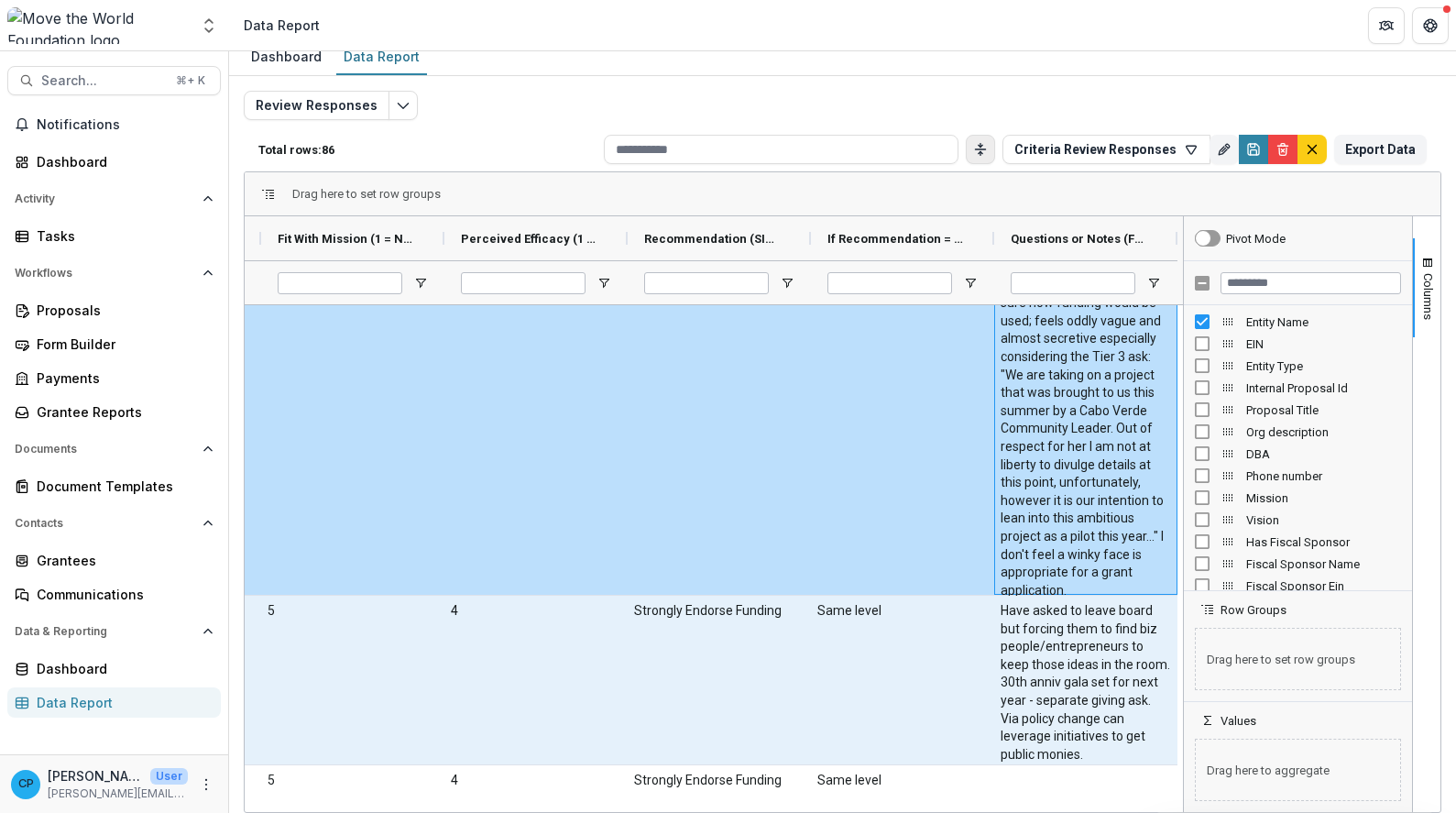
click at [1084, 697] on \(FORMATTED_TEXT\)-2102 "Have asked to leave board but forcing them to find biz people/entrepreneurs to …" at bounding box center [1085, 682] width 170 height 161
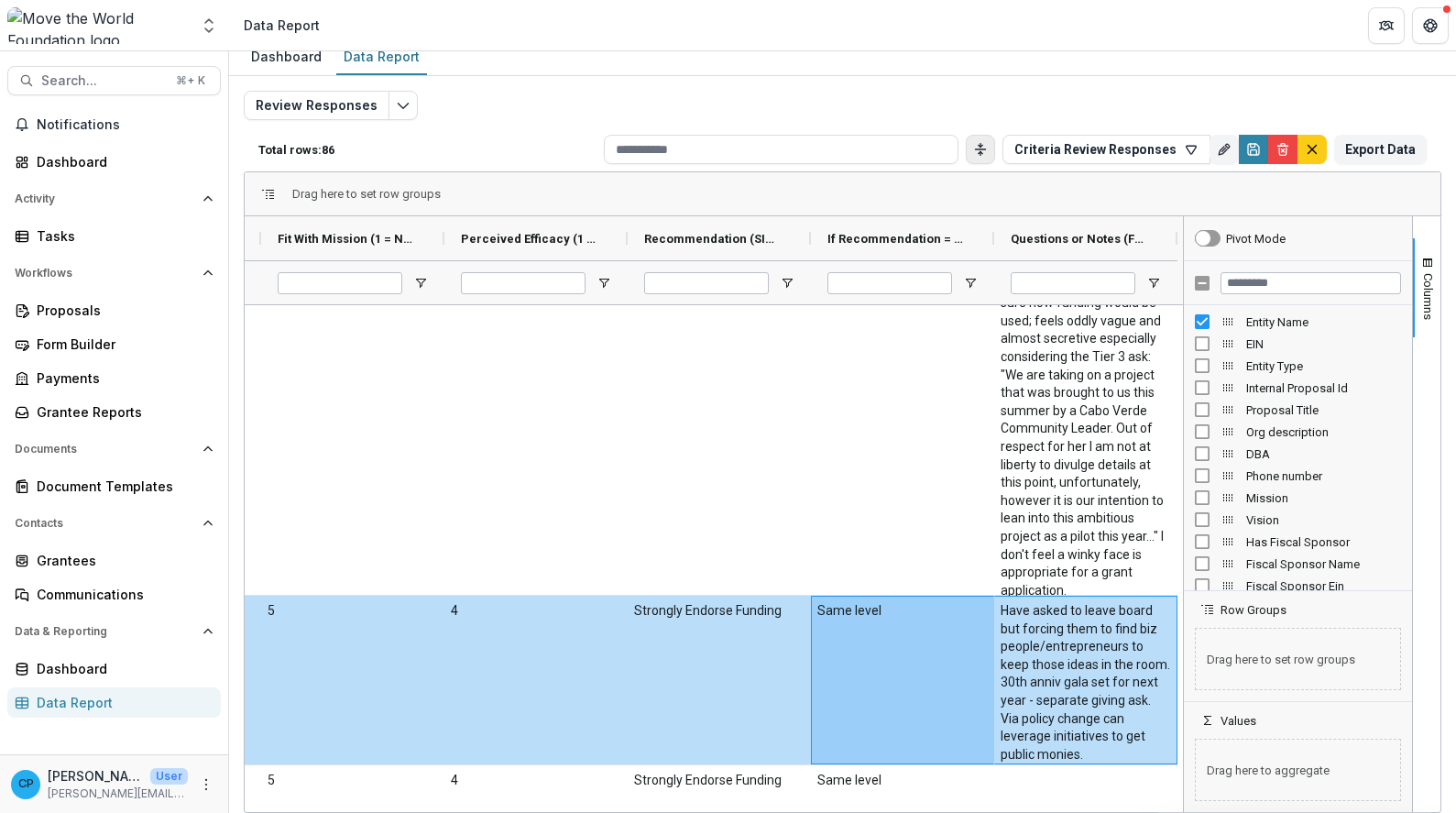
drag, startPoint x: 1070, startPoint y: 671, endPoint x: 1274, endPoint y: 655, distance: 204.6
click at [1274, 655] on div "Entity Name Task Assignees Fit With Mission (1 = Not at all, 5 = Extremely Like…" at bounding box center [843, 514] width 1196 height 596
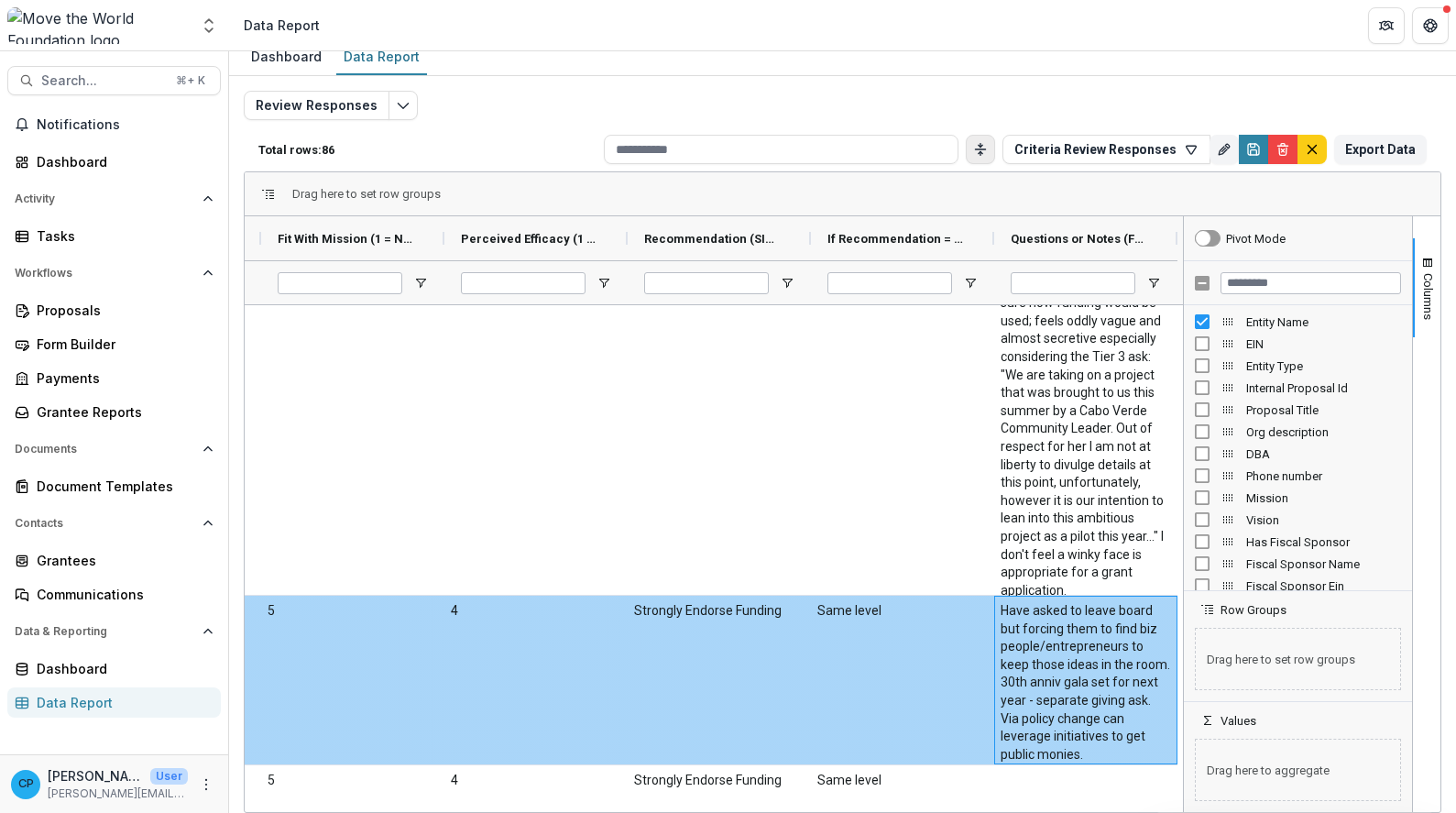
click at [1067, 664] on \(FORMATTED_TEXT\)-2102 "Have asked to leave board but forcing them to find biz people/entrepreneurs to …" at bounding box center [1085, 682] width 170 height 161
click at [897, 668] on div "Same level" at bounding box center [902, 680] width 183 height 169
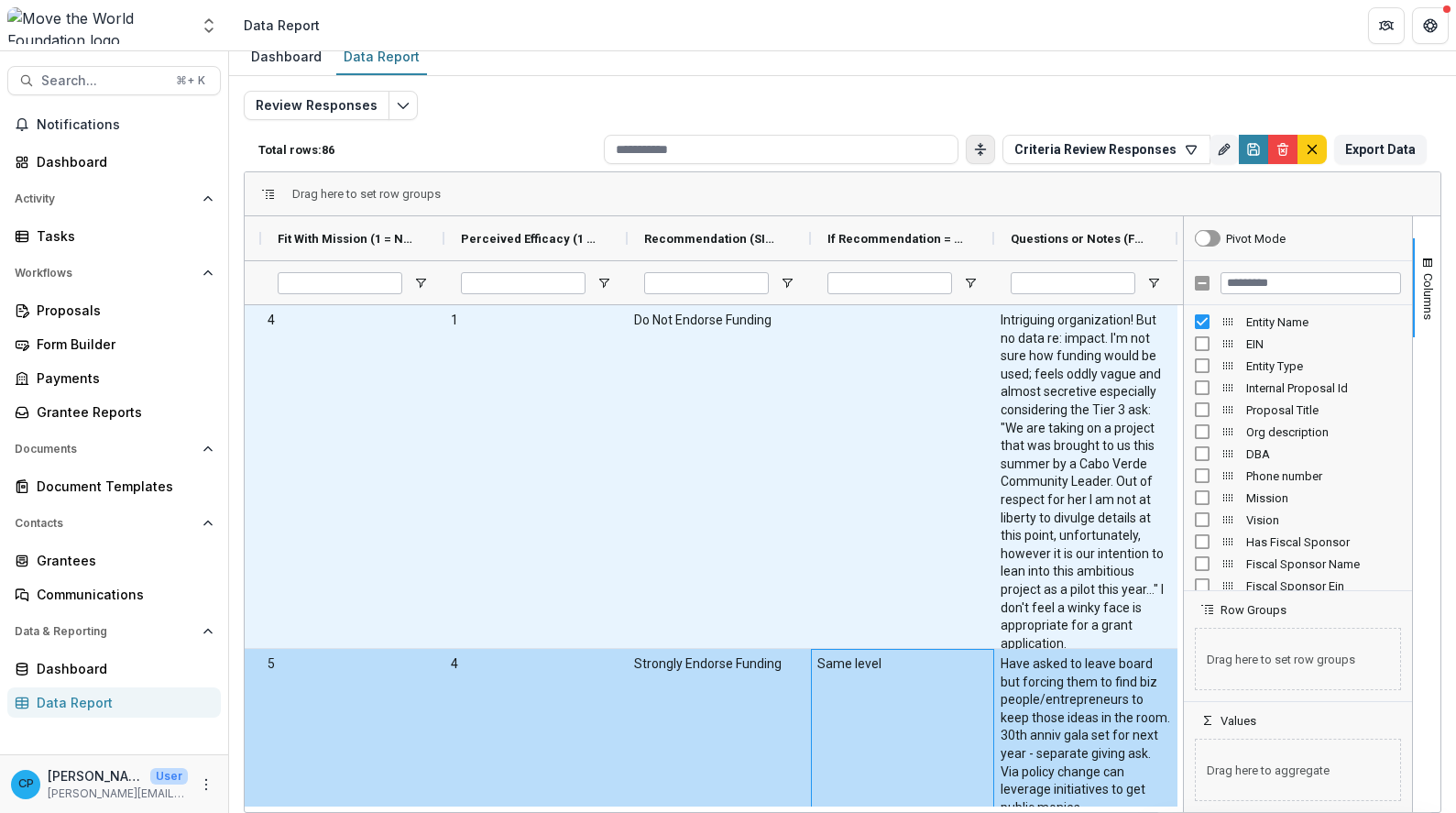
click at [885, 565] on div at bounding box center [902, 477] width 183 height 343
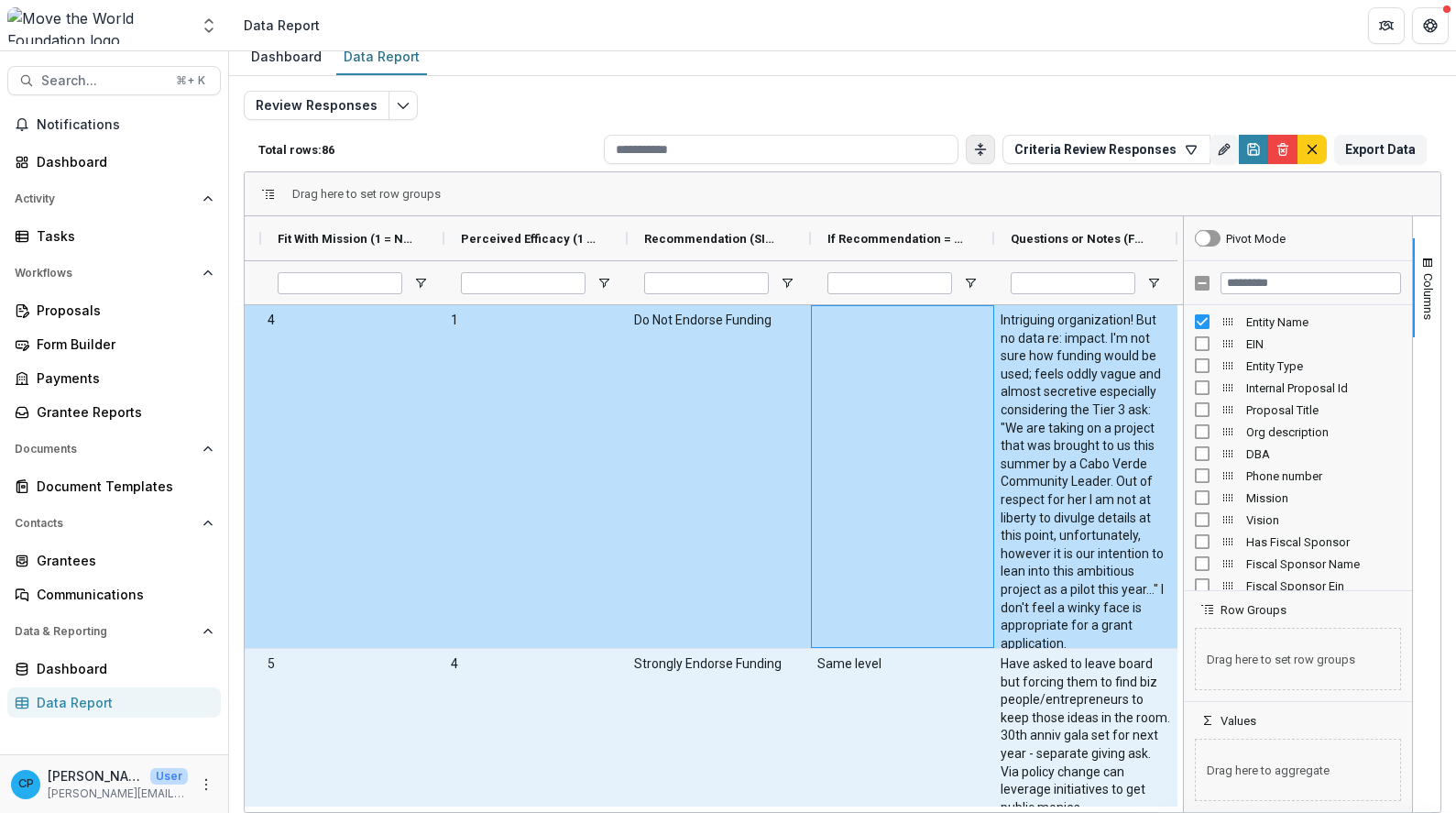
click at [892, 730] on div "Same level" at bounding box center [902, 733] width 183 height 169
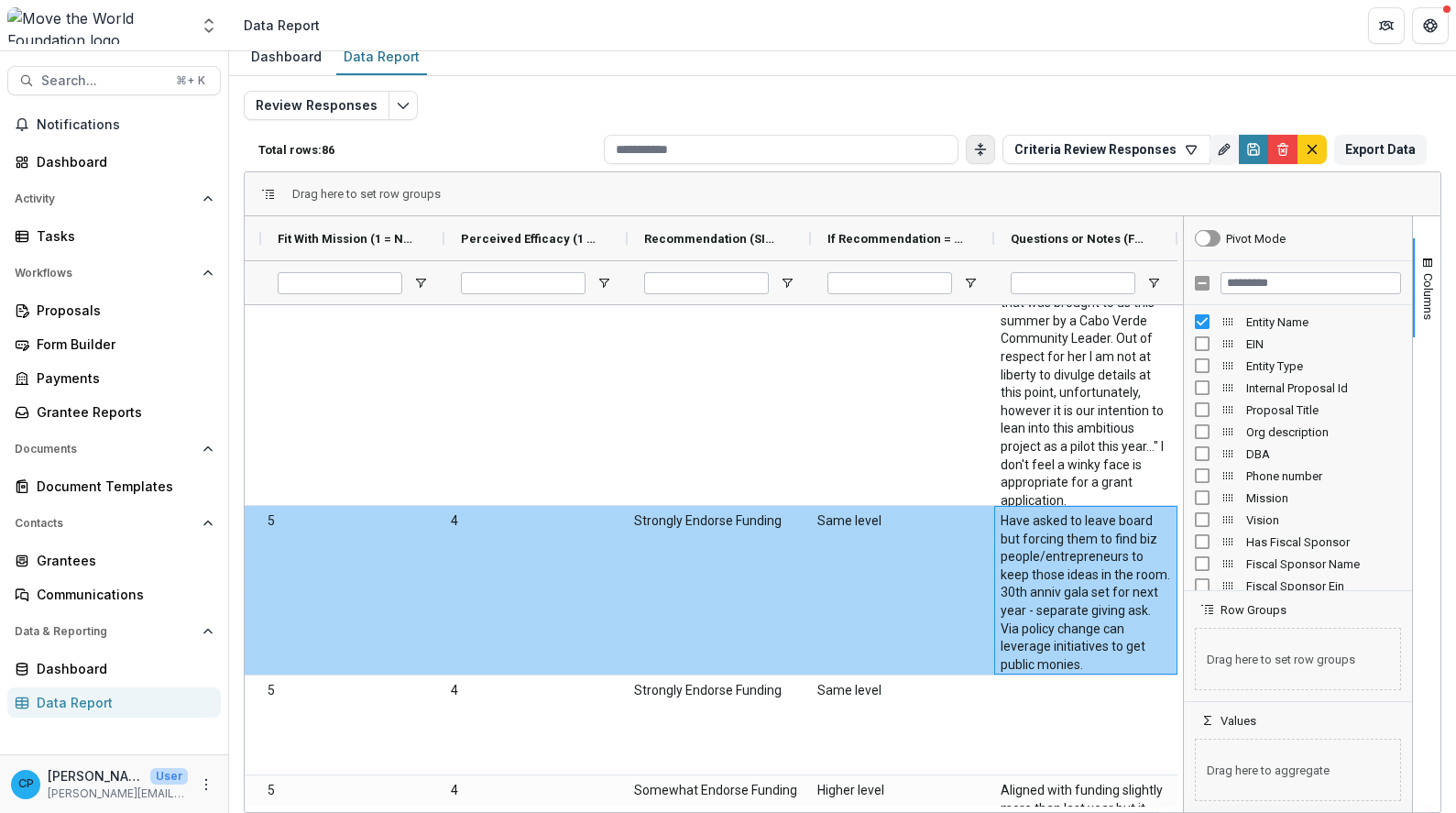
click at [1066, 520] on \(FORMATTED_TEXT\)-2102 "Have asked to leave board but forcing them to find biz people/entrepreneurs to …" at bounding box center [1085, 592] width 170 height 161
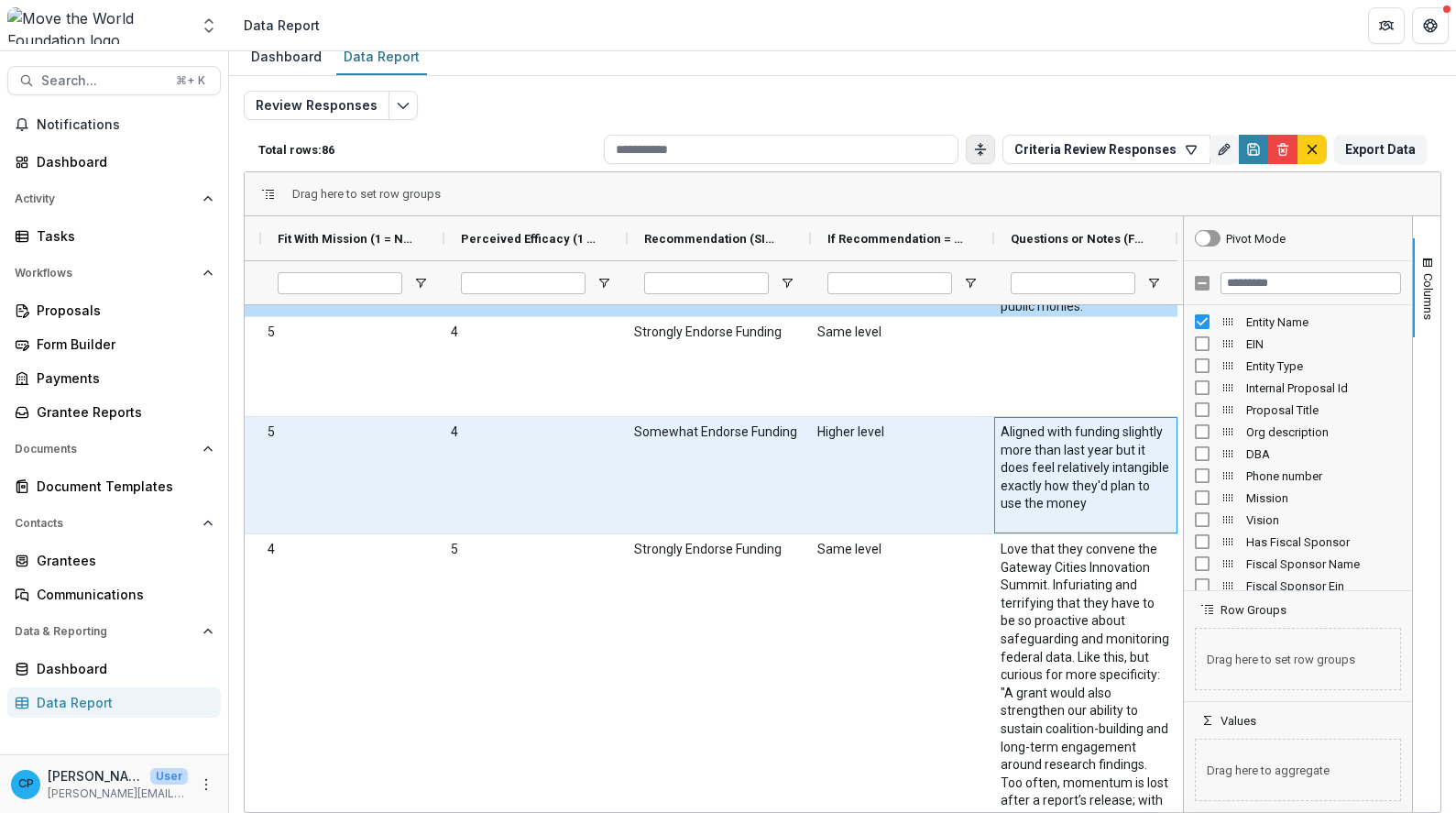
click at [1035, 488] on \(FORMATTED_TEXT\)-2144 "Aligned with funding slightly more than last year but it does feel relatively i…" at bounding box center [1085, 468] width 170 height 90
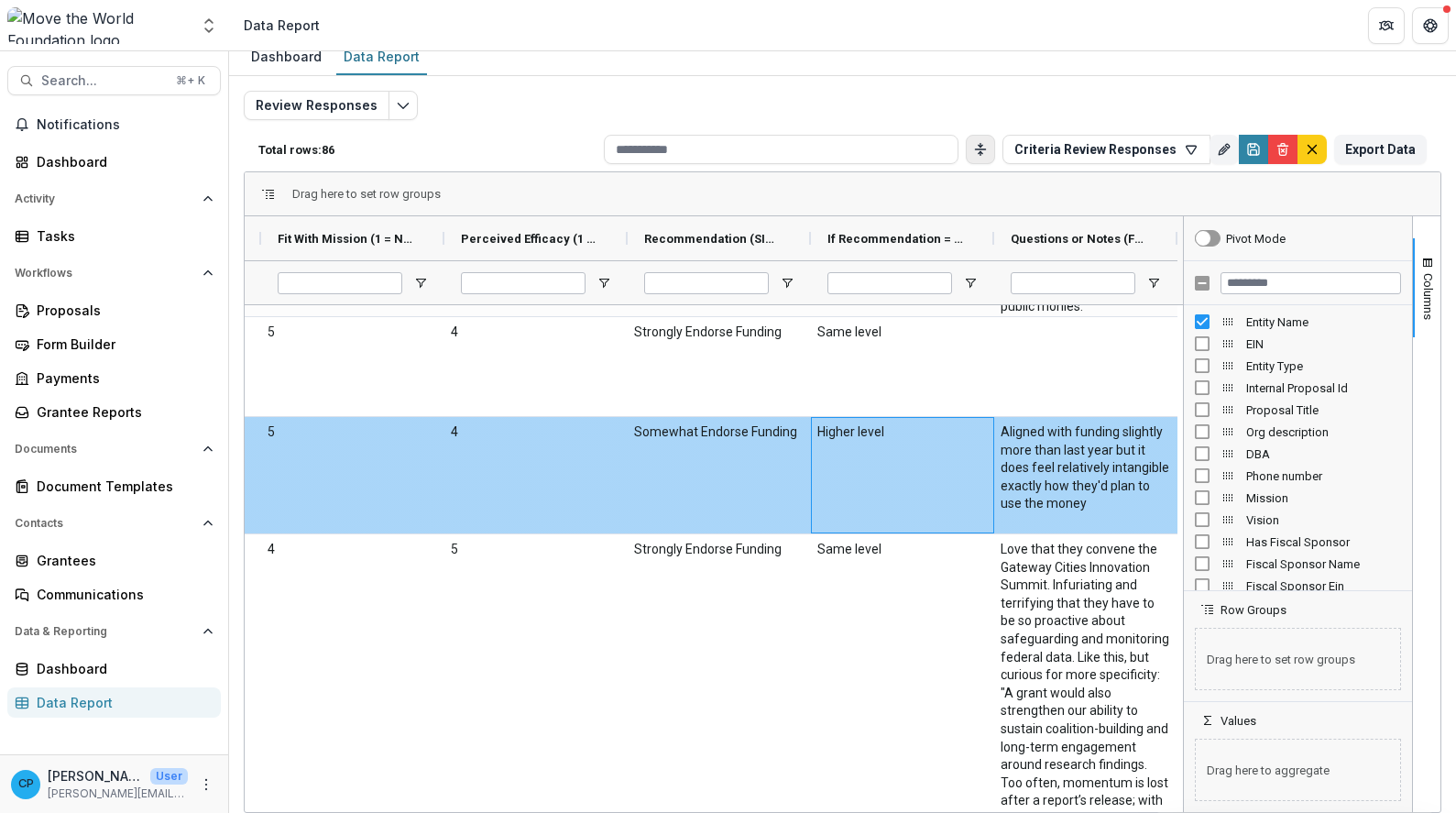
click at [931, 479] on div "Higher level" at bounding box center [902, 476] width 183 height 117
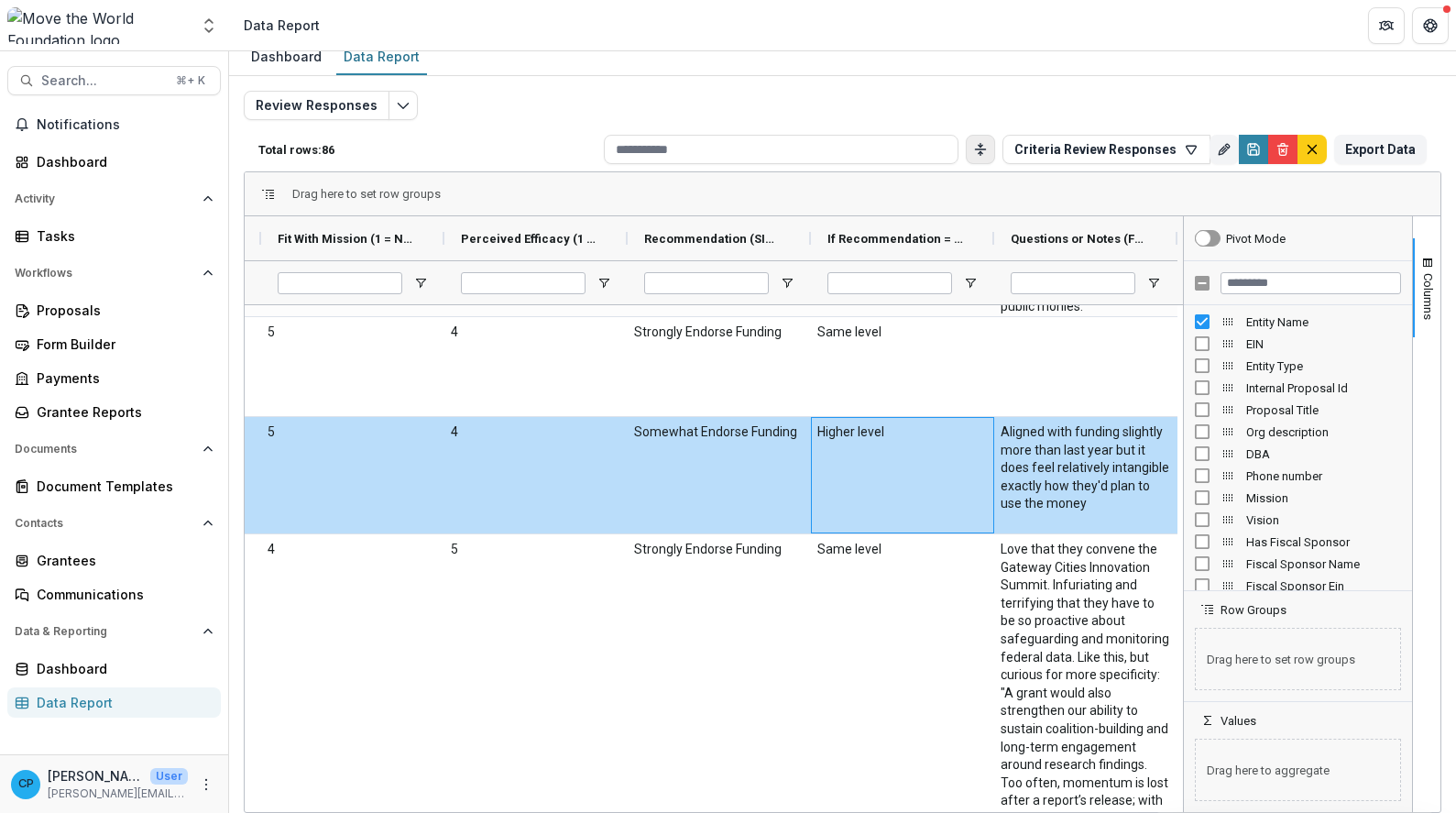
drag, startPoint x: 894, startPoint y: 474, endPoint x: 1220, endPoint y: 490, distance: 326.4
click at [1220, 490] on div "Entity Name Task Assignees Fit With Mission (1 = Not at all, 5 = Extremely Like…" at bounding box center [843, 514] width 1196 height 596
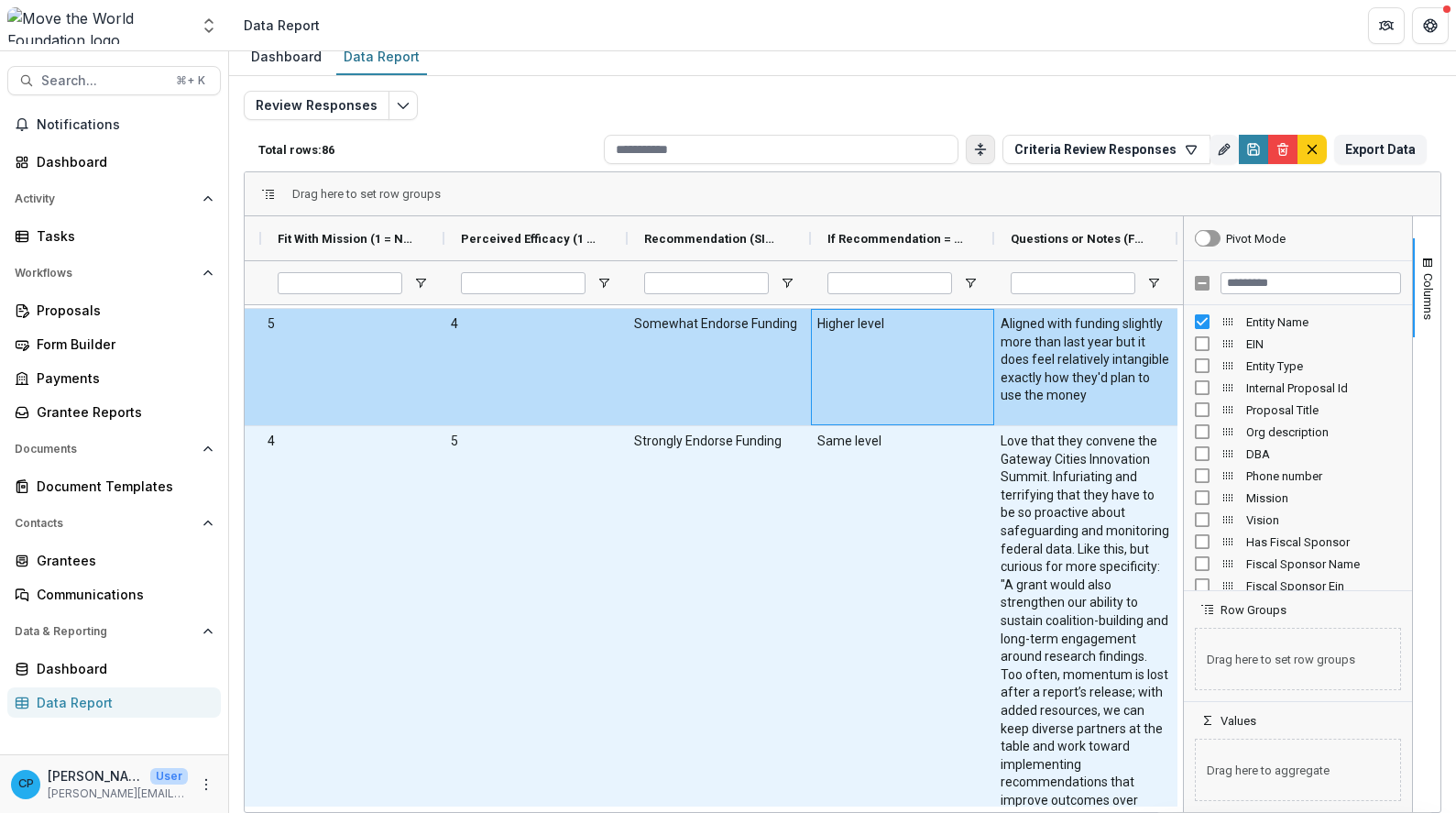
click at [1056, 573] on \(FORMATTED_TEXT\)-2151 "Love that they convene the Gateway Cities Innovation Summit. Infuriating and te…" at bounding box center [1085, 631] width 170 height 396
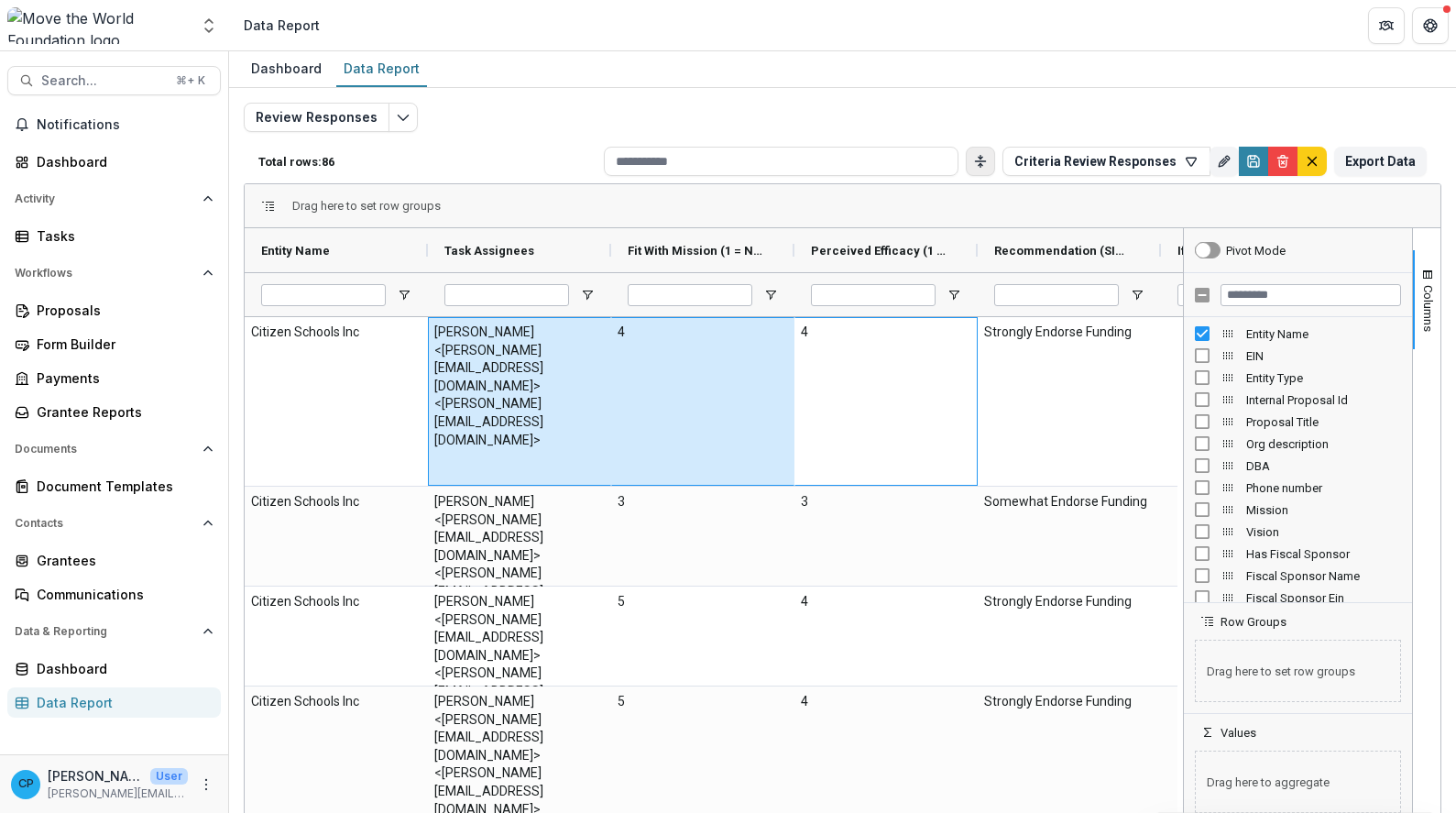
drag, startPoint x: 414, startPoint y: 368, endPoint x: 371, endPoint y: 411, distance: 60.8
click at [366, 385] on div "Citizen Schools Inc [PERSON_NAME] <[PERSON_NAME][EMAIL_ADDRESS][DOMAIN_NAME]> <…" at bounding box center [887, 403] width 1283 height 170
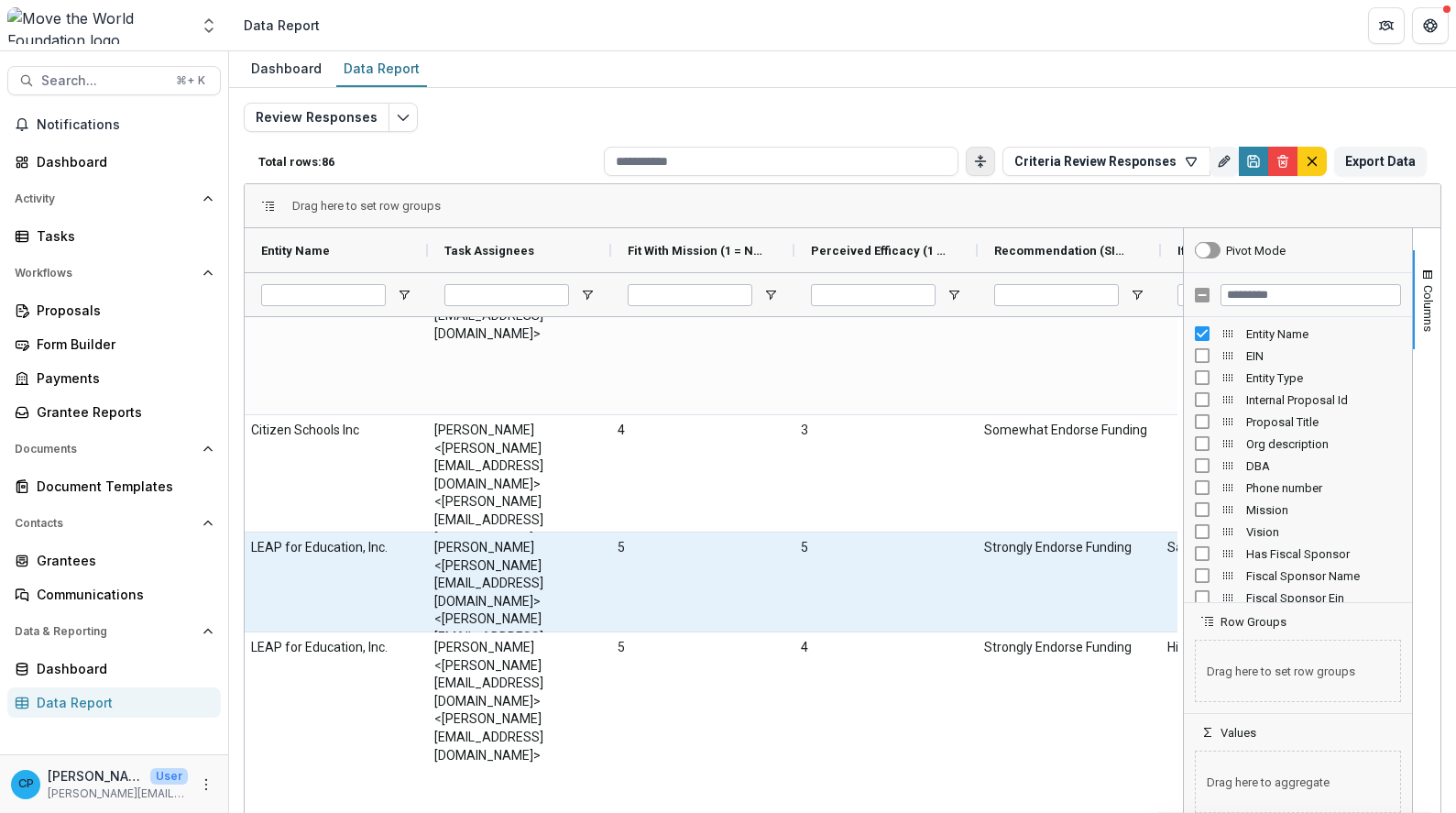
click at [362, 580] on div "LEAP for Education, Inc." at bounding box center [336, 583] width 183 height 99
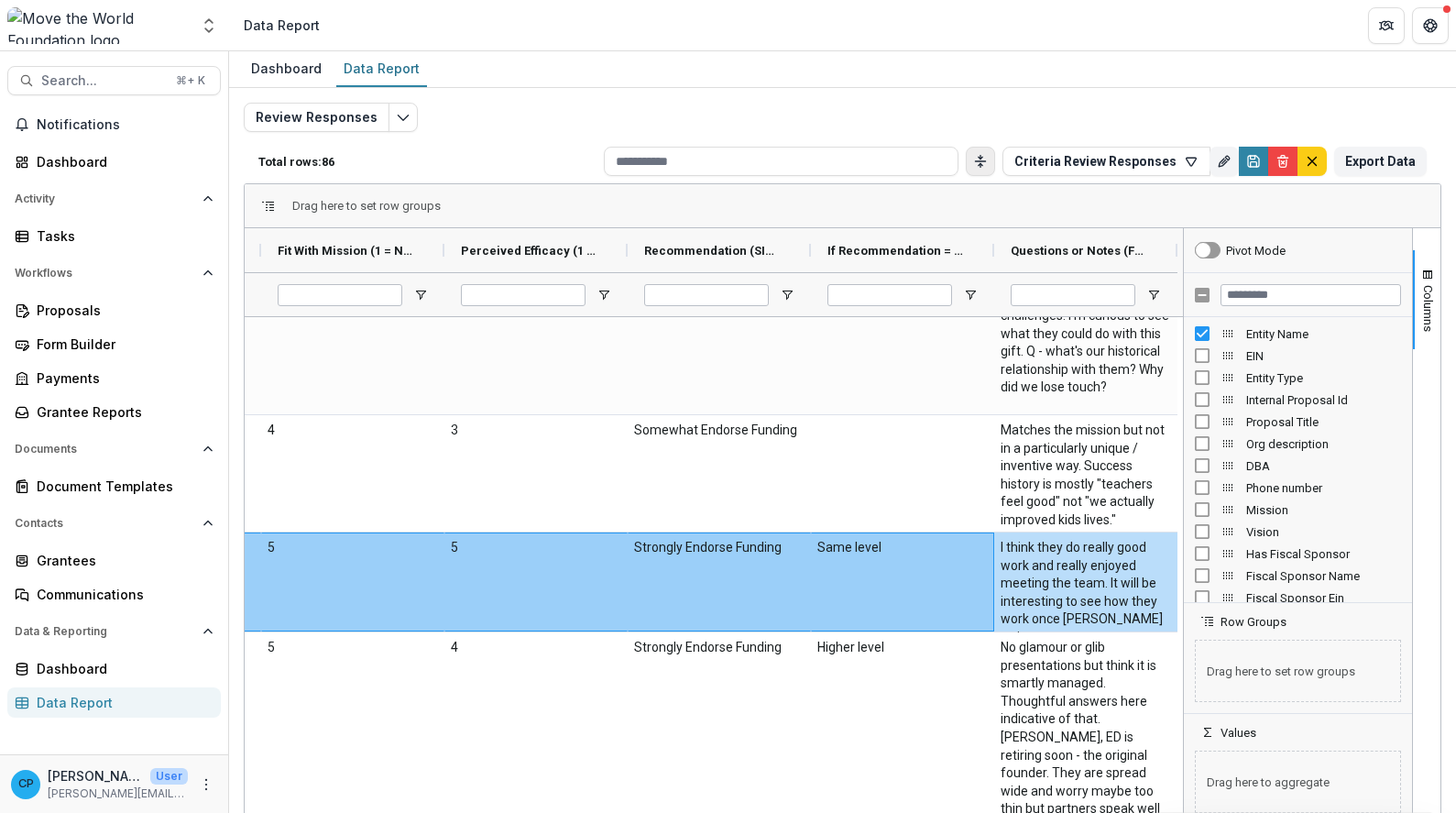
drag, startPoint x: 352, startPoint y: 573, endPoint x: 1204, endPoint y: 568, distance: 852.0
click at [1204, 568] on div "Entity Name Task Assignees Fit With Mission (1 = Not at all, 5 = Extremely Like…" at bounding box center [843, 526] width 1196 height 596
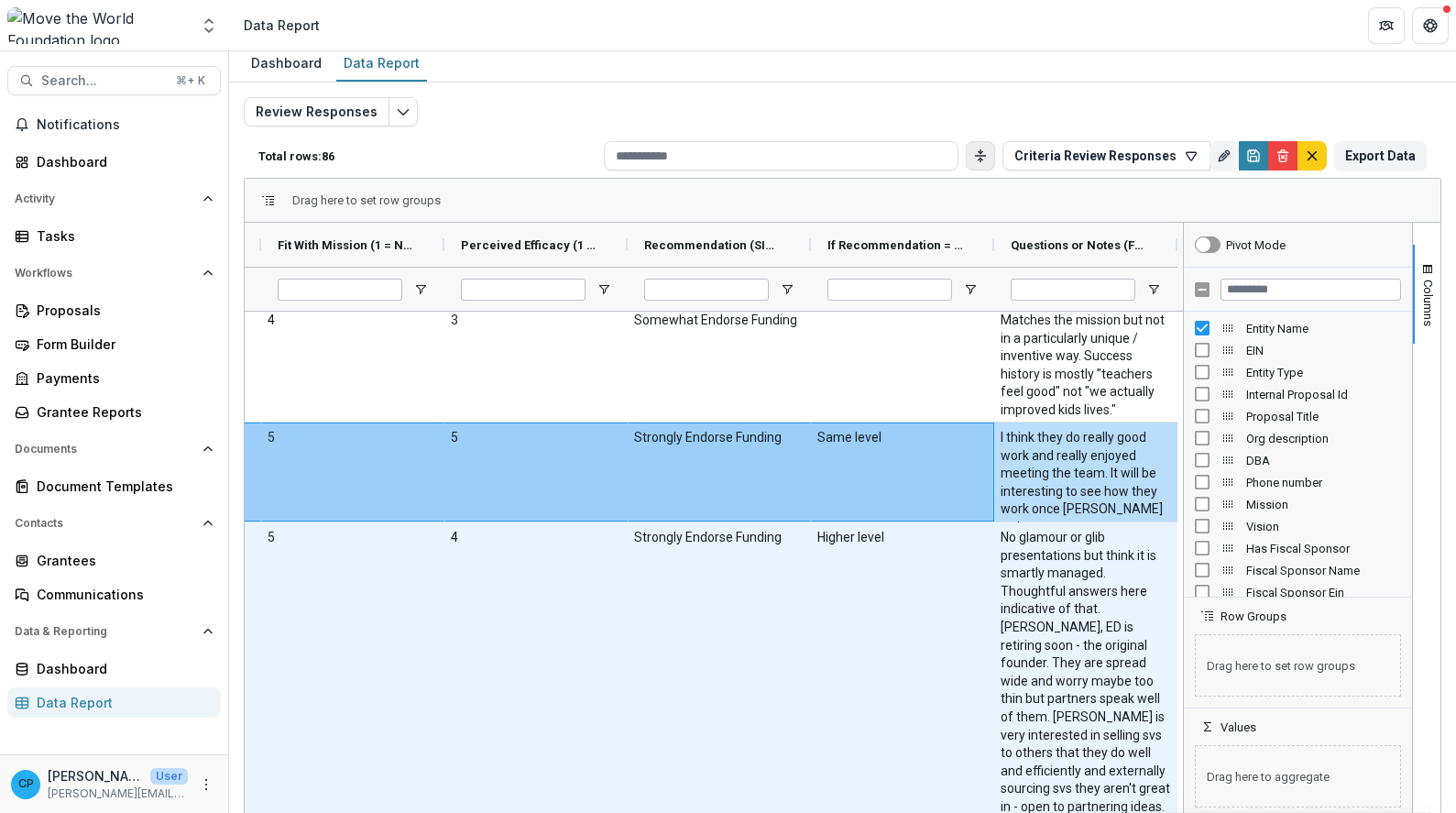
click at [1067, 648] on \(FORMATTED_TEXT\)-2704 "No glamour or glib presentations but think it is smartly managed. Thoughtful an…" at bounding box center [1085, 673] width 170 height 288
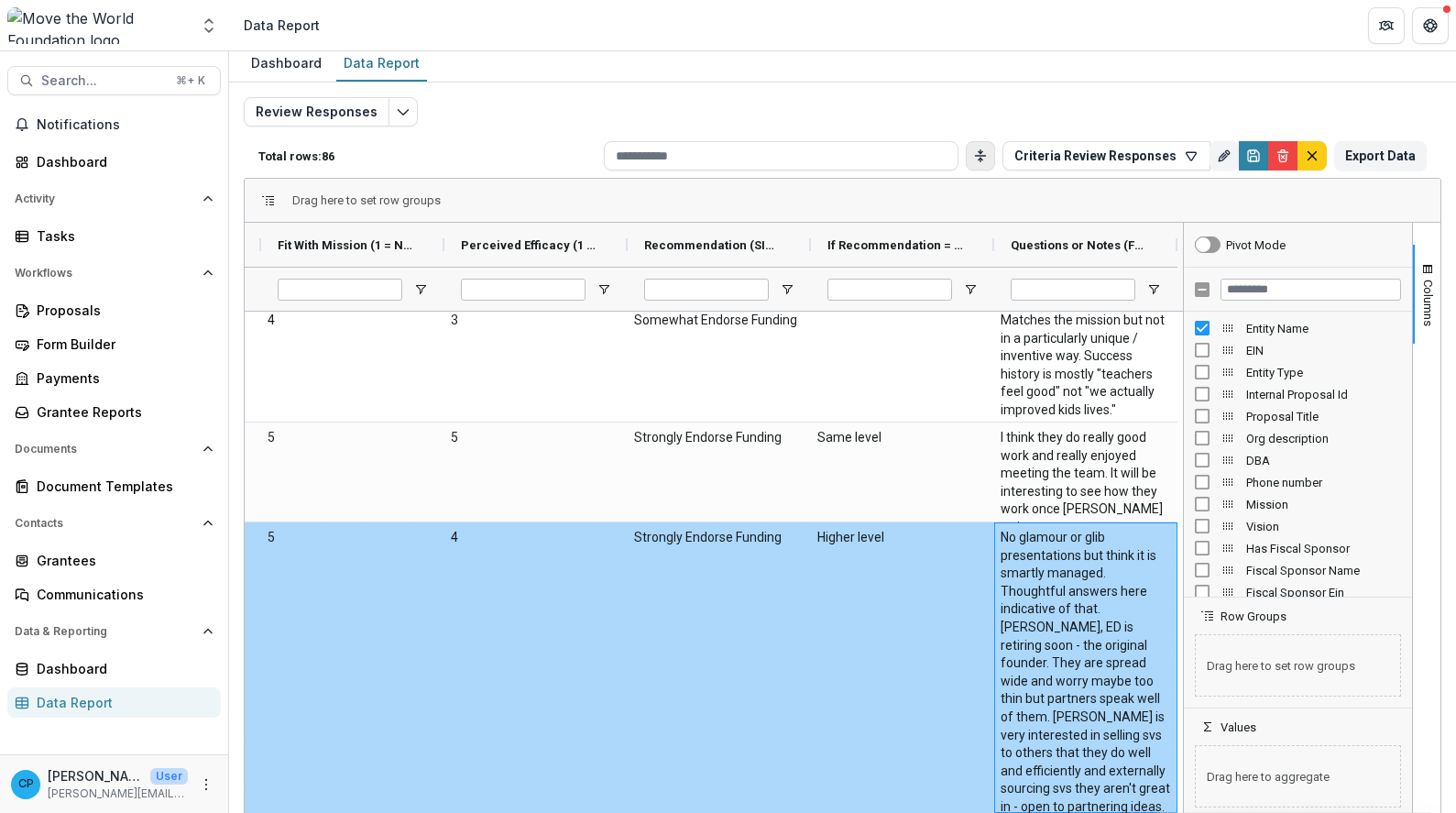
click at [1095, 605] on \(FORMATTED_TEXT\)-2704 "No glamour or glib presentations but think it is smartly managed. Thoughtful an…" at bounding box center [1085, 673] width 170 height 288
click at [1101, 604] on \(FORMATTED_TEXT\)-2704 "No glamour or glib presentations but think it is smartly managed. Thoughtful an…" at bounding box center [1085, 673] width 170 height 288
drag, startPoint x: 1097, startPoint y: 608, endPoint x: 1001, endPoint y: 552, distance: 111.1
click at [1001, 552] on \(FORMATTED_TEXT\)-2704 "No glamour or glib presentations but think it is smartly managed. Thoughtful an…" at bounding box center [1085, 673] width 170 height 288
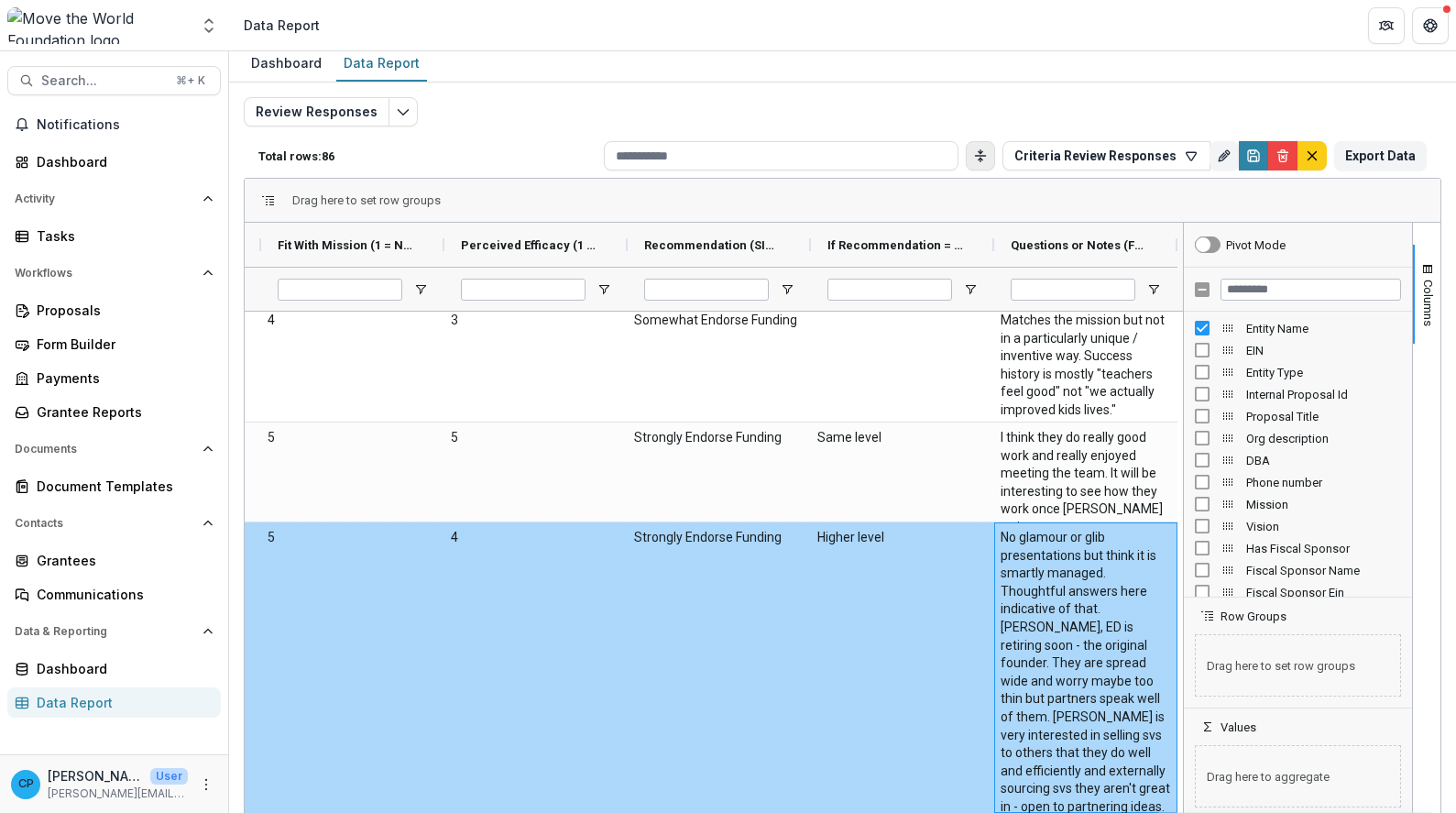
click at [994, 534] on div "No glamour or glib presentations but think it is smartly managed. Thoughtful an…" at bounding box center [1085, 668] width 183 height 291
drag, startPoint x: 997, startPoint y: 535, endPoint x: 1089, endPoint y: 601, distance: 113.2
click at [1088, 601] on \(FORMATTED_TEXT\)-2704 "No glamour or glib presentations but think it is smartly managed. Thoughtful an…" at bounding box center [1085, 673] width 170 height 288
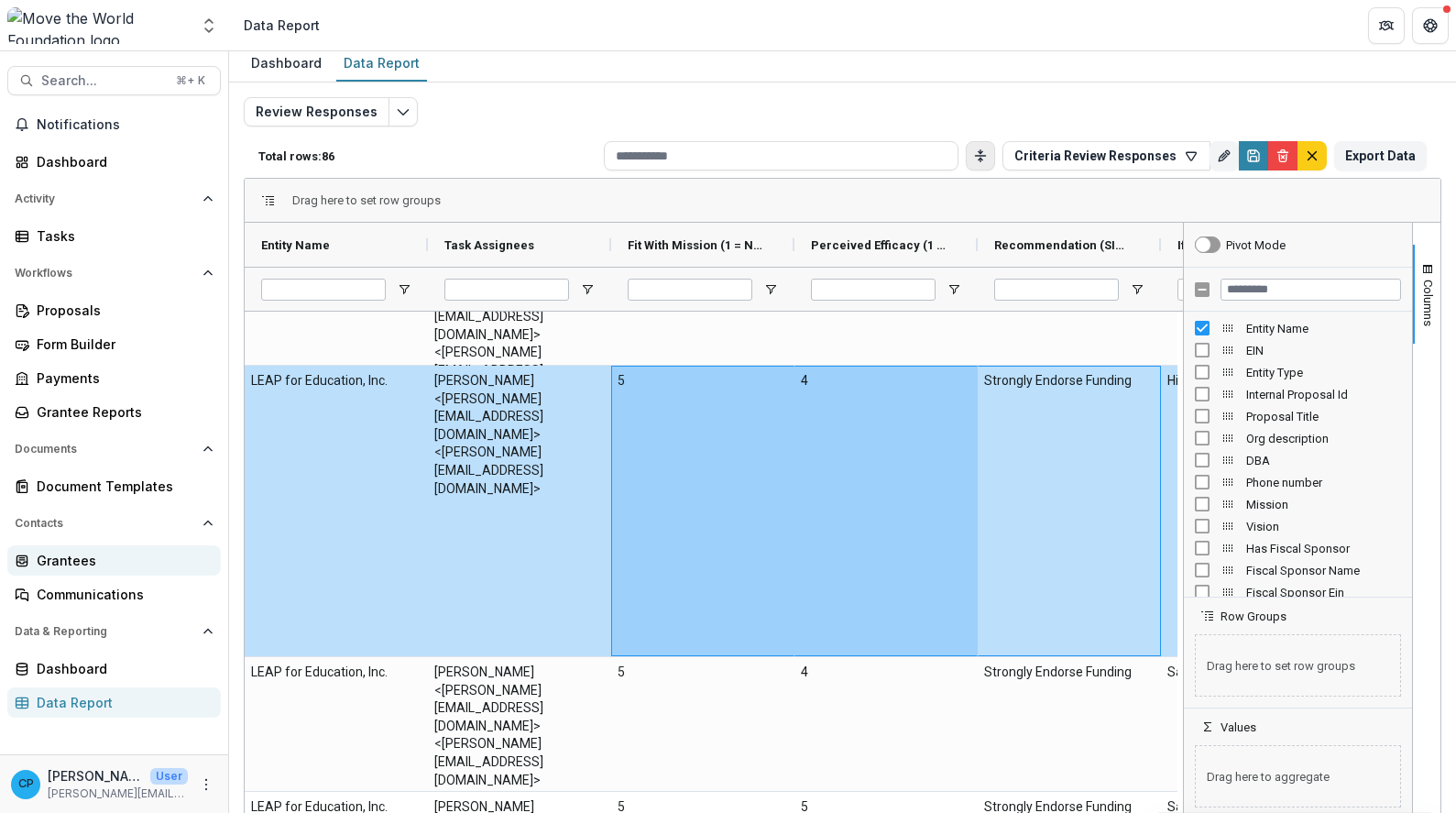
drag, startPoint x: 636, startPoint y: 586, endPoint x: 11, endPoint y: 549, distance: 626.1
click at [11, 549] on main "Search... ⌘ + K Notifications Dashboard Activity Tasks Workflows Proposals Form…" at bounding box center [728, 432] width 1456 height 762
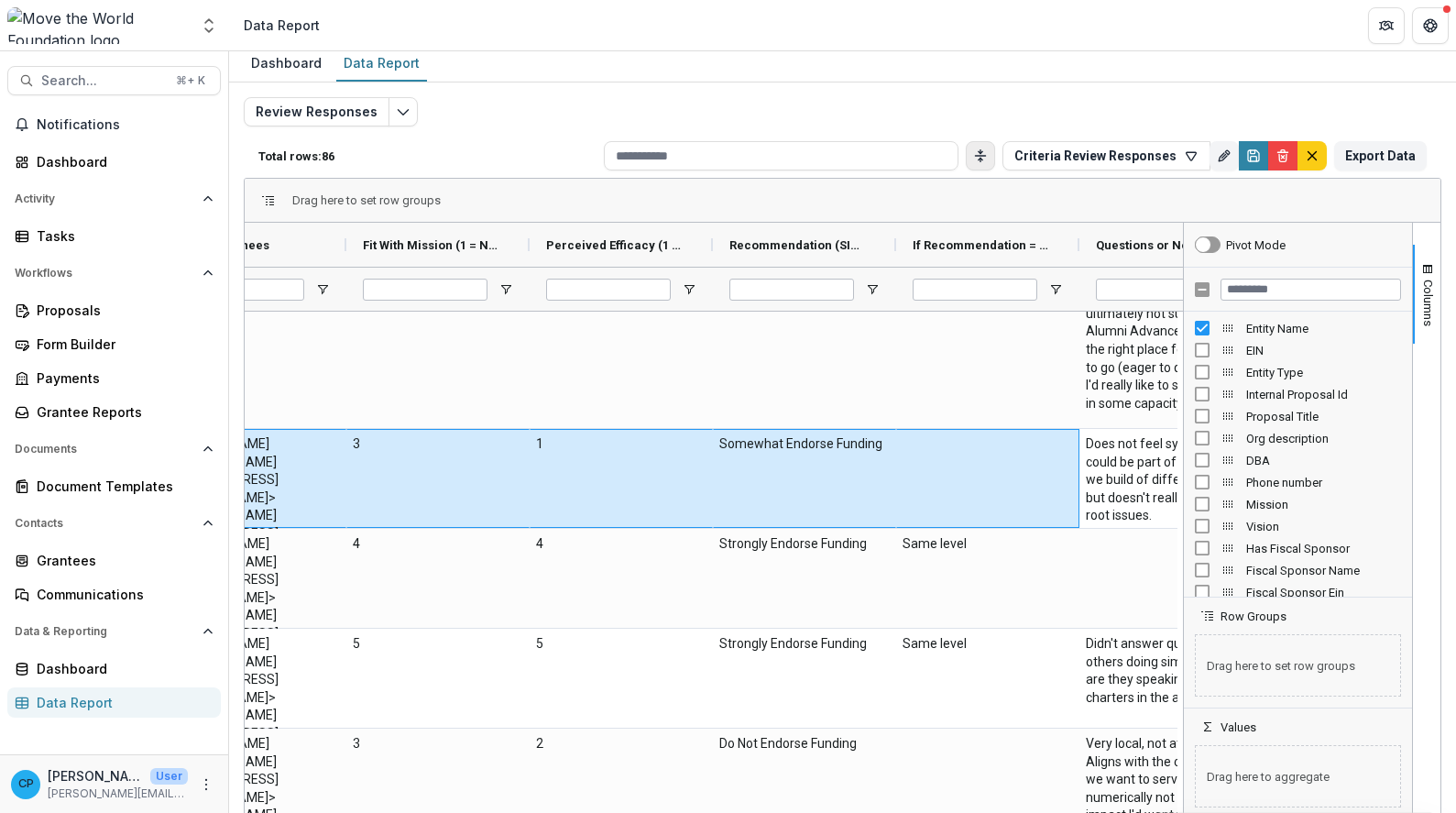
drag, startPoint x: 334, startPoint y: 450, endPoint x: 1206, endPoint y: 474, distance: 872.3
click at [1206, 474] on div "Entity Name Task Assignees Fit With Mission (1 = Not at all, 5 = Extremely Like…" at bounding box center [843, 520] width 1196 height 596
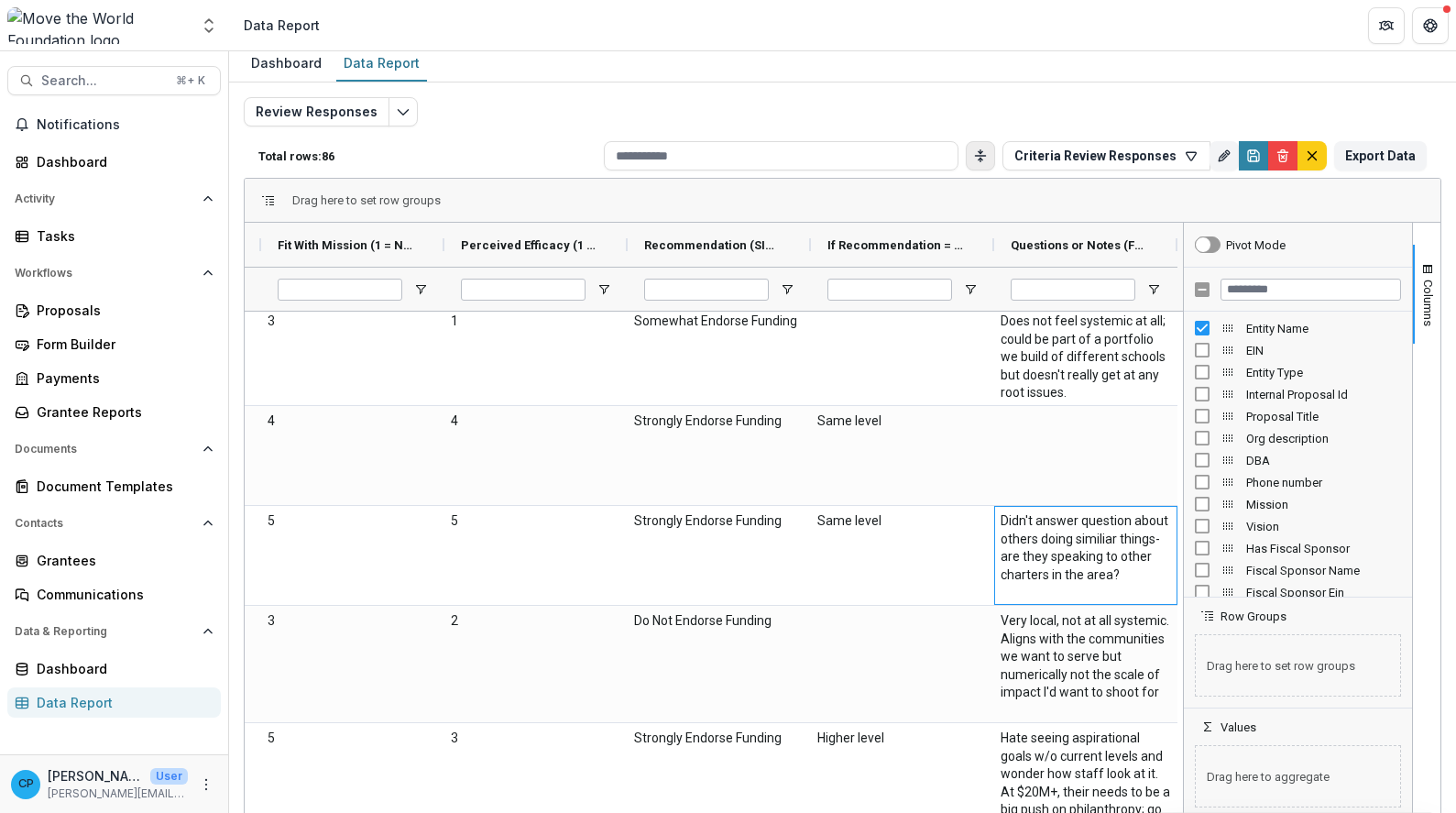
drag, startPoint x: 1078, startPoint y: 531, endPoint x: 1220, endPoint y: 528, distance: 142.0
click at [1220, 528] on div "Entity Name Task Assignees Fit With Mission (1 = Not at all, 5 = Extremely Like…" at bounding box center [843, 520] width 1196 height 596
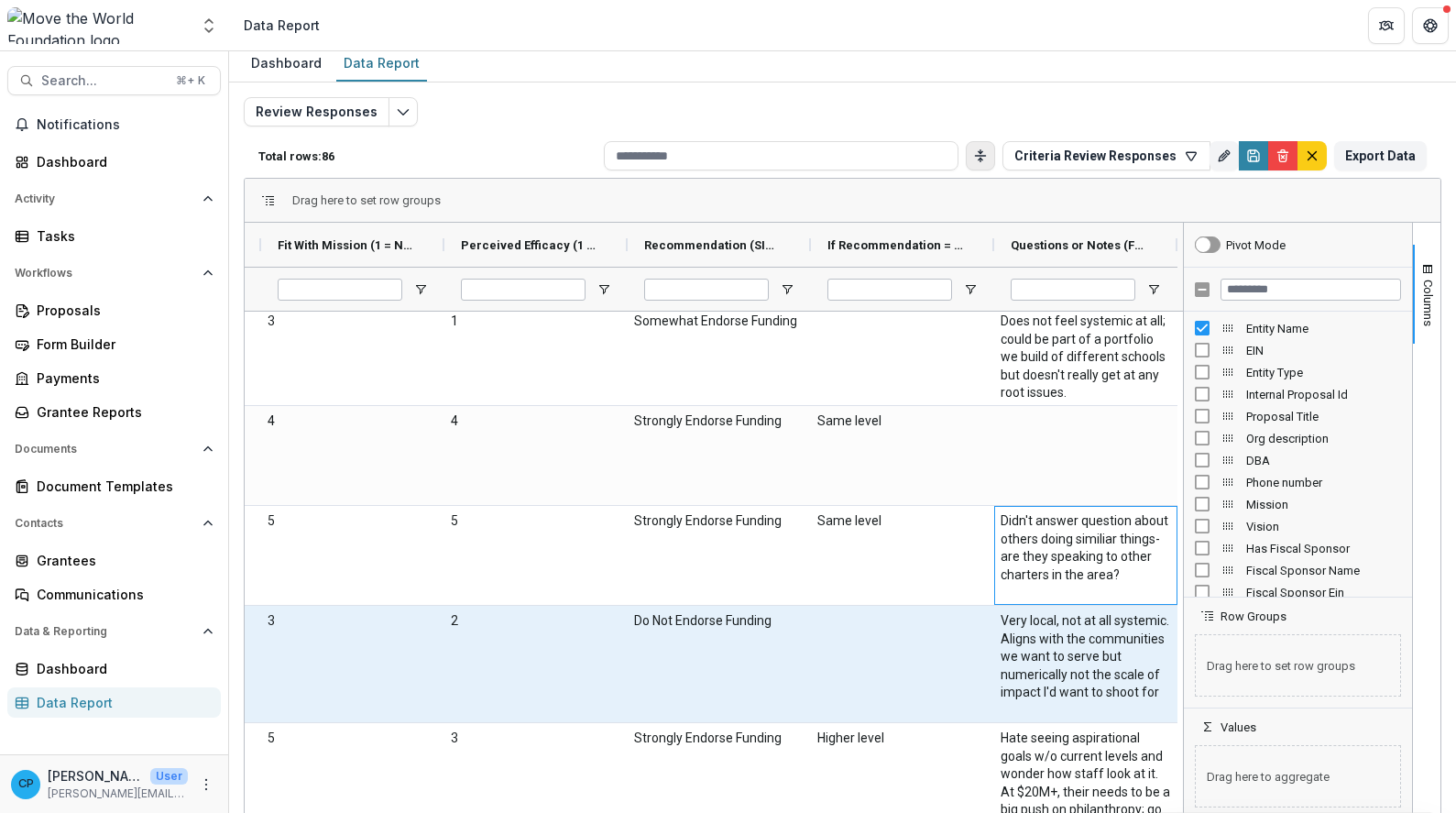
click at [1075, 665] on \(FORMATTED_TEXT\)-2823 "Very local, not at all systemic. Aligns with the communities we want to serve b…" at bounding box center [1085, 657] width 170 height 90
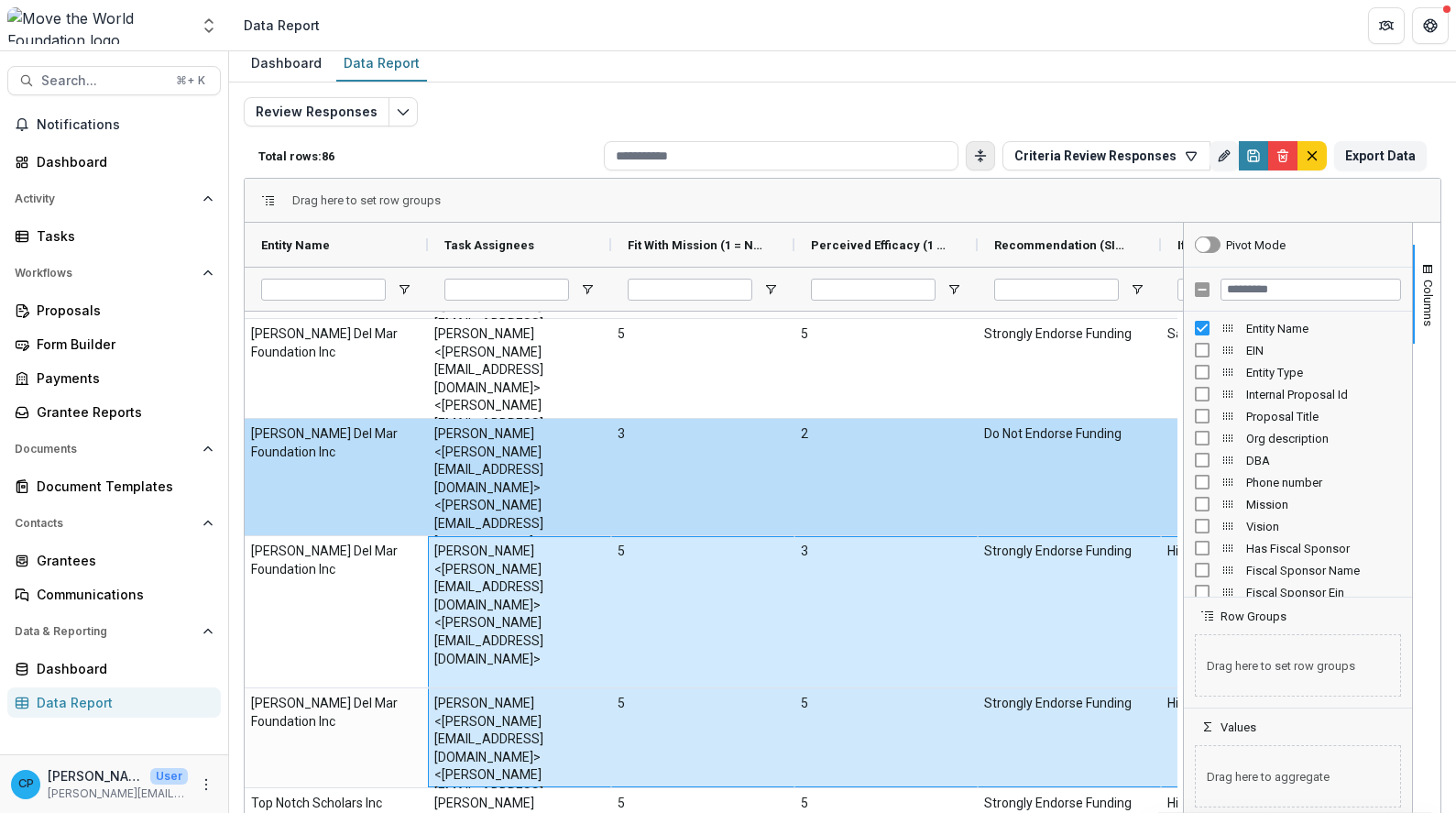
drag, startPoint x: 1118, startPoint y: 737, endPoint x: -95, endPoint y: 648, distance: 1216.3
click at [0, 648] on html "Skip to content Aggregate Analysis Foundations Move the World Foundation Team S…" at bounding box center [728, 406] width 1456 height 813
